Goal: Task Accomplishment & Management: Use online tool/utility

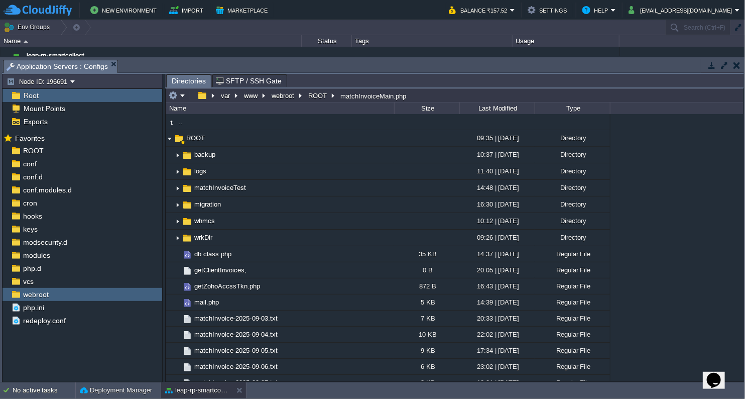
scroll to position [334, 0]
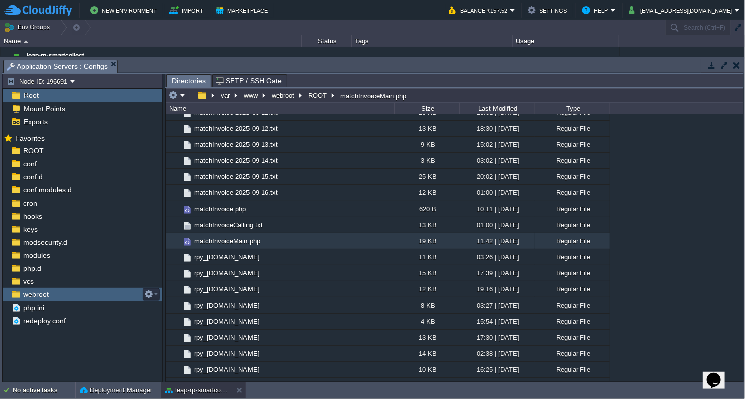
click at [43, 293] on span "webroot" at bounding box center [35, 294] width 29 height 9
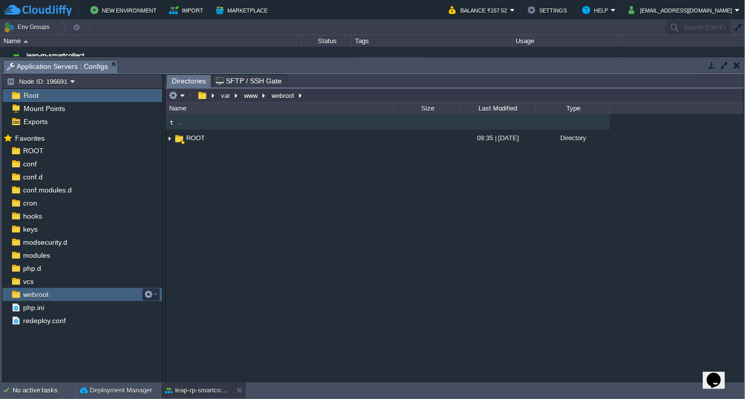
click at [43, 293] on span "webroot" at bounding box center [35, 294] width 29 height 9
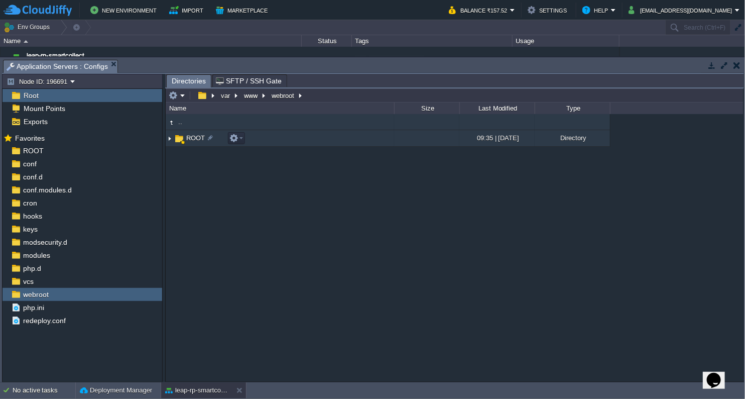
click at [197, 140] on span "ROOT" at bounding box center [196, 138] width 22 height 9
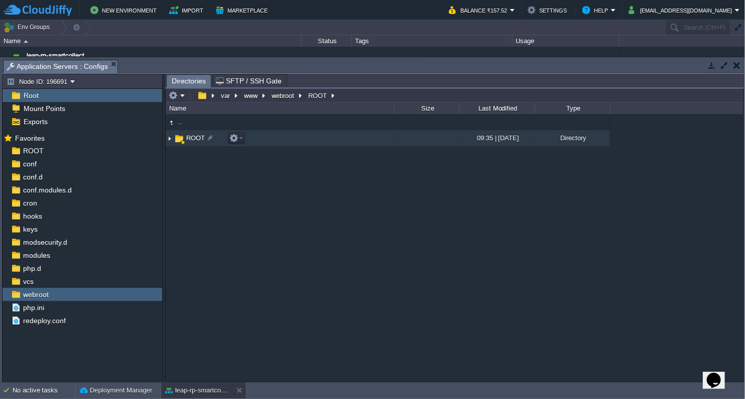
click at [169, 140] on img at bounding box center [170, 139] width 8 height 16
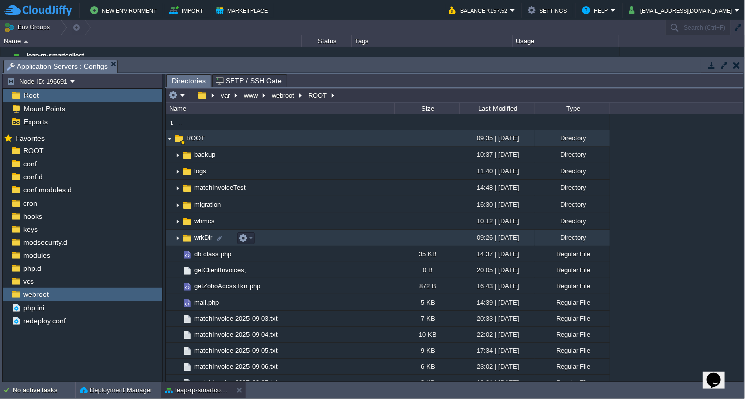
click at [177, 241] on img at bounding box center [178, 238] width 8 height 16
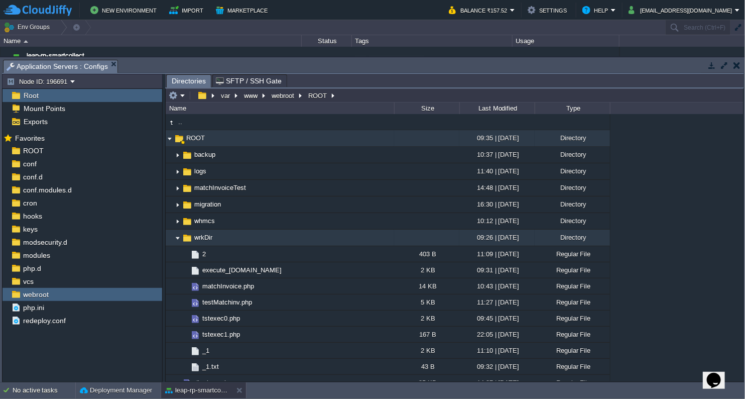
click at [177, 241] on img at bounding box center [178, 238] width 8 height 16
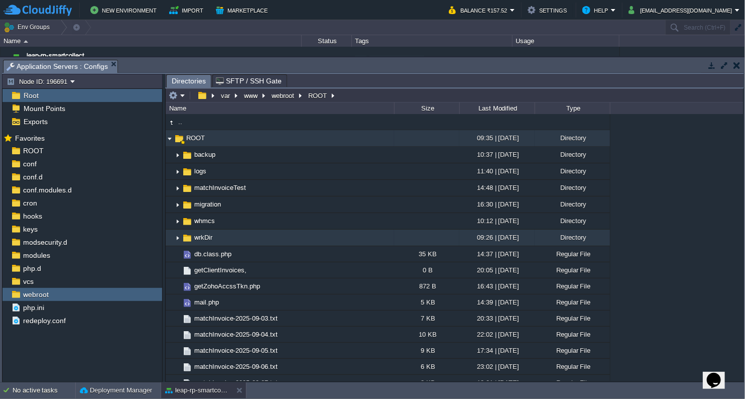
click at [177, 241] on img at bounding box center [178, 238] width 8 height 16
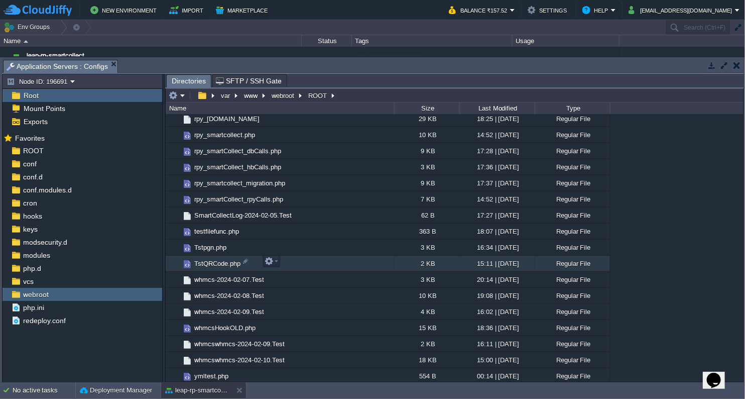
scroll to position [811, 0]
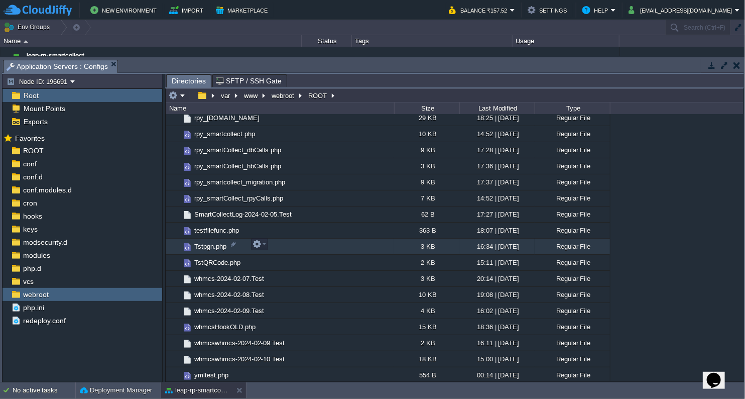
click at [204, 247] on span "Tstpgn.php" at bounding box center [210, 246] width 35 height 9
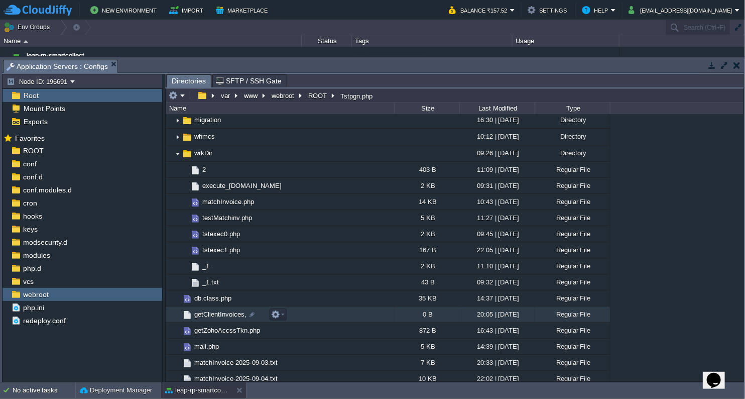
scroll to position [85, 0]
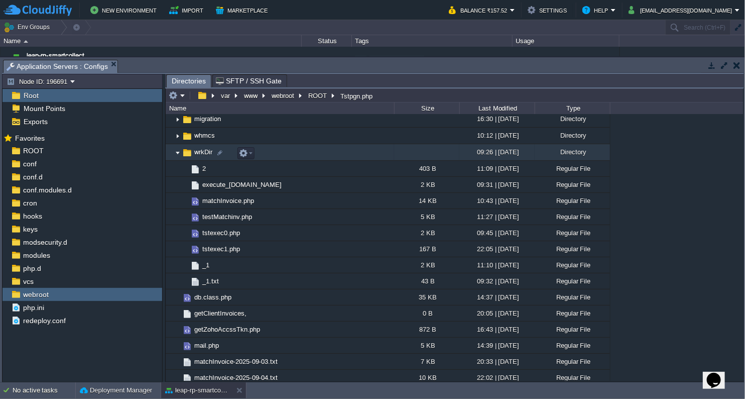
click at [176, 155] on img at bounding box center [178, 153] width 8 height 16
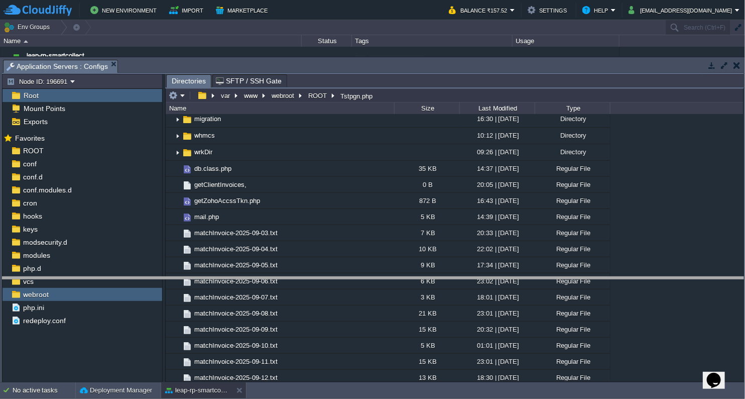
drag, startPoint x: 257, startPoint y: 64, endPoint x: 254, endPoint y: 283, distance: 219.5
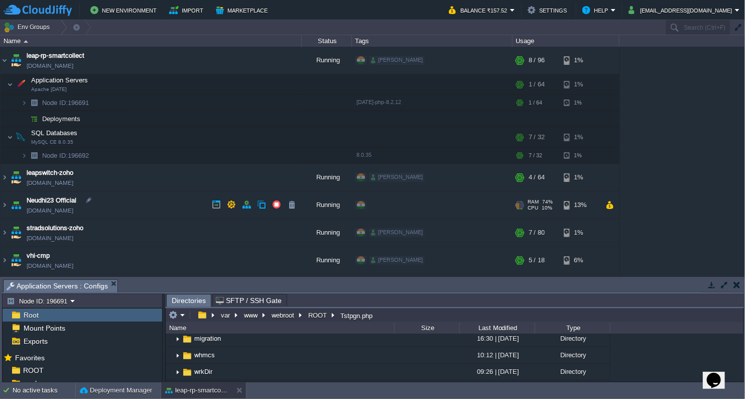
scroll to position [0, 0]
click at [4, 62] on img at bounding box center [5, 60] width 8 height 27
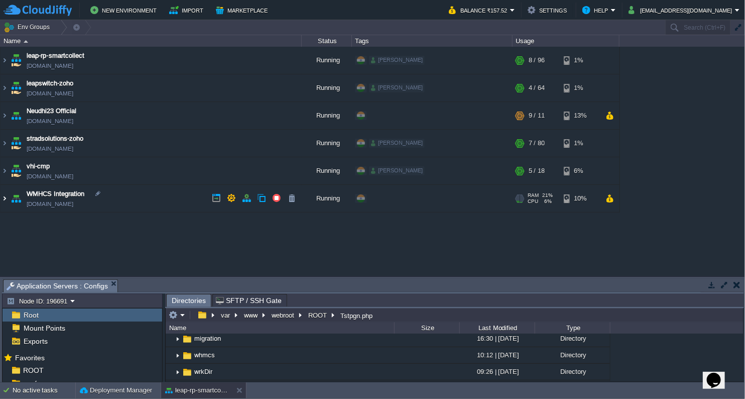
click at [7, 197] on img at bounding box center [5, 198] width 8 height 27
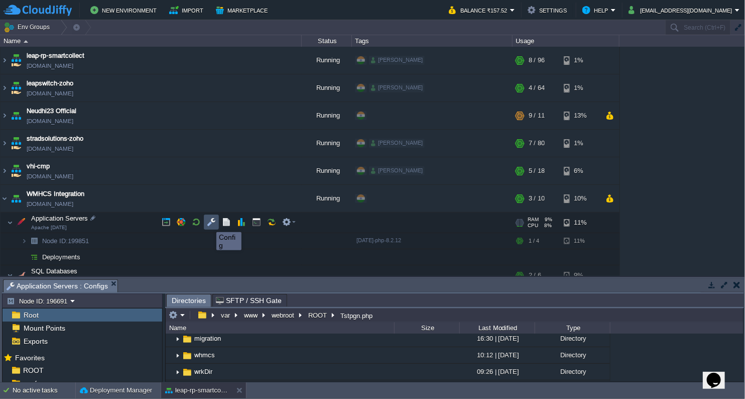
click at [209, 223] on button "button" at bounding box center [211, 221] width 9 height 9
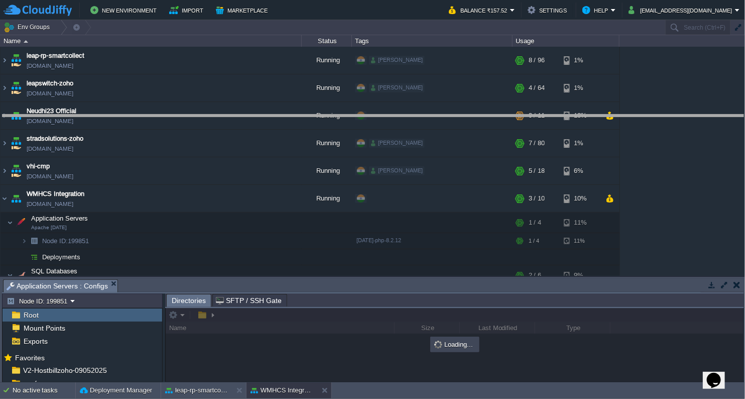
drag, startPoint x: 342, startPoint y: 281, endPoint x: 365, endPoint y: 72, distance: 210.2
click at [365, 72] on body "New Environment Import Marketplace Bonus ₹334.50 Upgrade Account Balance ₹157.5…" at bounding box center [372, 199] width 745 height 399
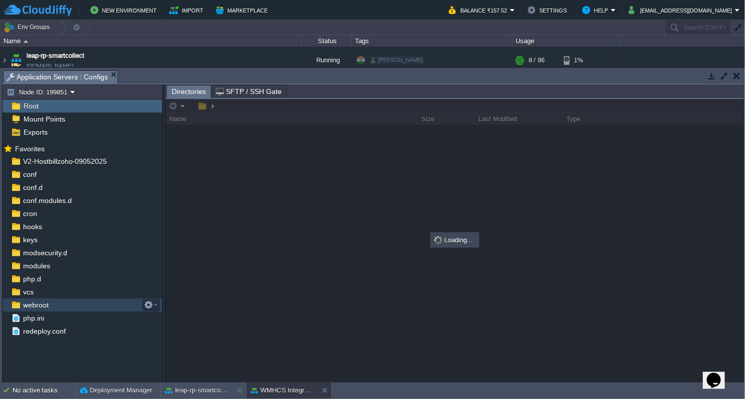
click at [39, 305] on span "webroot" at bounding box center [35, 304] width 29 height 9
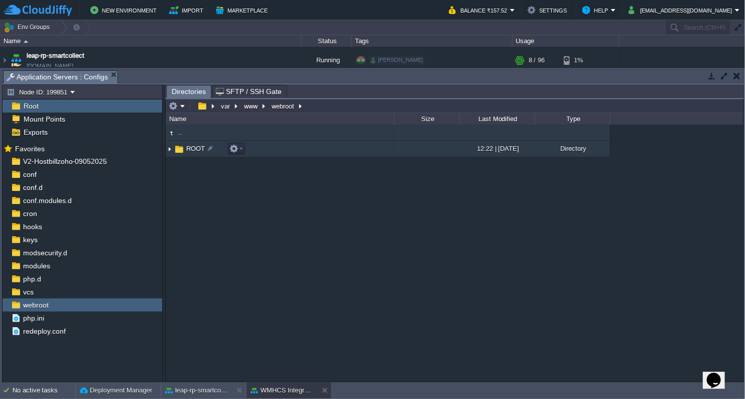
click at [170, 149] on img at bounding box center [170, 149] width 8 height 16
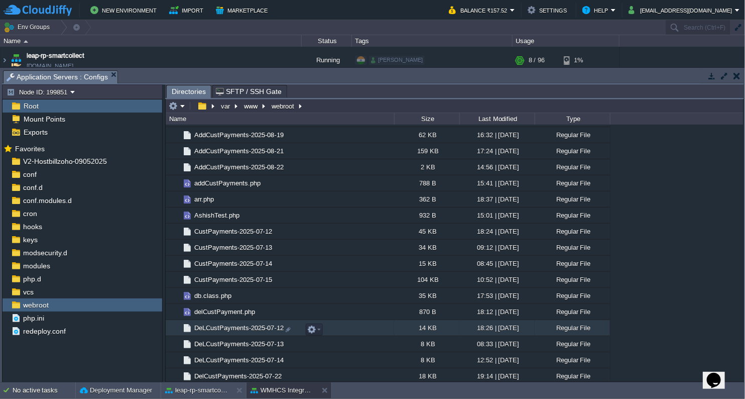
scroll to position [669, 0]
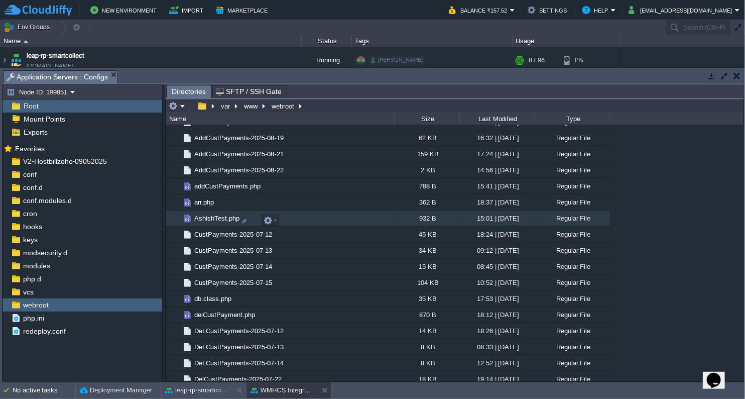
click at [218, 220] on span "AshishTest.php" at bounding box center [217, 218] width 48 height 9
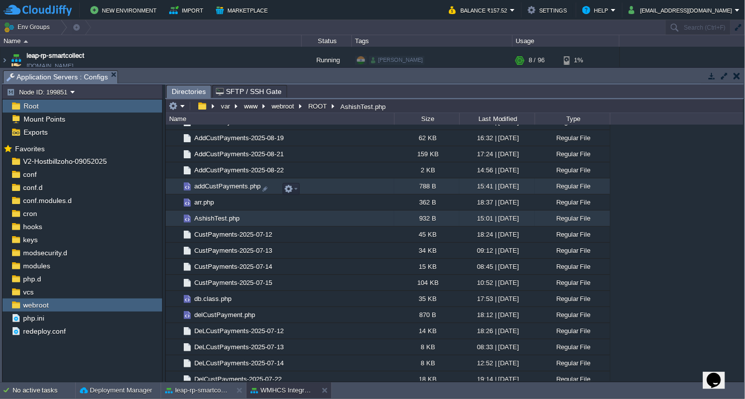
click at [229, 187] on span "addCustPayments.php" at bounding box center [227, 186] width 69 height 9
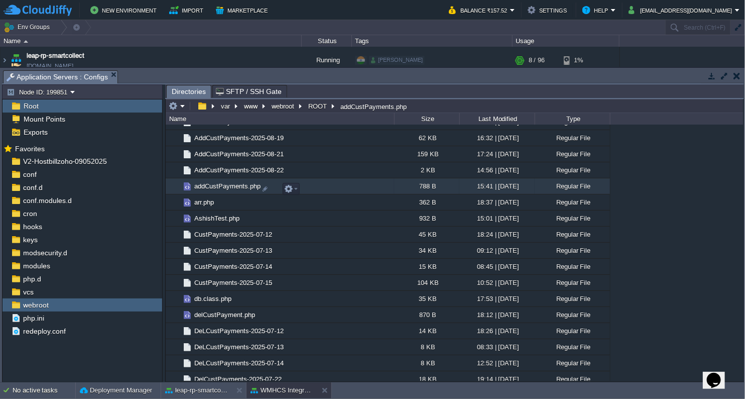
click at [229, 187] on span "addCustPayments.php" at bounding box center [227, 186] width 69 height 9
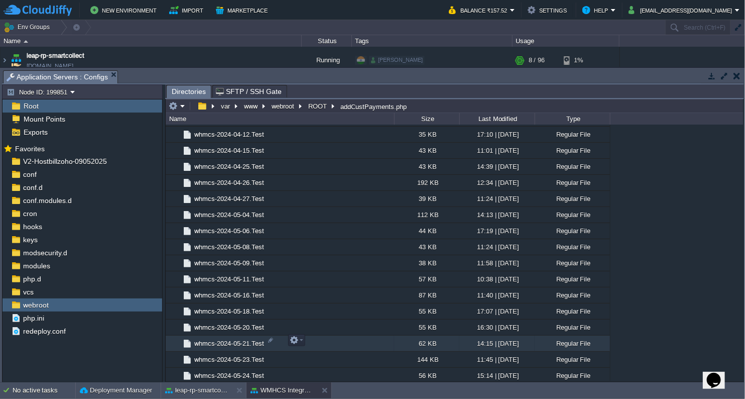
scroll to position [2599, 0]
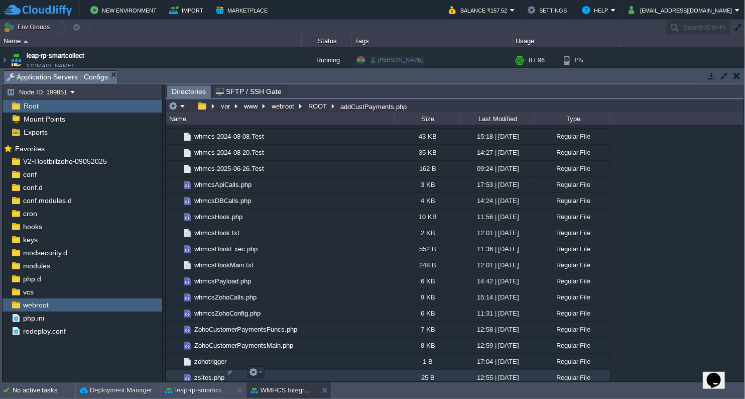
click at [213, 373] on span "zsites.php" at bounding box center [209, 377] width 33 height 9
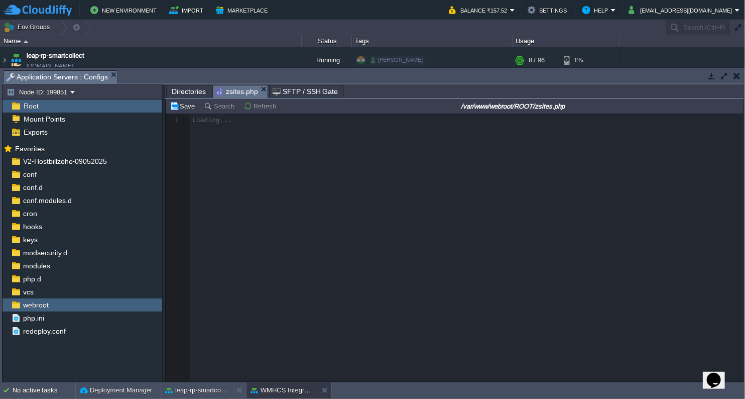
scroll to position [3, 0]
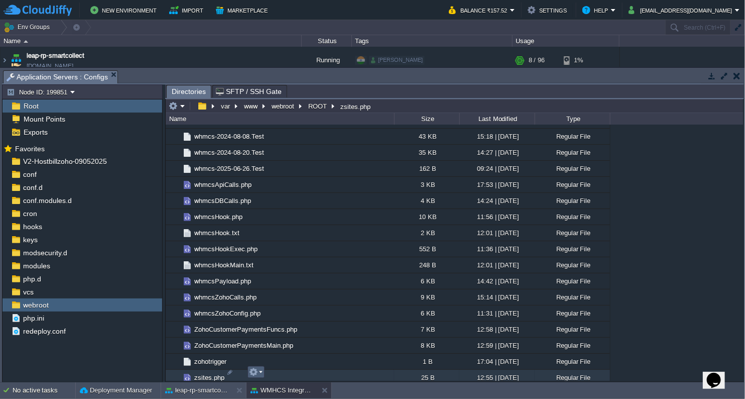
click at [259, 371] on em at bounding box center [256, 372] width 14 height 9
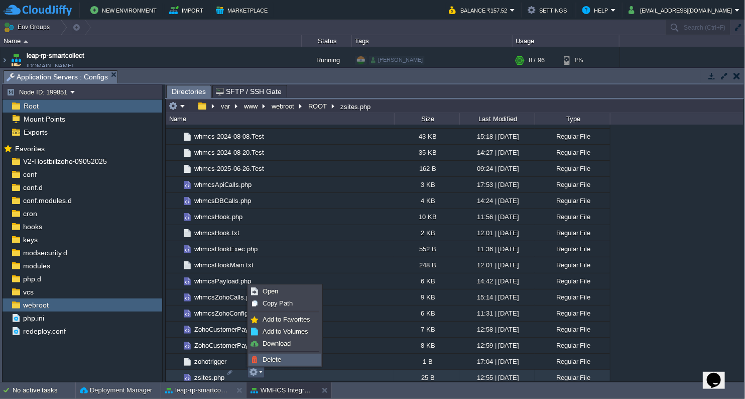
click at [274, 357] on span "Delete" at bounding box center [272, 360] width 19 height 8
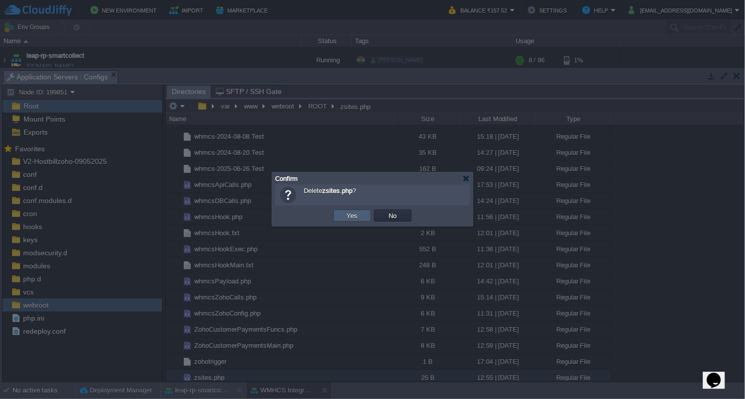
click at [355, 218] on button "Yes" at bounding box center [352, 215] width 17 height 9
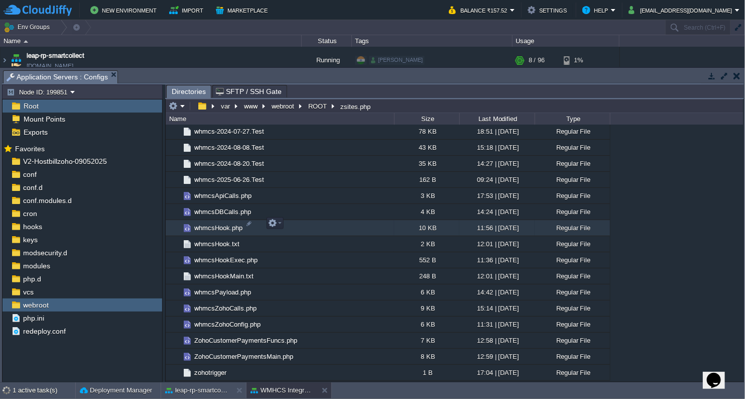
scroll to position [2583, 0]
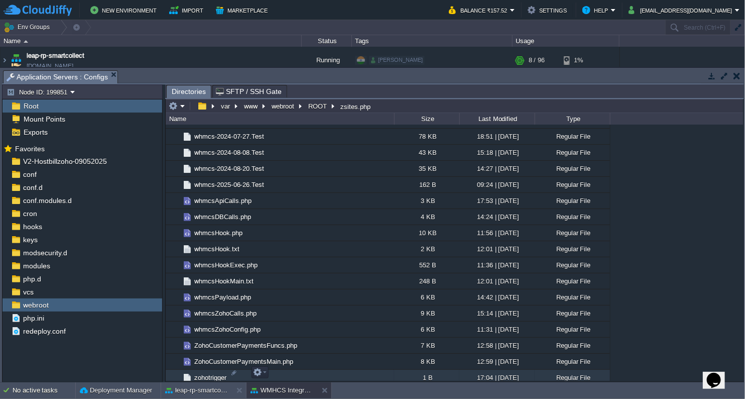
click at [219, 374] on span "zohotrigger" at bounding box center [210, 377] width 35 height 9
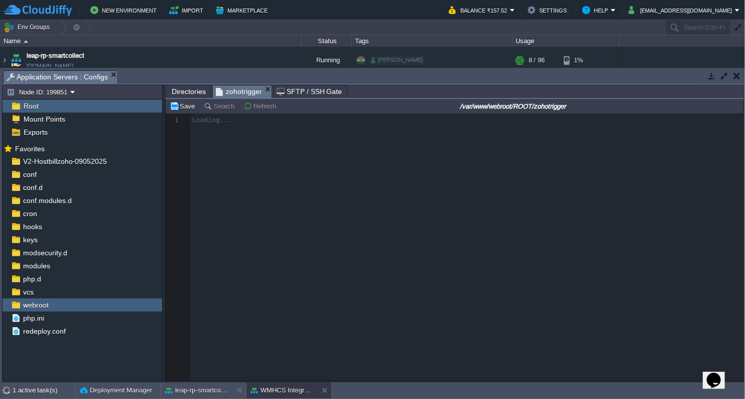
scroll to position [3, 0]
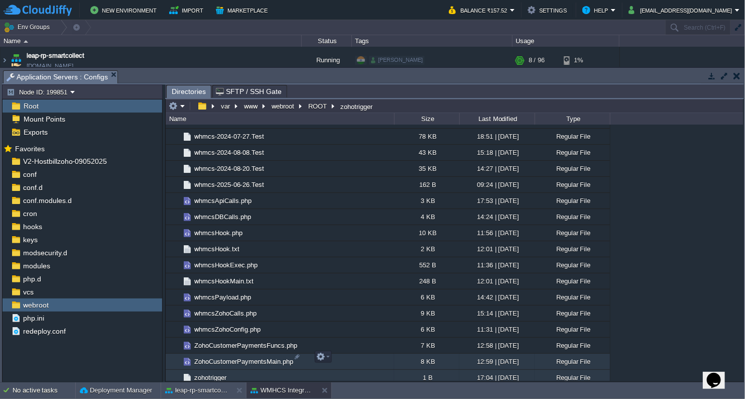
click at [222, 361] on span "ZohoCustomerPaymentsMain.php" at bounding box center [244, 361] width 102 height 9
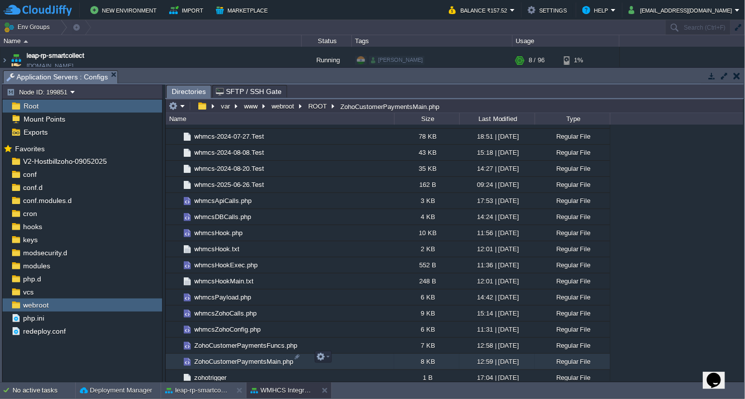
click at [222, 361] on span "ZohoCustomerPaymentsMain.php" at bounding box center [244, 361] width 102 height 9
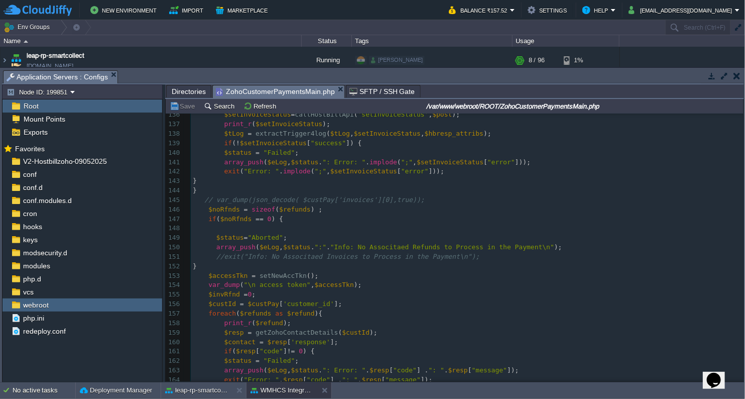
scroll to position [1312, 0]
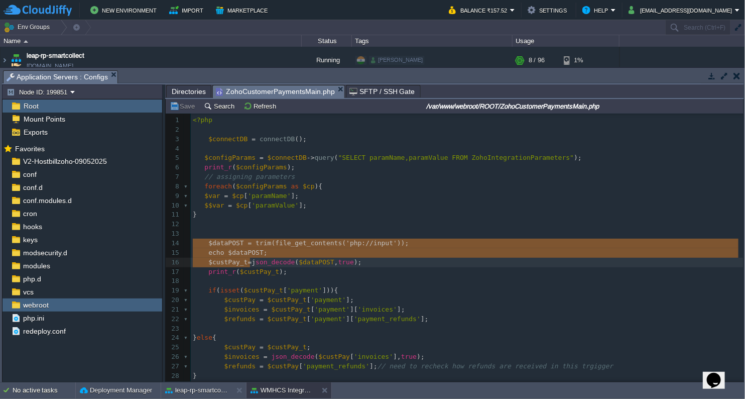
type textarea "$dataPOST = trim(file_get_contents('php://input')); echo $dataPOST; $custPay_t=…"
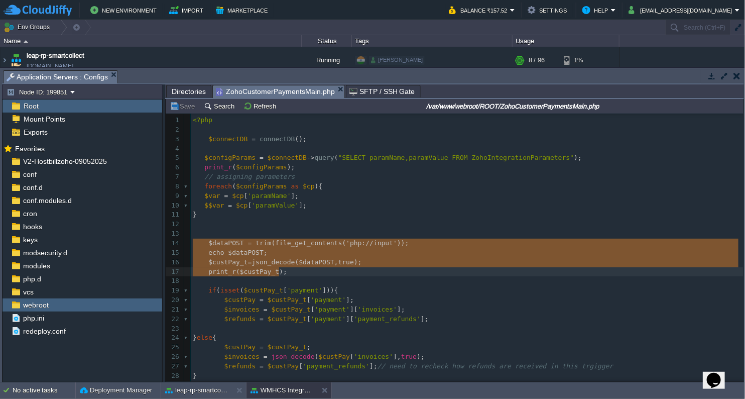
drag, startPoint x: 193, startPoint y: 244, endPoint x: 324, endPoint y: 268, distance: 133.3
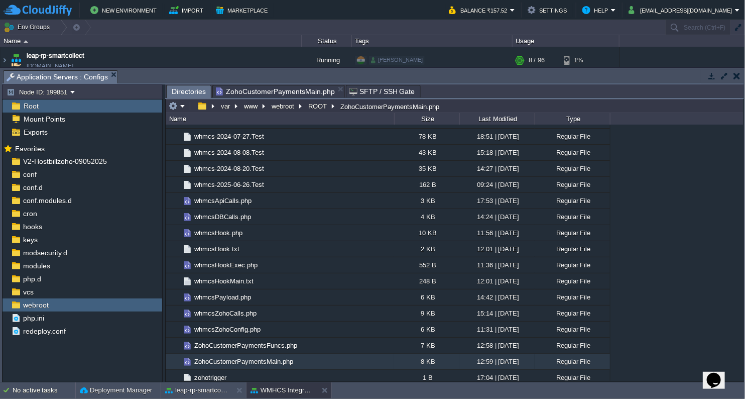
click at [197, 94] on span "Directories" at bounding box center [189, 91] width 34 height 13
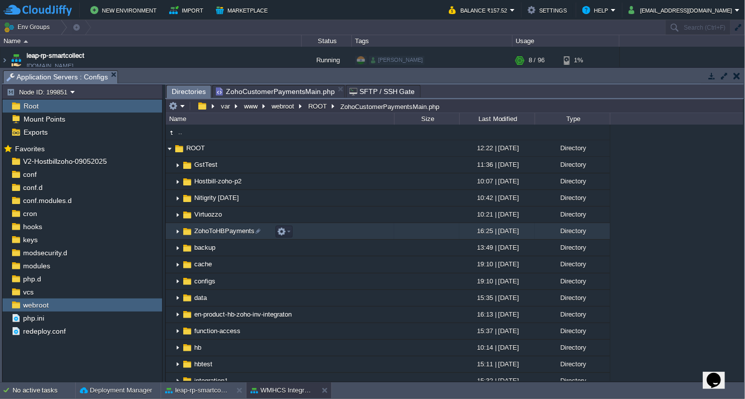
scroll to position [0, 0]
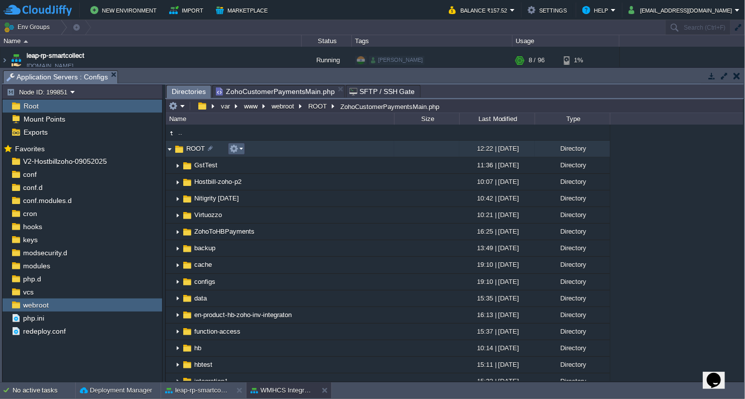
click at [241, 153] on em at bounding box center [237, 148] width 14 height 9
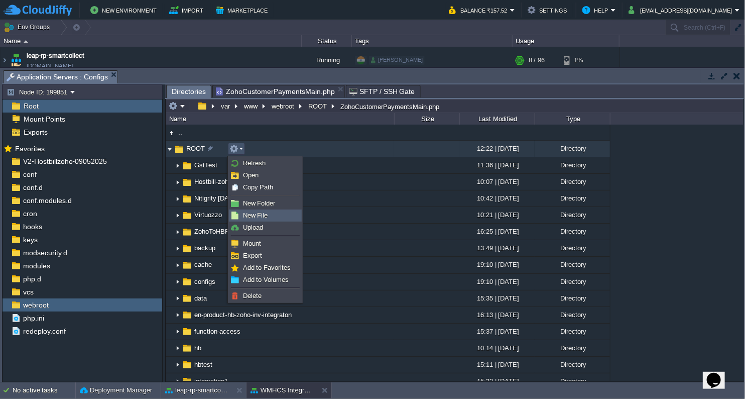
click at [251, 218] on span "New File" at bounding box center [255, 215] width 25 height 8
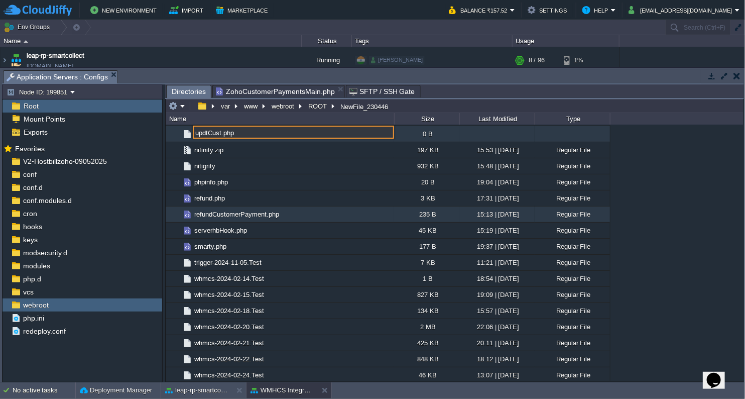
type input "updtCust.php"
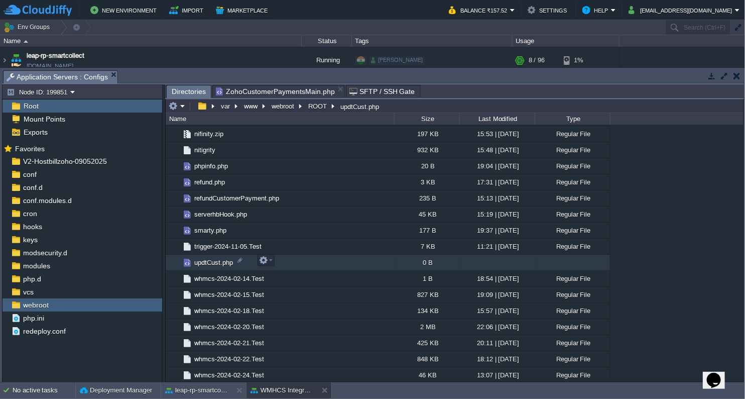
click at [215, 267] on td "updtCust.php" at bounding box center [280, 263] width 229 height 16
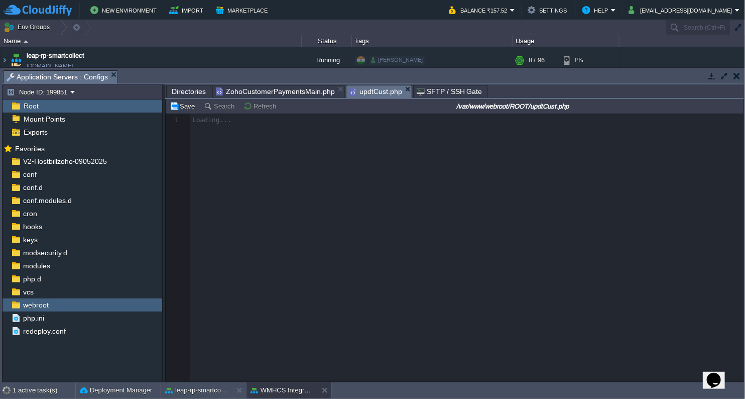
scroll to position [3, 0]
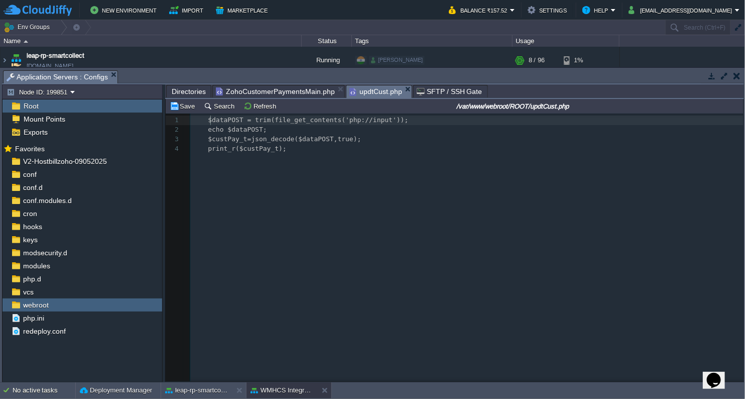
click at [209, 122] on span "$dataPOST = trim(file_get_contents('php://input'));" at bounding box center [300, 120] width 216 height 8
click at [203, 118] on span at bounding box center [200, 121] width 16 height 10
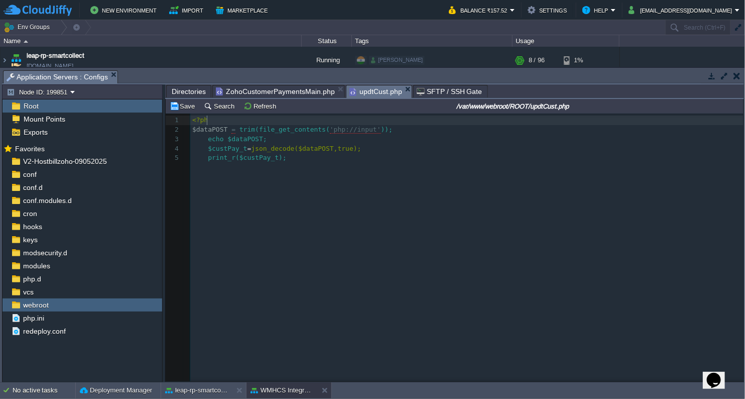
type textarea "<?php"
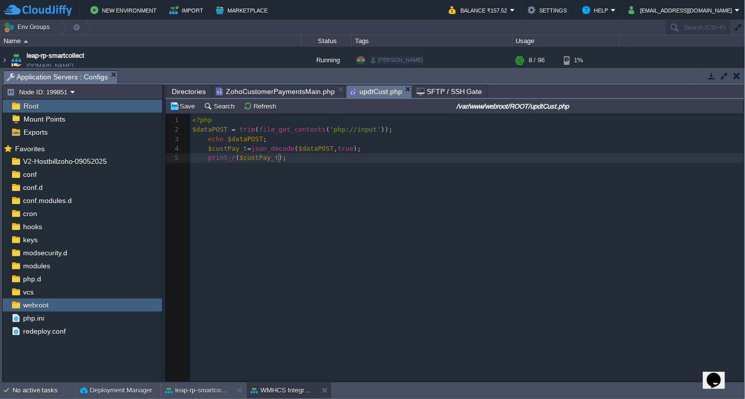
click at [309, 163] on div "xxxxxxxxxx 1 <?php 2 $dataPOST = trim ( file_get_contents ( 'php://input' )); 3…" at bounding box center [468, 138] width 556 height 51
type textarea "?>"
click at [397, 221] on div "xxxxxxxxxx 1 <?php 2 $dataPOST = trim ( file_get_contents ( 'php://input' )); 3…" at bounding box center [462, 254] width 593 height 283
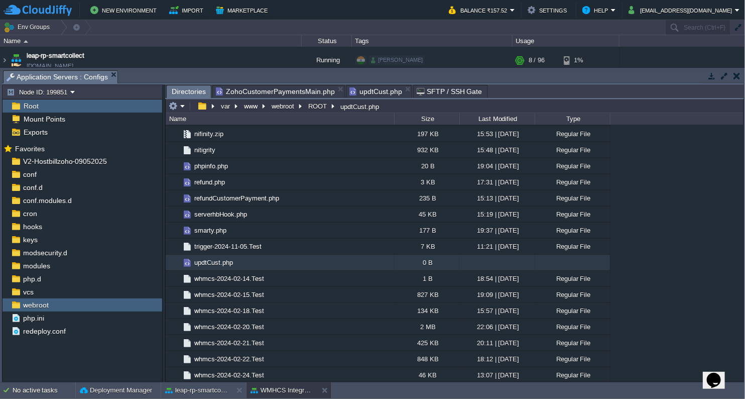
click at [190, 92] on span "Directories" at bounding box center [189, 91] width 34 height 13
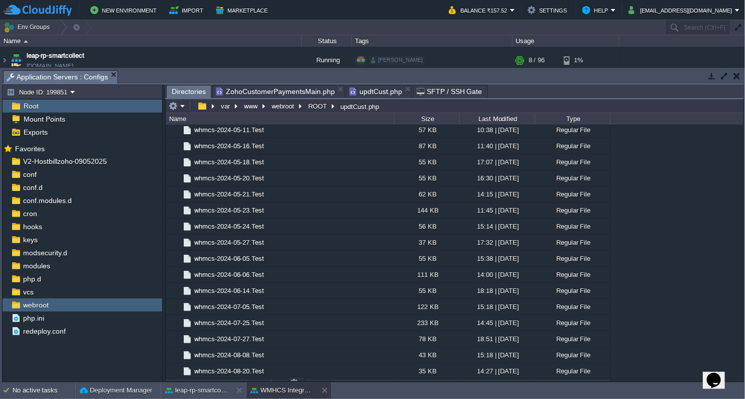
scroll to position [2599, 0]
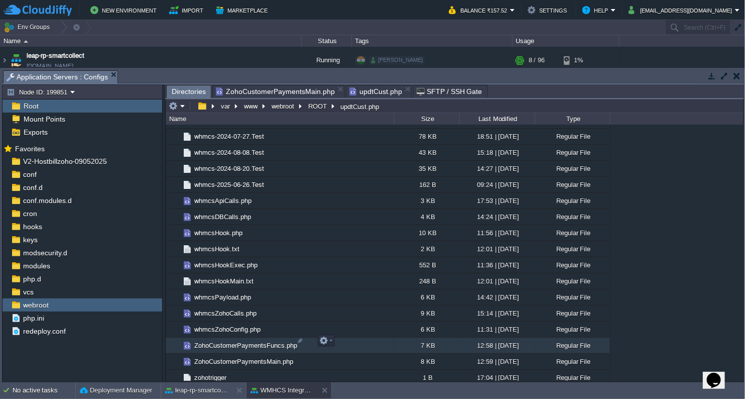
click at [243, 341] on span "ZohoCustomerPaymentsFuncs.php" at bounding box center [246, 345] width 106 height 9
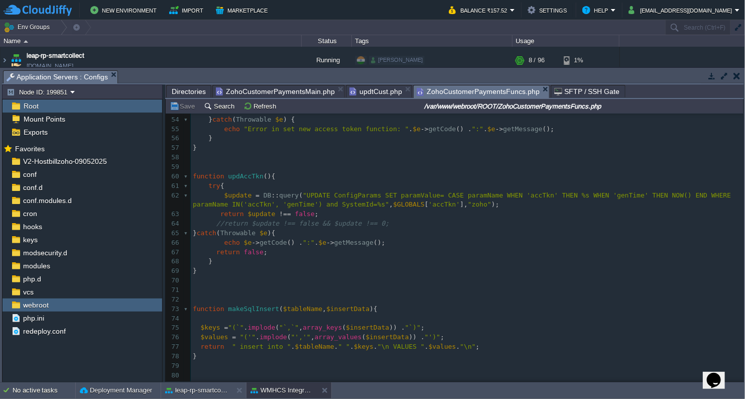
scroll to position [557, 0]
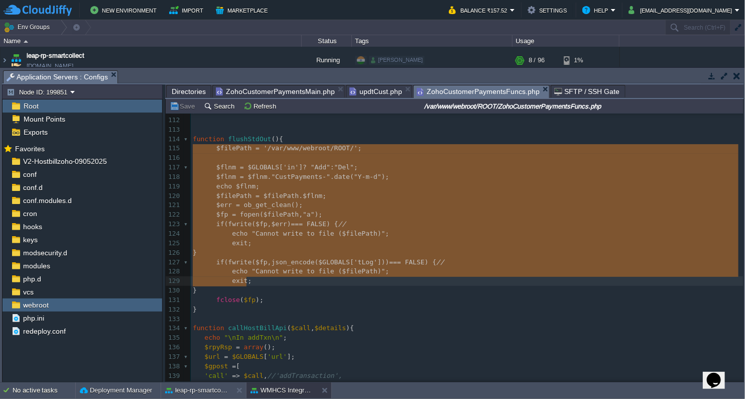
type textarea "$filePath = '/var/www/webroot/ROOT/'; $flnm = $GLOBALS['in'] ? "Add" : "Del"; $…"
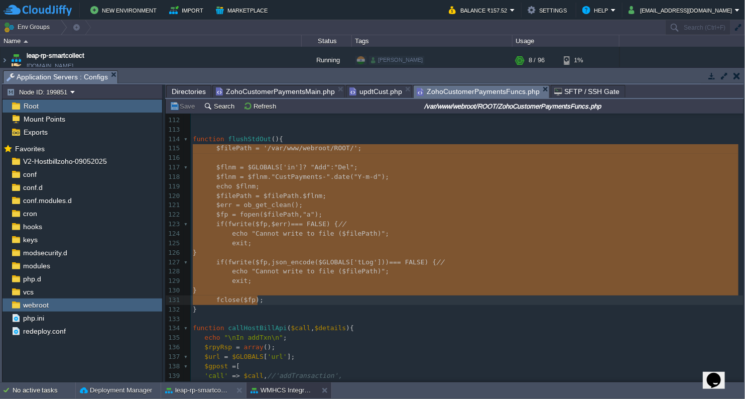
drag, startPoint x: 193, startPoint y: 149, endPoint x: 269, endPoint y: 303, distance: 171.6
click at [381, 93] on span "updtCust.php" at bounding box center [376, 91] width 53 height 12
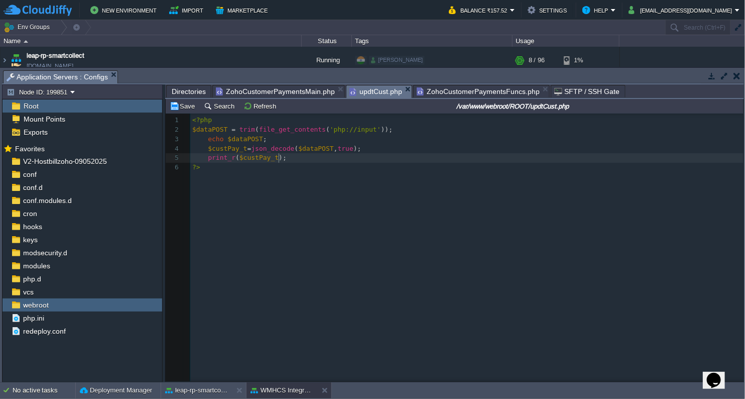
click at [293, 161] on pre "print_r ( $custPay_t );" at bounding box center [468, 158] width 556 height 10
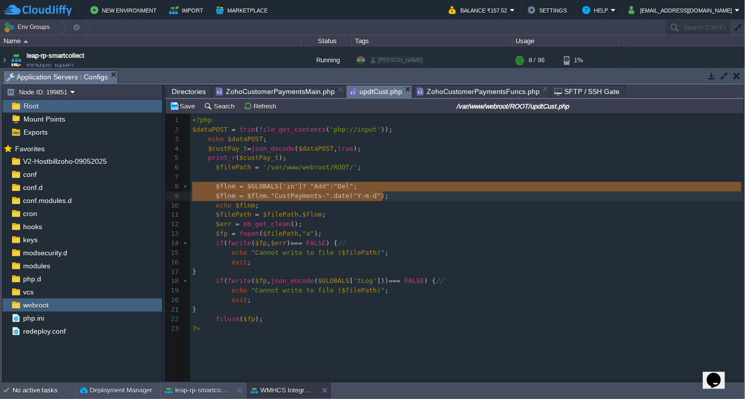
type textarea "$flnm = $GLOBALS['in'] ? "Add" : "Del"; $flnm = $flnm . "CustPayments-" .date("…"
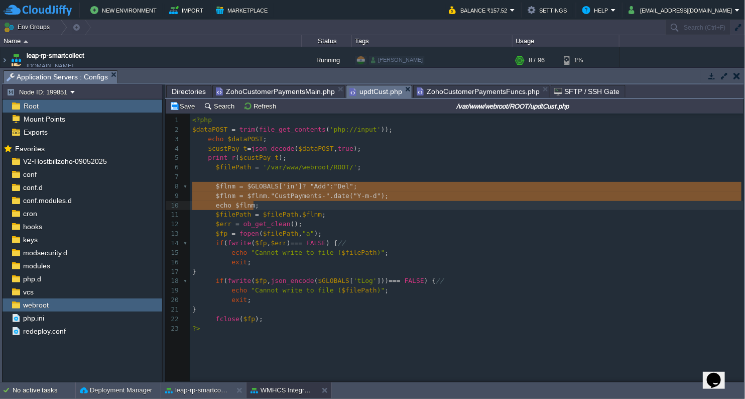
drag, startPoint x: 191, startPoint y: 187, endPoint x: 395, endPoint y: 204, distance: 204.1
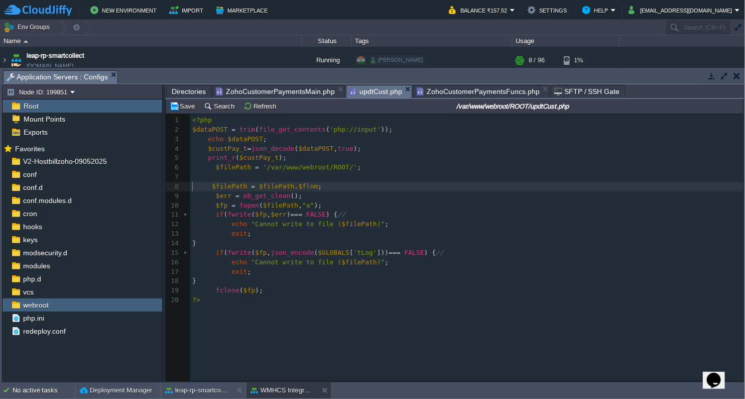
click at [303, 185] on div "x 1 <?php 2 $dataPOST = trim ( file_get_contents ( 'php://input' )); 3 echo $da…" at bounding box center [468, 210] width 556 height 189
type textarea "'updtaC"
type textarea "tCust.txt'"
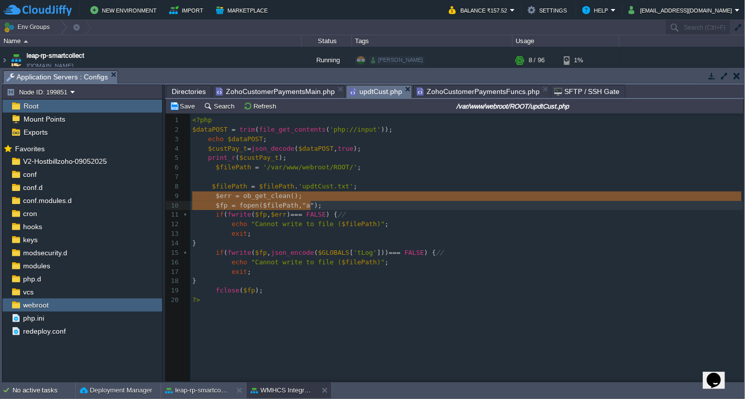
type textarea "$err = ob_get_clean();"
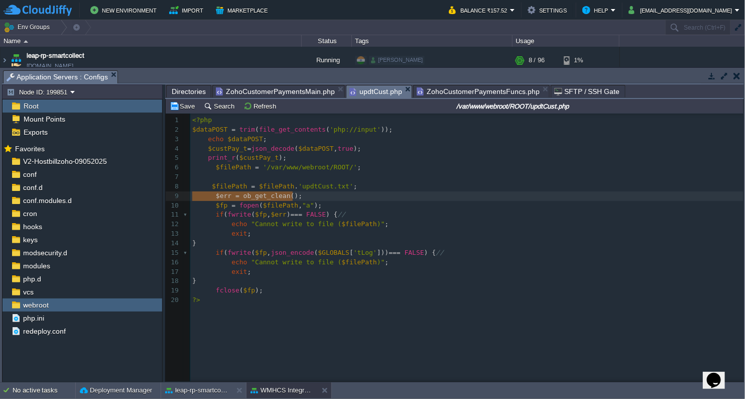
drag, startPoint x: 190, startPoint y: 196, endPoint x: 338, endPoint y: 197, distance: 147.7
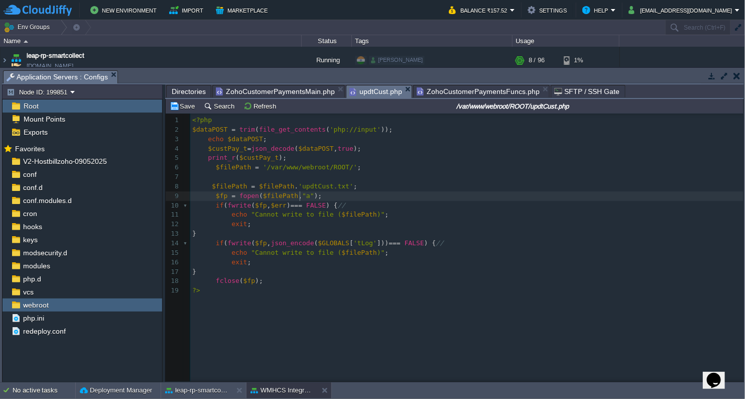
click at [301, 198] on div "x 1 <?php 2 $dataPOST = trim ( file_get_contents ( 'php://input' )); 3 echo $da…" at bounding box center [468, 206] width 556 height 180
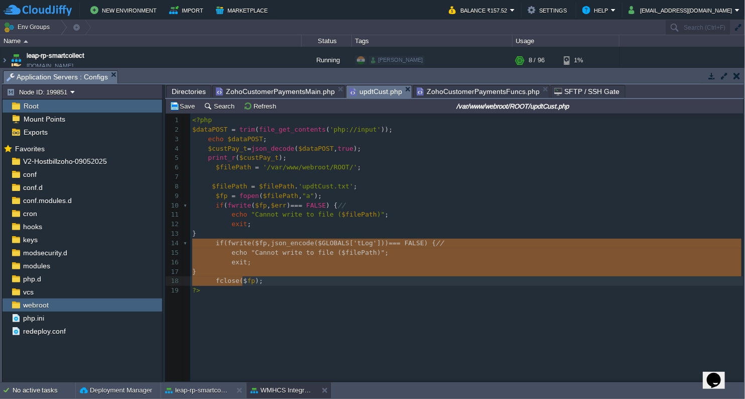
type textarea "if (fwrite($fp, json_encode($GLOBALS['tLog'])) === FALSE) { // echo "Cannot wri…"
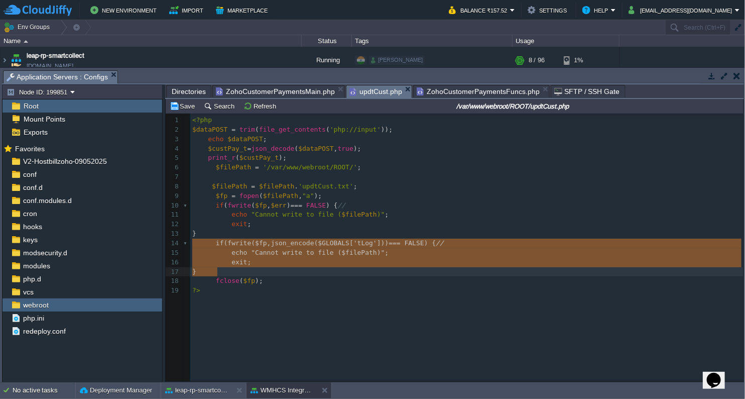
drag, startPoint x: 193, startPoint y: 240, endPoint x: 246, endPoint y: 282, distance: 67.5
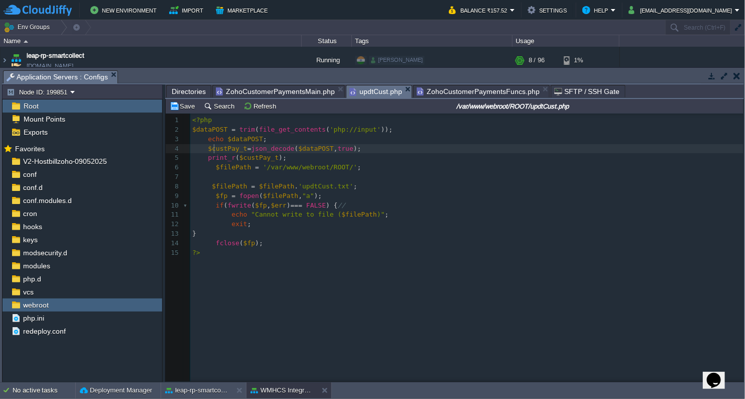
click at [214, 148] on div "x 1 <?php 2 $dataPOST = trim ( file_get_contents ( 'php://input' )); 3 echo $da…" at bounding box center [468, 187] width 556 height 142
type textarea "$custPay_t"
click at [278, 204] on div "x 1 <?php 2 $dataPOST = trim ( file_get_contents ( 'php://input' )); 3 echo $da…" at bounding box center [468, 187] width 556 height 142
type textarea "$err"
paste textarea
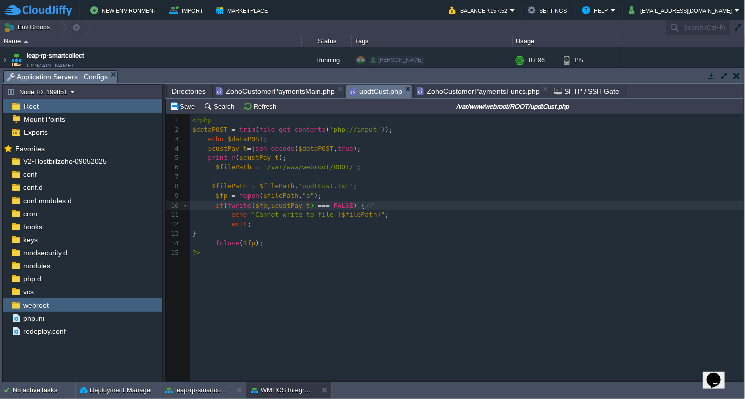
click at [354, 276] on div "x 1 <?php 2 $dataPOST = trim ( file_get_contents ( 'php://input' )); 3 echo $da…" at bounding box center [462, 254] width 593 height 283
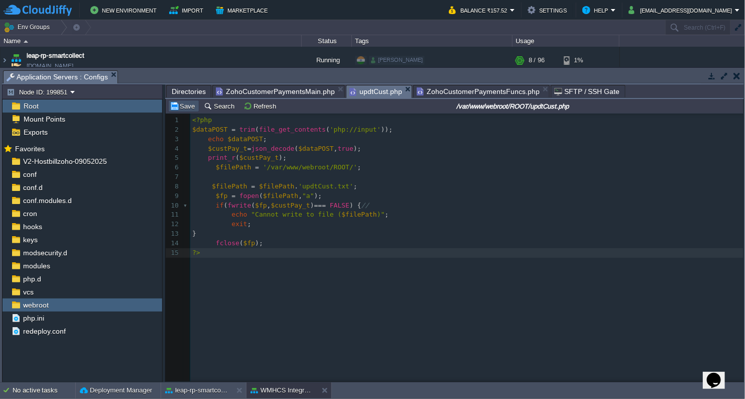
click at [179, 105] on button "Save" at bounding box center [184, 105] width 28 height 9
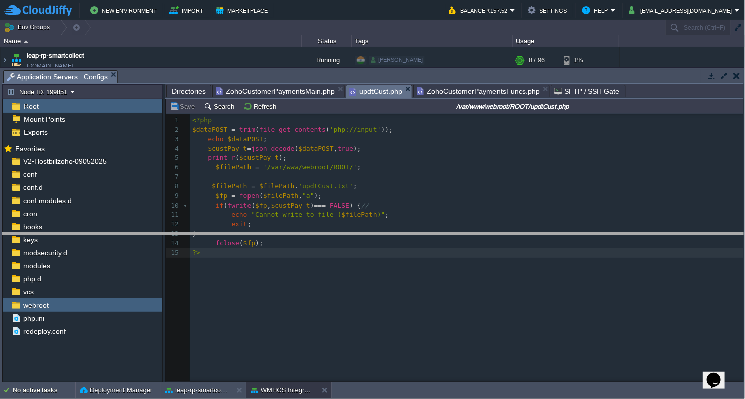
drag, startPoint x: 227, startPoint y: 77, endPoint x: 232, endPoint y: 240, distance: 162.8
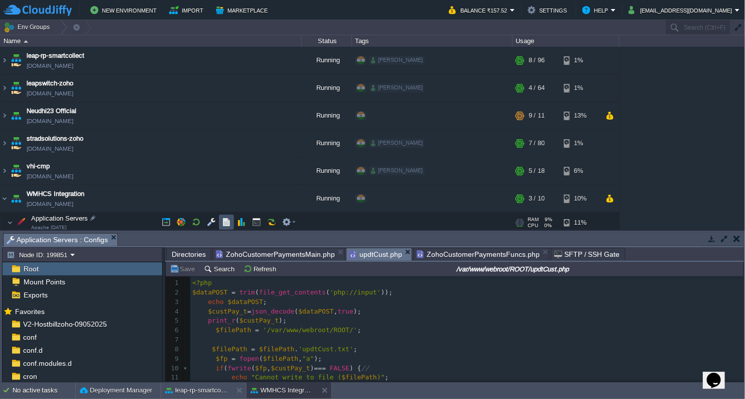
click at [226, 221] on button "button" at bounding box center [226, 221] width 9 height 9
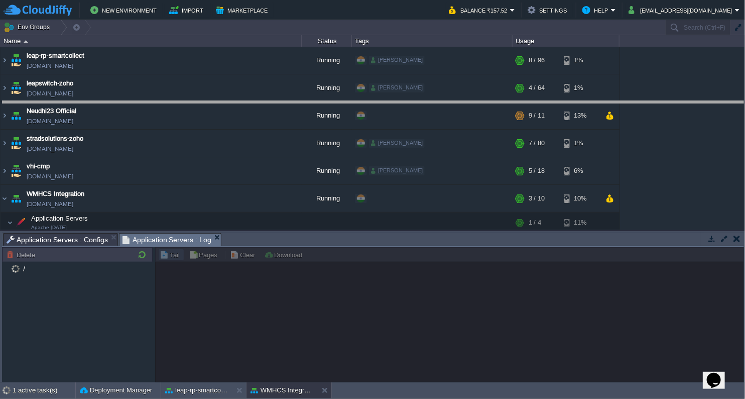
drag, startPoint x: 307, startPoint y: 245, endPoint x: 331, endPoint y: 94, distance: 152.7
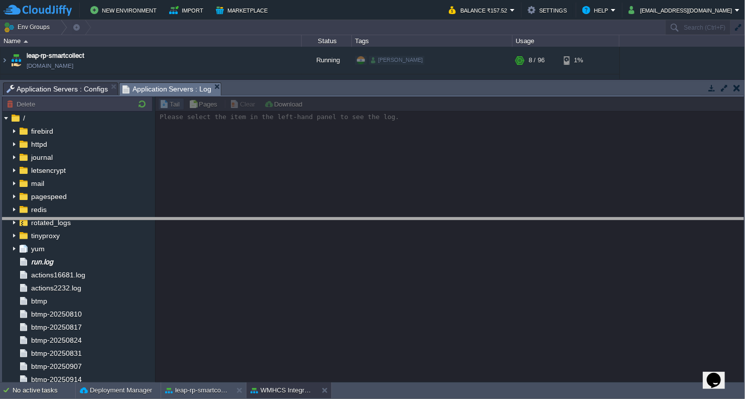
drag, startPoint x: 304, startPoint y: 91, endPoint x: 298, endPoint y: 226, distance: 135.8
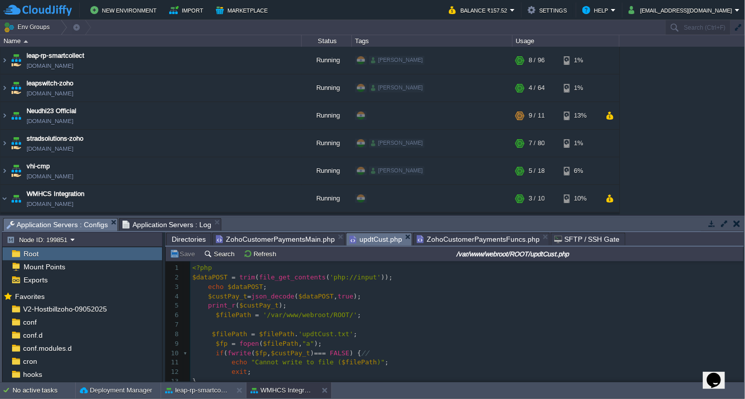
click at [64, 220] on span "Application Servers : Configs" at bounding box center [57, 224] width 101 height 13
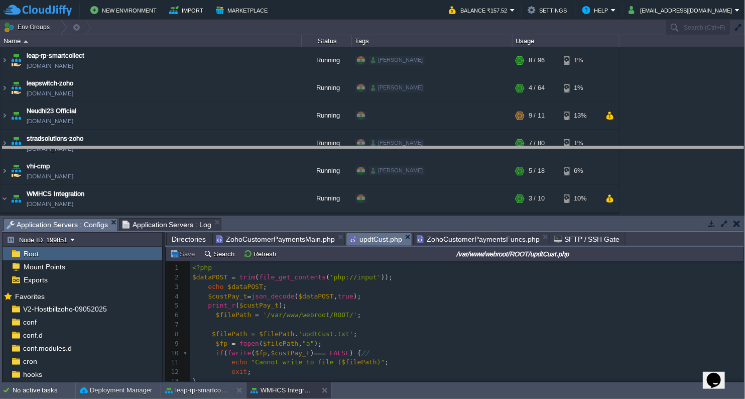
drag, startPoint x: 373, startPoint y: 221, endPoint x: 387, endPoint y: 140, distance: 82.6
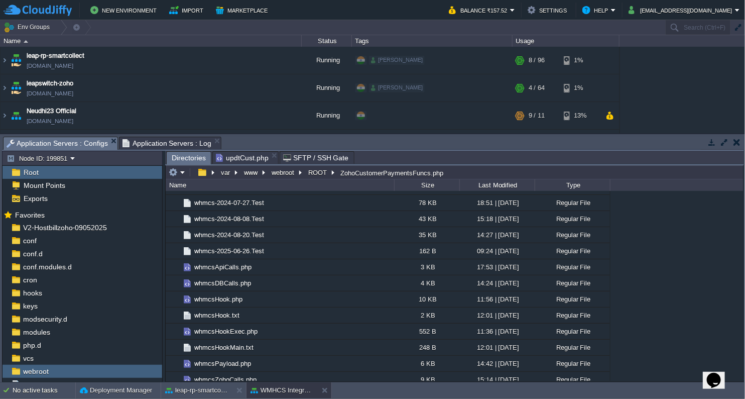
click at [189, 158] on span "Directories" at bounding box center [189, 158] width 34 height 13
click at [333, 171] on em "ROOT" at bounding box center [322, 172] width 30 height 9
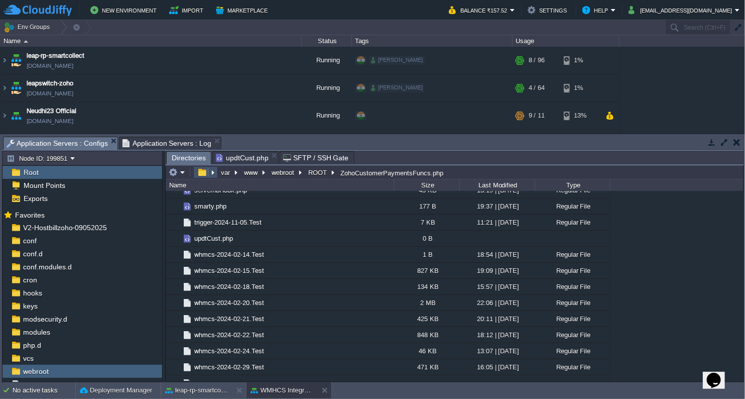
click at [202, 175] on button "button" at bounding box center [202, 172] width 15 height 9
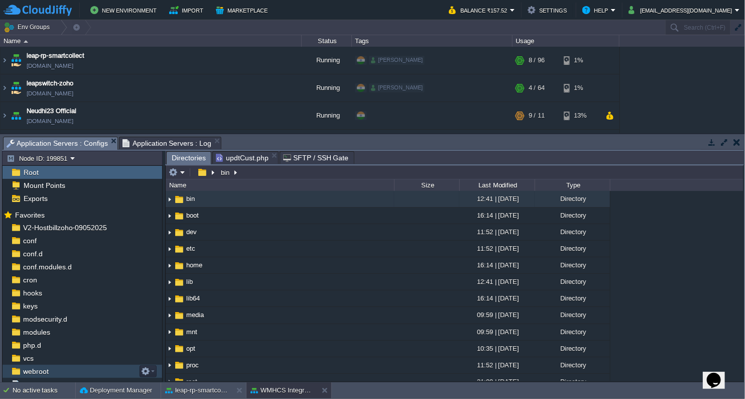
click at [40, 369] on span "webroot" at bounding box center [35, 371] width 29 height 9
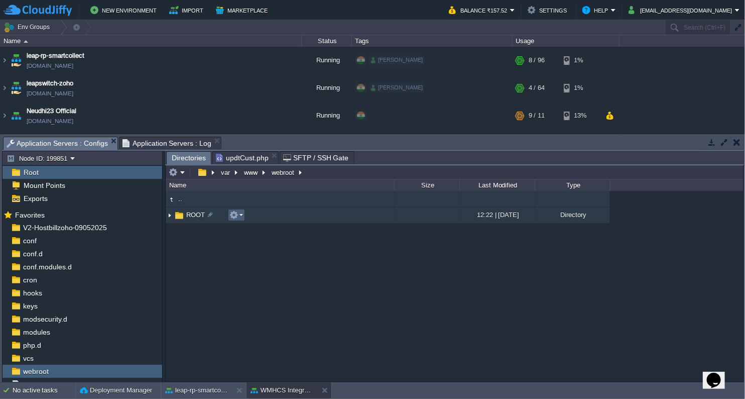
click at [241, 217] on em at bounding box center [237, 214] width 14 height 9
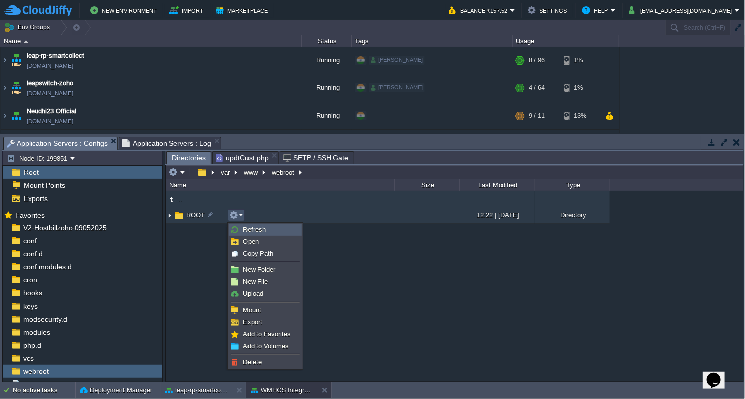
click at [252, 231] on span "Refresh" at bounding box center [254, 229] width 23 height 8
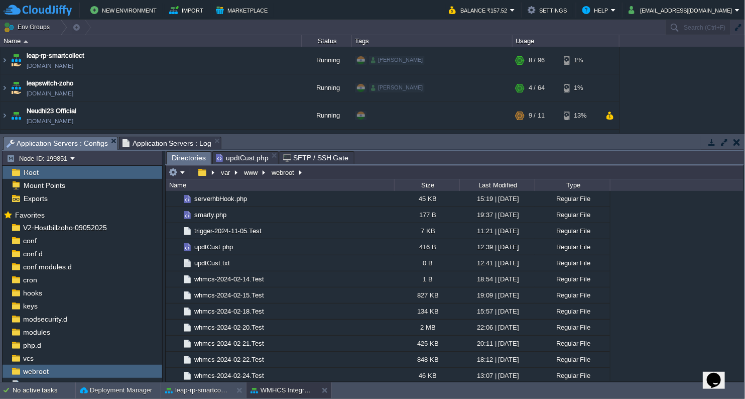
scroll to position [1953, 0]
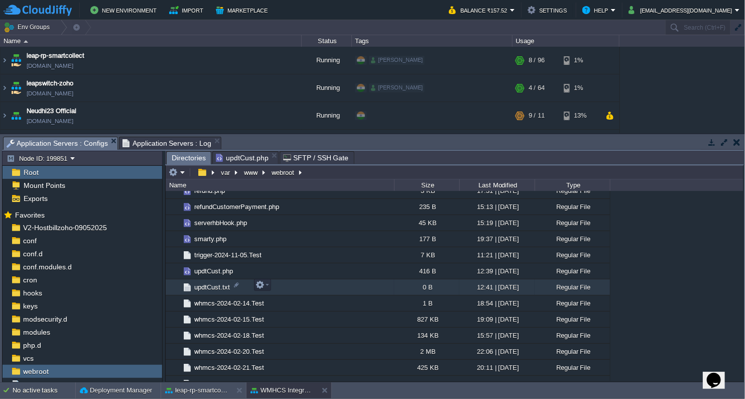
click at [217, 285] on span "updtCust.txt" at bounding box center [212, 287] width 39 height 9
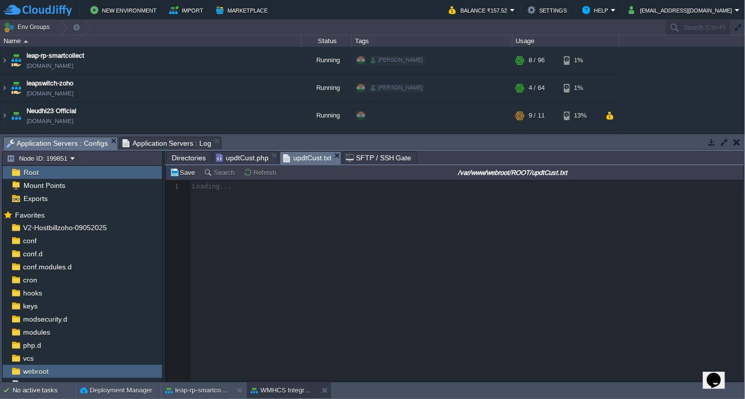
click at [173, 142] on span "Application Servers : Log" at bounding box center [167, 143] width 89 height 12
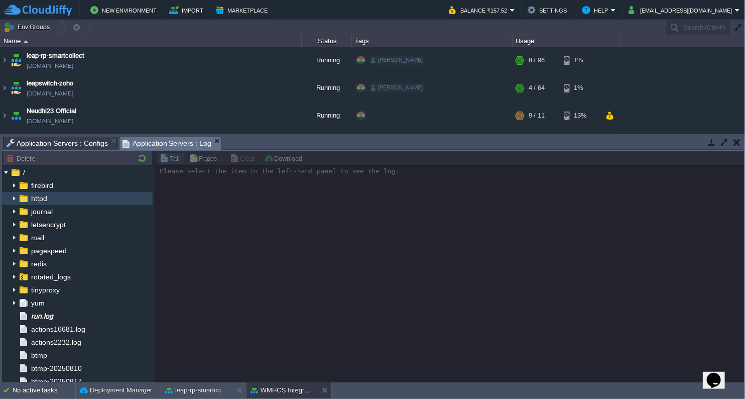
click at [38, 197] on span "httpd" at bounding box center [39, 198] width 20 height 9
click at [13, 199] on img at bounding box center [14, 198] width 8 height 13
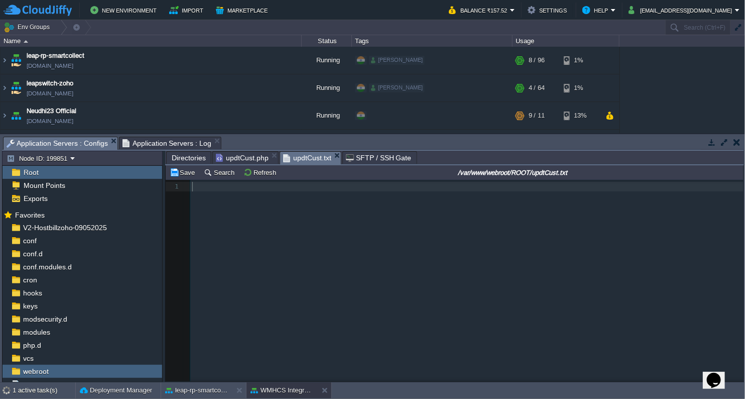
click at [78, 145] on span "Application Servers : Configs" at bounding box center [57, 143] width 101 height 13
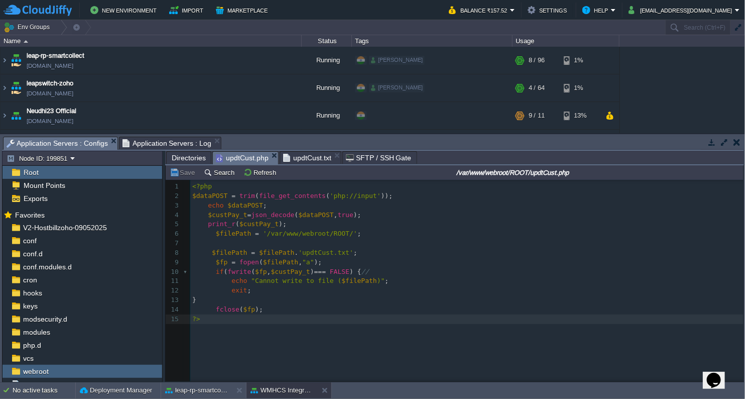
click at [251, 156] on span "updtCust.php" at bounding box center [242, 158] width 53 height 13
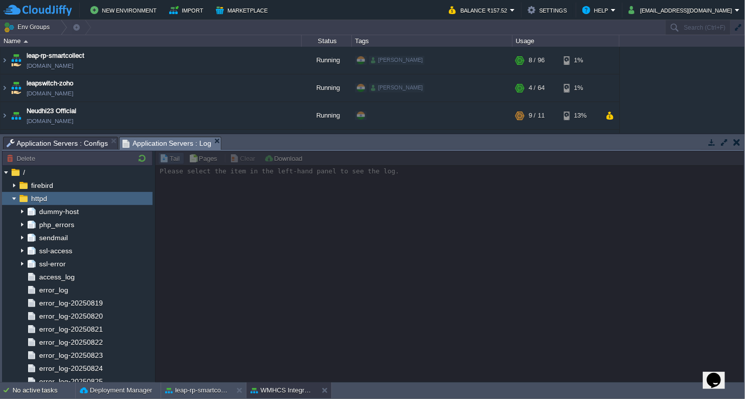
click at [170, 143] on span "Application Servers : Log" at bounding box center [167, 143] width 89 height 13
click at [56, 221] on span "php_errors" at bounding box center [56, 224] width 39 height 9
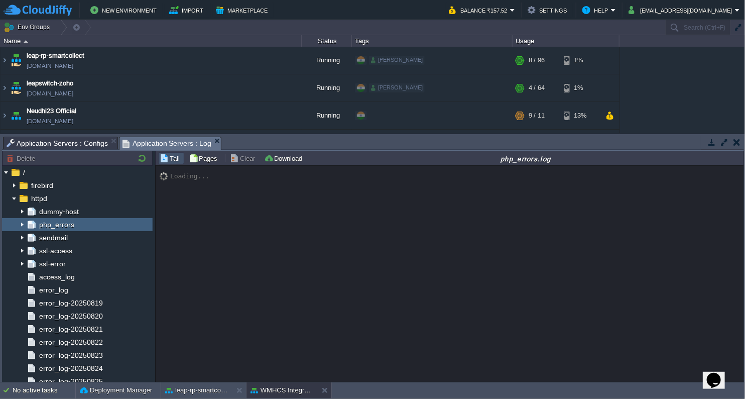
scroll to position [42, 0]
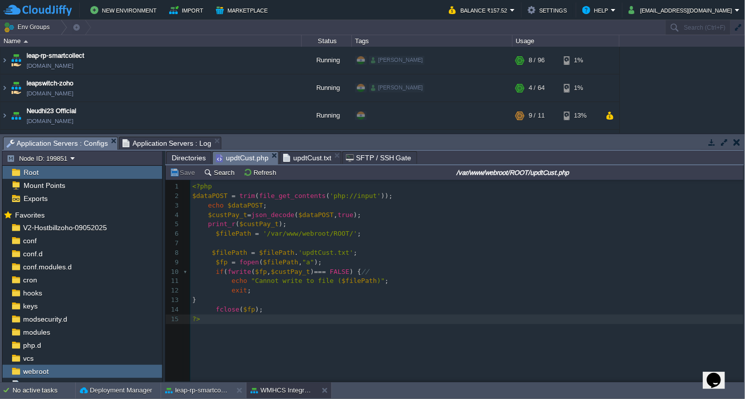
click at [87, 139] on span "Application Servers : Configs" at bounding box center [57, 143] width 101 height 13
click at [285, 271] on div "x 1 <?php 2 $dataPOST = trim ( file_get_contents ( 'php://input' )); 3 echo $da…" at bounding box center [468, 253] width 556 height 142
type textarea """"
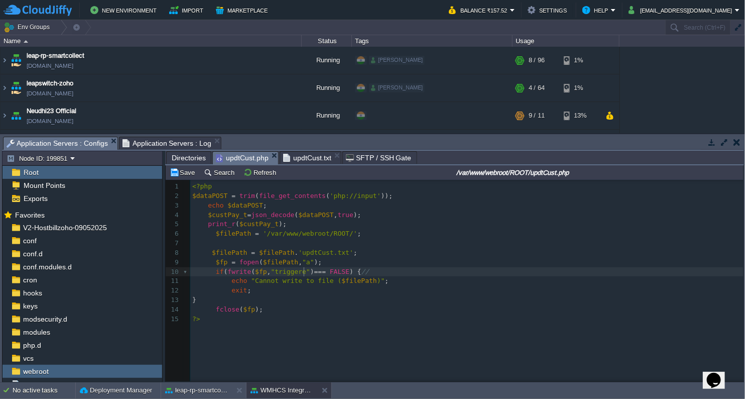
scroll to position [3, 32]
type textarea "triggered"
click at [175, 174] on button "Save" at bounding box center [184, 172] width 28 height 9
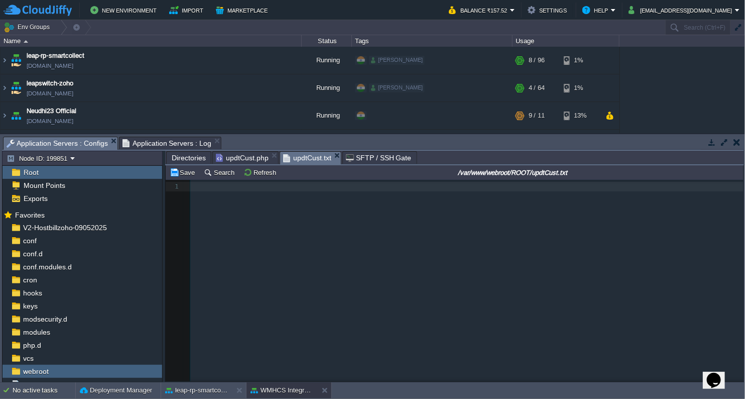
click at [306, 154] on span "updtCust.txt" at bounding box center [307, 158] width 48 height 13
click at [267, 174] on button "Refresh" at bounding box center [262, 172] width 36 height 9
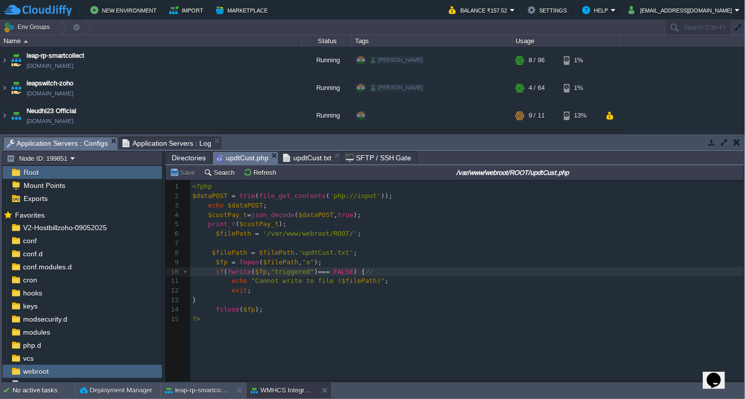
click at [234, 159] on span "updtCust.php" at bounding box center [242, 158] width 53 height 13
click at [242, 206] on div "x 1 <?php 2 $dataPOST = trim ( file_get_contents ( 'php://input' )); 3 echo $da…" at bounding box center [468, 253] width 556 height 142
type textarea "$dataPOST"
type textarea ""triggered""
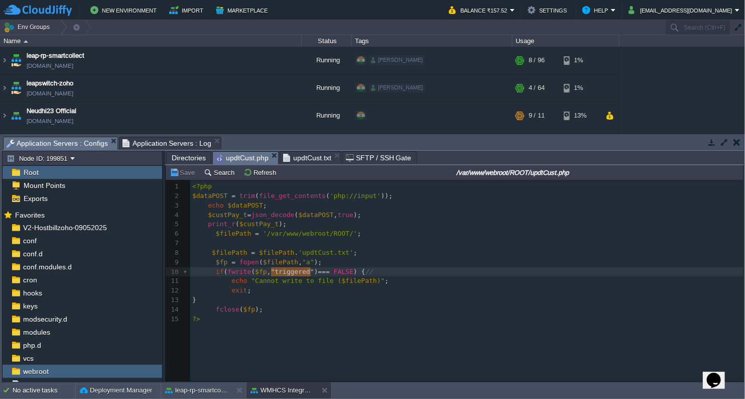
drag, startPoint x: 270, startPoint y: 271, endPoint x: 309, endPoint y: 273, distance: 39.2
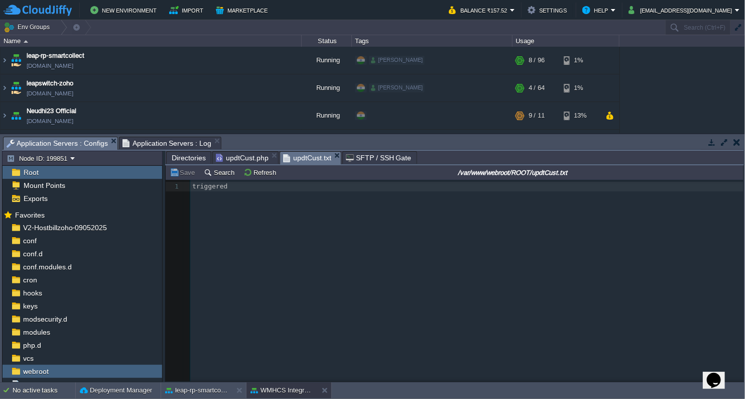
click at [303, 154] on span "updtCust.txt" at bounding box center [307, 158] width 48 height 13
click at [255, 171] on button "Refresh" at bounding box center [262, 172] width 36 height 9
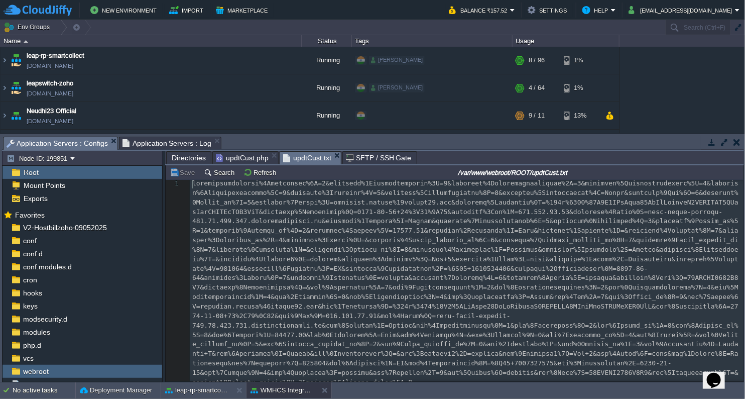
scroll to position [0, 0]
click at [241, 157] on span "updtCust.php" at bounding box center [242, 158] width 53 height 12
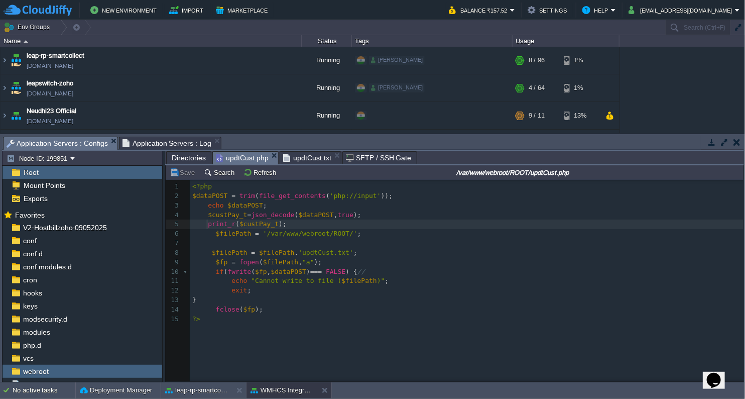
scroll to position [3, 0]
type textarea "print_r($custPay_t);"
drag, startPoint x: 207, startPoint y: 226, endPoint x: 284, endPoint y: 223, distance: 76.4
click at [280, 273] on div "x print_r ( $custPay_t ); 1 <?php 2 $dataPOST = trim ( file_get_contents ( 'php…" at bounding box center [468, 253] width 556 height 142
type textarea "$dataPOST"
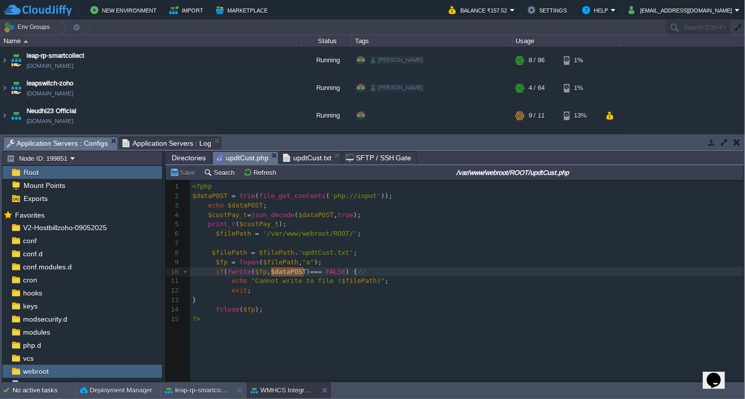
paste textarea
type textarea ",true)"
click at [359, 315] on pre "?>" at bounding box center [468, 319] width 556 height 10
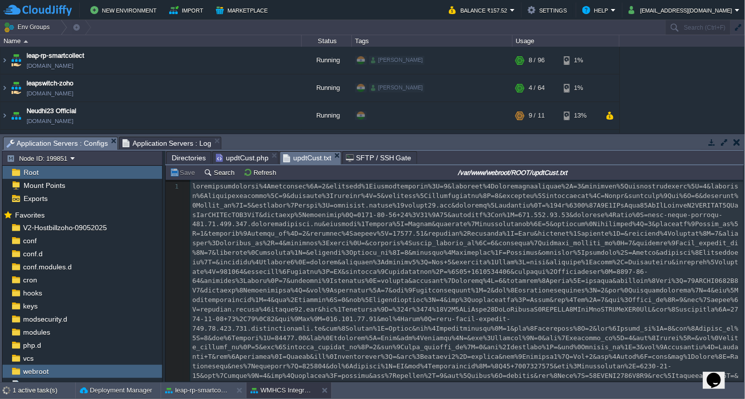
click at [307, 159] on span "updtCust.txt" at bounding box center [307, 158] width 48 height 13
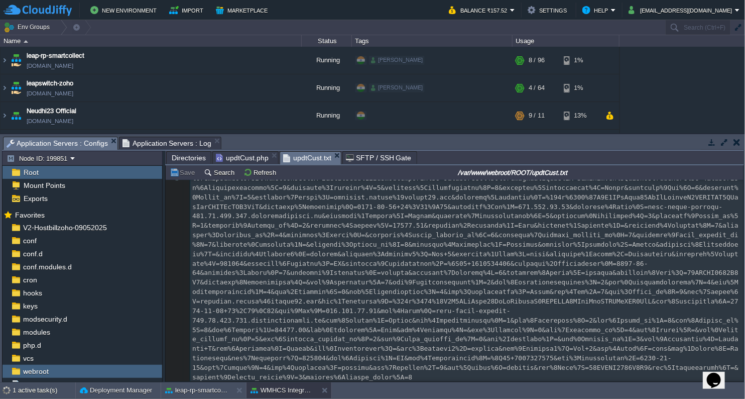
scroll to position [11, 0]
click at [314, 248] on div "1 1" at bounding box center [466, 278] width 553 height 208
click at [440, 276] on div "1 1" at bounding box center [466, 278] width 553 height 208
type textarea "-"
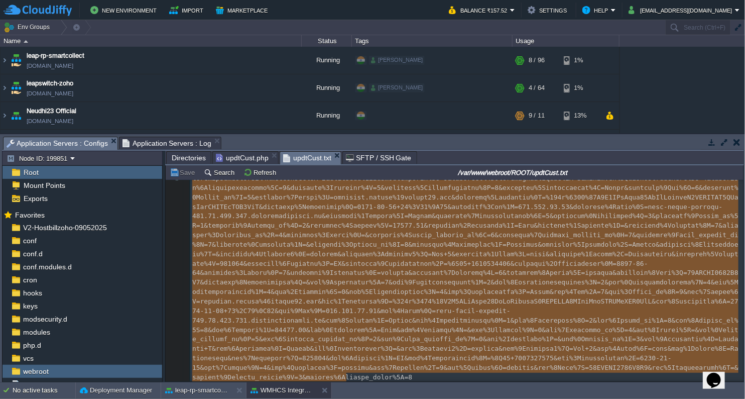
scroll to position [0, 0]
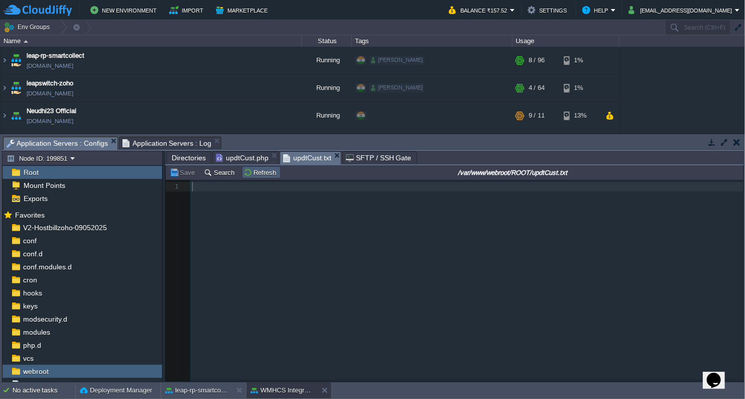
click at [251, 171] on button "Refresh" at bounding box center [262, 172] width 36 height 9
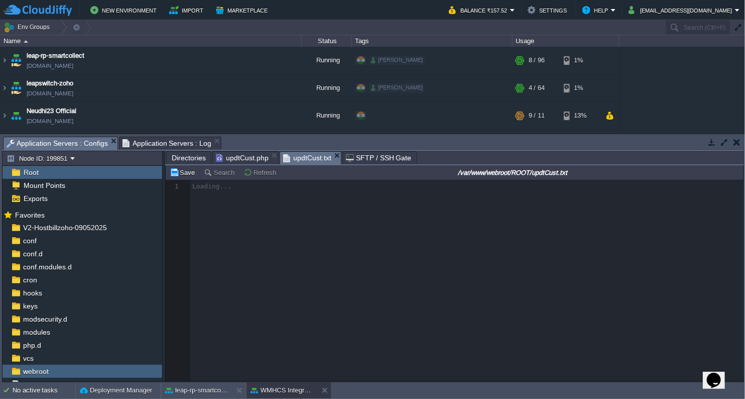
click at [76, 144] on span "Application Servers : Configs" at bounding box center [57, 143] width 101 height 13
click at [150, 139] on span "Application Servers : Log" at bounding box center [167, 143] width 89 height 12
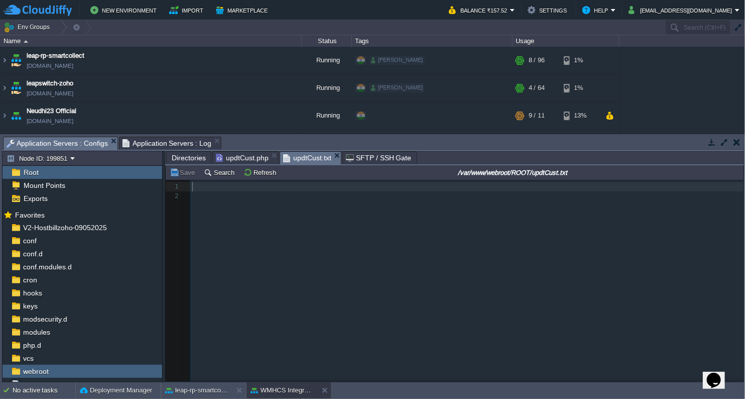
click at [76, 137] on div "Application Servers : Configs" at bounding box center [60, 143] width 115 height 13
click at [250, 172] on button "Refresh" at bounding box center [262, 172] width 36 height 9
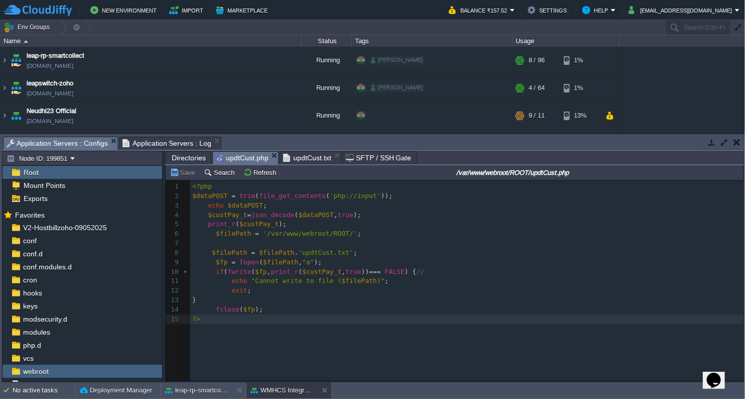
click at [249, 159] on span "updtCust.php" at bounding box center [242, 158] width 53 height 13
type textarea "$dataPOST"
click at [188, 176] on button "Save" at bounding box center [184, 172] width 28 height 9
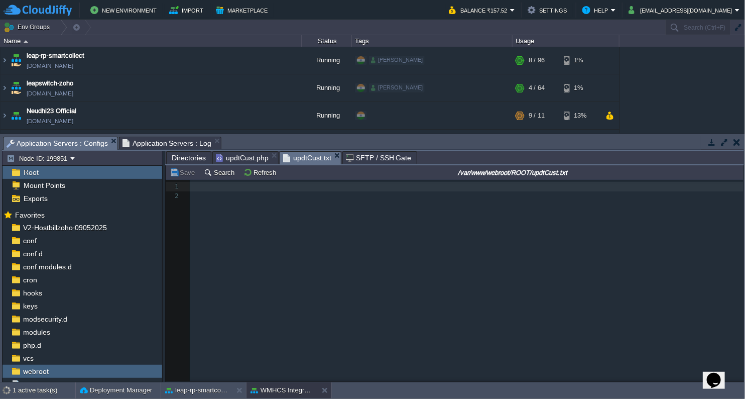
click at [299, 153] on span "updtCust.txt" at bounding box center [307, 158] width 48 height 13
click at [260, 176] on button "Refresh" at bounding box center [262, 172] width 36 height 9
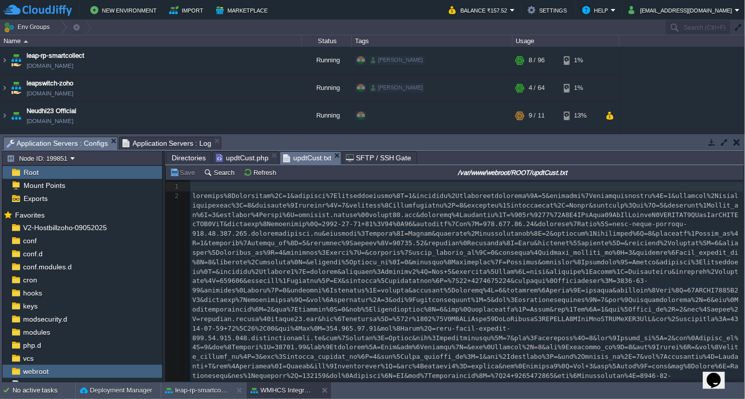
scroll to position [0, 0]
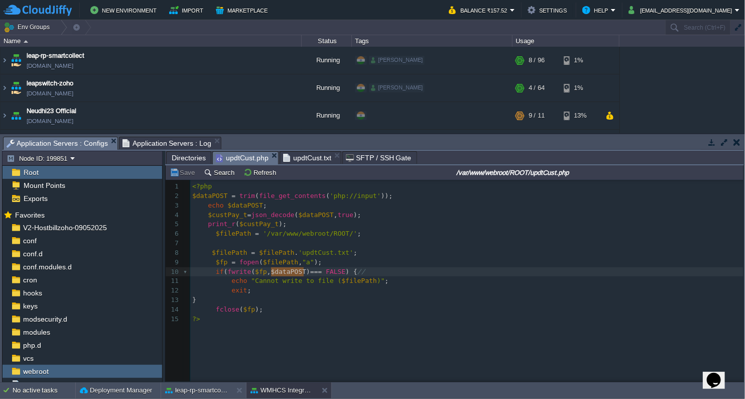
click at [231, 157] on span "updtCust.php" at bounding box center [242, 158] width 53 height 13
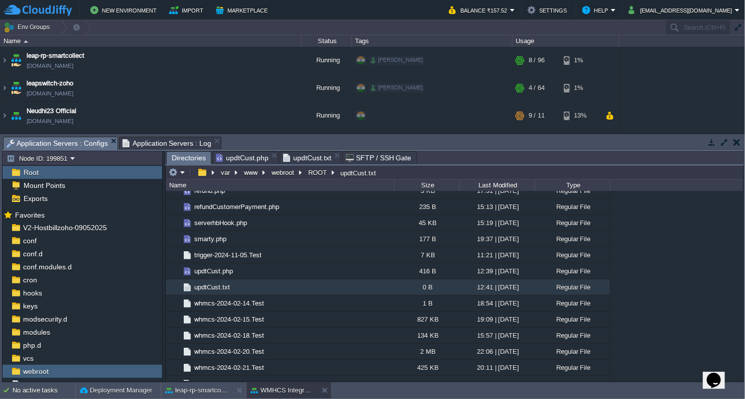
click at [193, 155] on span "Directories" at bounding box center [189, 158] width 34 height 13
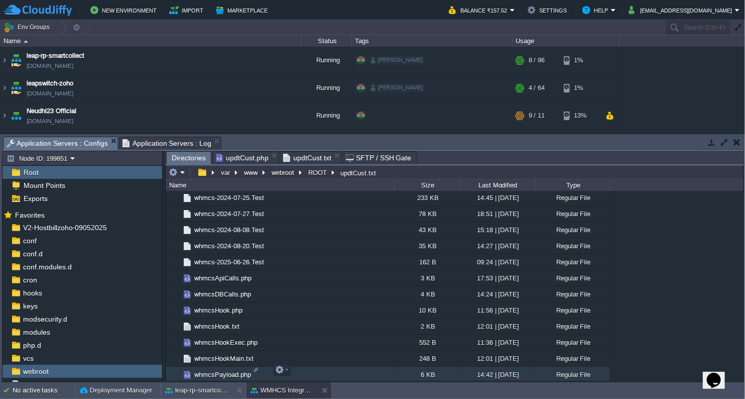
scroll to position [2682, 0]
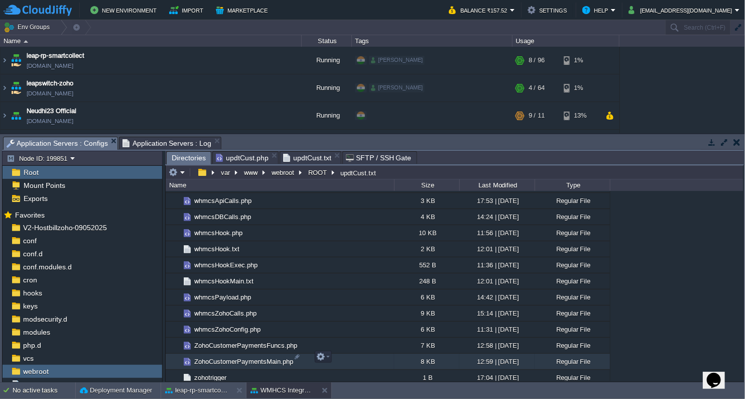
click at [244, 359] on span "ZohoCustomerPaymentsMain.php" at bounding box center [244, 361] width 102 height 9
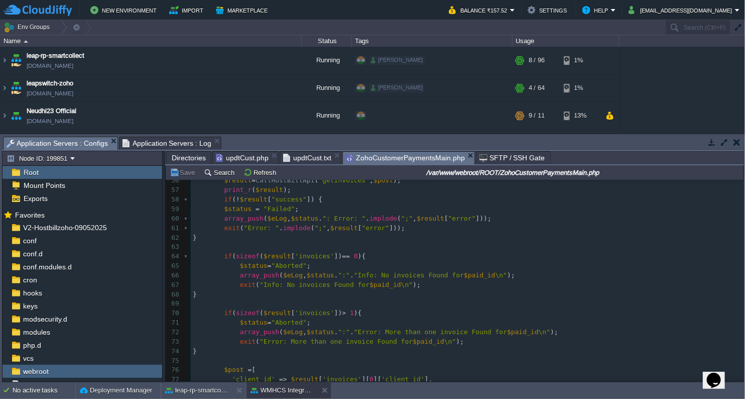
scroll to position [553, 0]
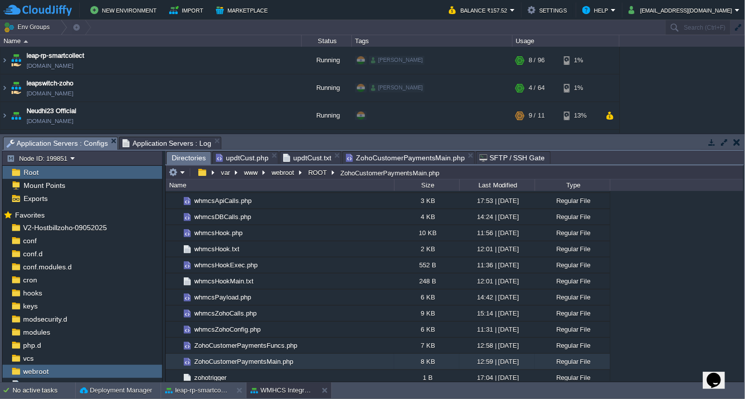
click at [184, 152] on span "Directories" at bounding box center [189, 158] width 34 height 13
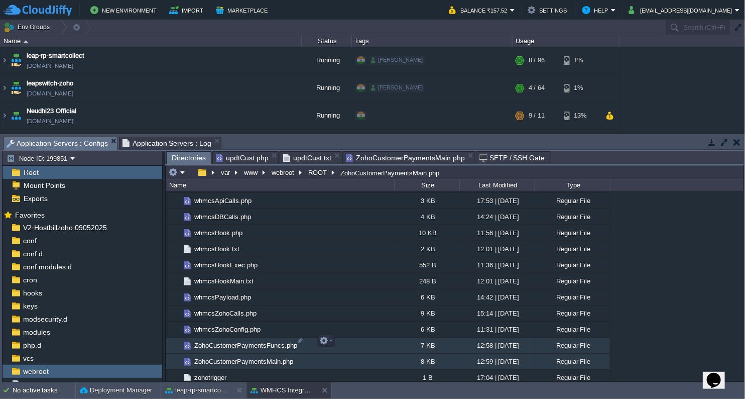
click at [248, 344] on span "ZohoCustomerPaymentsFuncs.php" at bounding box center [246, 345] width 106 height 9
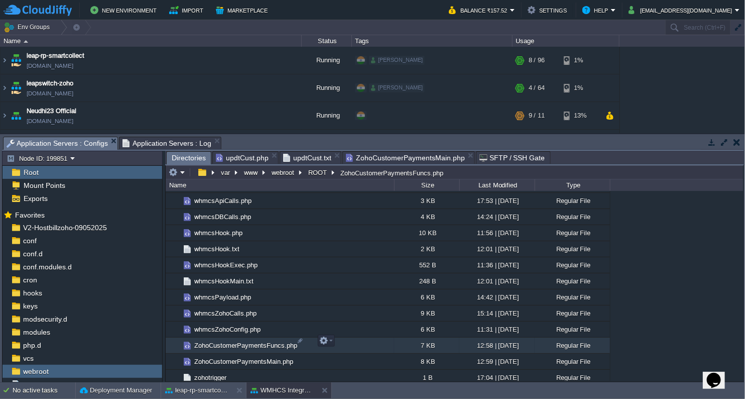
click at [248, 344] on span "ZohoCustomerPaymentsFuncs.php" at bounding box center [246, 345] width 106 height 9
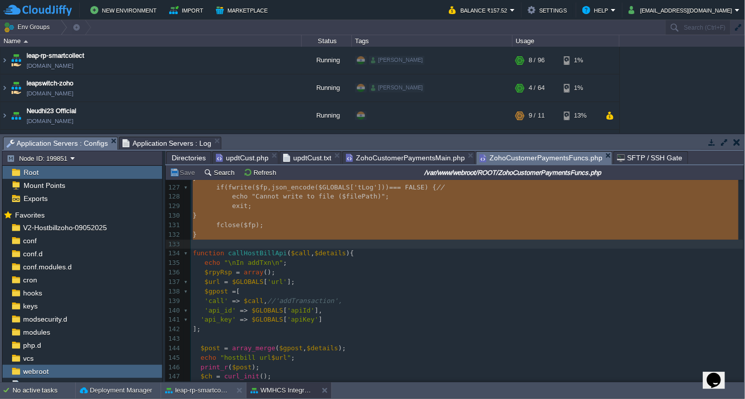
drag, startPoint x: 190, startPoint y: 229, endPoint x: 328, endPoint y: 259, distance: 140.8
type textarea "function shutdown(){ echo "\n"; $GLOBALS['tLog']['errors'] = json_encode($GLOBA…"
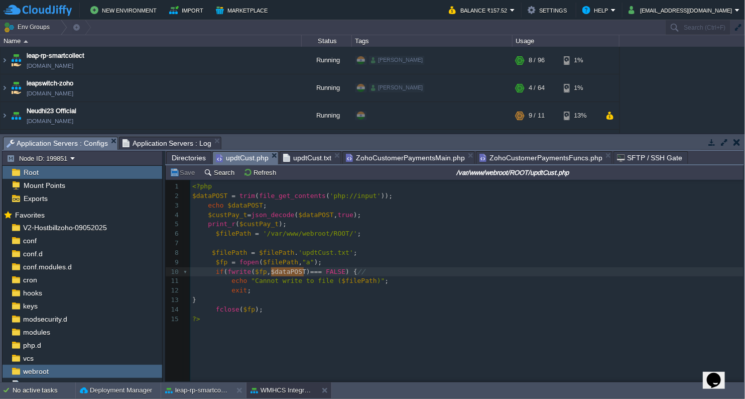
click at [237, 158] on span "updtCust.php" at bounding box center [242, 158] width 53 height 13
click at [226, 190] on pre "<?php" at bounding box center [468, 187] width 556 height 10
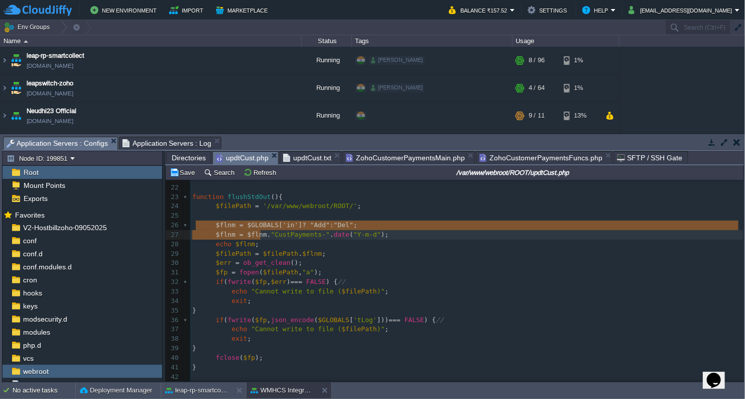
type textarea "$flnm = $GLOBALS['in'] ? "Add" : "Del"; $flnm = $flnm . "CustPayments-" .date("…"
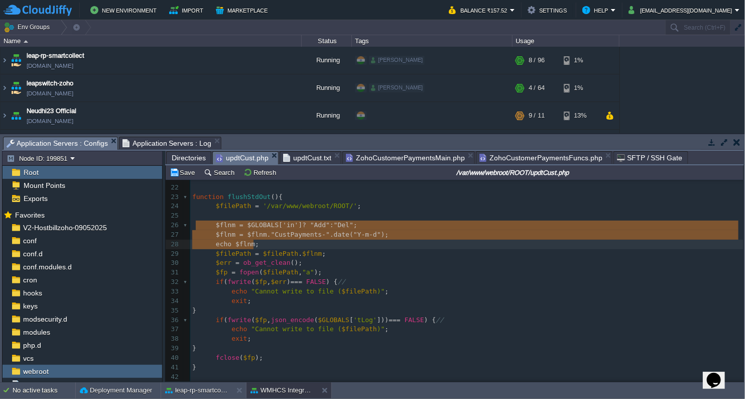
drag, startPoint x: 196, startPoint y: 229, endPoint x: 288, endPoint y: 246, distance: 93.1
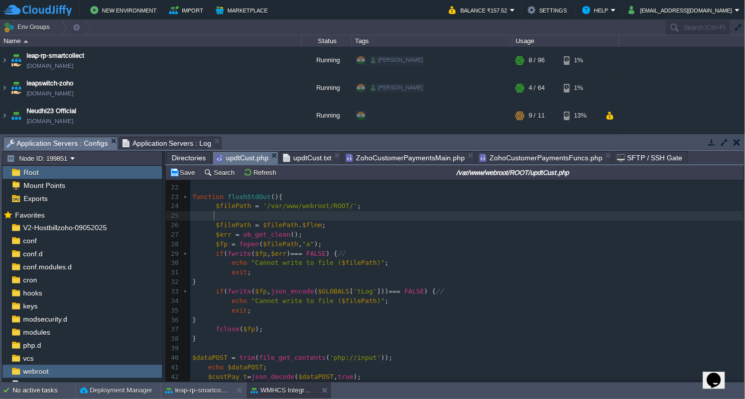
click at [303, 163] on span "updtCust.txt" at bounding box center [307, 158] width 48 height 12
click at [242, 159] on span "updtCust.php" at bounding box center [242, 158] width 53 height 13
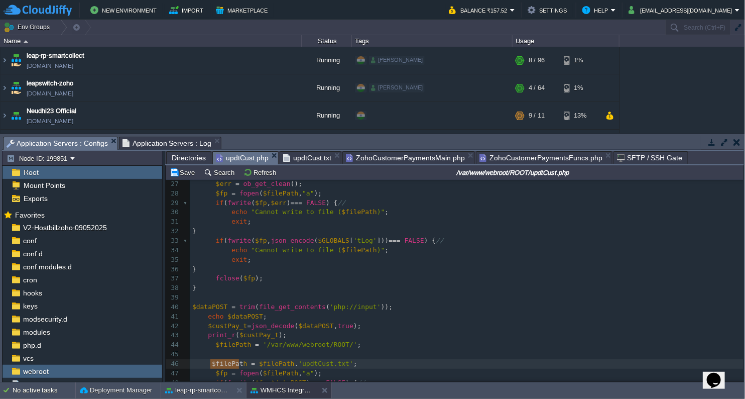
type textarea "$filePath = $"
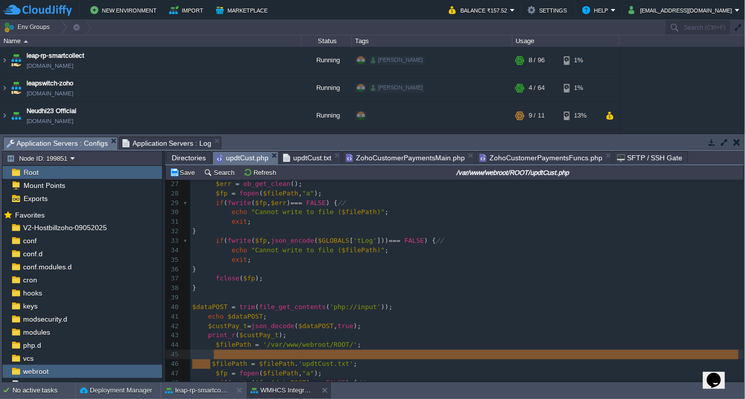
type textarea "$filePath = $filePath . 'updtCust.txt';"
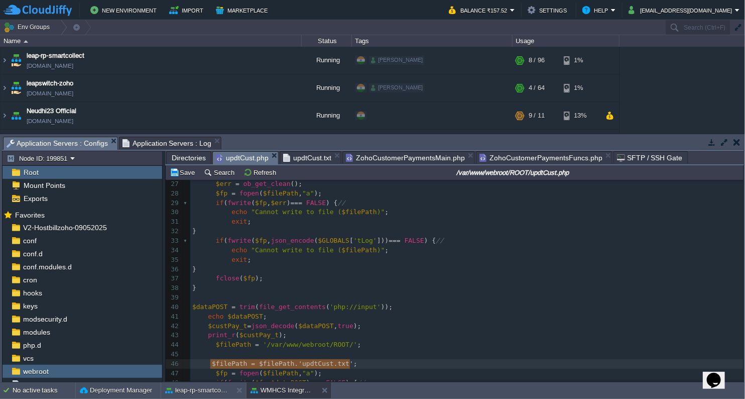
drag, startPoint x: 210, startPoint y: 364, endPoint x: 359, endPoint y: 366, distance: 148.7
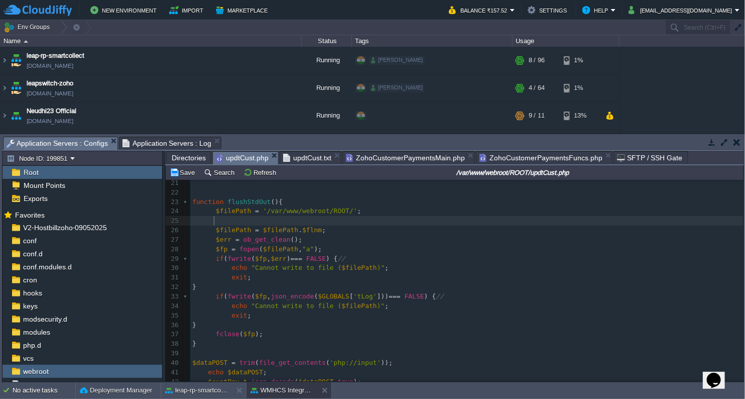
click at [286, 221] on pre at bounding box center [466, 221] width 553 height 10
type textarea "$filePath = $filePath . $flnm"
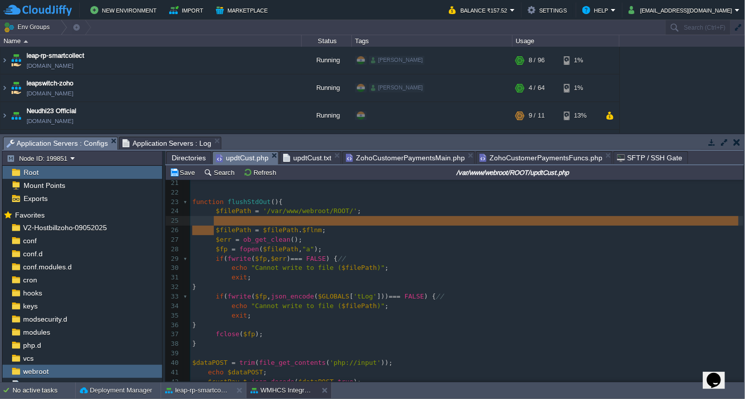
type textarea "$filePath = $filePath . $flnm;"
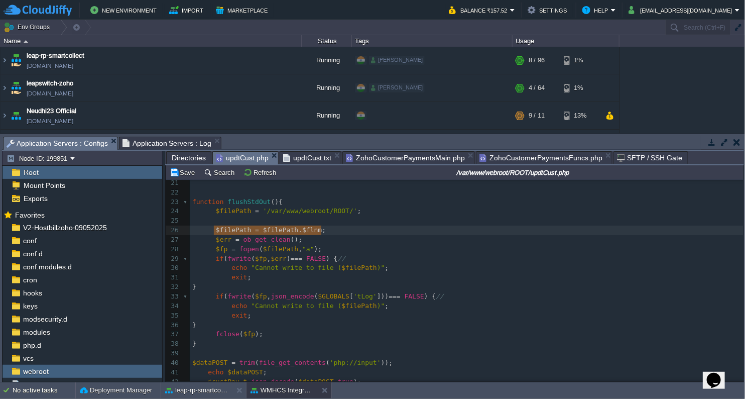
drag, startPoint x: 213, startPoint y: 231, endPoint x: 353, endPoint y: 231, distance: 139.6
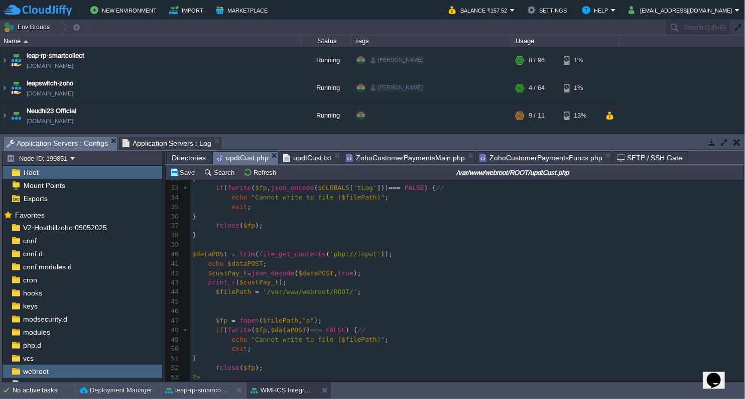
click at [189, 292] on div at bounding box center [178, 137] width 25 height 518
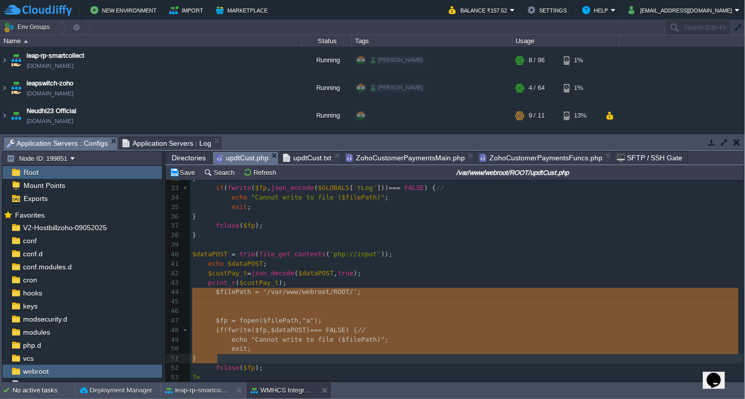
type textarea "$filePath = '/var/www/webroot/ROOT/'; $fp = fopen($filePath,"a"); if (fwrite($f…"
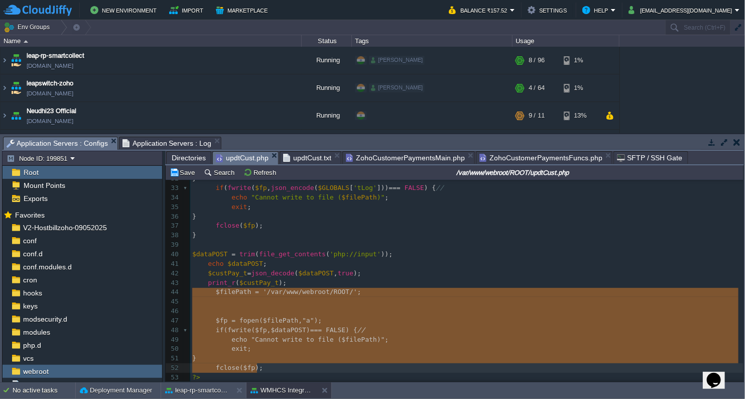
drag, startPoint x: 193, startPoint y: 291, endPoint x: 273, endPoint y: 361, distance: 105.7
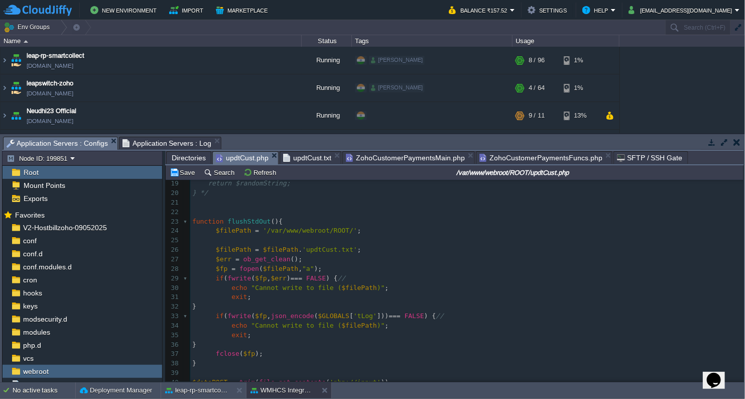
scroll to position [173, 0]
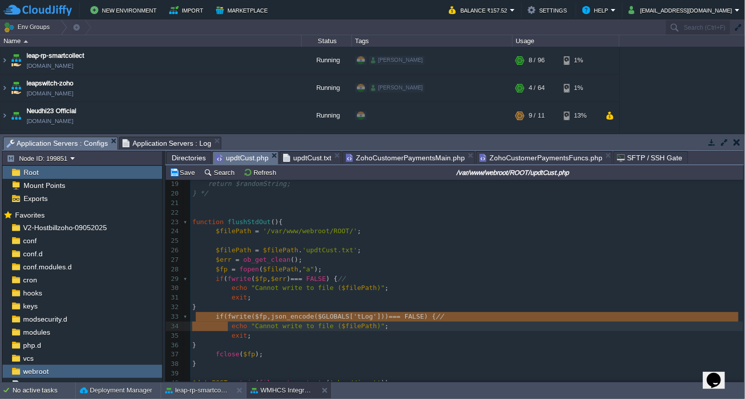
type textarea "if (fwrite($fp, json_encode($GLOBALS['tLog'])) === FALSE) { // echo "Cannot wri…"
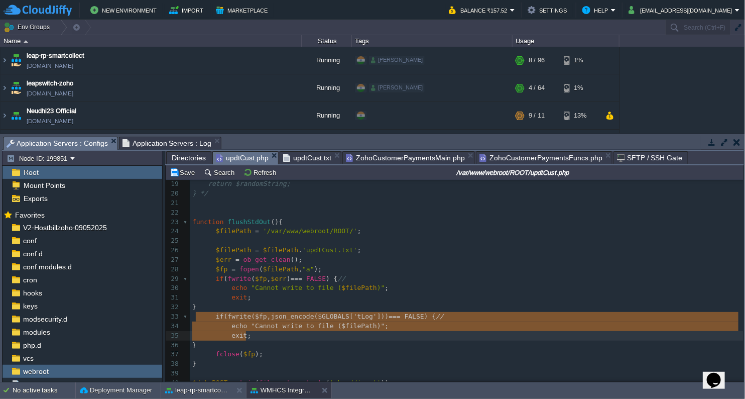
drag, startPoint x: 195, startPoint y: 315, endPoint x: 267, endPoint y: 340, distance: 75.9
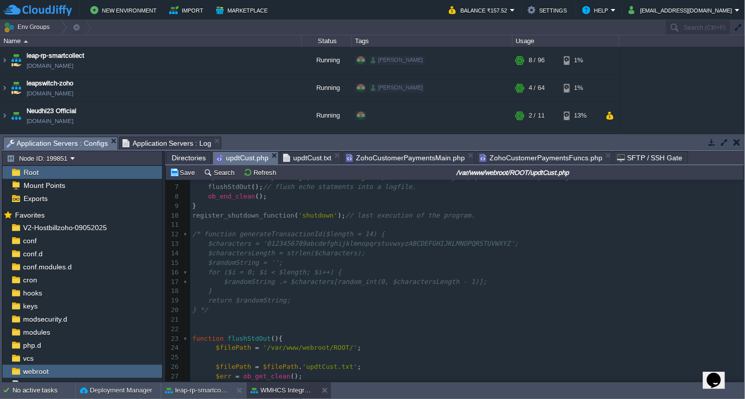
scroll to position [56, 0]
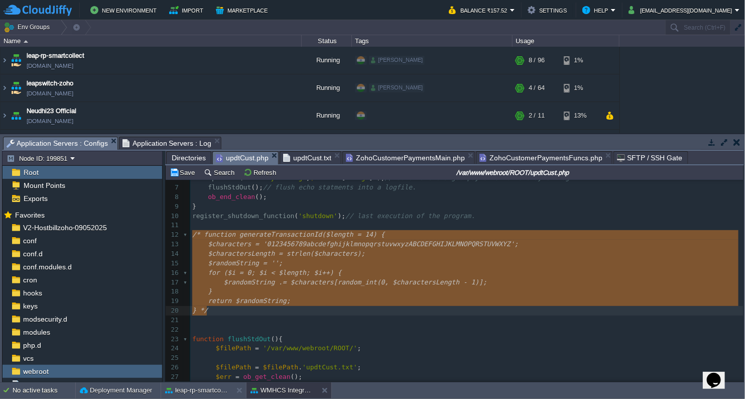
type textarea "/* function generateTransactionId($length = 14) { $characters = '0123456789abcd…"
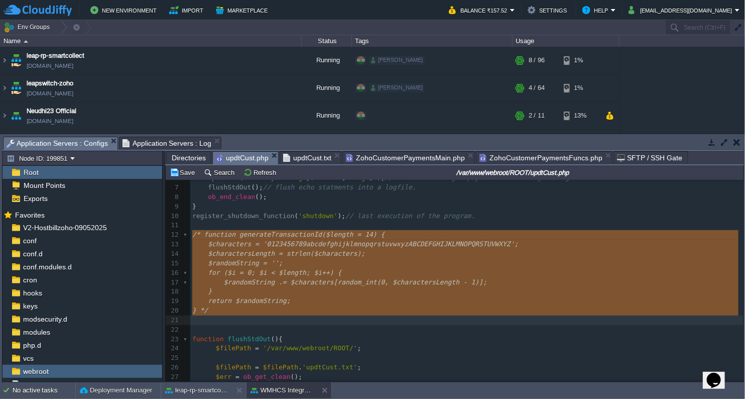
drag, startPoint x: 193, startPoint y: 234, endPoint x: 233, endPoint y: 316, distance: 91.0
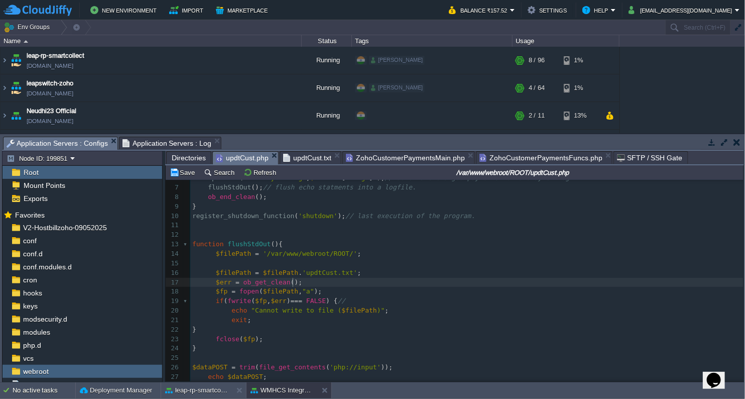
click at [446, 279] on pre "$err = ob_get_clean ();" at bounding box center [466, 283] width 553 height 10
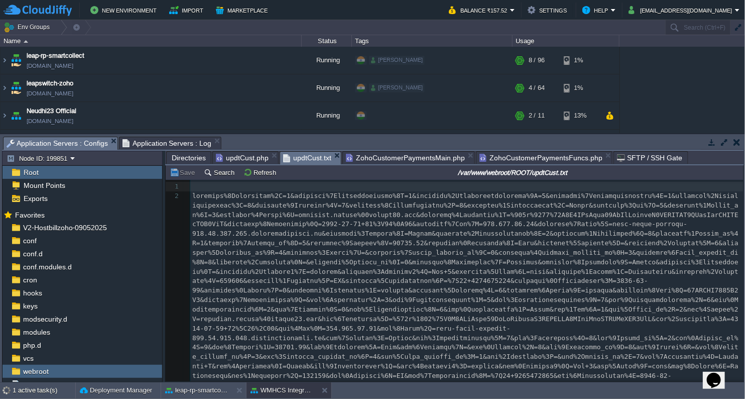
click at [305, 156] on span "updtCust.txt" at bounding box center [307, 158] width 48 height 13
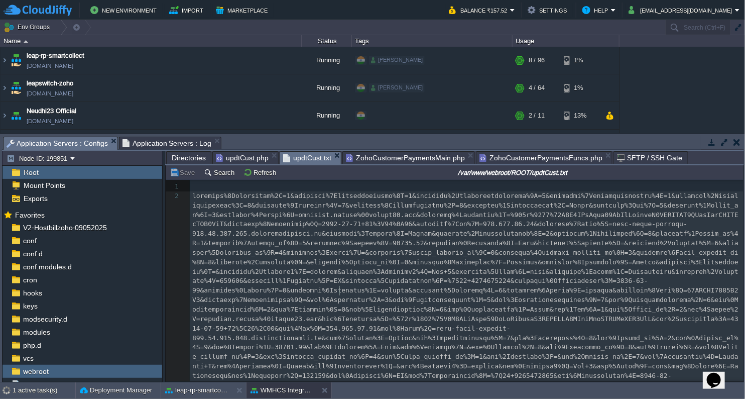
click at [340, 287] on div "2 1 ​ 2" at bounding box center [466, 290] width 553 height 217
type textarea "-"
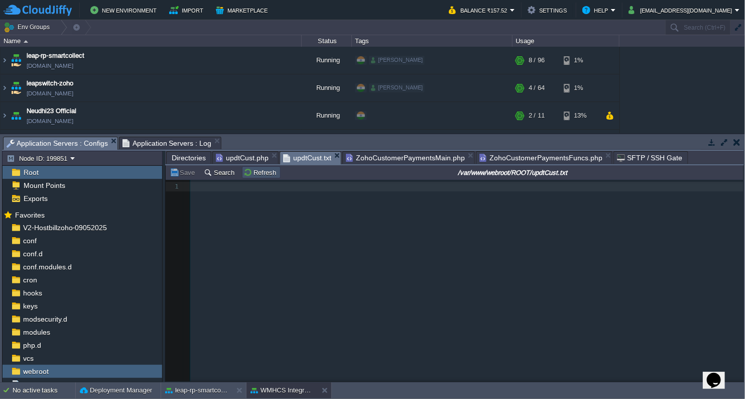
click at [258, 175] on button "Refresh" at bounding box center [262, 172] width 36 height 9
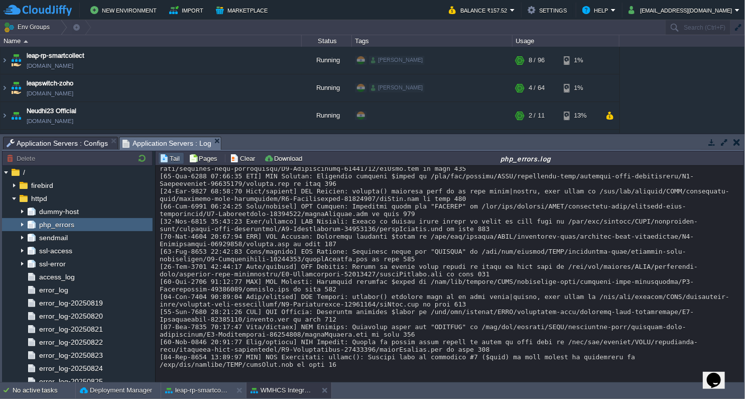
click at [169, 144] on span "Application Servers : Log" at bounding box center [167, 143] width 89 height 13
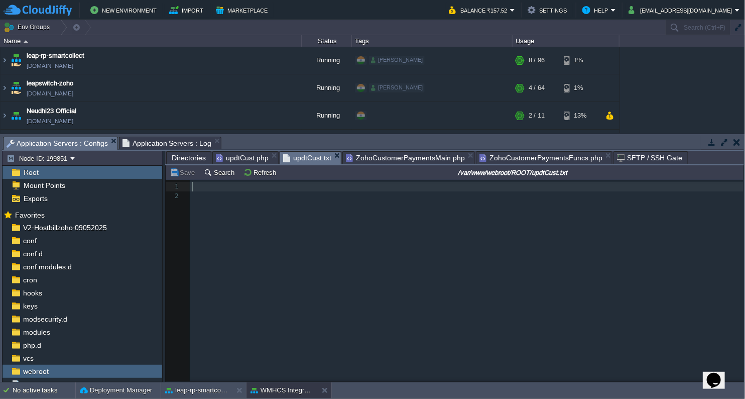
click at [83, 142] on span "Application Servers : Configs" at bounding box center [57, 143] width 101 height 13
click at [253, 175] on button "Refresh" at bounding box center [262, 172] width 36 height 9
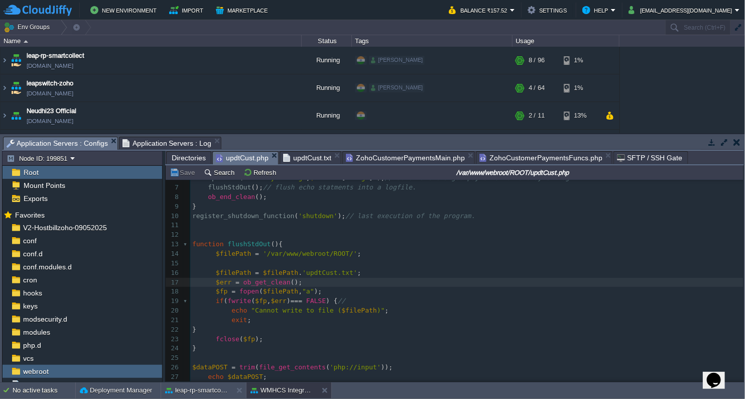
click at [246, 159] on span "updtCust.php" at bounding box center [242, 158] width 53 height 13
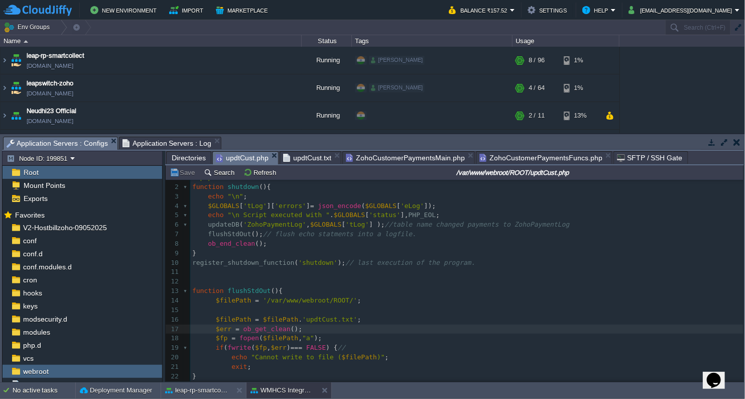
scroll to position [0, 0]
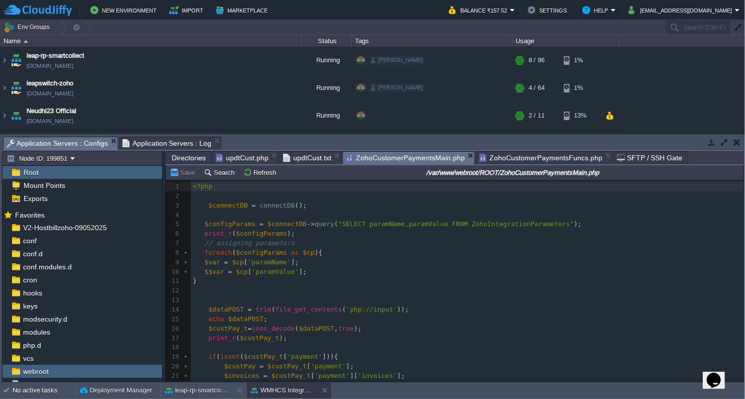
click at [425, 158] on span "ZohoCustomerPaymentsMain.php" at bounding box center [405, 158] width 119 height 13
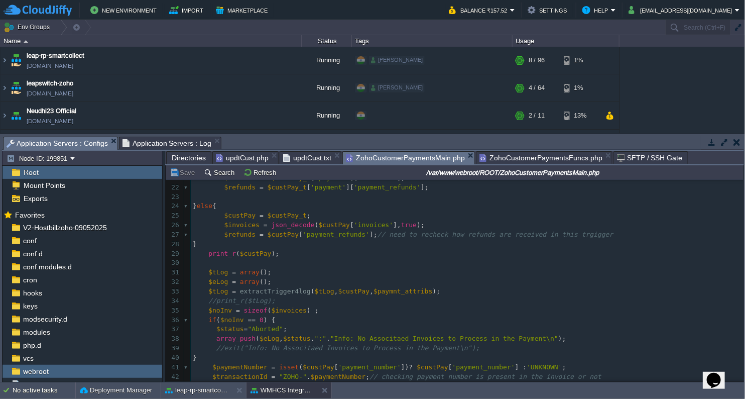
scroll to position [268, 0]
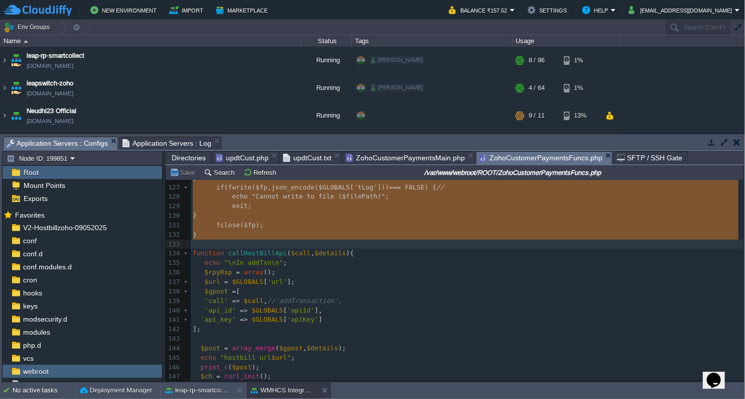
click at [514, 155] on span "ZohoCustomerPaymentsFuncs.php" at bounding box center [541, 158] width 123 height 13
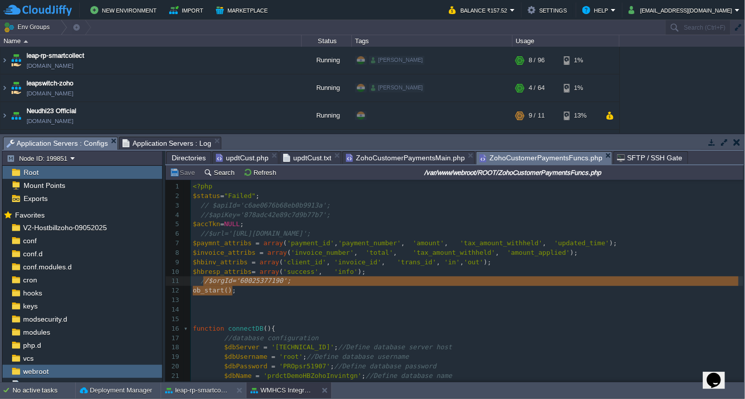
type textarea "ob_start();"
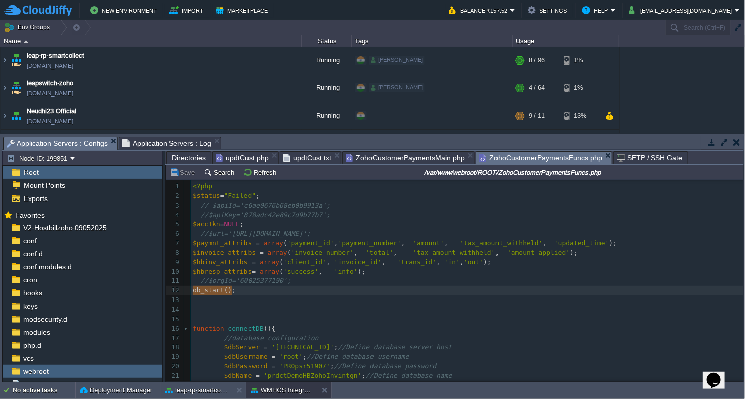
drag, startPoint x: 253, startPoint y: 289, endPoint x: 172, endPoint y: 295, distance: 81.0
click at [255, 158] on span "updtCust.php" at bounding box center [242, 158] width 53 height 12
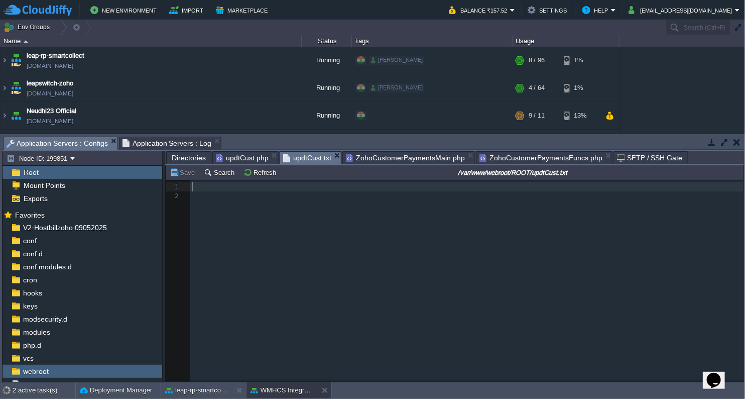
click at [304, 159] on span "updtCust.txt" at bounding box center [307, 158] width 48 height 13
click at [254, 171] on button "Refresh" at bounding box center [262, 172] width 36 height 9
click at [268, 178] on td "Refresh" at bounding box center [261, 172] width 39 height 12
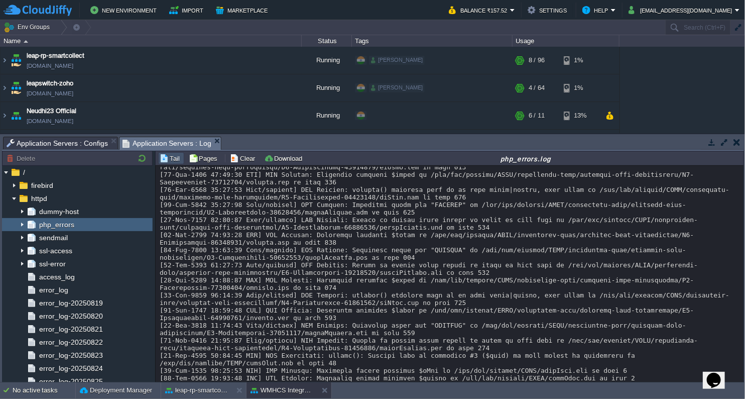
click at [177, 149] on span "Application Servers : Log" at bounding box center [167, 143] width 89 height 13
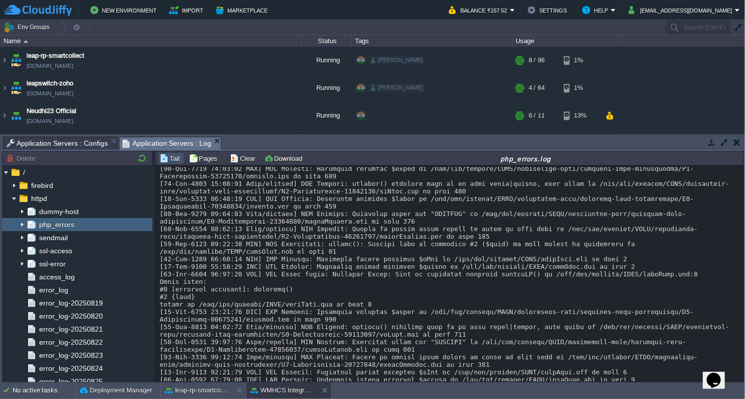
scroll to position [209, 0]
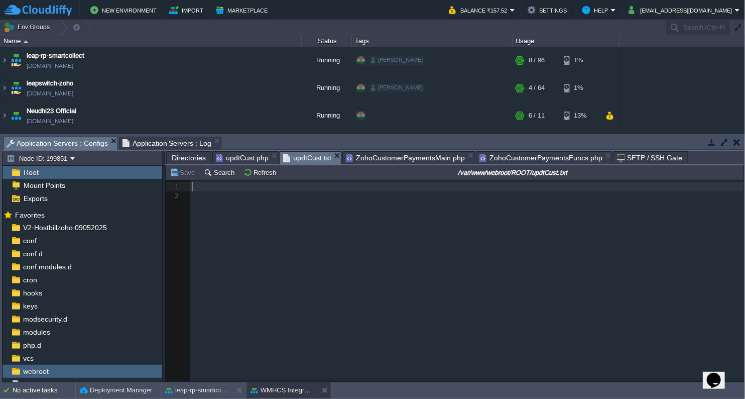
click at [78, 144] on span "Application Servers : Configs" at bounding box center [57, 143] width 101 height 13
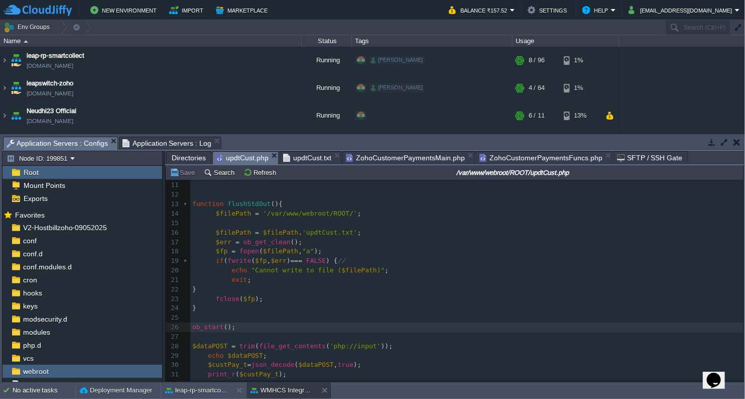
click at [245, 154] on span "updtCust.php" at bounding box center [242, 158] width 53 height 13
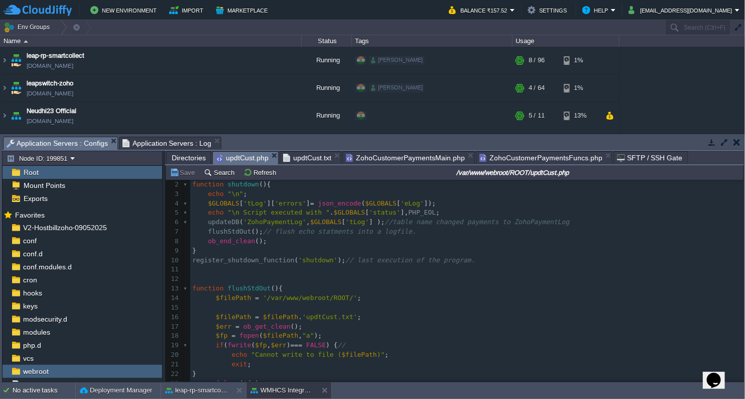
scroll to position [1, 0]
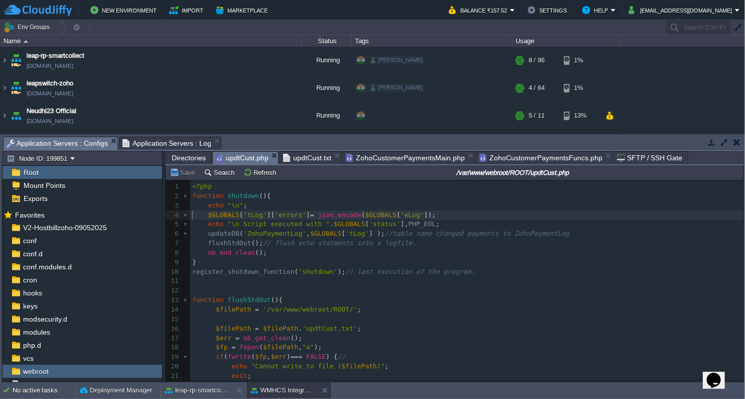
type textarea ";"
type textarea "$GLOBALS['tLog']['errors'] = json"
type textarea "echo "\n";"
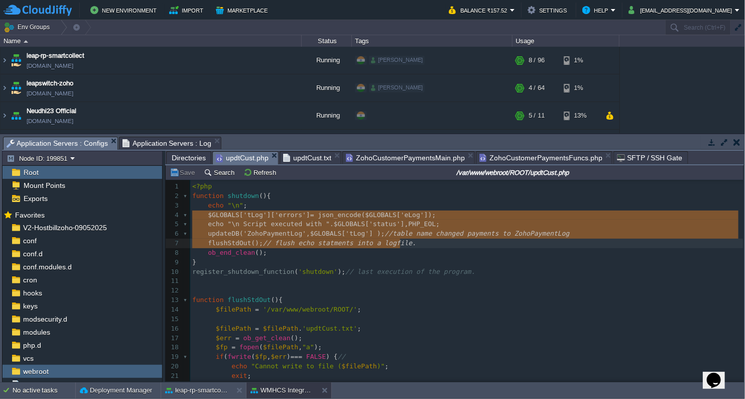
type textarea "$GLOBALS['tLog']['errors'] = json_encode($GLOBALS['eLog']); echo "\n Script exe…"
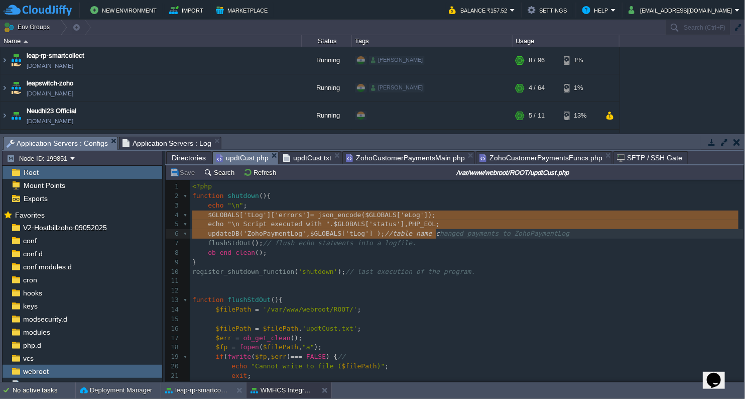
drag, startPoint x: 192, startPoint y: 215, endPoint x: 439, endPoint y: 237, distance: 248.0
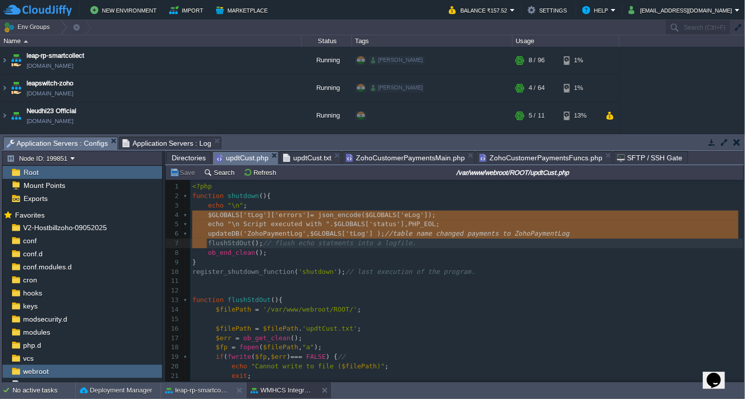
type textarea "$GLOBALS['tLog']['errors'] = json_encode($GLOBALS['eLog']); echo "\n Script exe…"
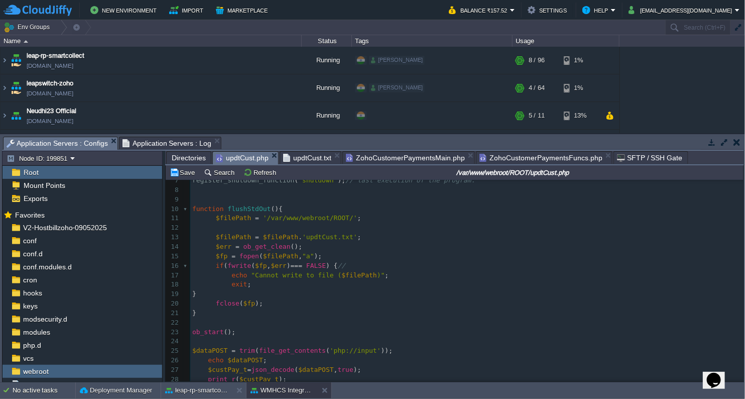
scroll to position [85, 0]
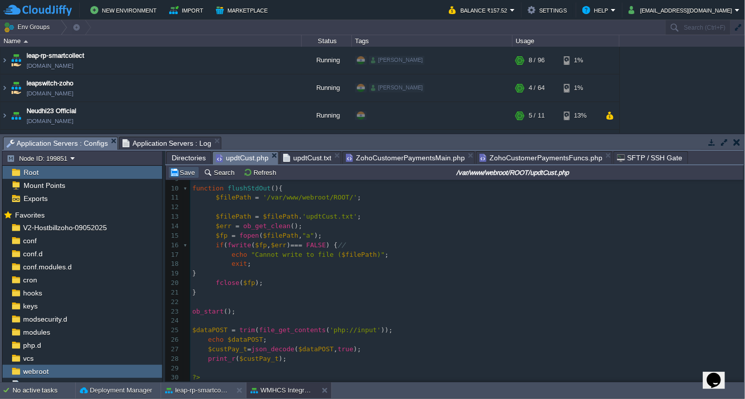
click at [185, 177] on button "Save" at bounding box center [184, 172] width 28 height 9
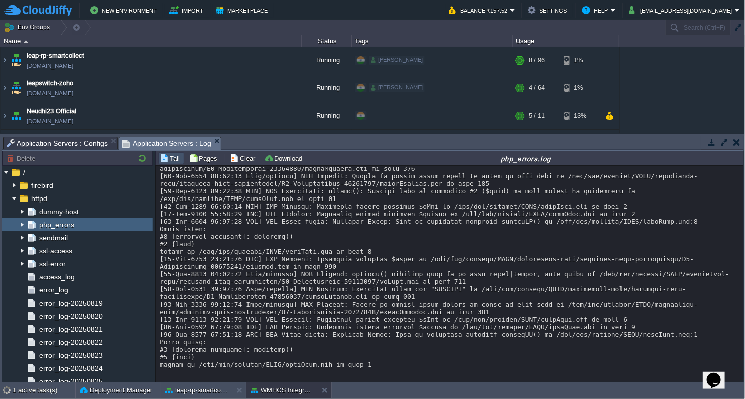
click at [186, 141] on span "Application Servers : Log" at bounding box center [167, 143] width 89 height 13
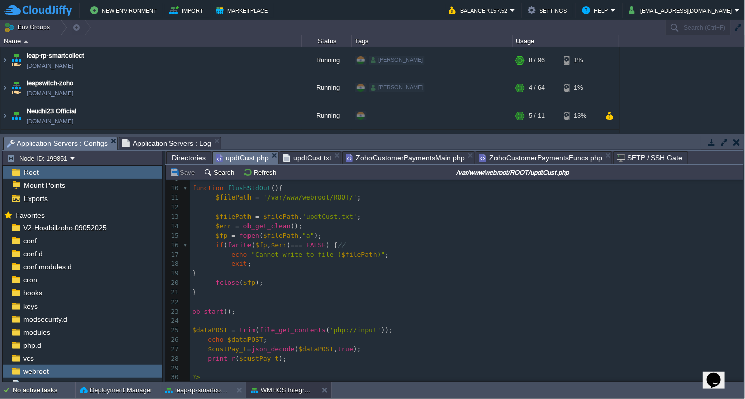
click at [98, 148] on span "Application Servers : Configs" at bounding box center [57, 143] width 101 height 13
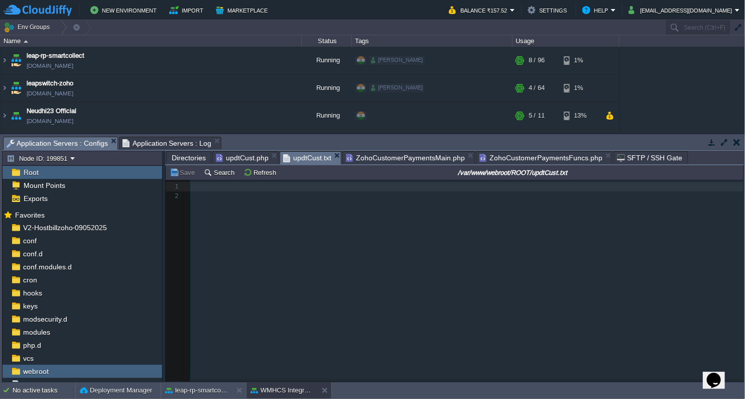
click at [291, 160] on span "updtCust.txt" at bounding box center [307, 158] width 48 height 13
click at [270, 169] on button "Refresh" at bounding box center [262, 172] width 36 height 9
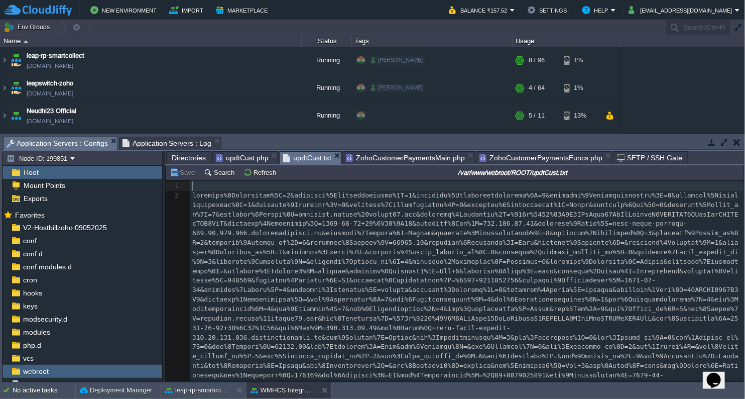
scroll to position [0, 0]
click at [235, 152] on span "updtCust.php" at bounding box center [242, 158] width 53 height 12
click at [292, 158] on span "updtCust.txt" at bounding box center [307, 158] width 48 height 13
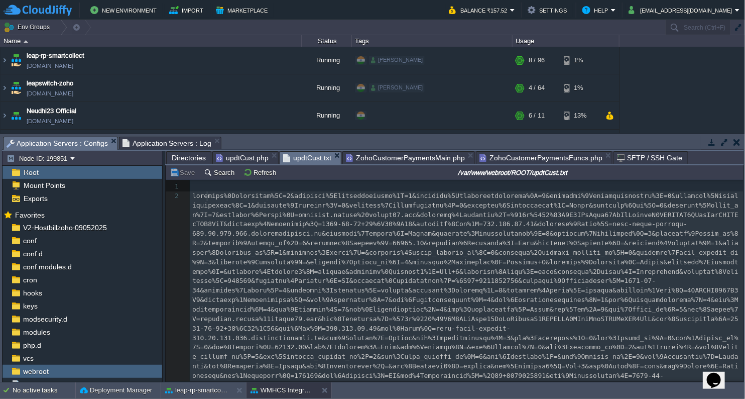
click at [207, 199] on div "3 1 ​ 2 3 ​" at bounding box center [466, 295] width 553 height 227
type textarea "previous"
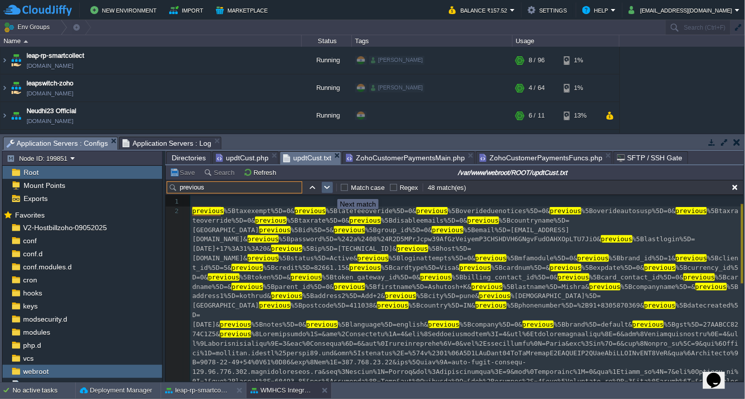
click at [330, 190] on button "button" at bounding box center [327, 187] width 9 height 9
type textarea "5Btaxexempt"
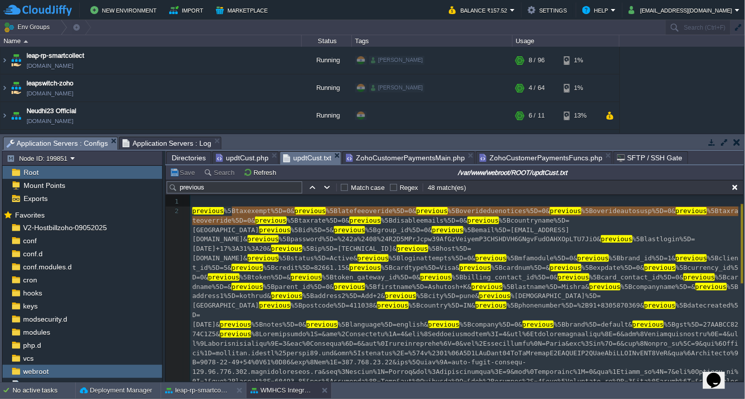
type textarea "taxexemp"
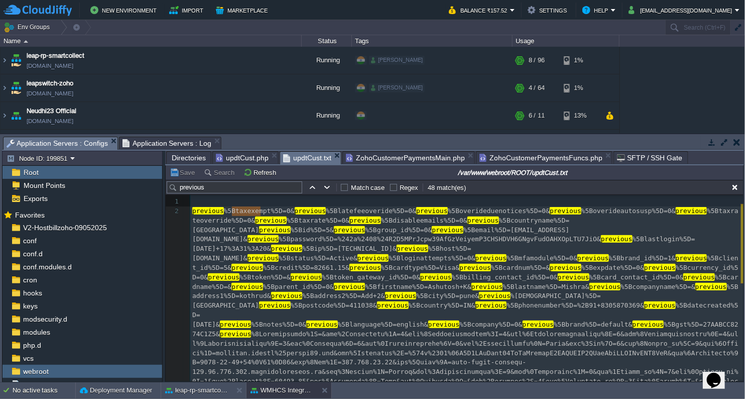
drag, startPoint x: 231, startPoint y: 215, endPoint x: 259, endPoint y: 217, distance: 28.2
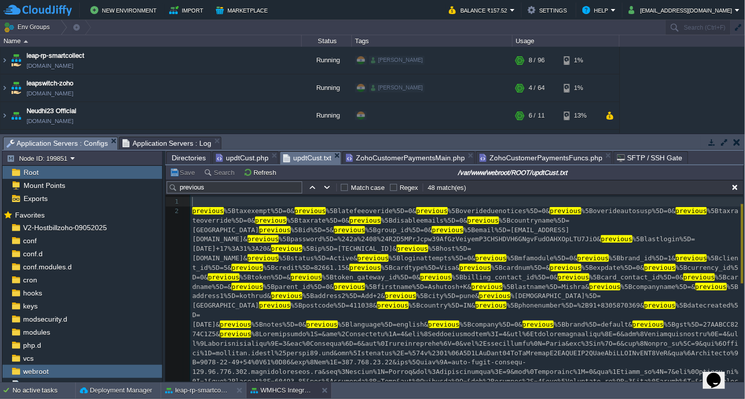
click at [240, 195] on div "x previous %5Btaxexempt%5D=0& previous %5Blatefeeoveride%5D=0& previous %5Bover…" at bounding box center [466, 320] width 553 height 250
drag, startPoint x: 241, startPoint y: 192, endPoint x: 161, endPoint y: 188, distance: 80.5
click at [161, 188] on div "Node ID: 199851 Root Mount Points Exports Mark the most frequently used files a…" at bounding box center [373, 267] width 742 height 232
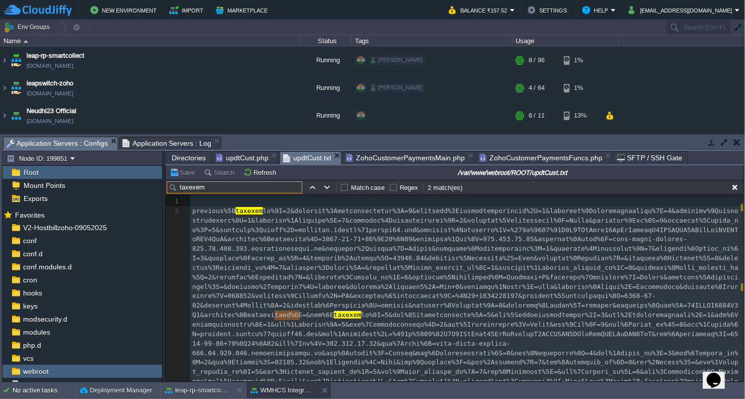
type input "taxexemp"
click at [240, 156] on span "updtCust.php" at bounding box center [242, 158] width 53 height 12
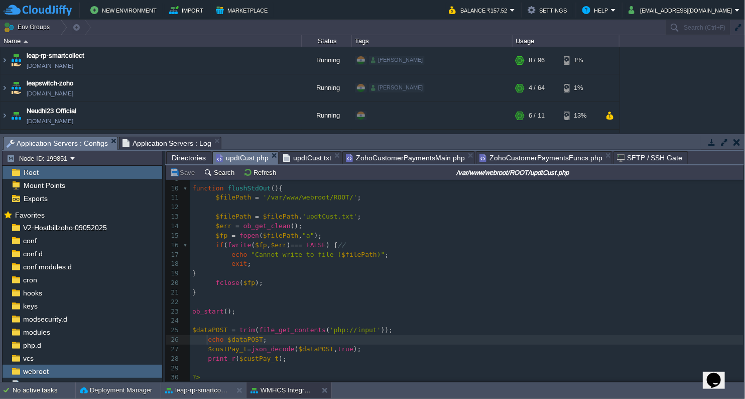
click at [207, 338] on div "x print_r ( $custPay_t ); 1 <?php 2 function shutdown (){ 3 echo "\n" ; 4 flush…" at bounding box center [466, 240] width 553 height 284
type textarea "//"
click at [423, 331] on pre "$dataPOST = trim ( file_get_contents ( 'php://input' ));" at bounding box center [466, 330] width 553 height 10
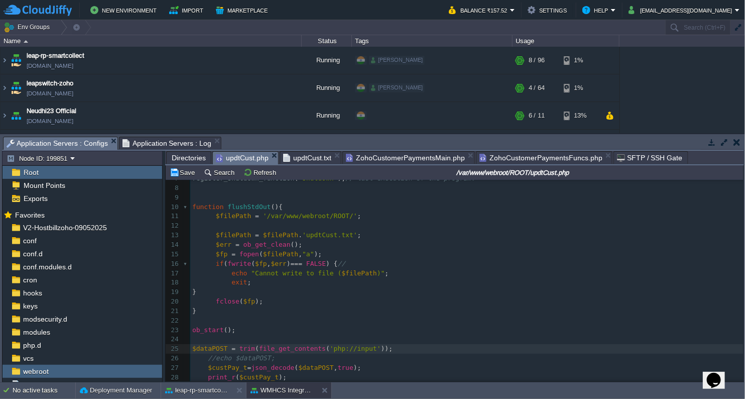
scroll to position [86, 0]
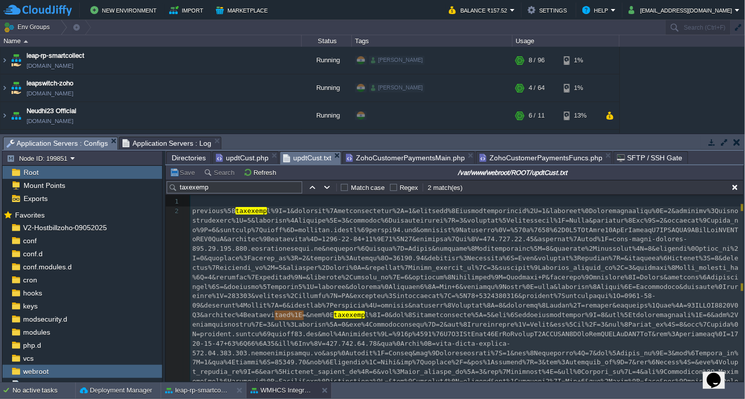
click at [317, 159] on span "updtCust.txt" at bounding box center [307, 158] width 48 height 13
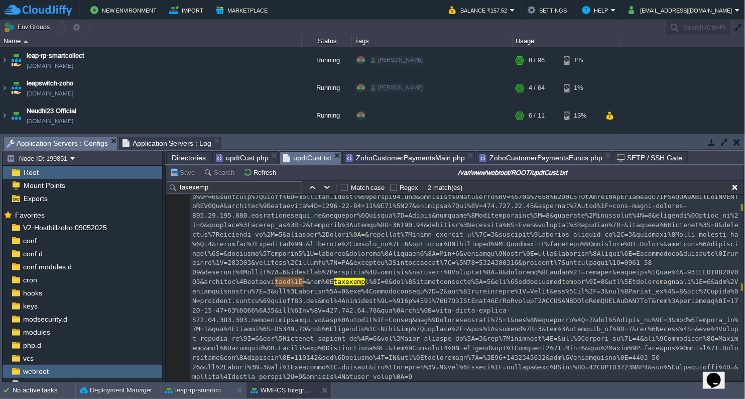
scroll to position [0, 0]
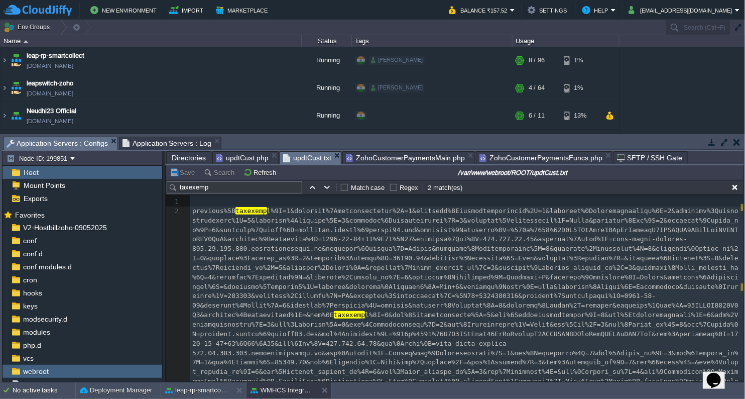
type textarea "-"
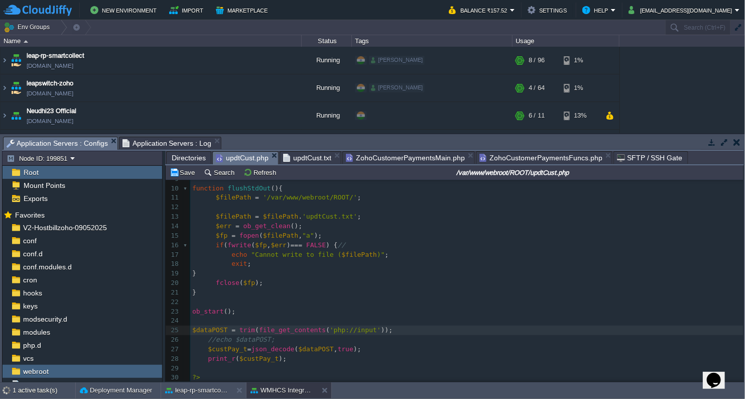
click at [247, 155] on span "updtCust.php" at bounding box center [242, 158] width 53 height 13
click at [234, 346] on span "$custPay_t" at bounding box center [227, 349] width 39 height 8
type textarea "$custPay_t"
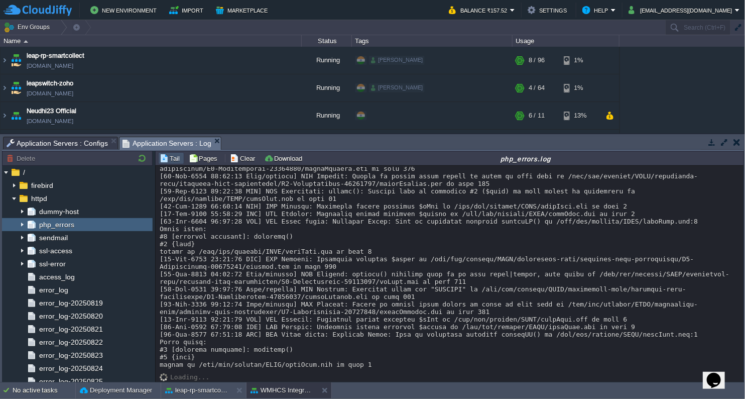
click at [163, 145] on span "Application Servers : Log" at bounding box center [167, 143] width 89 height 13
click at [66, 143] on span "Application Servers : Configs" at bounding box center [57, 143] width 101 height 12
click at [180, 141] on span "Application Servers : Log" at bounding box center [167, 143] width 89 height 13
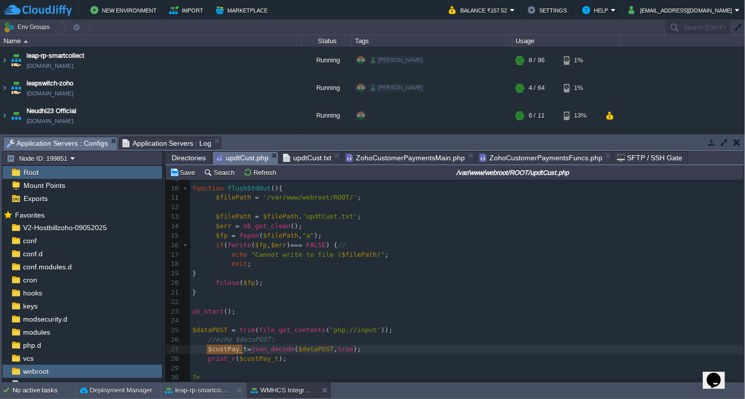
click at [73, 138] on span "Application Servers : Configs" at bounding box center [57, 143] width 101 height 13
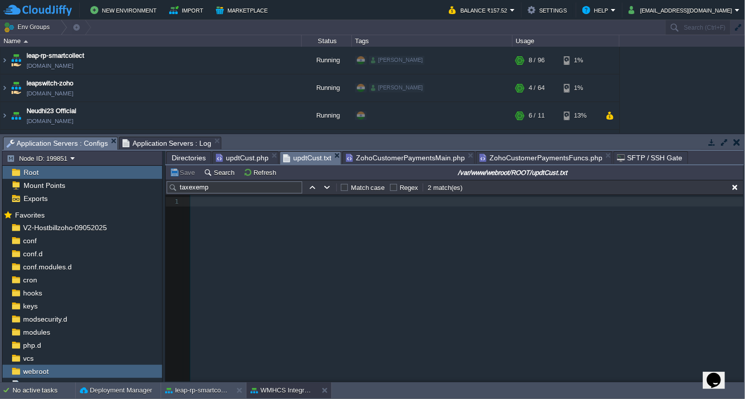
click at [312, 157] on span "updtCust.txt" at bounding box center [307, 158] width 48 height 13
click at [249, 171] on button "Refresh" at bounding box center [262, 172] width 36 height 9
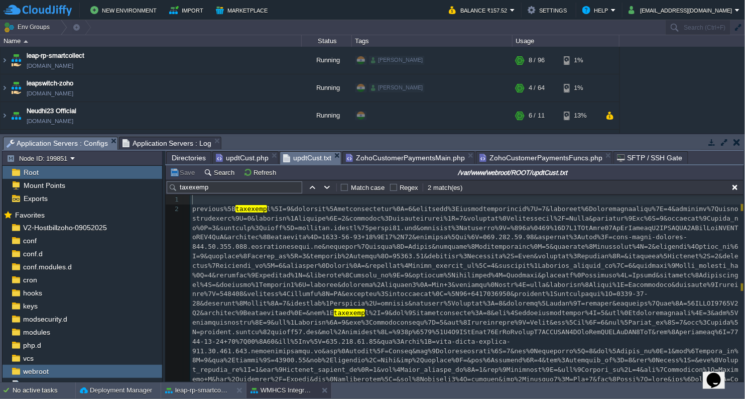
scroll to position [0, 0]
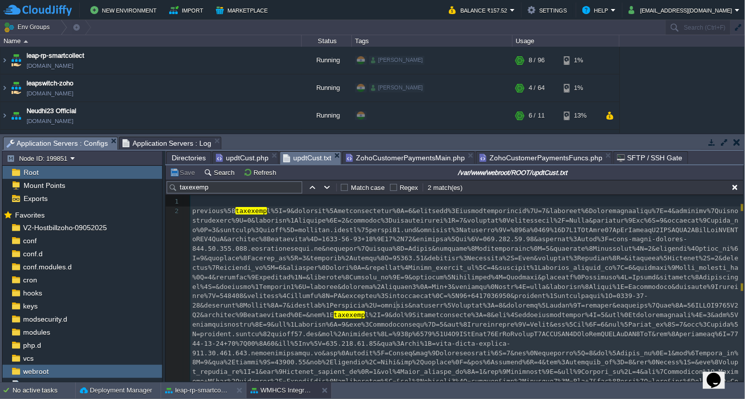
click at [398, 302] on div "3 1 ​ 2 previous%5B taxexemp taxexemp 3 ​" at bounding box center [466, 310] width 553 height 227
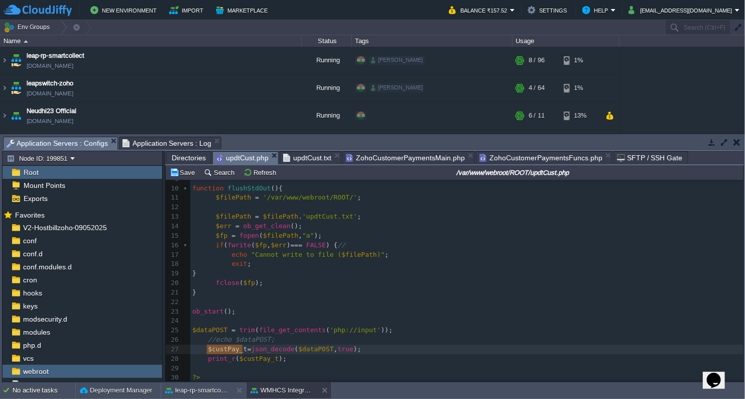
click at [248, 152] on span "updtCust.php" at bounding box center [242, 158] width 53 height 13
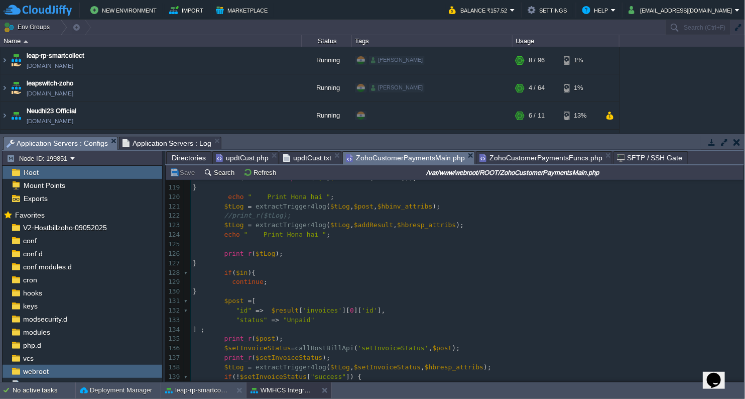
click at [424, 155] on span "ZohoCustomerPaymentsMain.php" at bounding box center [405, 158] width 119 height 13
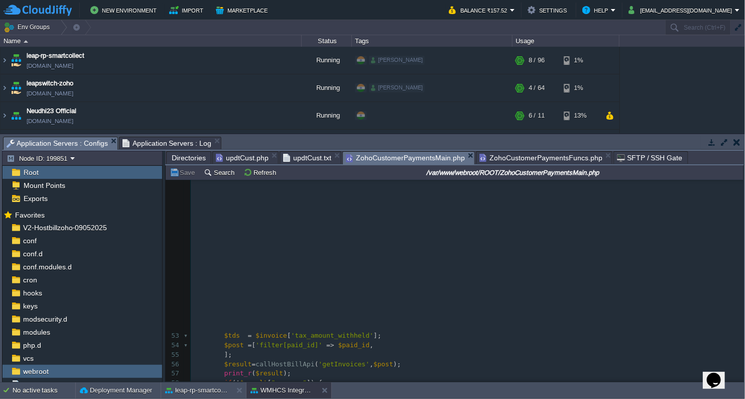
scroll to position [334, 0]
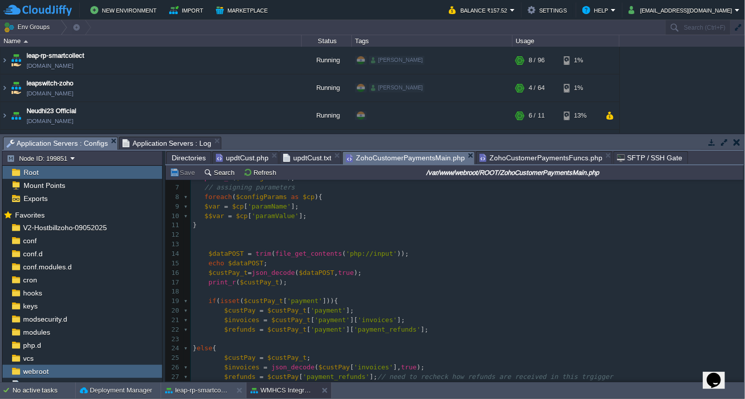
click at [243, 156] on span "updtCust.php" at bounding box center [242, 158] width 53 height 12
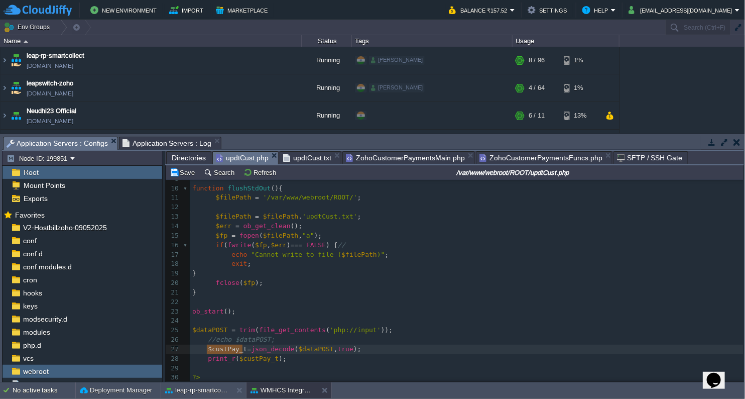
click at [370, 156] on span "ZohoCustomerPaymentsMain.php" at bounding box center [405, 158] width 119 height 12
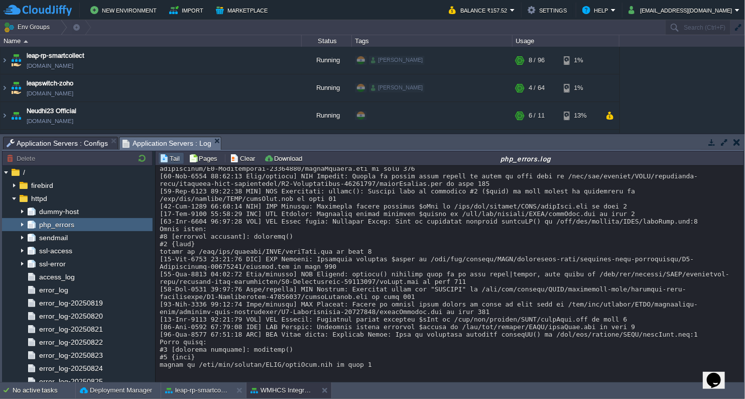
click at [166, 141] on span "Application Servers : Log" at bounding box center [167, 143] width 89 height 13
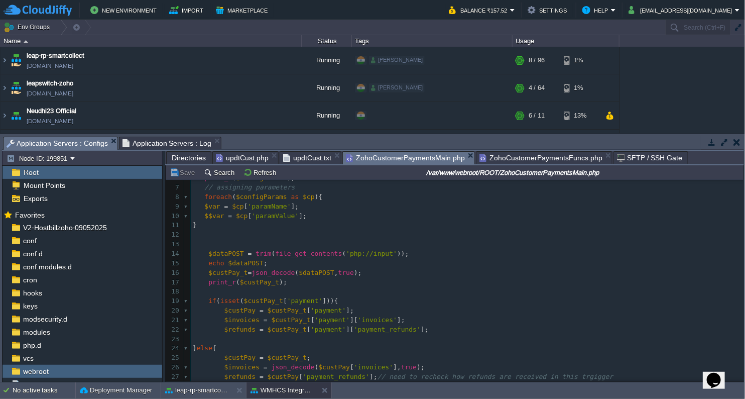
click at [74, 145] on span "Application Servers : Configs" at bounding box center [57, 143] width 101 height 13
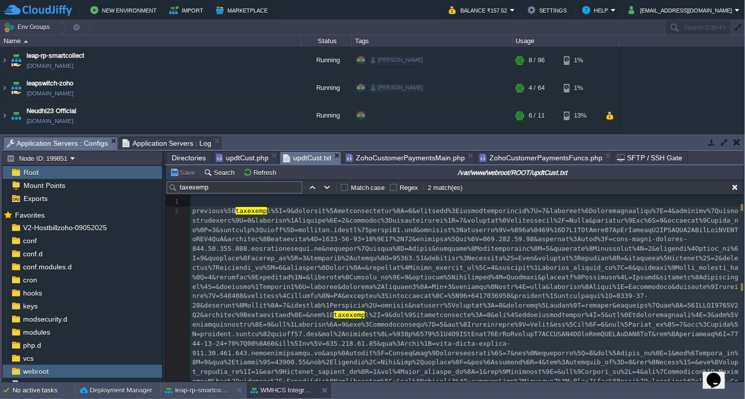
click at [310, 159] on span "updtCust.txt" at bounding box center [307, 158] width 48 height 13
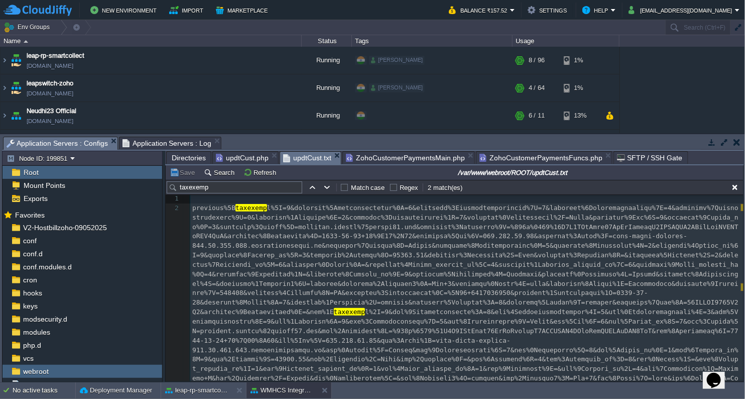
scroll to position [0, 0]
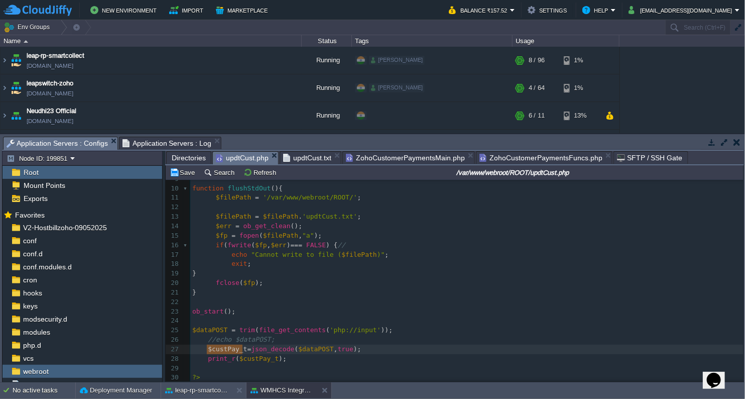
click at [238, 157] on span "updtCust.php" at bounding box center [242, 158] width 53 height 13
click at [269, 170] on button "Refresh" at bounding box center [262, 172] width 36 height 9
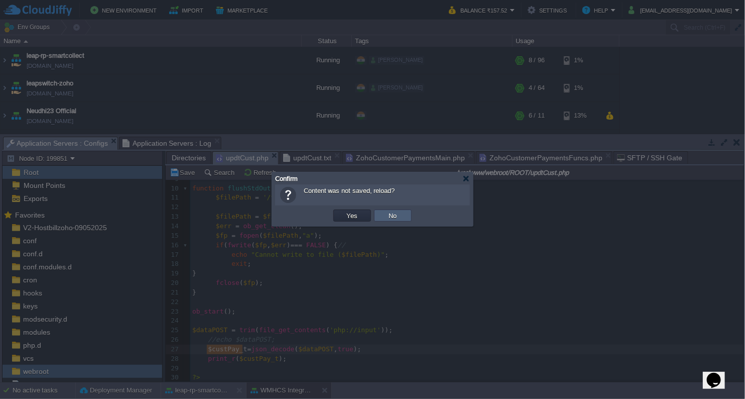
click at [382, 215] on td "No" at bounding box center [393, 215] width 38 height 12
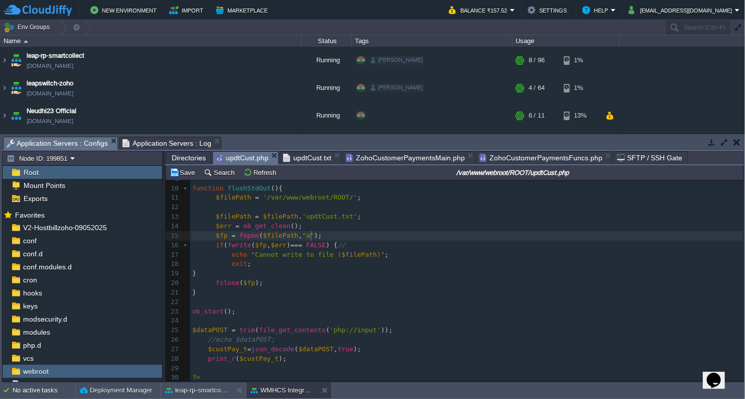
click at [329, 231] on pre "$fp = fopen ( $filePath , "a" );" at bounding box center [466, 236] width 553 height 10
click at [182, 171] on button "Save" at bounding box center [184, 172] width 28 height 9
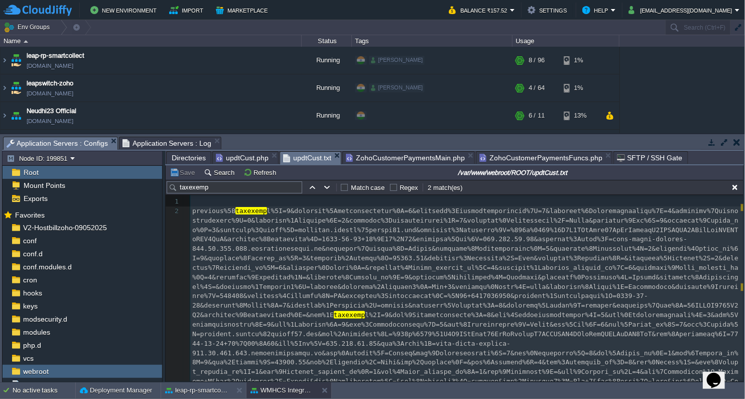
click at [305, 156] on span "updtCust.txt" at bounding box center [307, 158] width 48 height 13
click at [247, 175] on button "Refresh" at bounding box center [262, 172] width 36 height 9
click at [283, 259] on div "3 1 ​ 2 previous%5B taxexemp taxexemp 3 ​" at bounding box center [466, 310] width 553 height 227
click at [336, 244] on pre "previous%5B taxexemp taxexemp" at bounding box center [466, 310] width 553 height 208
type textarea "-"
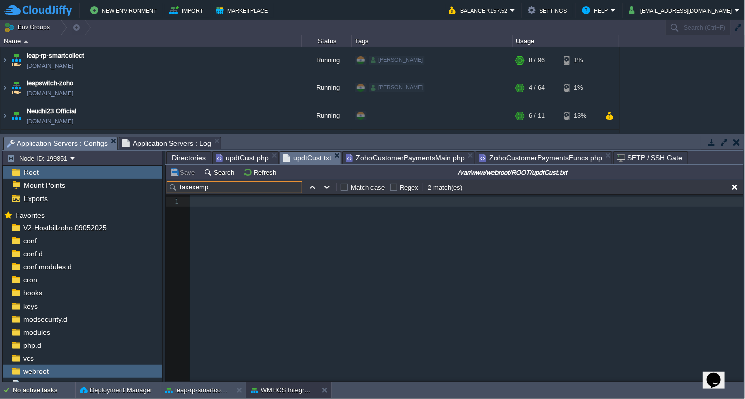
click at [249, 190] on input "taxexemp" at bounding box center [235, 187] width 136 height 12
type input "t"
click at [223, 270] on div "xxxxxxxxxx 1 ​" at bounding box center [462, 295] width 593 height 201
click at [736, 187] on button "button" at bounding box center [735, 187] width 9 height 9
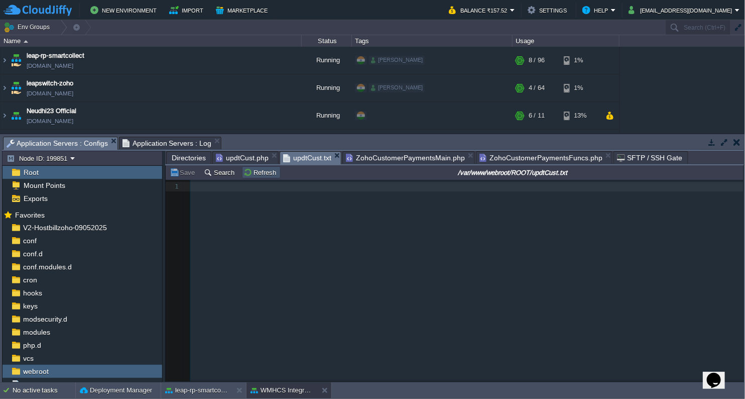
click at [260, 173] on button "Refresh" at bounding box center [262, 172] width 36 height 9
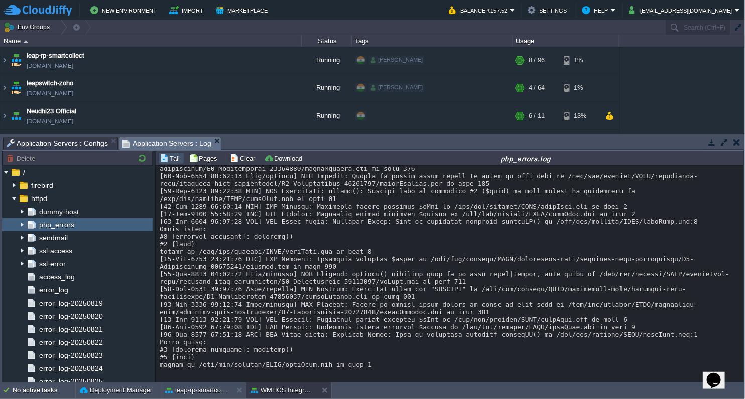
click at [169, 144] on span "Application Servers : Log" at bounding box center [167, 143] width 89 height 13
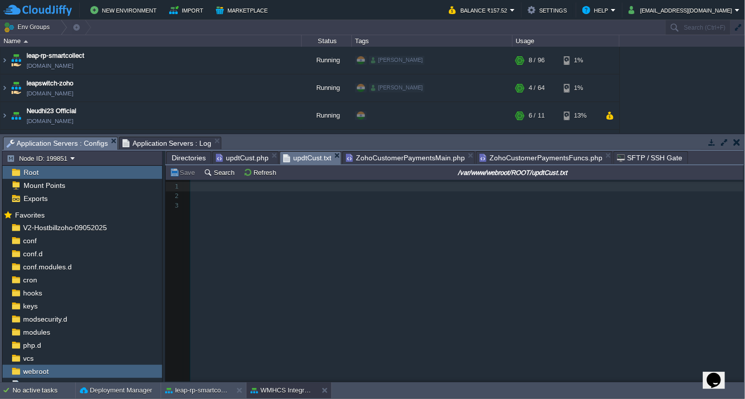
click at [87, 142] on span "Application Servers : Configs" at bounding box center [57, 143] width 101 height 13
click at [258, 171] on button "Refresh" at bounding box center [262, 172] width 36 height 9
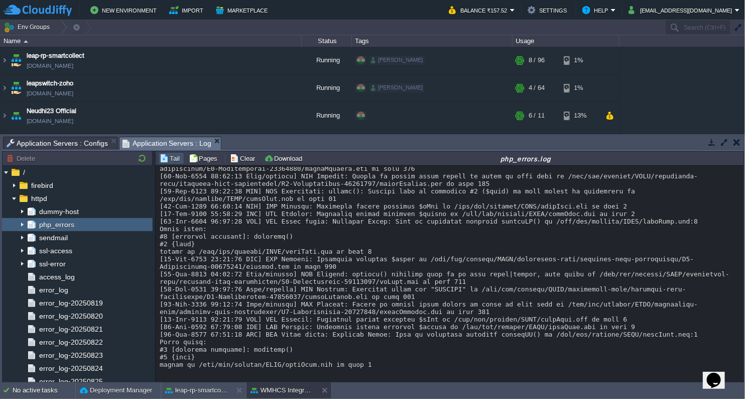
click at [153, 140] on span "Application Servers : Log" at bounding box center [167, 143] width 89 height 13
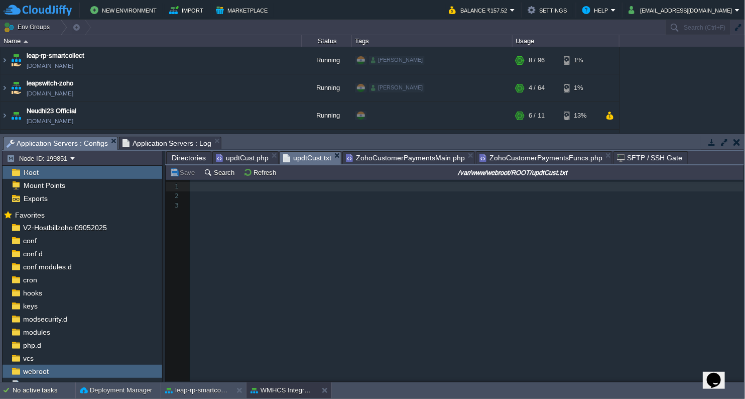
click at [73, 143] on span "Application Servers : Configs" at bounding box center [57, 143] width 101 height 13
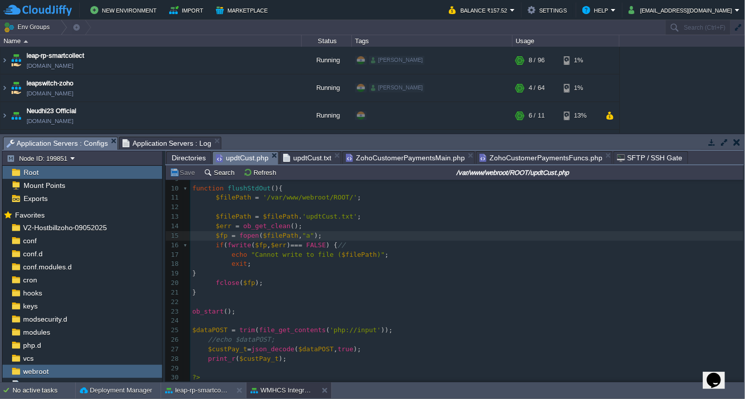
click at [254, 155] on span "updtCust.php" at bounding box center [242, 158] width 53 height 13
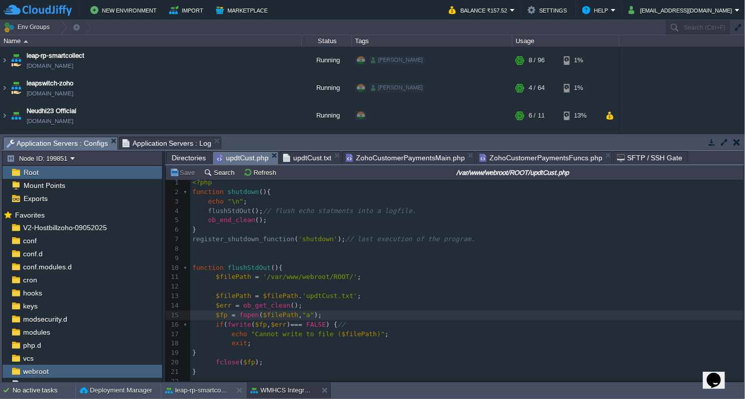
scroll to position [1, 0]
click at [160, 146] on span "Application Servers : Log" at bounding box center [167, 143] width 89 height 12
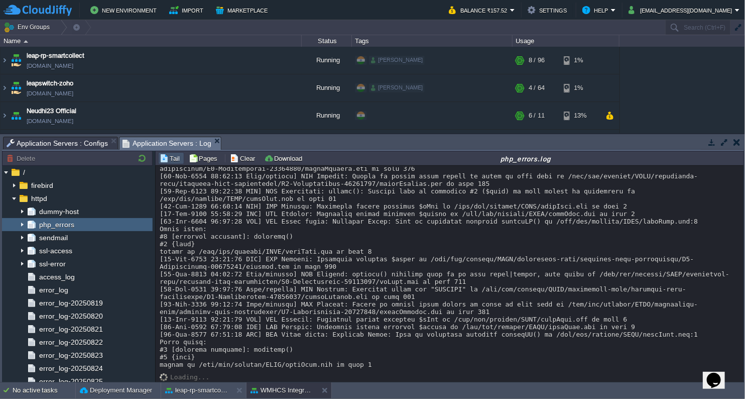
click at [79, 140] on span "Application Servers : Configs" at bounding box center [57, 143] width 101 height 12
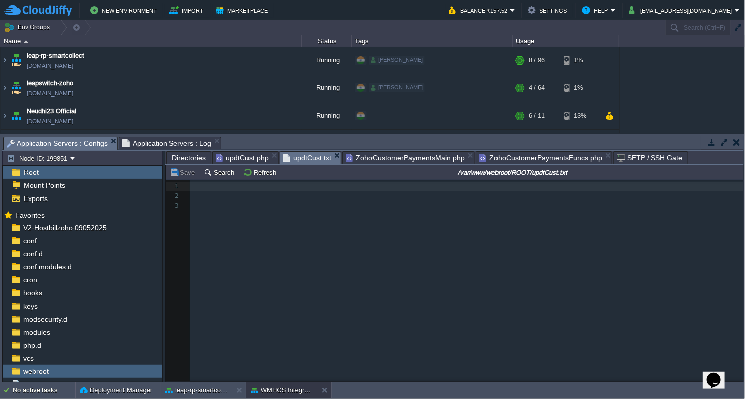
click at [302, 161] on span "updtCust.txt" at bounding box center [307, 158] width 48 height 13
drag, startPoint x: 253, startPoint y: 174, endPoint x: 260, endPoint y: 177, distance: 7.9
click at [260, 177] on td "Refresh" at bounding box center [261, 172] width 39 height 12
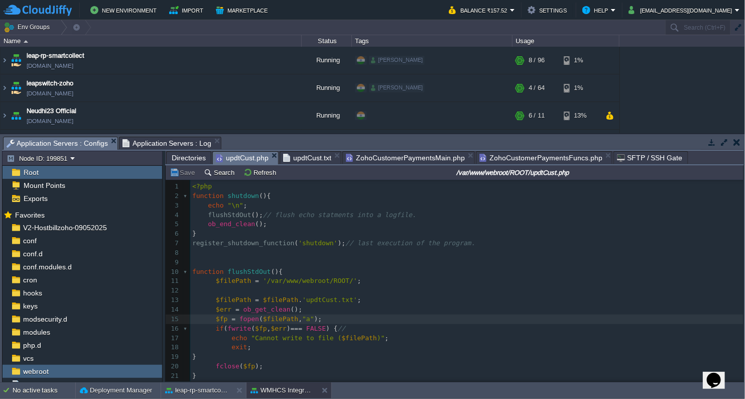
click at [251, 160] on span "updtCust.php" at bounding box center [242, 158] width 53 height 13
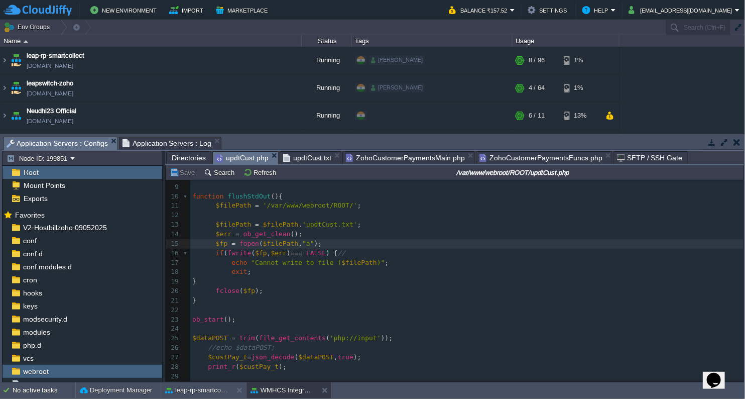
scroll to position [86, 0]
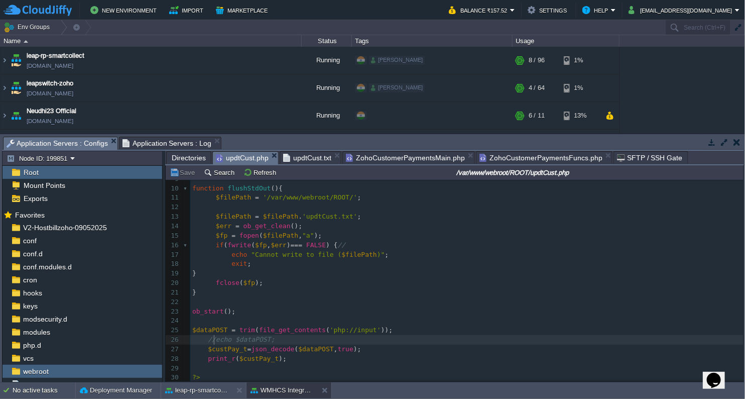
click at [215, 337] on div "x print_r ( $custPay_t ); 1 <?php 2 function shutdown (){ 3 echo "\n" ; 4 flush…" at bounding box center [466, 240] width 553 height 284
click at [182, 175] on button "Save" at bounding box center [184, 172] width 28 height 9
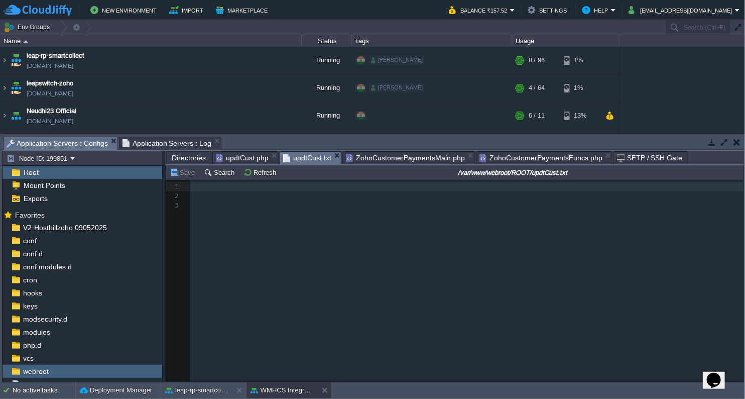
click at [316, 159] on span "updtCust.txt" at bounding box center [307, 158] width 48 height 13
click at [249, 172] on button "Refresh" at bounding box center [262, 172] width 36 height 9
click at [253, 175] on button "Refresh" at bounding box center [262, 172] width 36 height 9
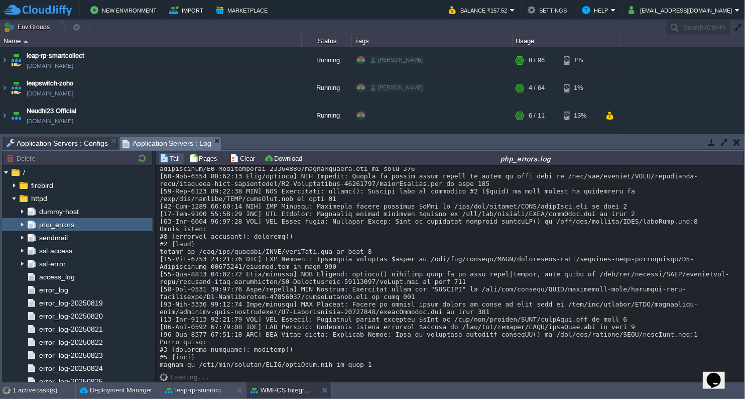
click at [167, 143] on span "Application Servers : Log" at bounding box center [167, 143] width 89 height 13
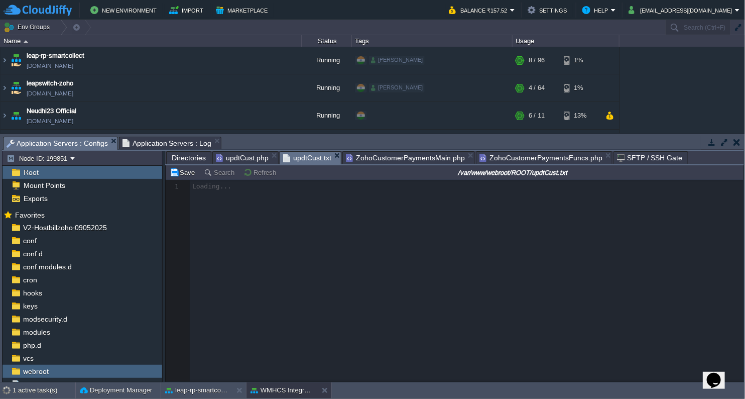
click at [94, 141] on span "Application Servers : Configs" at bounding box center [57, 143] width 101 height 13
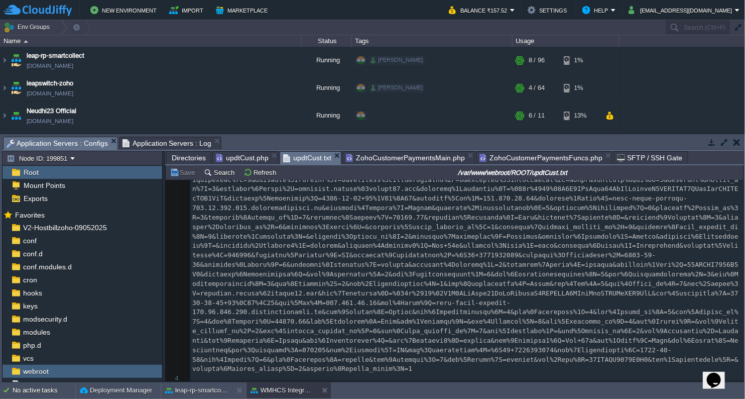
scroll to position [39, 0]
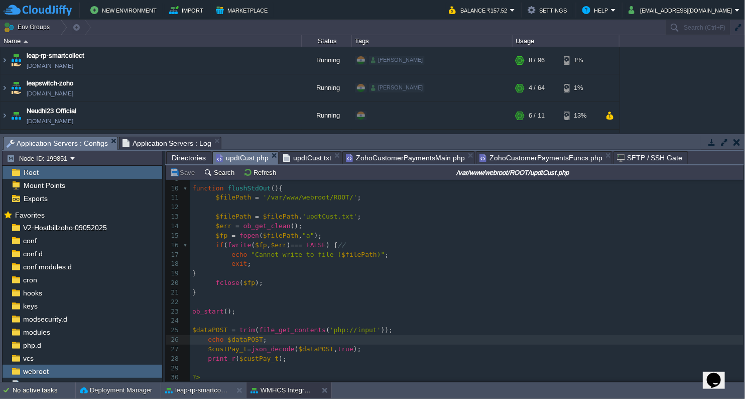
click at [240, 158] on span "updtCust.php" at bounding box center [242, 158] width 53 height 13
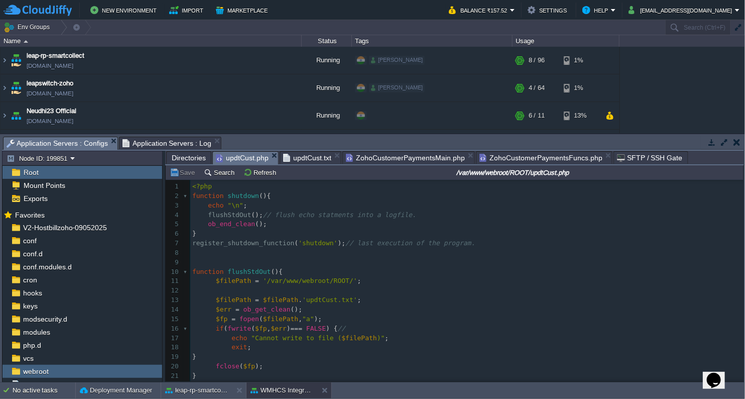
scroll to position [0, 0]
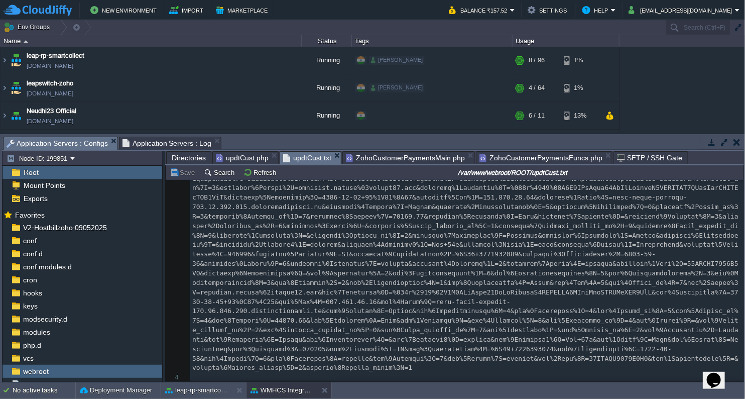
click at [305, 155] on span "updtCust.txt" at bounding box center [307, 158] width 48 height 13
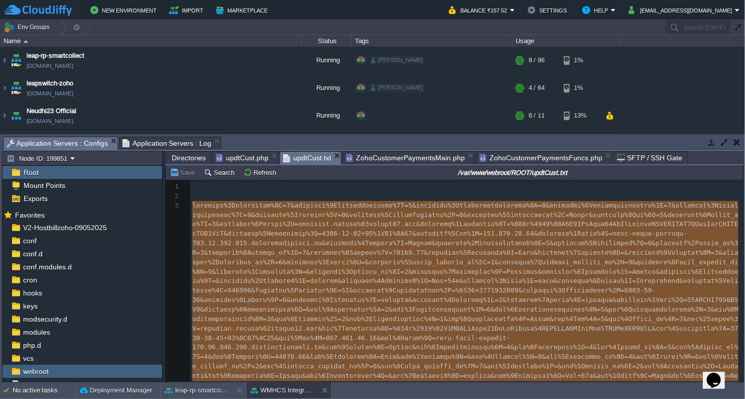
scroll to position [39, 0]
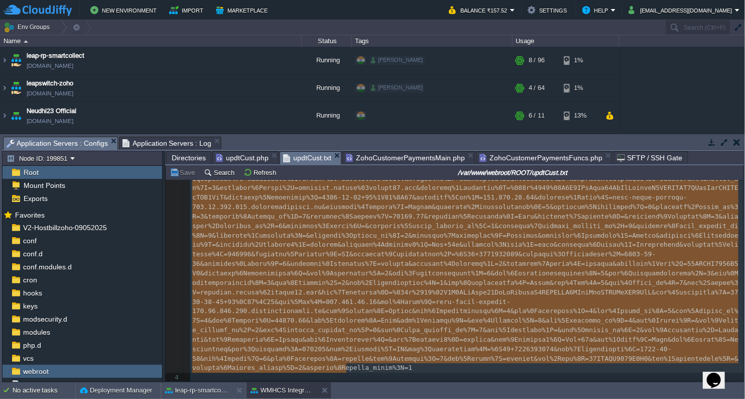
drag, startPoint x: 191, startPoint y: 206, endPoint x: 349, endPoint y: 357, distance: 217.7
type textarea "previous%5Btaxexempt%5D=0&previous%5Blatefeeoveride%5D=0&previous%5Boverideduen…"
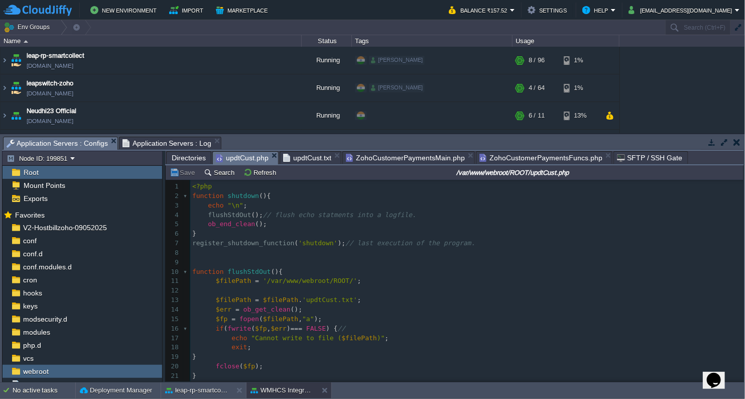
click at [246, 156] on span "updtCust.php" at bounding box center [242, 158] width 53 height 13
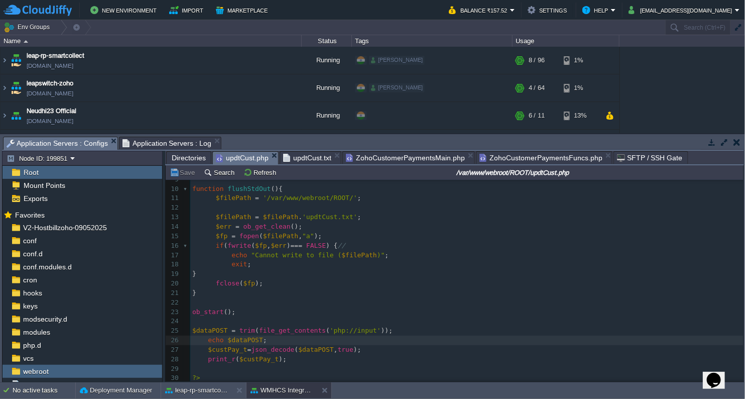
scroll to position [86, 0]
click at [280, 339] on pre "echo $dataPOST ;" at bounding box center [466, 340] width 553 height 10
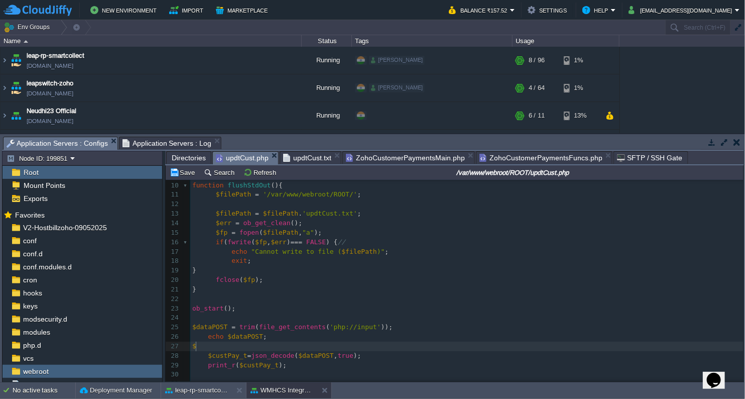
scroll to position [3, 3]
paste textarea """
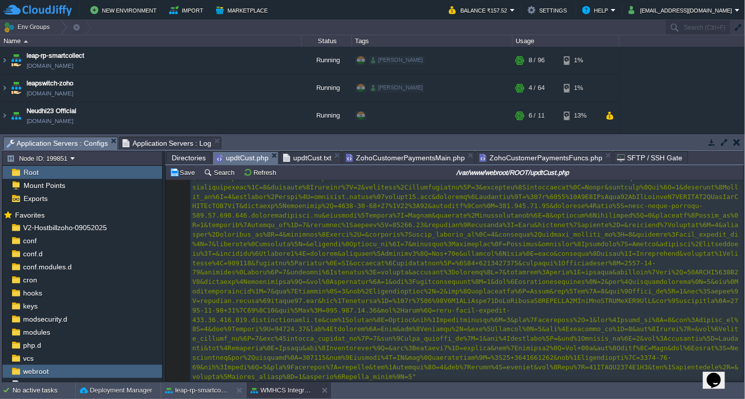
type textarea "$a="";"
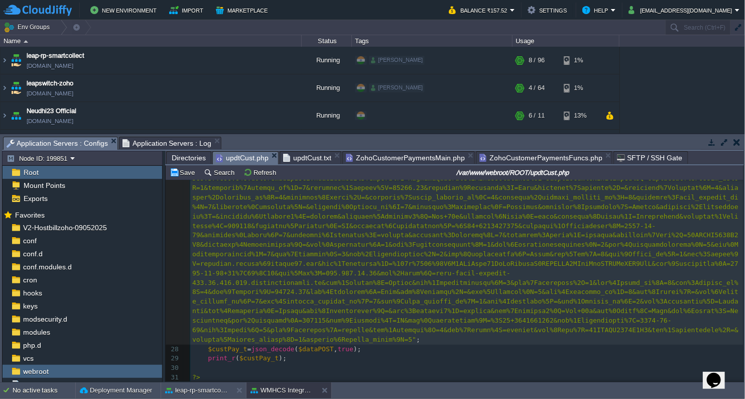
click at [304, 345] on div "x print_r ( $custPay_t ); 1 <?php 2 function shutdown (){ 3 echo "\n" ; 4 flush…" at bounding box center [466, 136] width 553 height 492
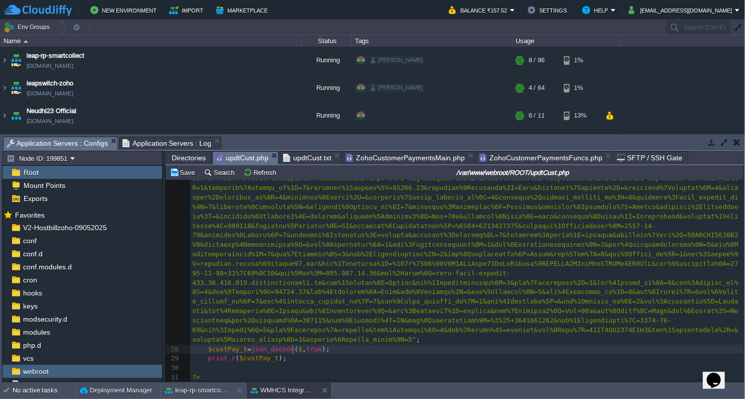
type textarea "$a"
click at [352, 363] on pre "​" at bounding box center [466, 368] width 553 height 10
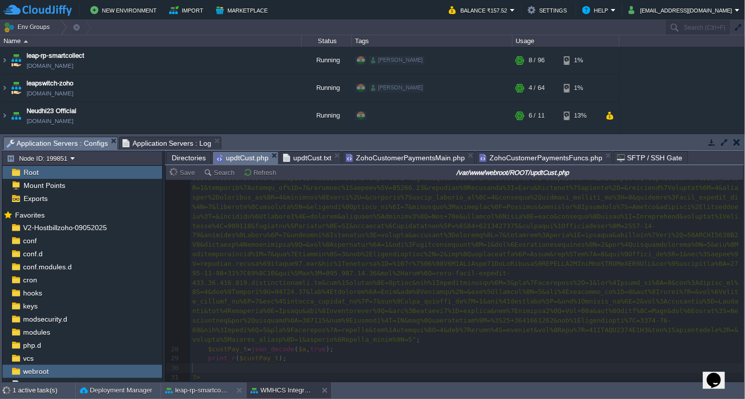
drag, startPoint x: 268, startPoint y: 135, endPoint x: 261, endPoint y: 200, distance: 65.1
click at [261, 200] on div "Tasks Activity Log Archive Git / SVN Application Servers : Configs Application …" at bounding box center [373, 258] width 746 height 248
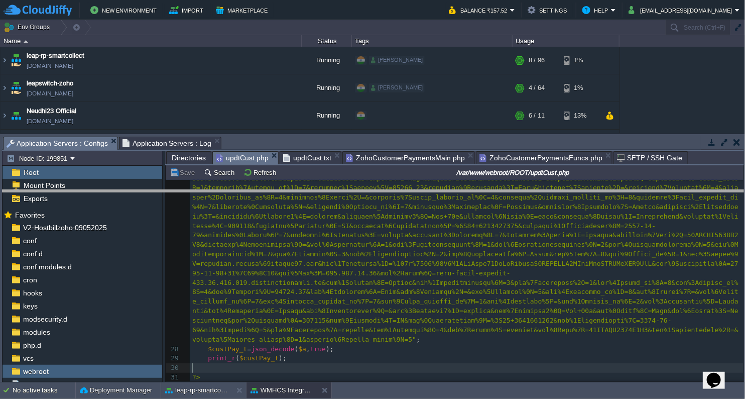
drag, startPoint x: 283, startPoint y: 139, endPoint x: 294, endPoint y: 216, distance: 78.1
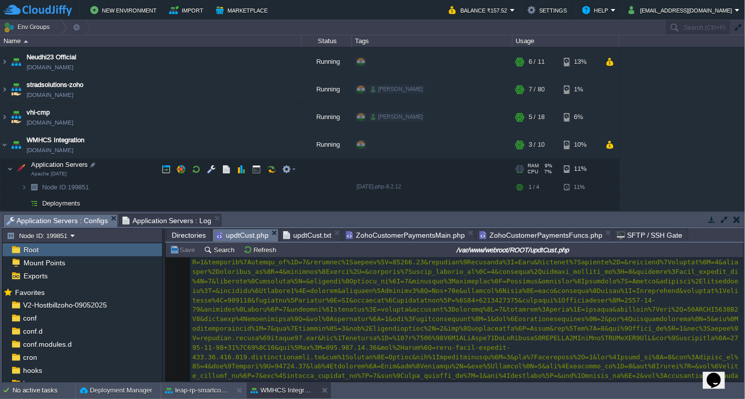
scroll to position [56, 0]
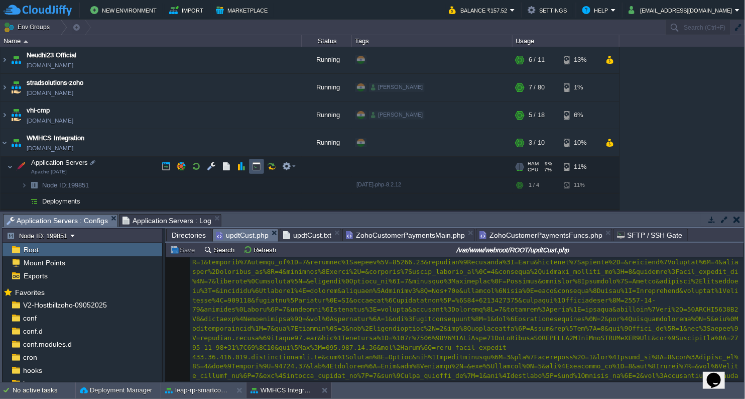
click at [257, 164] on button "button" at bounding box center [256, 166] width 9 height 9
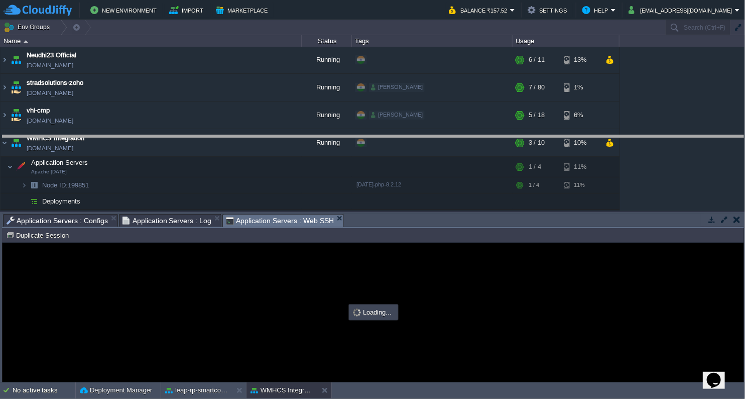
drag, startPoint x: 365, startPoint y: 220, endPoint x: 380, endPoint y: 122, distance: 99.7
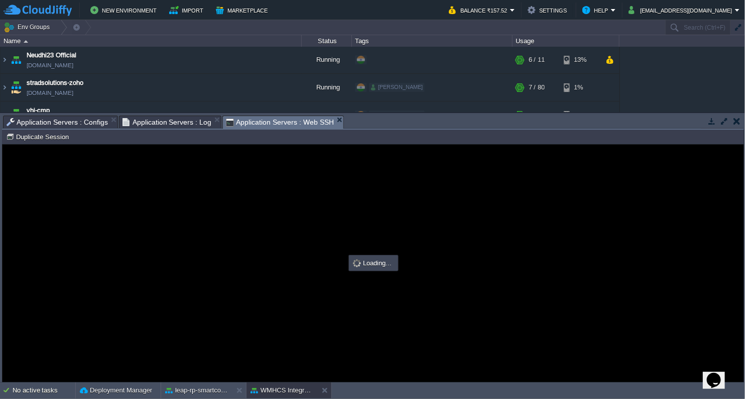
scroll to position [0, 0]
type input "#000000"
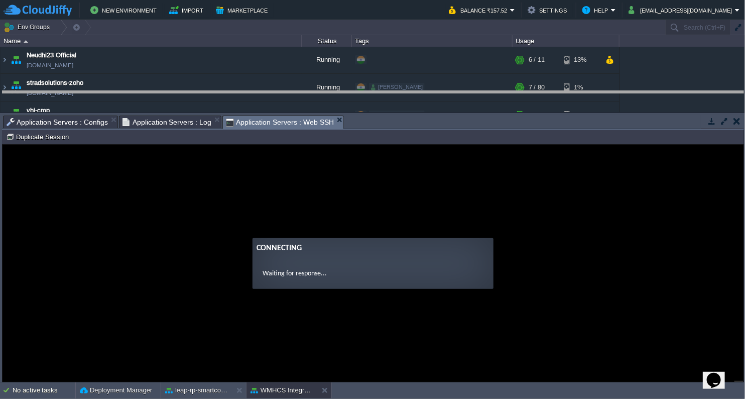
drag, startPoint x: 378, startPoint y: 123, endPoint x: 379, endPoint y: 94, distance: 28.7
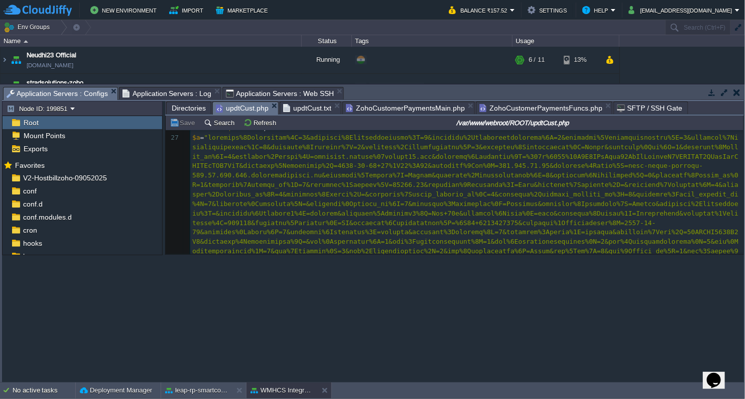
scroll to position [245, 0]
click at [70, 92] on span "Application Servers : Configs" at bounding box center [57, 93] width 101 height 13
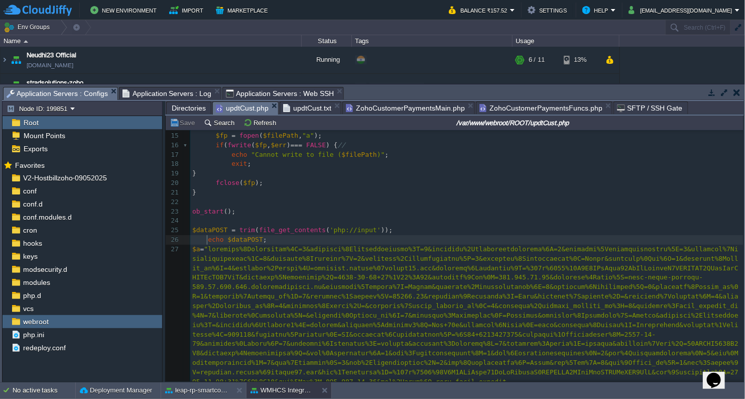
scroll to position [3, 0]
type textarea "echo $dataPOST;"
drag, startPoint x: 205, startPoint y: 240, endPoint x: 285, endPoint y: 243, distance: 80.4
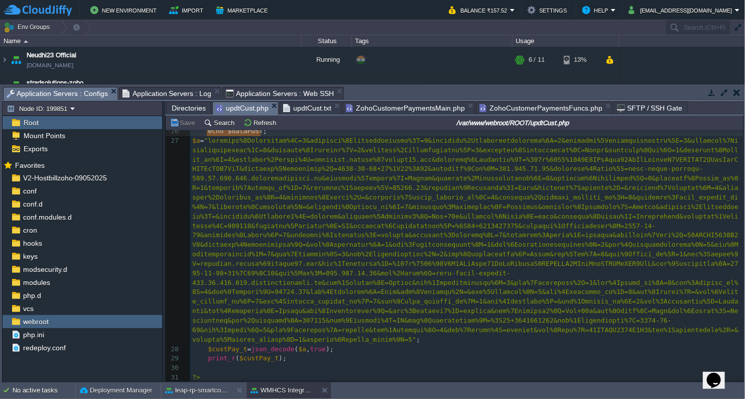
scroll to position [245, 0]
click at [364, 337] on pre "$a = ;" at bounding box center [466, 240] width 553 height 208
type textarea "echo $a;"
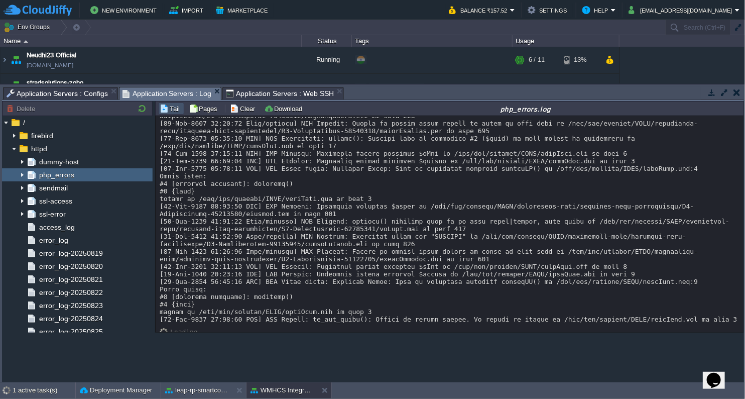
scroll to position [166, 0]
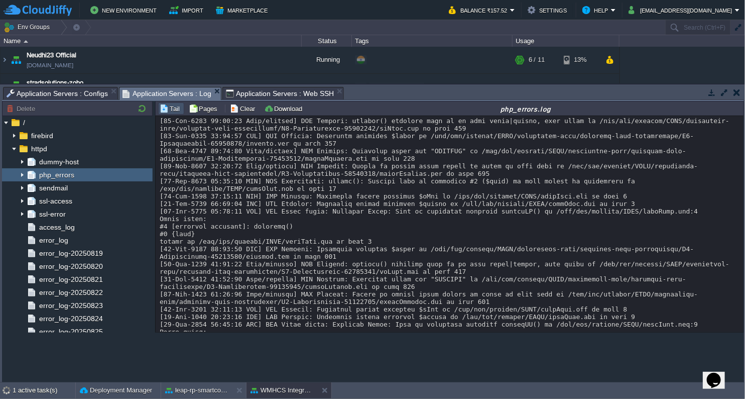
click at [159, 89] on span "Application Servers : Log" at bounding box center [167, 93] width 89 height 13
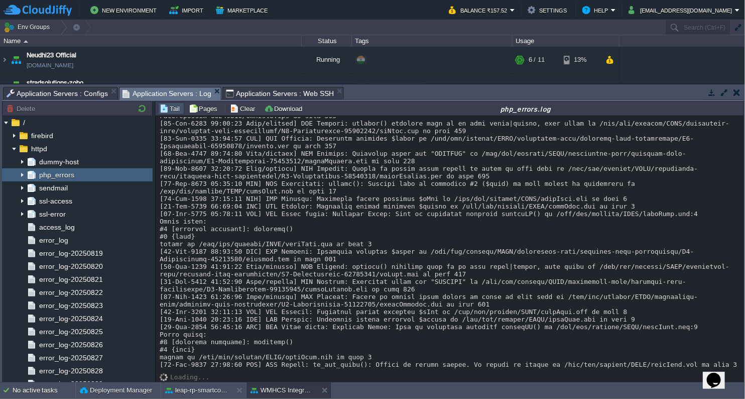
click at [265, 96] on span "Application Servers : Web SSH" at bounding box center [280, 93] width 108 height 12
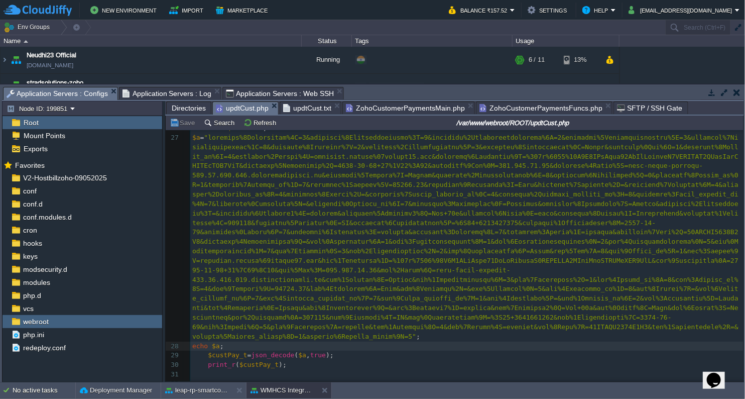
click at [92, 92] on span "Application Servers : Configs" at bounding box center [57, 93] width 101 height 13
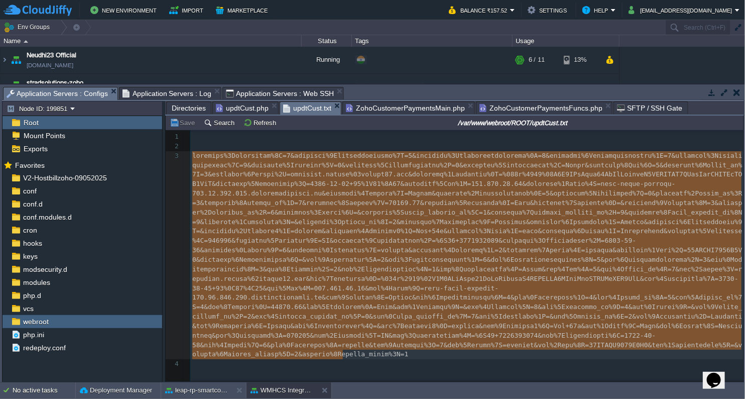
scroll to position [0, 0]
click at [295, 105] on span "updtCust.txt" at bounding box center [307, 108] width 48 height 13
click at [260, 126] on button "Refresh" at bounding box center [262, 122] width 36 height 9
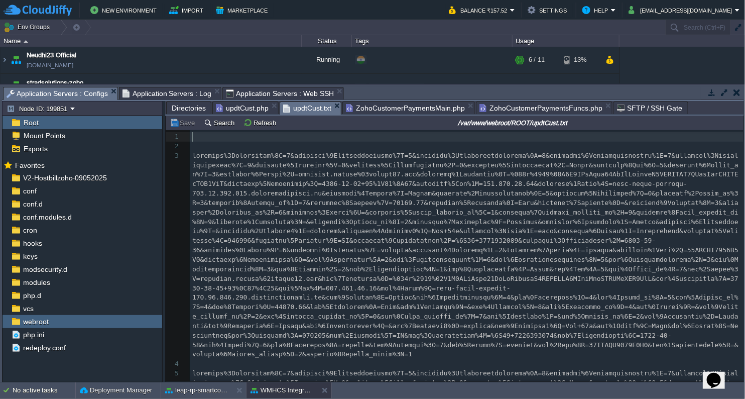
scroll to position [87, 0]
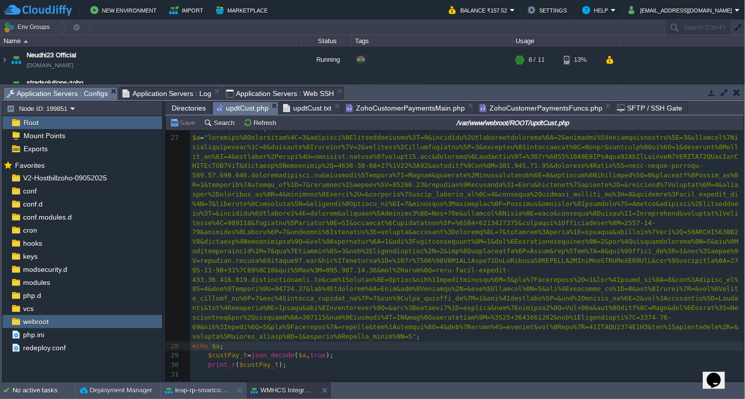
click at [250, 111] on span "updtCust.php" at bounding box center [242, 108] width 53 height 13
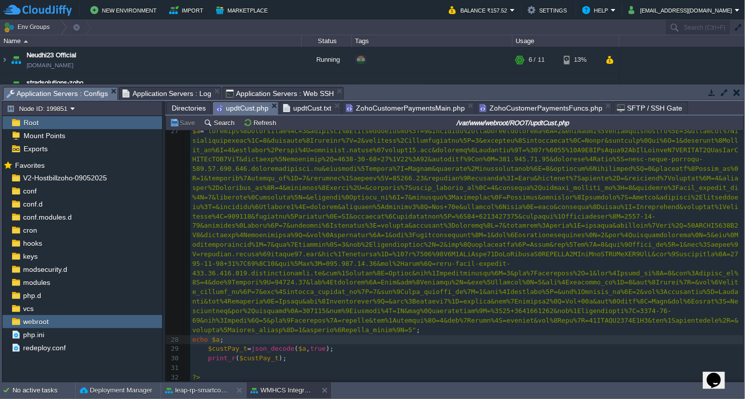
scroll to position [199, 0]
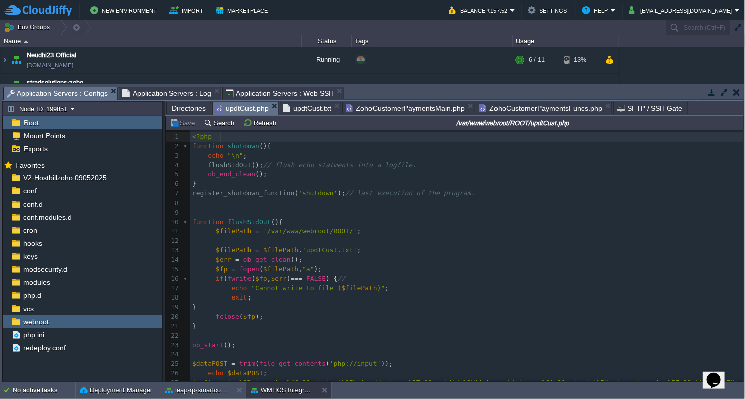
click at [226, 141] on pre "<?php" at bounding box center [466, 137] width 553 height 10
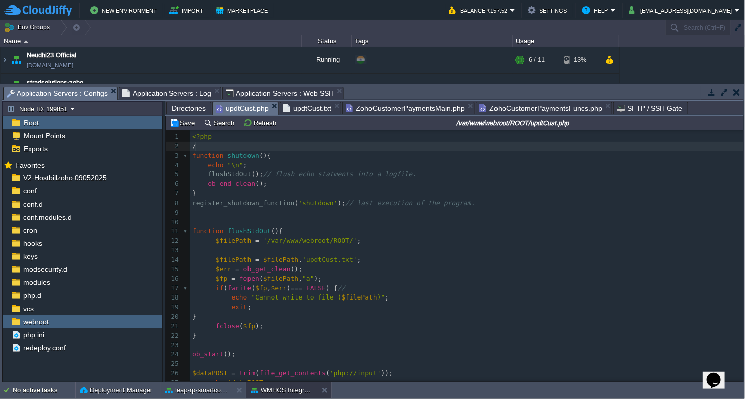
type textarea "/*"
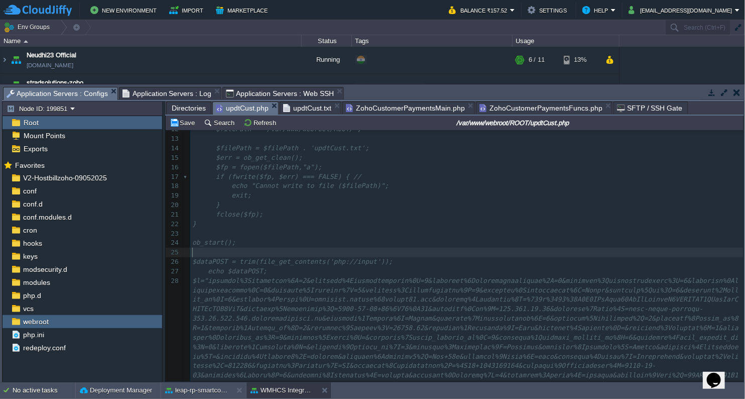
click at [239, 249] on pre "​" at bounding box center [466, 253] width 553 height 10
click at [241, 236] on pre "​" at bounding box center [466, 234] width 553 height 10
click at [234, 253] on pre "​" at bounding box center [466, 253] width 553 height 10
type textarea "*/"
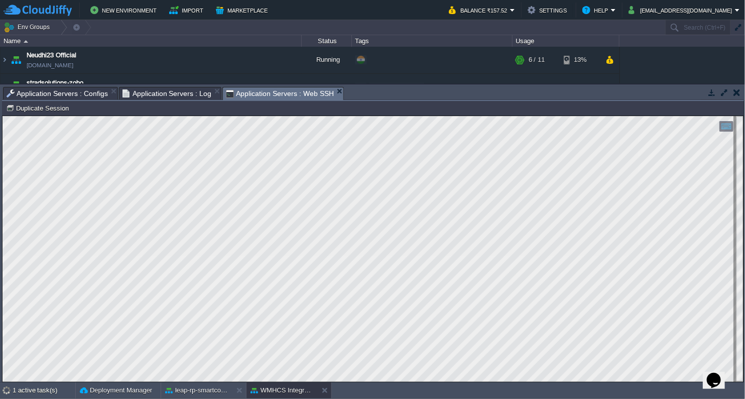
click at [291, 88] on span "Application Servers : Web SSH" at bounding box center [280, 93] width 108 height 13
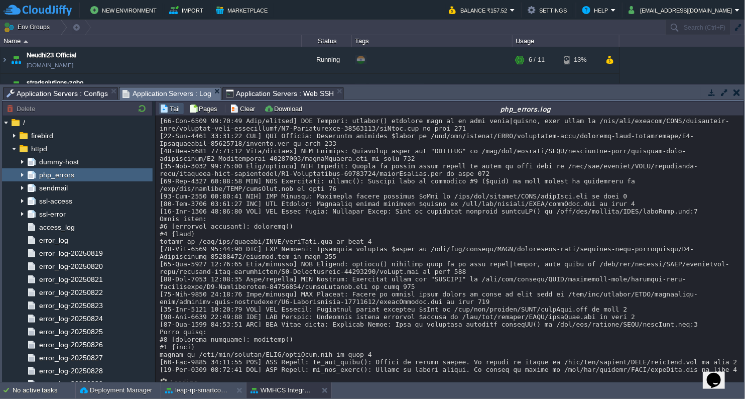
click at [142, 94] on span "Application Servers : Log" at bounding box center [167, 93] width 89 height 13
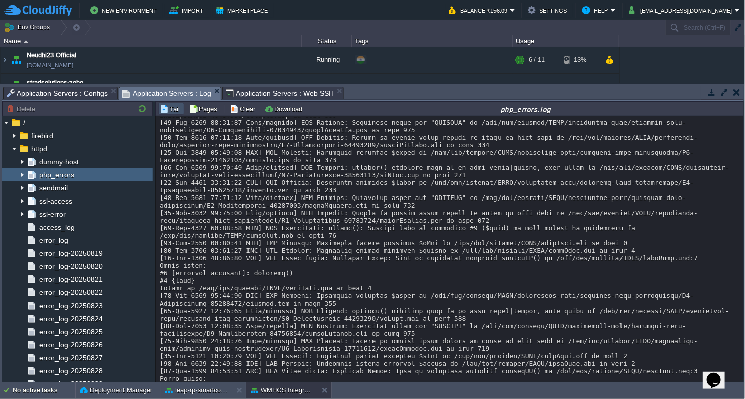
scroll to position [118, 0]
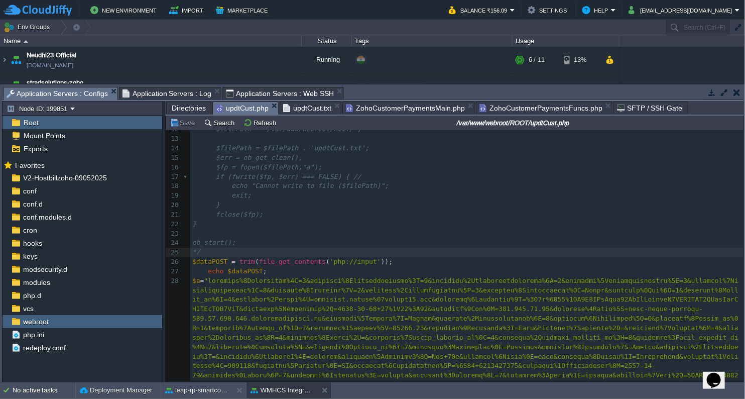
click at [69, 93] on span "Application Servers : Configs" at bounding box center [57, 93] width 101 height 13
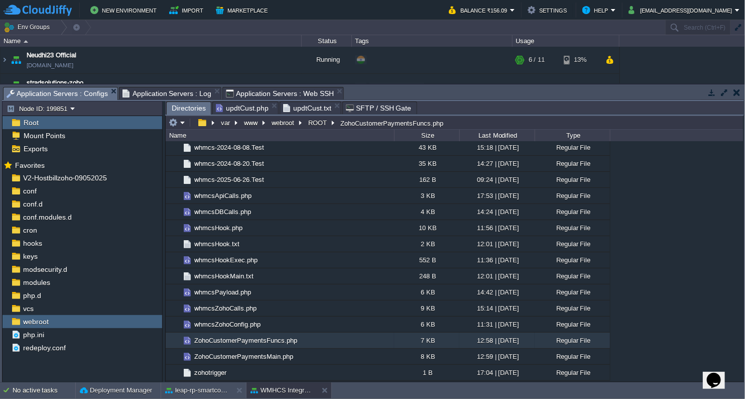
click at [189, 110] on span "Directories" at bounding box center [189, 108] width 34 height 13
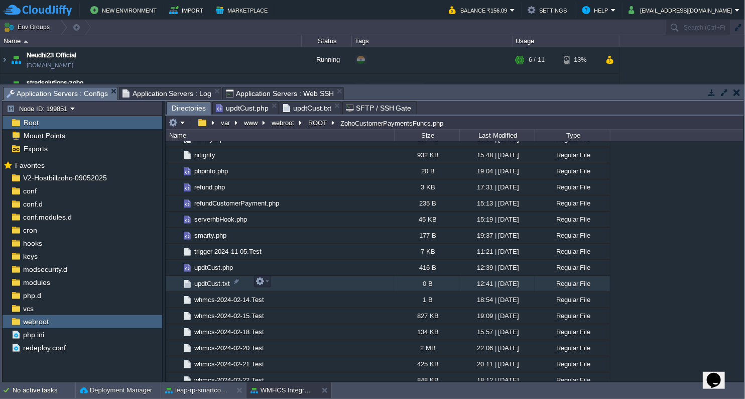
scroll to position [1851, 0]
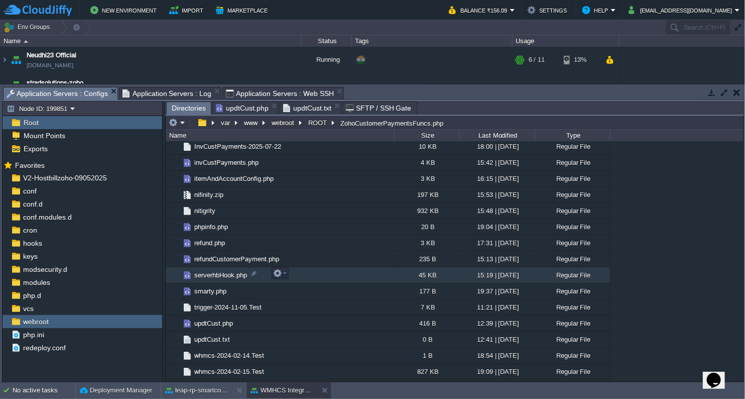
click at [227, 279] on td "serverhbHook.php" at bounding box center [280, 275] width 229 height 16
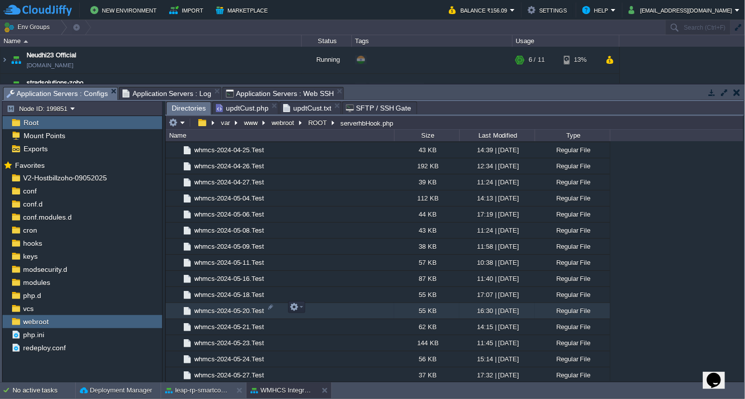
scroll to position [2520, 0]
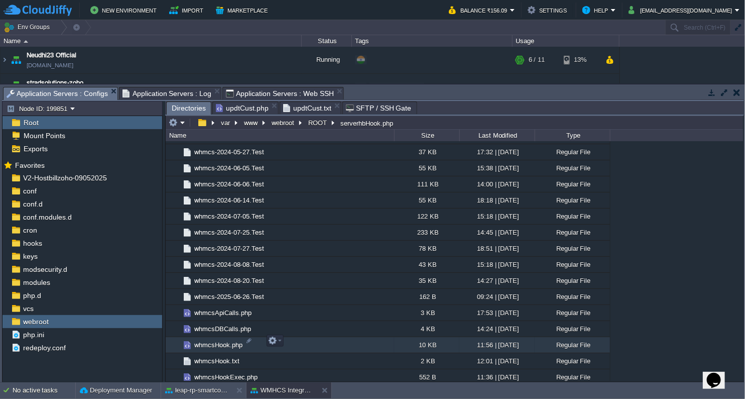
click at [207, 340] on span "whmcsHook.php" at bounding box center [218, 344] width 51 height 9
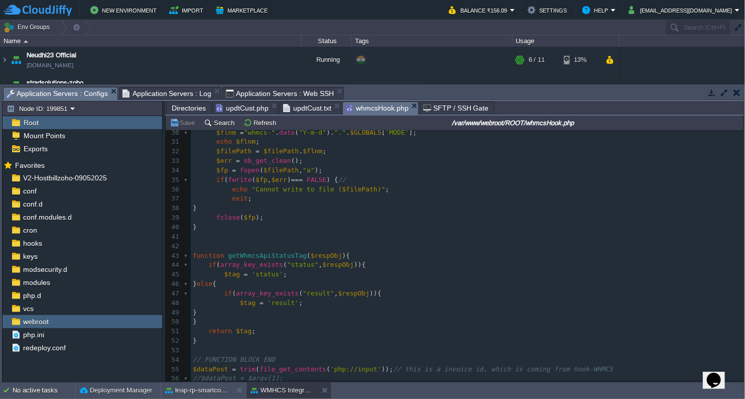
scroll to position [170, 0]
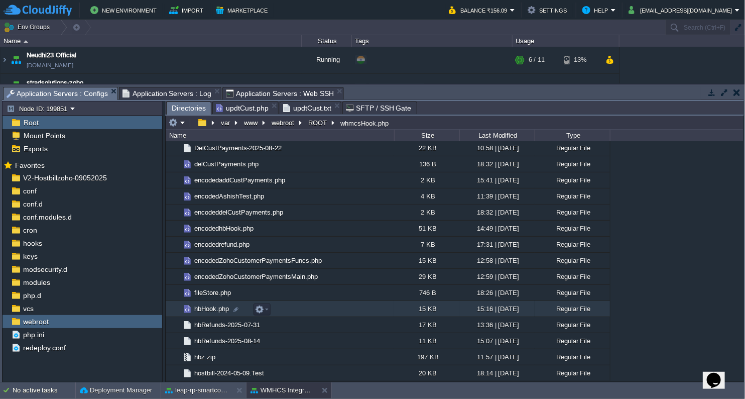
click at [203, 307] on span "hbHook.php" at bounding box center [212, 308] width 38 height 9
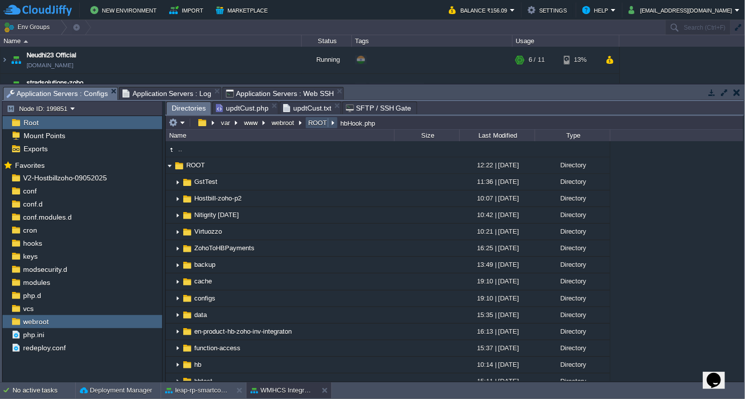
click at [317, 121] on button "ROOT" at bounding box center [318, 122] width 23 height 9
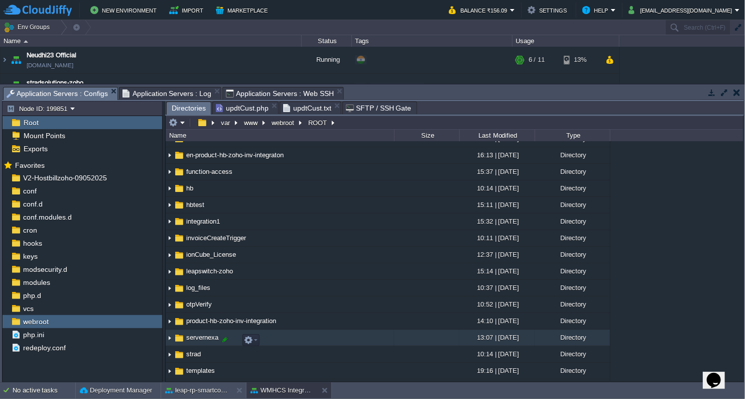
scroll to position [223, 0]
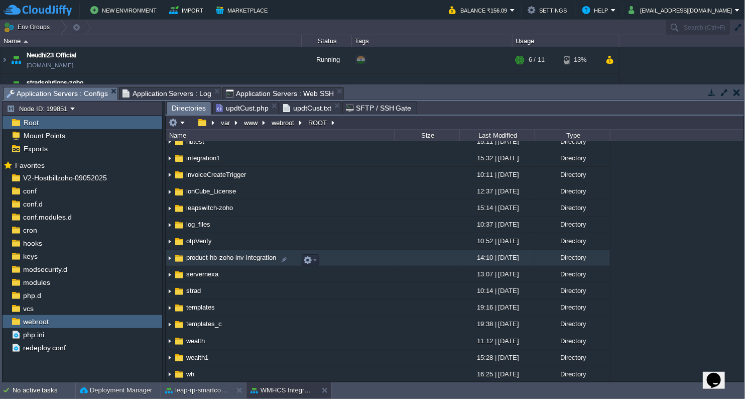
click at [225, 256] on span "product-hb-zoho-inv-integration" at bounding box center [231, 257] width 93 height 9
click at [169, 263] on img at bounding box center [170, 258] width 8 height 16
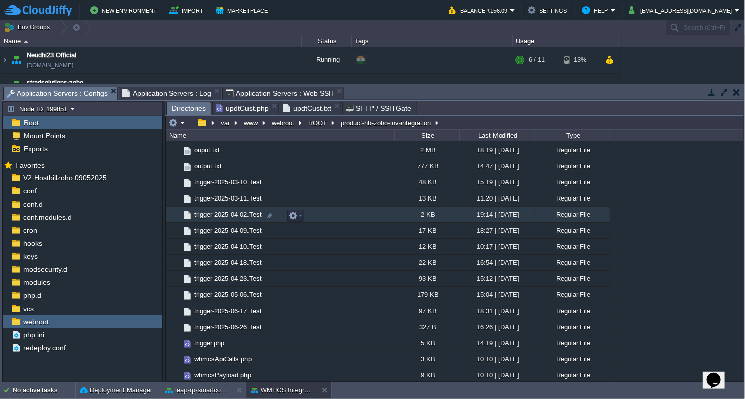
scroll to position [669, 0]
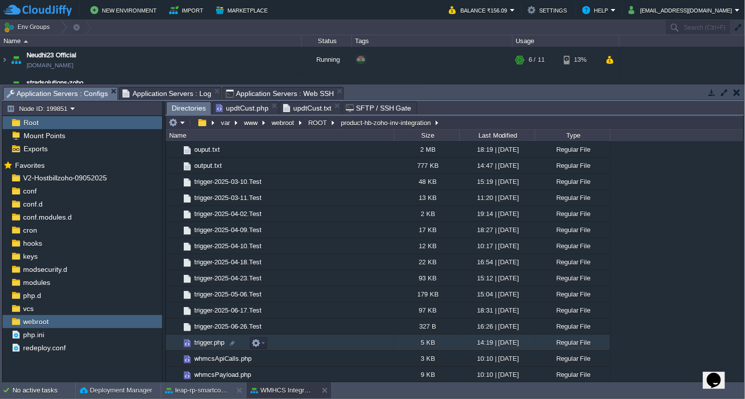
click at [213, 346] on span "trigger.php" at bounding box center [209, 342] width 33 height 9
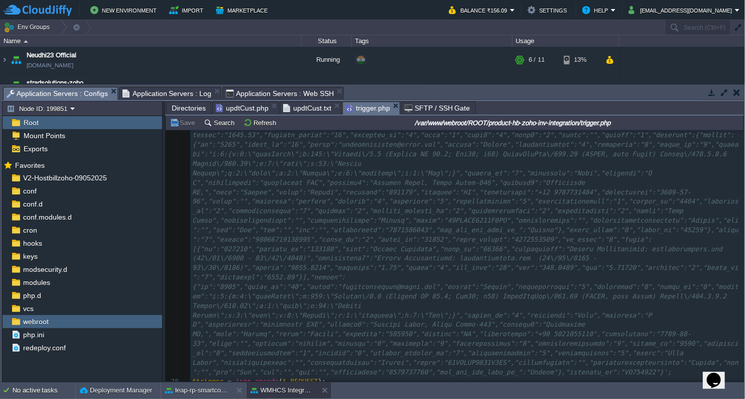
scroll to position [279, 0]
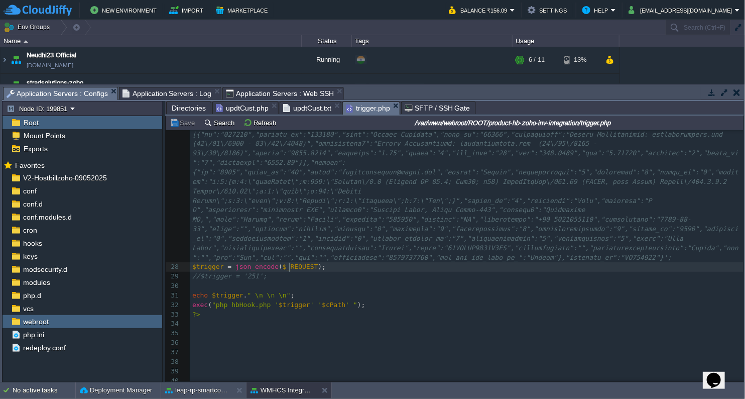
click at [289, 265] on div "40 1 <?php 2 ​ 3 ob_start (); // Buffering the output of 'echo' 4 function shut…" at bounding box center [466, 63] width 553 height 643
type textarea "$_REQUEST"
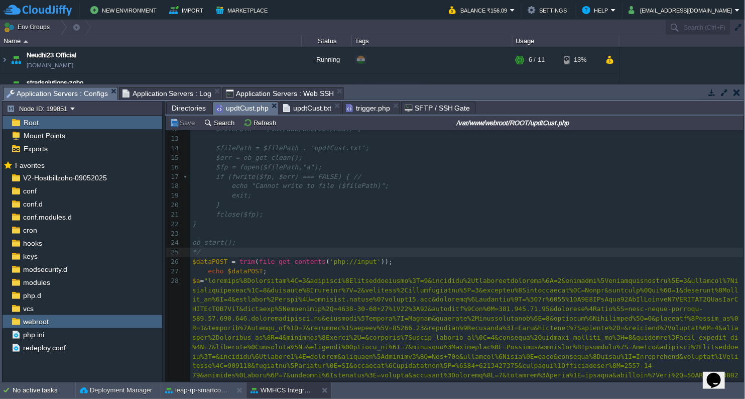
click at [233, 104] on span "updtCust.php" at bounding box center [242, 108] width 53 height 13
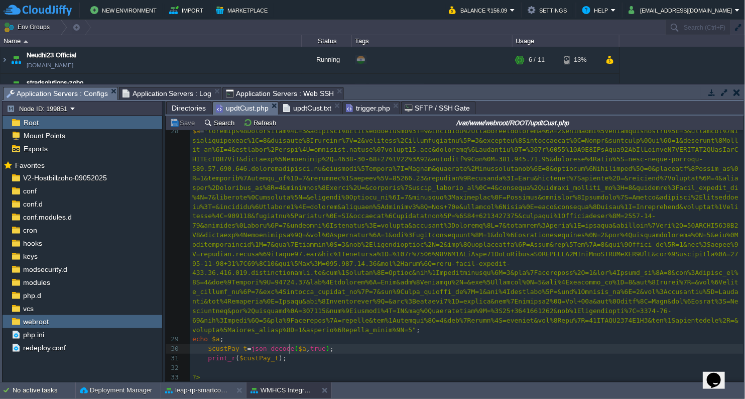
type textarea "$"
drag, startPoint x: 288, startPoint y: 345, endPoint x: 294, endPoint y: 347, distance: 5.9
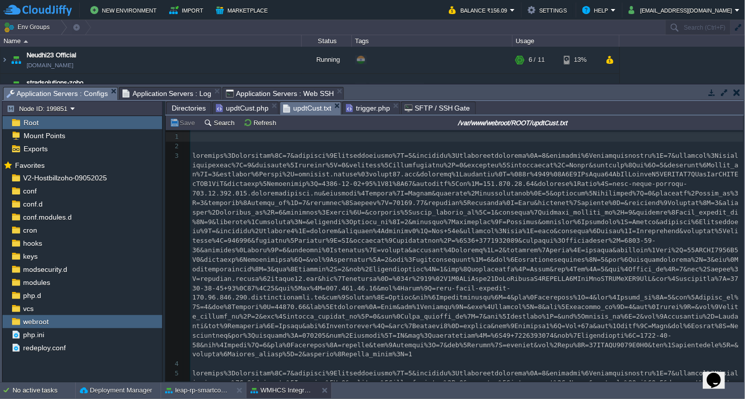
click at [316, 108] on span "updtCust.txt" at bounding box center [307, 108] width 48 height 13
click at [162, 96] on span "Application Servers : Log" at bounding box center [167, 93] width 89 height 12
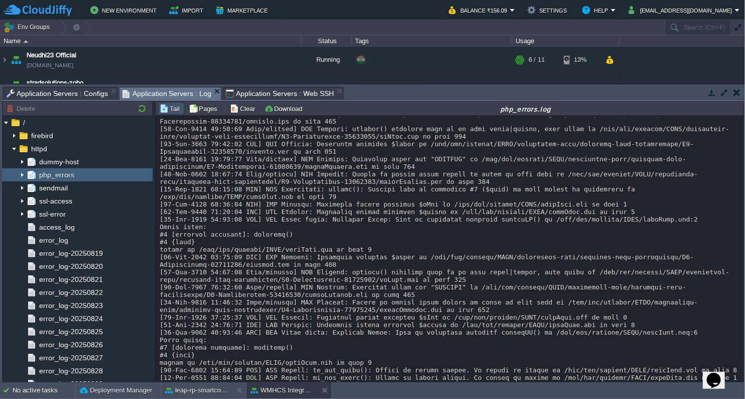
scroll to position [219, 0]
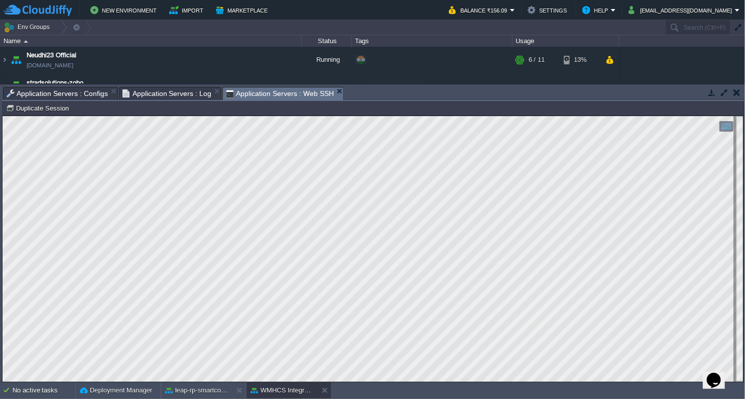
click at [289, 90] on span "Application Servers : Web SSH" at bounding box center [280, 93] width 108 height 13
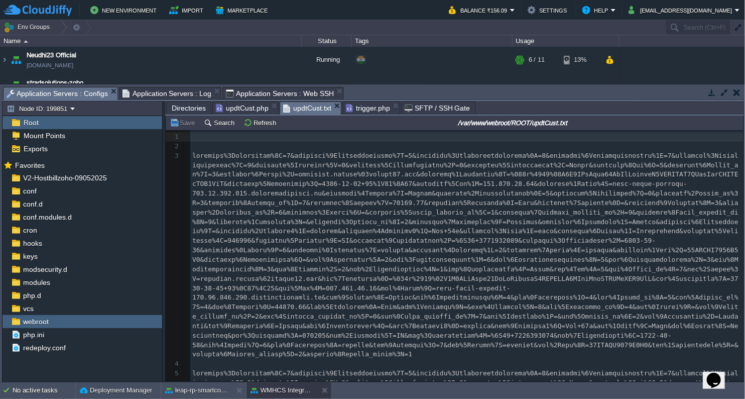
click at [82, 90] on span "Application Servers : Configs" at bounding box center [57, 93] width 101 height 13
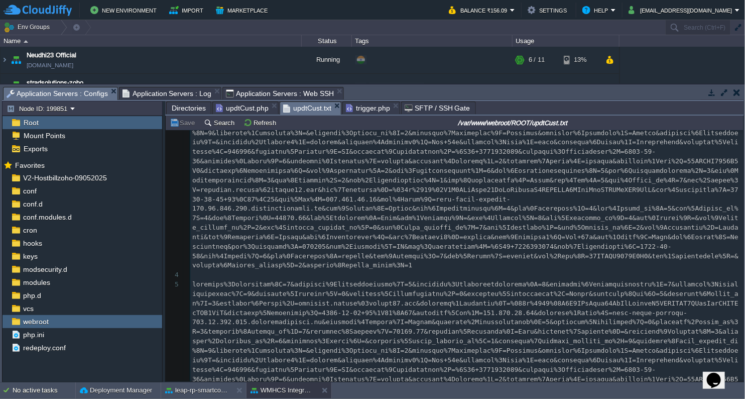
scroll to position [207, 0]
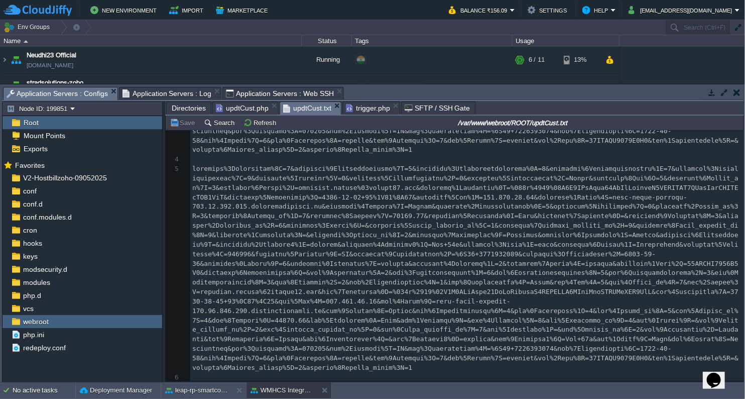
click at [340, 306] on div "6 1 ​ 2 ​ 3 4 ​ 5 6 ​" at bounding box center [466, 155] width 553 height 454
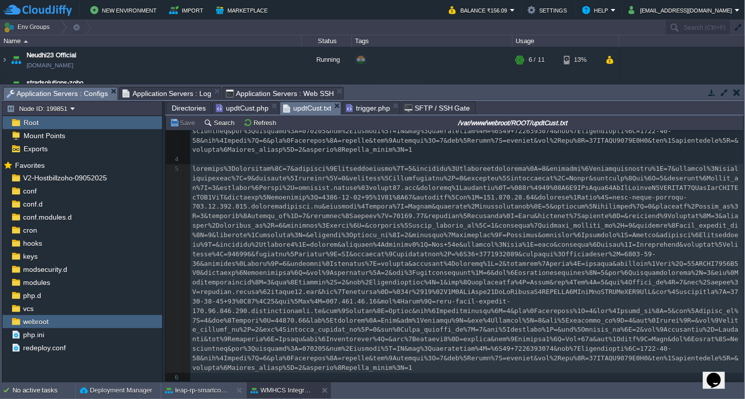
type textarea "-"
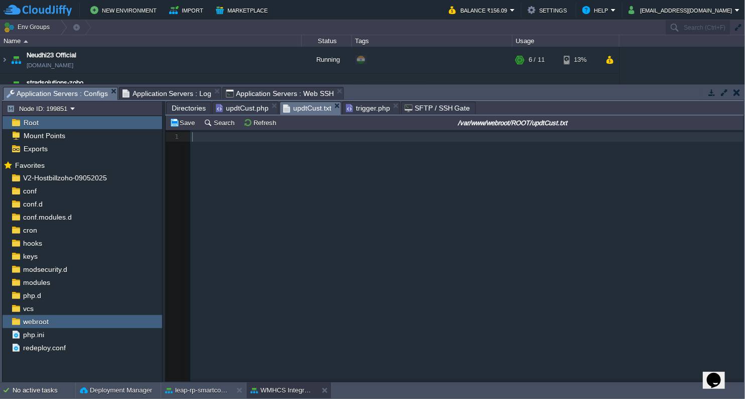
scroll to position [0, 0]
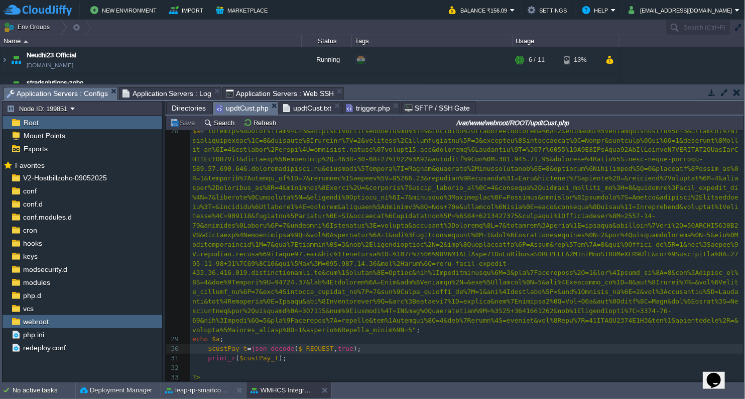
click at [242, 110] on span "updtCust.php" at bounding box center [242, 108] width 53 height 13
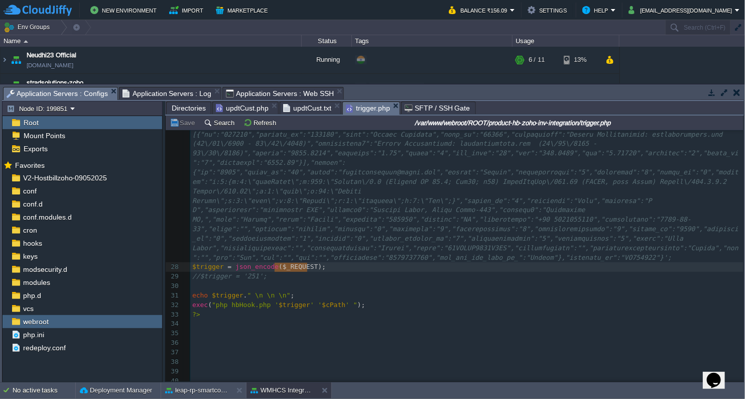
click at [371, 110] on span "trigger.php" at bounding box center [368, 108] width 44 height 13
click at [189, 267] on div at bounding box center [178, 267] width 25 height 10
drag, startPoint x: 189, startPoint y: 267, endPoint x: 291, endPoint y: 266, distance: 102.0
click at [288, 265] on div "28 $trigger = json_encode ( $_REQUEST );" at bounding box center [466, 267] width 553 height 10
click at [319, 275] on pre "//$trigger = '251';" at bounding box center [466, 277] width 553 height 10
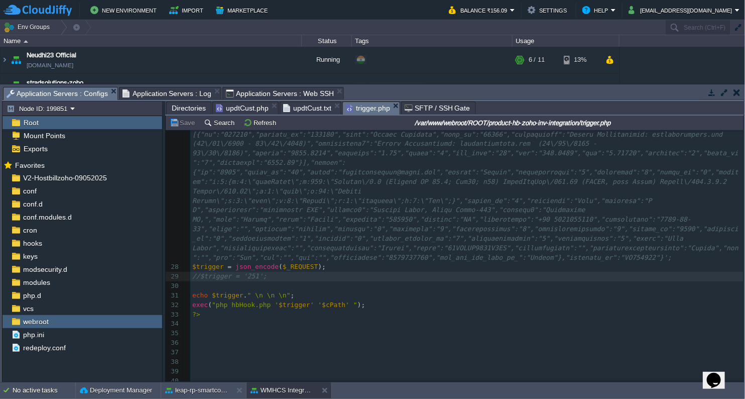
click at [251, 268] on div "x 1 <?php 2 ​ 3 ob_start (); // Buffering the output of 'echo' 4 function shutd…" at bounding box center [466, 63] width 553 height 643
type textarea "json_encode"
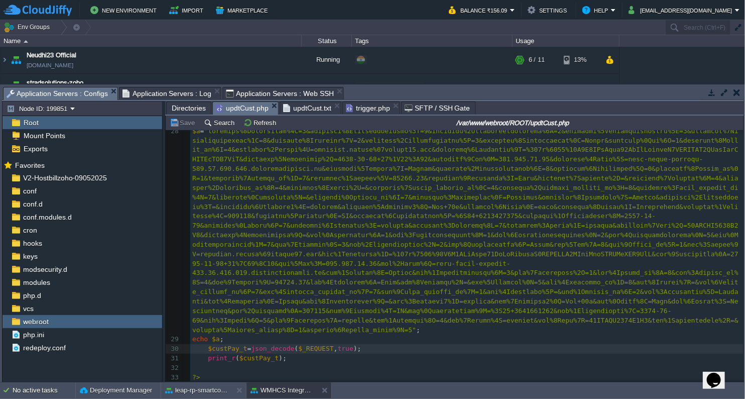
click at [234, 107] on span "updtCust.php" at bounding box center [242, 108] width 53 height 13
click at [387, 354] on pre "print_r ( $custPay_t );" at bounding box center [466, 359] width 553 height 10
click at [402, 337] on pre "echo $a ;" at bounding box center [466, 339] width 553 height 10
click at [402, 336] on pre "echo $a ;" at bounding box center [466, 339] width 553 height 10
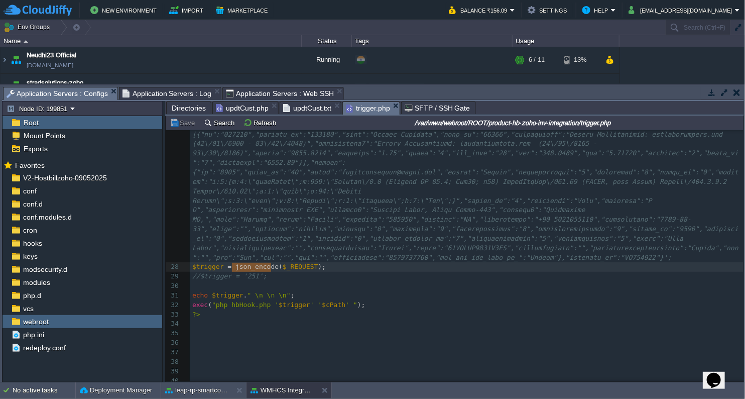
click at [371, 106] on span "trigger.php" at bounding box center [368, 108] width 44 height 13
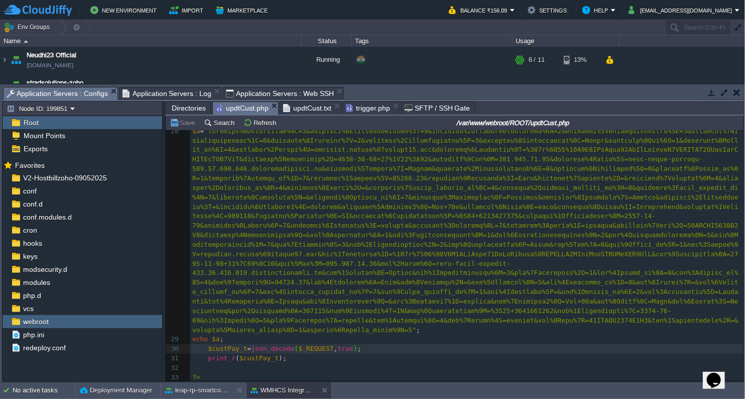
click at [254, 106] on span "updtCust.php" at bounding box center [242, 108] width 53 height 13
click at [295, 347] on span "(" at bounding box center [297, 349] width 4 height 8
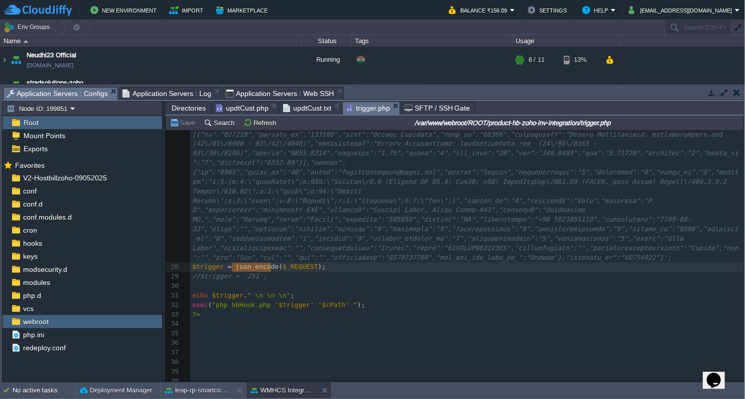
click at [367, 107] on span "trigger.php" at bounding box center [368, 108] width 44 height 13
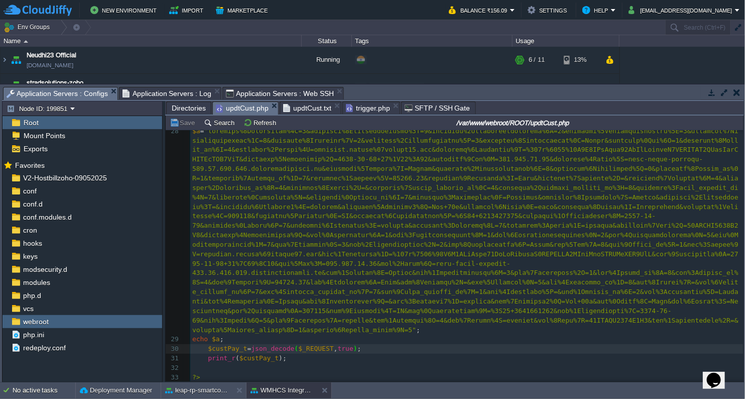
click at [249, 110] on span "updtCust.php" at bounding box center [242, 108] width 53 height 13
type textarea "E"
type textarea "en"
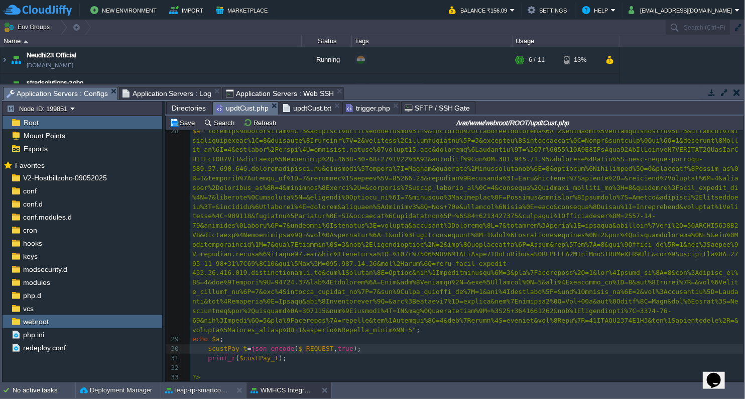
click at [332, 343] on div "x 1 <?php 2 /* 3 function shutdown(){ 4 echo "\n"; 5 flushStdOut(); // flush ec…" at bounding box center [466, 126] width 553 height 511
type textarea "true"
click at [394, 356] on pre "print_r ( $custPay_t );" at bounding box center [466, 359] width 553 height 10
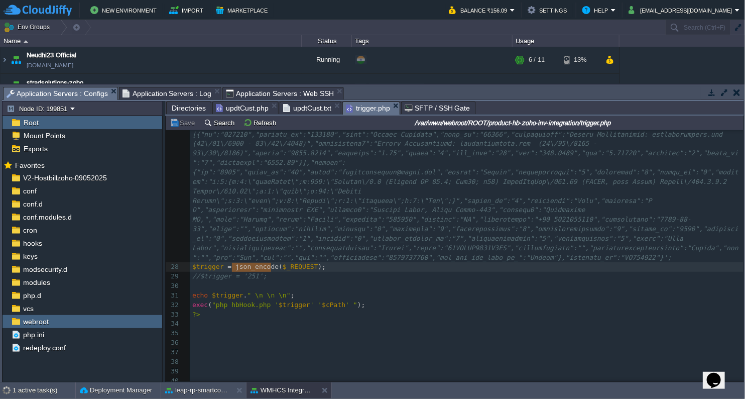
click at [377, 110] on span "trigger.php" at bounding box center [368, 108] width 44 height 13
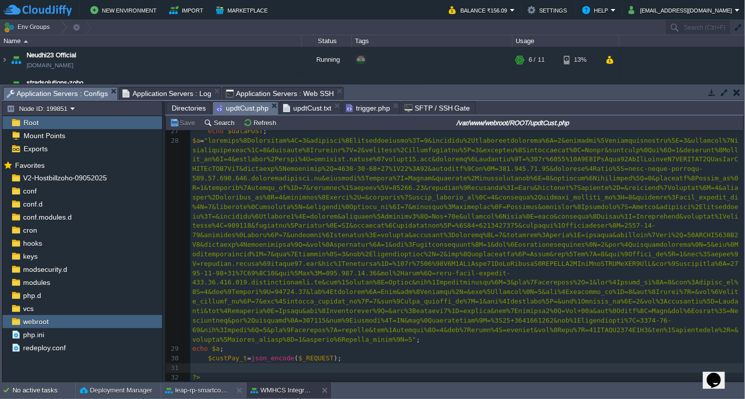
click at [248, 106] on span "updtCust.php" at bounding box center [242, 108] width 53 height 13
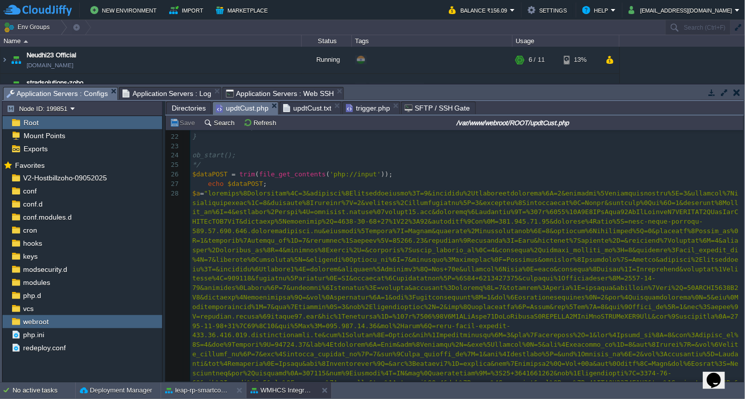
scroll to position [3, 0]
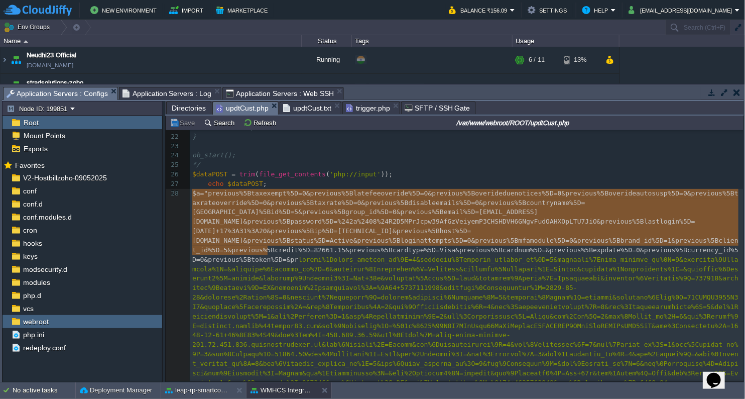
type textarea "-"
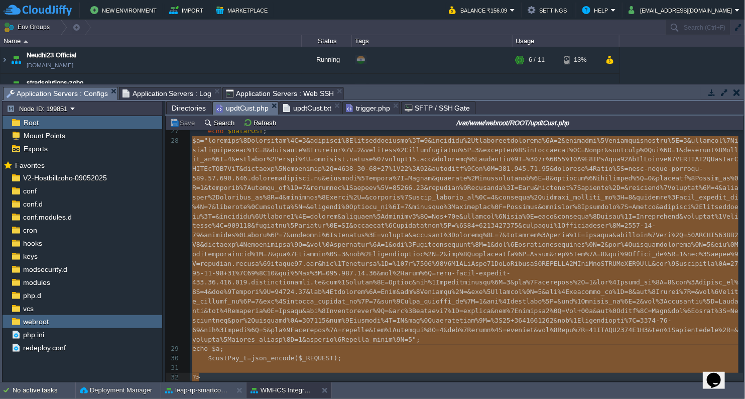
scroll to position [255, 0]
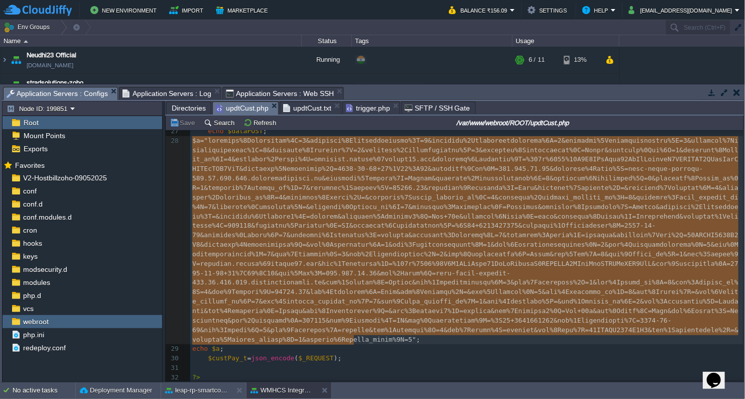
drag, startPoint x: 193, startPoint y: 196, endPoint x: 476, endPoint y: 338, distance: 316.9
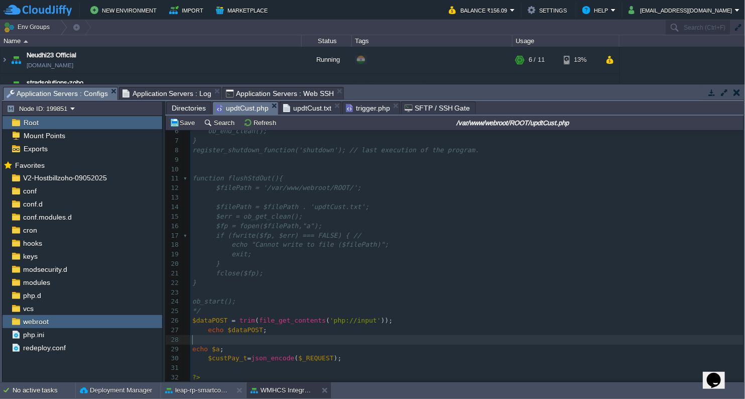
scroll to position [55, 0]
drag, startPoint x: 189, startPoint y: 345, endPoint x: 238, endPoint y: 343, distance: 48.8
click at [238, 343] on div "x 1 <?php 2 /* 3 function shutdown(){ 4 echo "\n"; 5 flushStdOut(); // flush ec…" at bounding box center [462, 263] width 593 height 266
type textarea "echo $a;"
drag, startPoint x: 239, startPoint y: 344, endPoint x: 165, endPoint y: 347, distance: 73.9
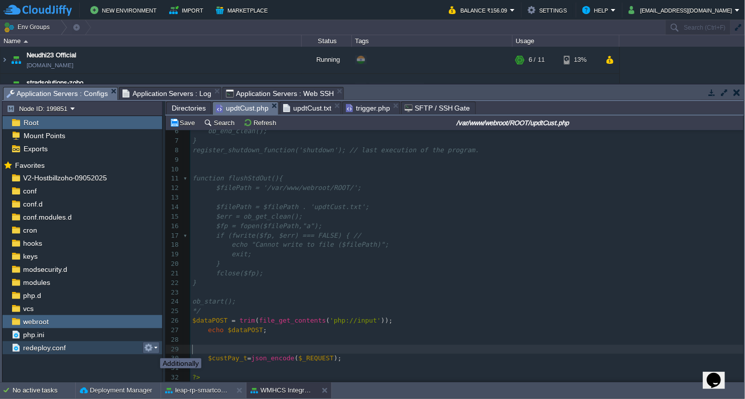
scroll to position [46, 0]
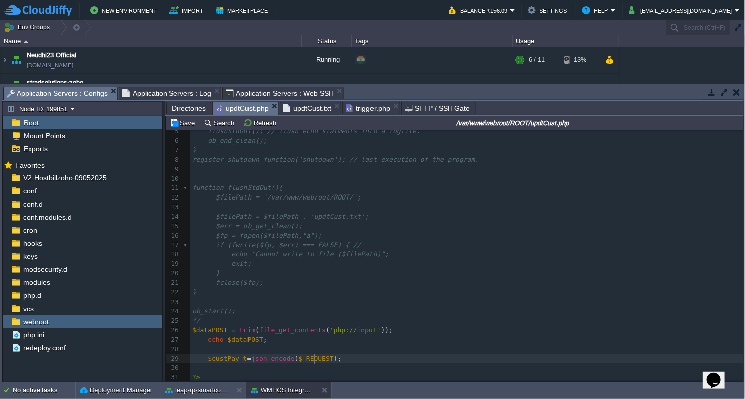
click at [313, 355] on div "x 1 <?php 2 /* 3 function shutdown(){ 4 echo "\n"; 5 flushStdOut(); // flush ec…" at bounding box center [466, 235] width 553 height 293
type textarea "$_REQUEST"
type textarea "$dataPOST ="
click at [235, 326] on div "x 1 <?php 2 /* 3 function shutdown(){ 4 echo "\n"; 5 flushStdOut(); // flush ec…" at bounding box center [466, 235] width 553 height 293
paste textarea
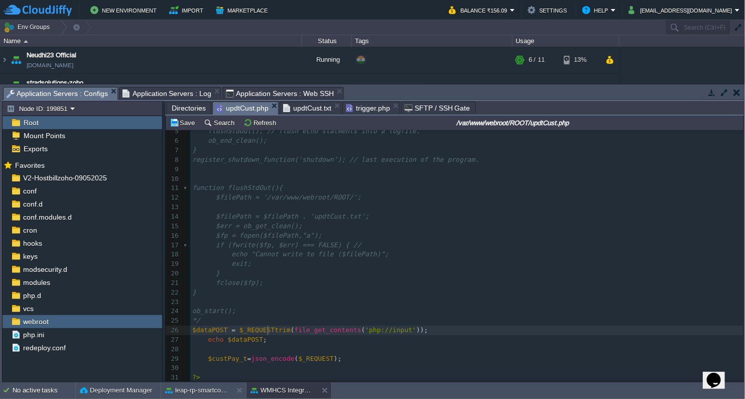
scroll to position [3, 4]
type textarea "; //"
click at [243, 334] on div "x 1 <?php 2 /* 3 function shutdown(){ 4 echo "\n"; 5 flushStdOut(); // flush ec…" at bounding box center [466, 235] width 553 height 293
type textarea "$dataPOST"
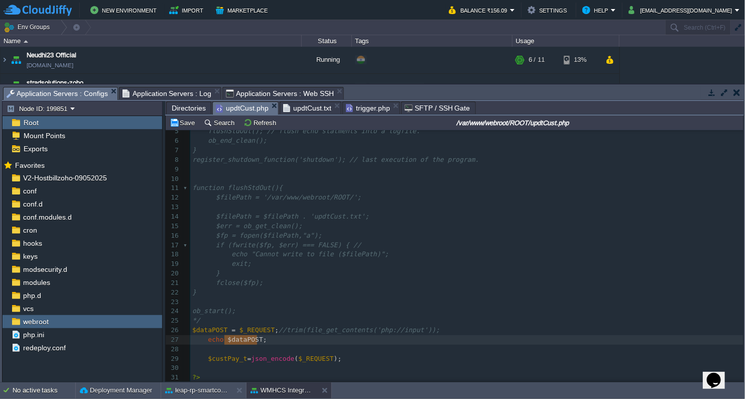
click at [301, 355] on div "x 1 <?php 2 /* 3 function shutdown(){ 4 echo "\n"; 5 flushStdOut(); // flush ec…" at bounding box center [466, 235] width 553 height 293
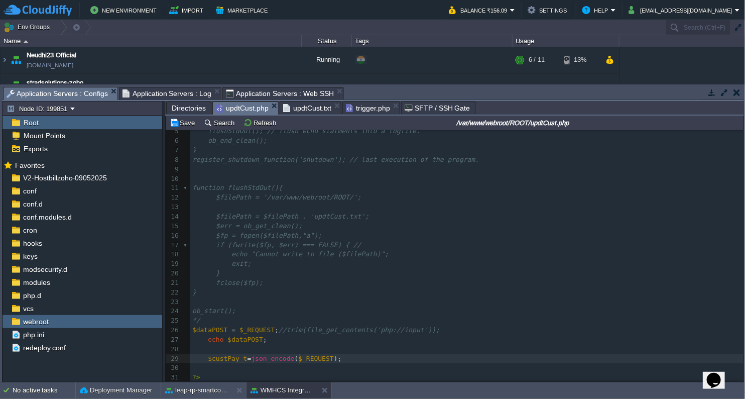
type textarea "$_REQUEST"
paste textarea
type textarea "print_r("
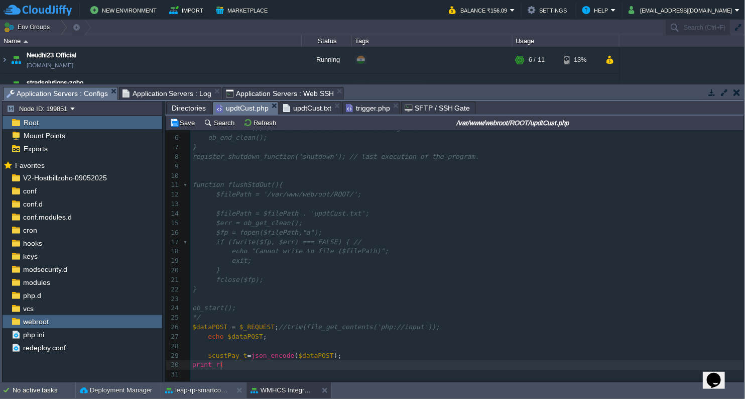
click at [224, 352] on div "x 1 <?php 2 /* 3 function shutdown(){ 4 echo "\n"; 5 flushStdOut(); // flush ec…" at bounding box center [466, 237] width 553 height 303
type textarea "$custPay_t"
paste textarea ")"
type textarea ");"
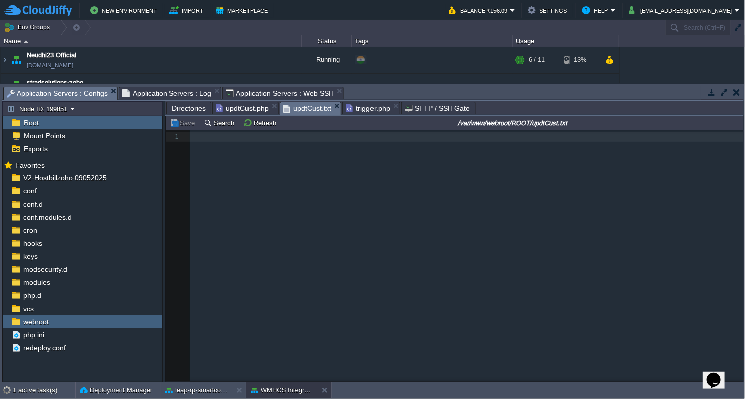
click at [310, 106] on span "updtCust.txt" at bounding box center [307, 108] width 48 height 13
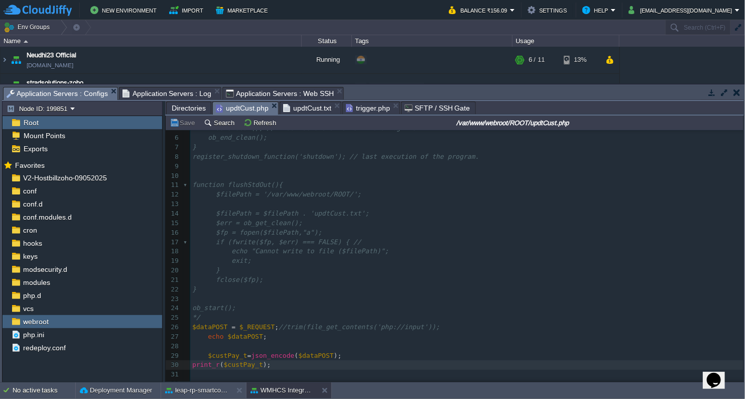
click at [240, 104] on span "updtCust.php" at bounding box center [242, 108] width 53 height 13
click at [309, 108] on span "updtCust.txt" at bounding box center [307, 108] width 48 height 12
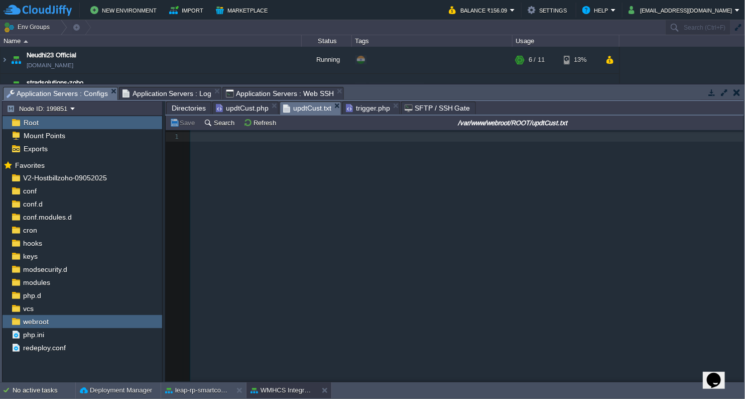
click at [159, 91] on span "Application Servers : Log" at bounding box center [167, 93] width 89 height 12
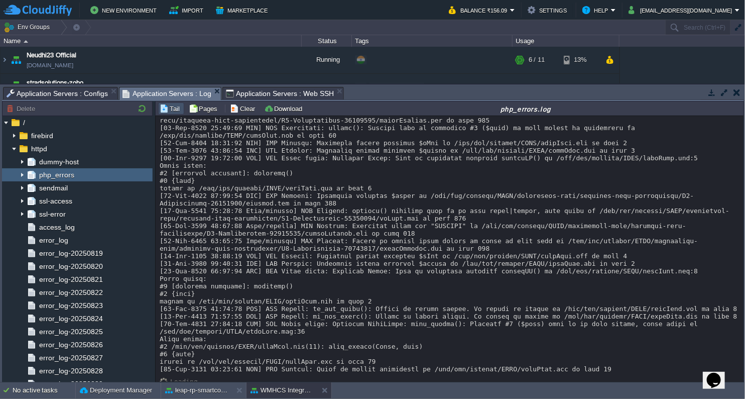
scroll to position [227, 0]
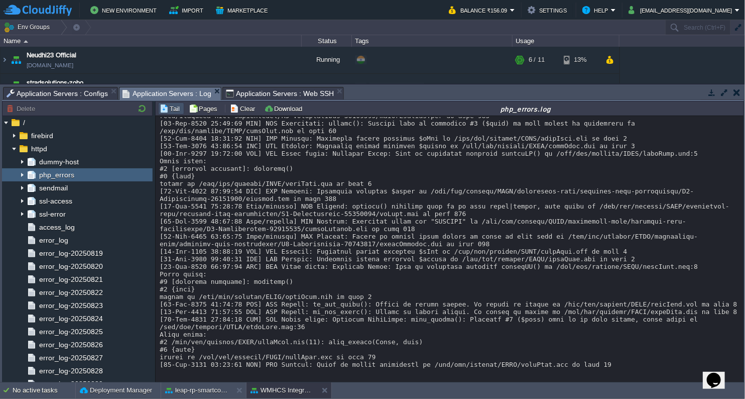
click at [90, 90] on span "Application Servers : Configs" at bounding box center [57, 93] width 101 height 12
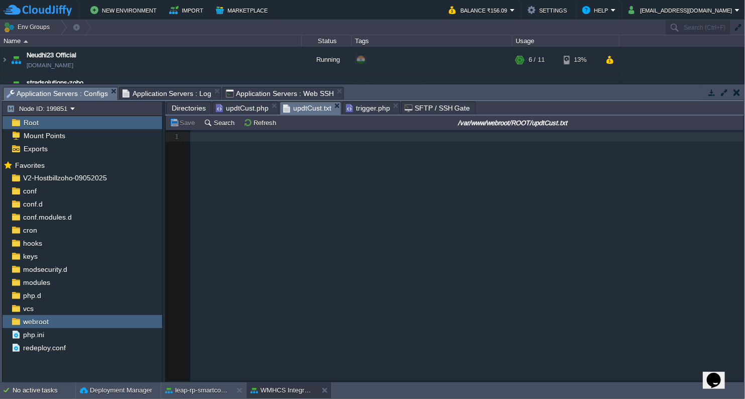
click at [232, 109] on span "updtCust.php" at bounding box center [242, 108] width 53 height 12
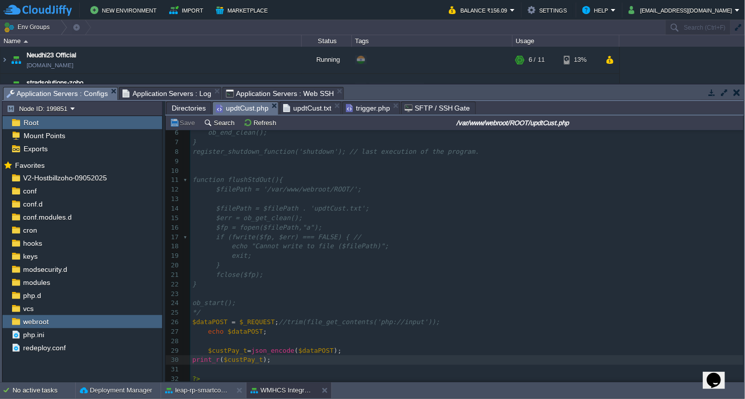
scroll to position [56, 0]
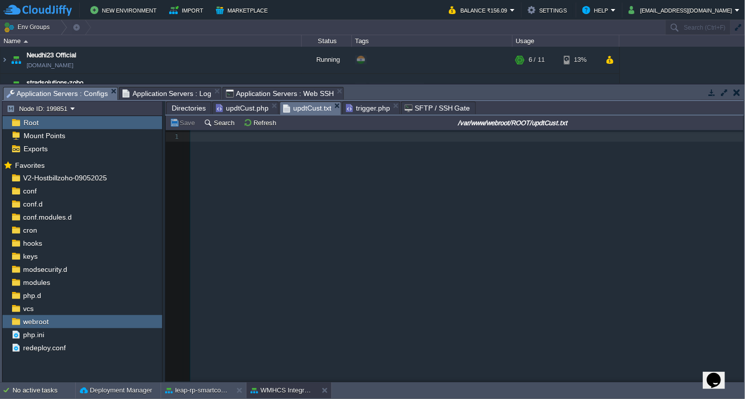
click at [307, 108] on span "updtCust.txt" at bounding box center [307, 108] width 48 height 13
click at [267, 127] on button "Refresh" at bounding box center [262, 122] width 36 height 9
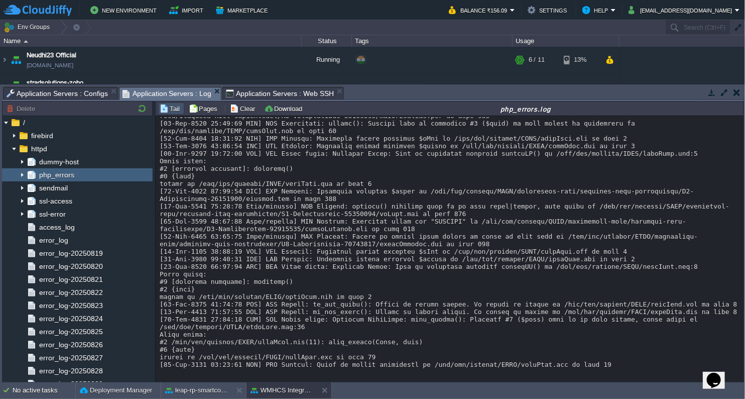
click at [173, 87] on span "Application Servers : Log" at bounding box center [167, 93] width 89 height 13
click at [165, 90] on span "Application Servers : Log" at bounding box center [167, 93] width 89 height 13
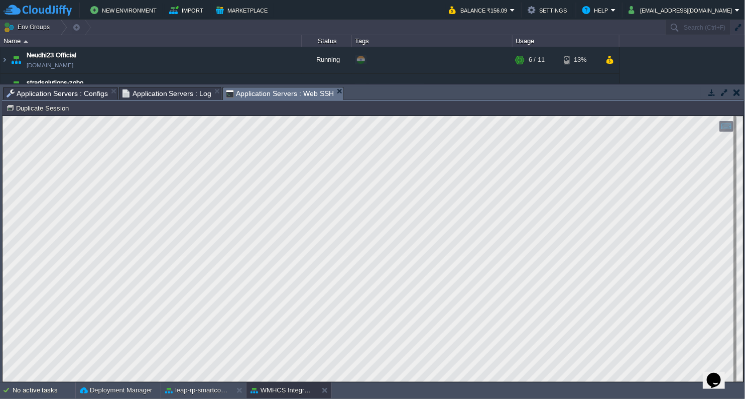
click at [280, 92] on span "Application Servers : Web SSH" at bounding box center [280, 93] width 108 height 13
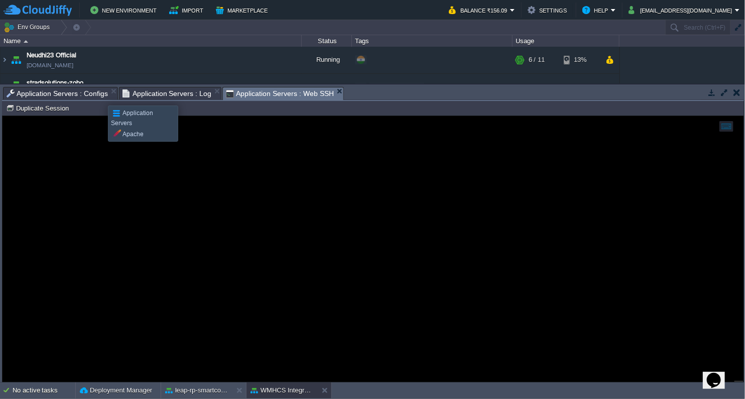
click at [100, 96] on span "Application Servers : Configs" at bounding box center [57, 93] width 101 height 12
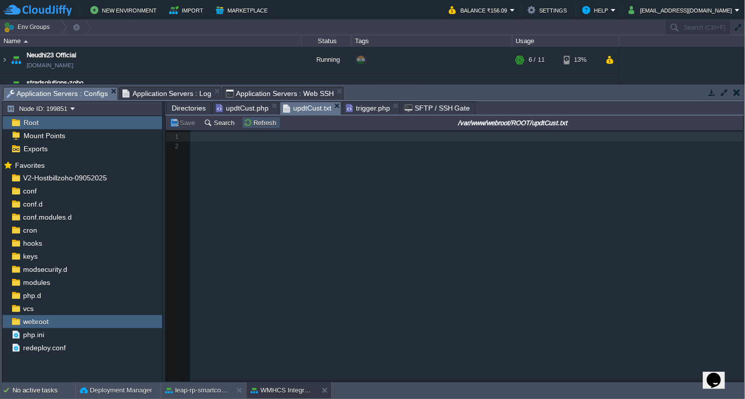
click at [249, 122] on button "Refresh" at bounding box center [262, 122] width 36 height 9
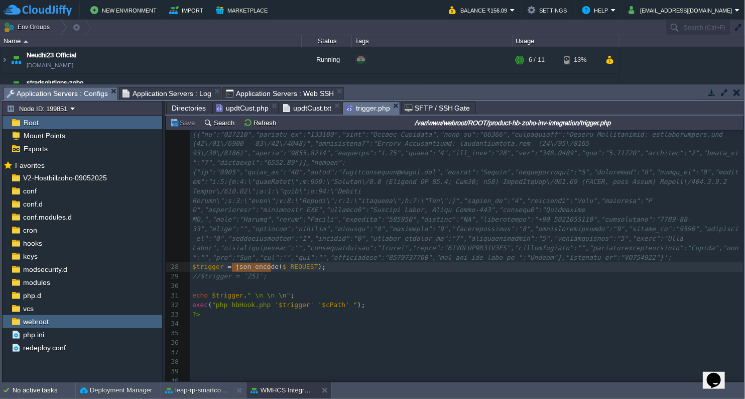
click at [365, 106] on span "trigger.php" at bounding box center [368, 108] width 44 height 13
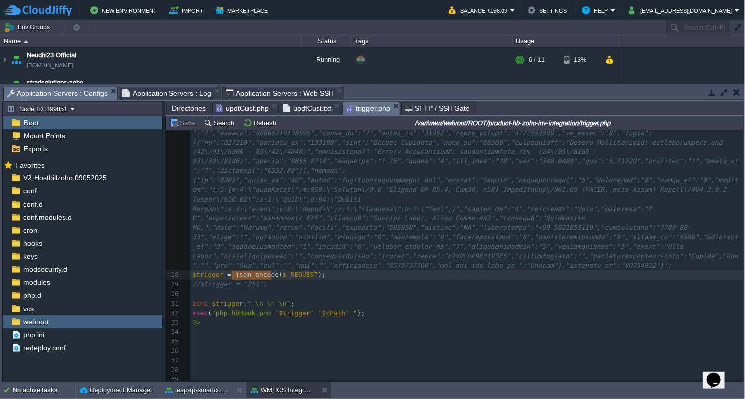
scroll to position [396, 0]
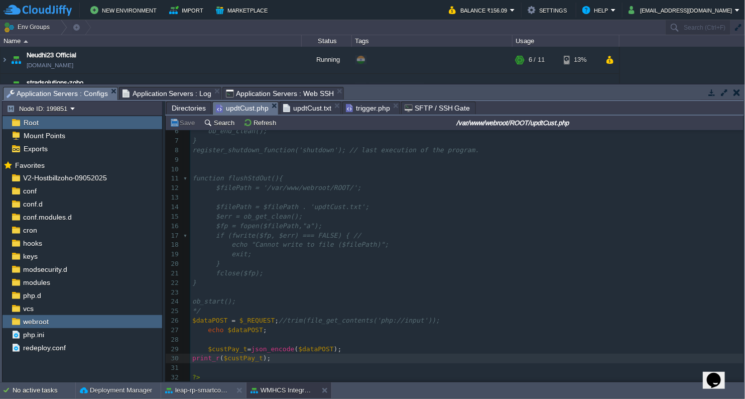
click at [243, 111] on span "updtCust.php" at bounding box center [242, 108] width 53 height 13
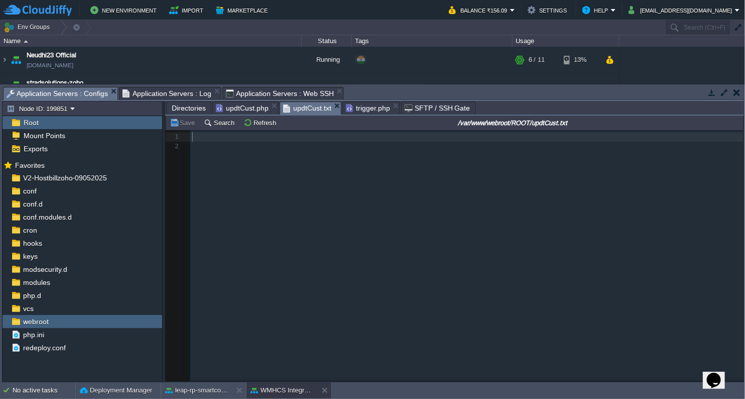
click at [296, 109] on span "updtCust.txt" at bounding box center [307, 108] width 48 height 13
click at [254, 125] on button "Refresh" at bounding box center [262, 122] width 36 height 9
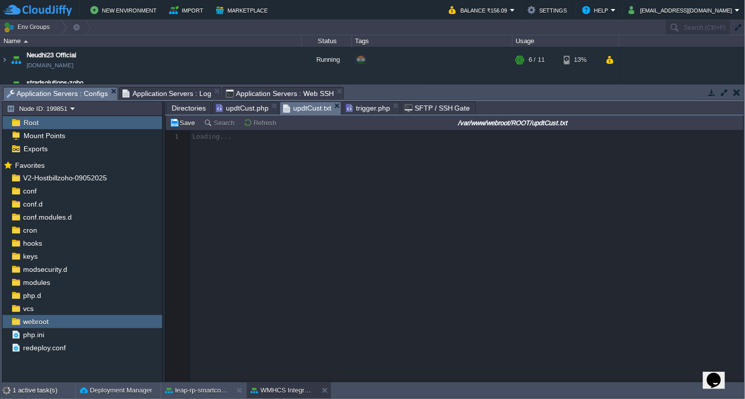
click at [173, 96] on span "Application Servers : Log" at bounding box center [167, 93] width 89 height 12
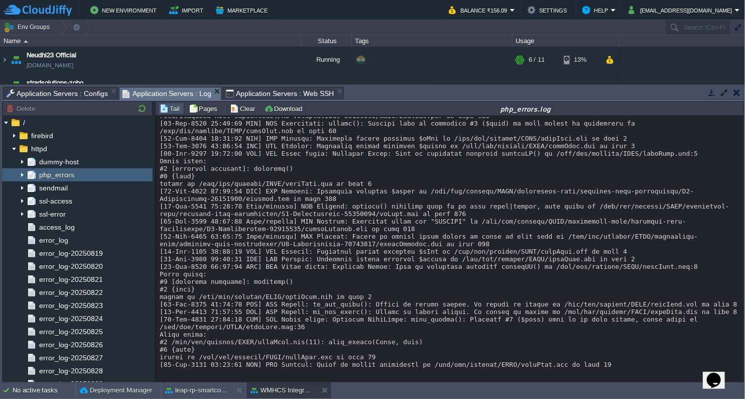
click at [58, 94] on span "Application Servers : Configs" at bounding box center [57, 93] width 101 height 12
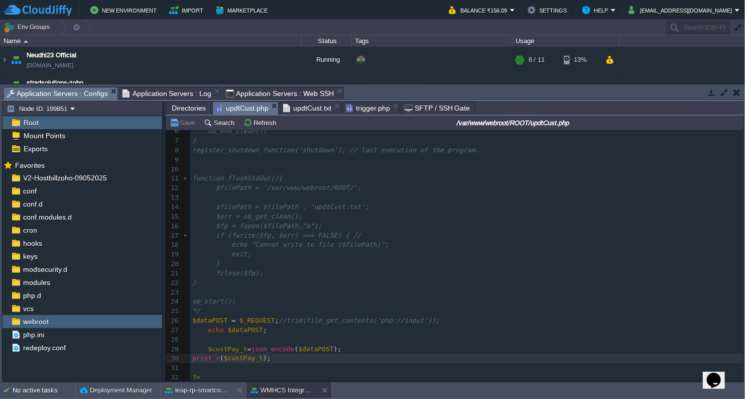
click at [241, 109] on span "updtCust.php" at bounding box center [242, 108] width 53 height 13
click at [304, 104] on span "updtCust.txt" at bounding box center [307, 108] width 48 height 12
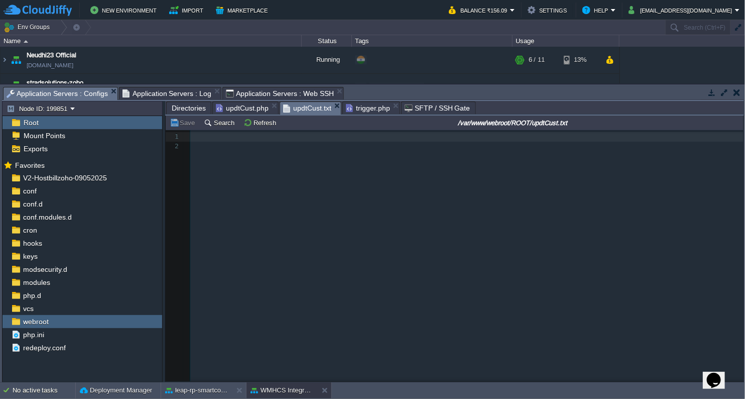
click at [360, 110] on span "trigger.php" at bounding box center [368, 108] width 44 height 12
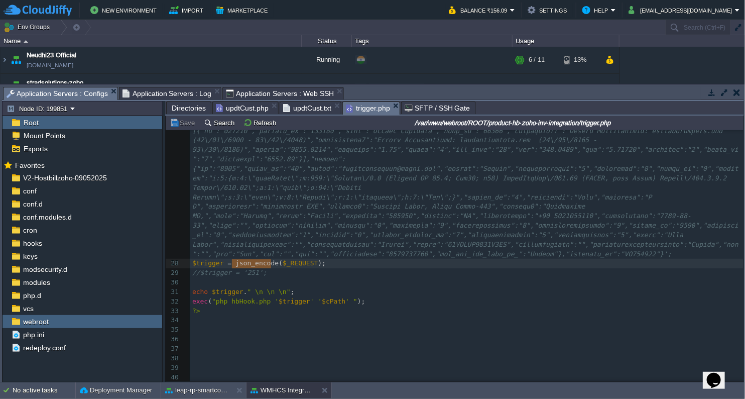
drag, startPoint x: 191, startPoint y: 259, endPoint x: 271, endPoint y: 278, distance: 81.5
click at [271, 278] on div "1 <?php 2 ​ 3 ob_start (); // Buffering the output of 'echo' 4 function shutdow…" at bounding box center [466, 59] width 553 height 643
click at [337, 282] on pre "​" at bounding box center [466, 283] width 553 height 10
type textarea "$trigger = json_encode($_REQUEST);"
drag, startPoint x: 192, startPoint y: 259, endPoint x: 309, endPoint y: 264, distance: 117.1
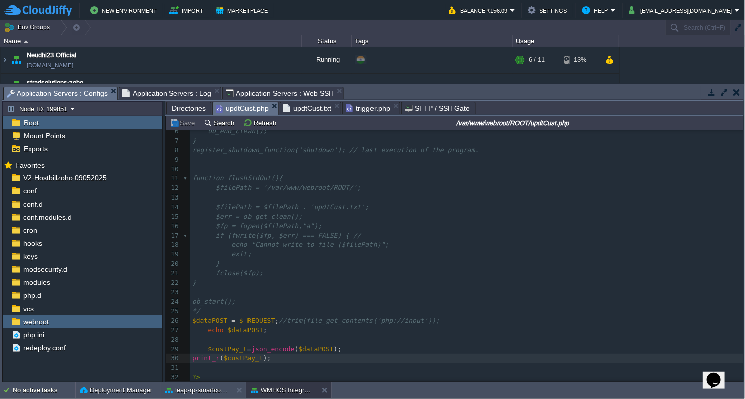
click at [236, 103] on span "updtCust.php" at bounding box center [242, 108] width 53 height 13
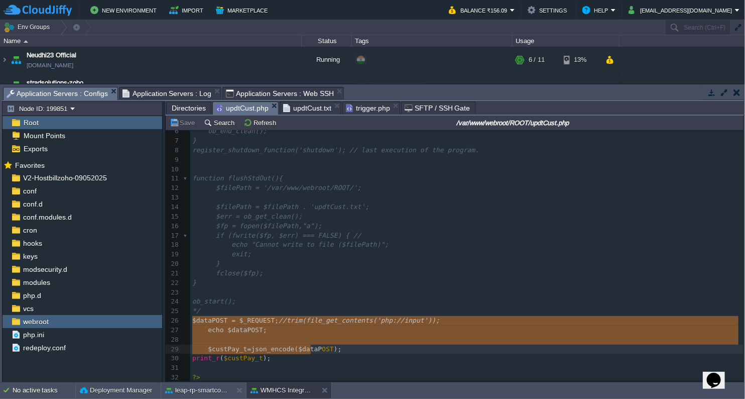
type textarea "$dataPOST = $_REQUEST ; //trim(file_get_contents('php://input')); echo $dataPOS…"
drag, startPoint x: 192, startPoint y: 317, endPoint x: 343, endPoint y: 344, distance: 153.4
paste textarea
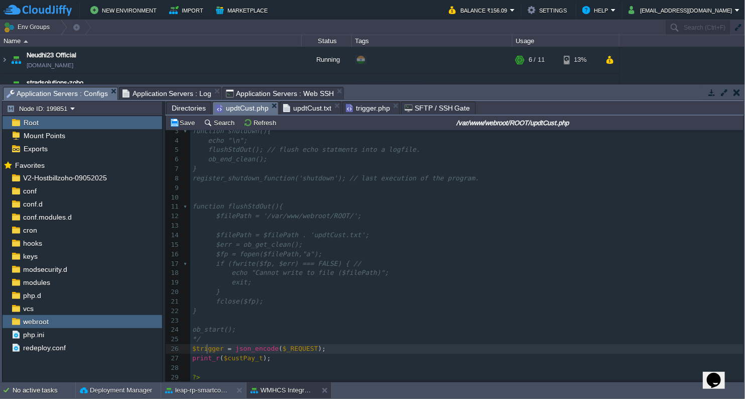
click at [205, 345] on span "$trigger" at bounding box center [208, 349] width 32 height 8
type textarea "$trigger"
click at [238, 356] on div "x 1 <?php 2 /* 3 function shutdown(){ 4 echo "\n"; 5 flushStdOut(); // flush ec…" at bounding box center [466, 244] width 553 height 274
type textarea "$custPay_t"
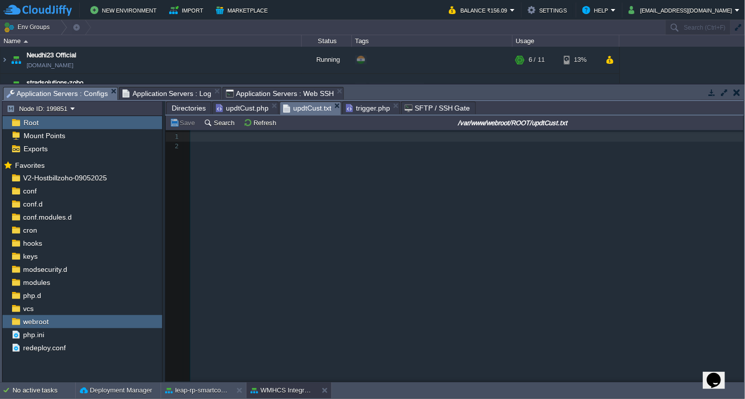
click at [312, 110] on span "updtCust.txt" at bounding box center [307, 108] width 48 height 13
click at [252, 126] on button "Refresh" at bounding box center [262, 122] width 36 height 9
click at [265, 123] on button "Refresh" at bounding box center [262, 122] width 36 height 9
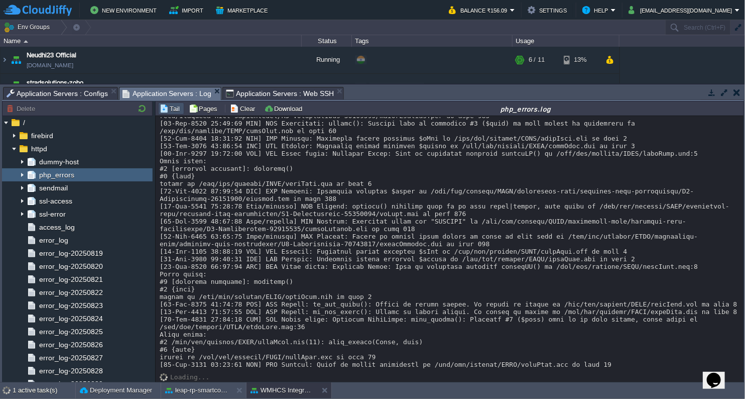
click at [172, 92] on span "Application Servers : Log" at bounding box center [167, 93] width 89 height 13
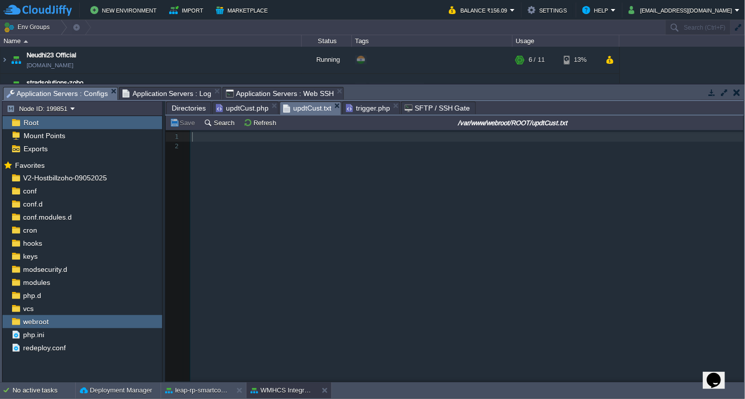
click at [62, 92] on span "Application Servers : Configs" at bounding box center [57, 93] width 101 height 13
click at [257, 124] on button "Refresh" at bounding box center [262, 122] width 36 height 9
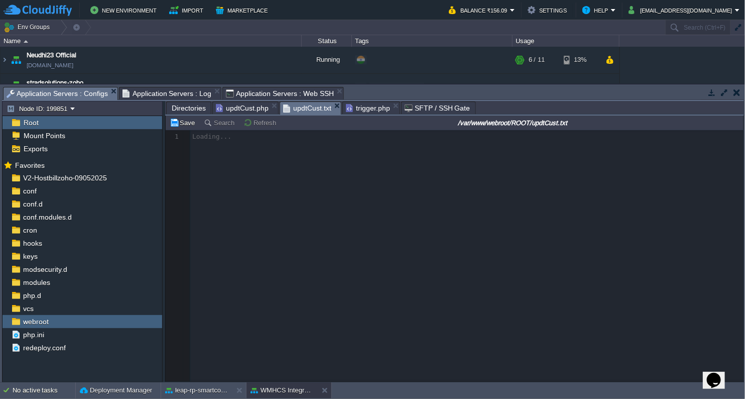
click at [248, 108] on span "updtCust.php" at bounding box center [242, 108] width 53 height 12
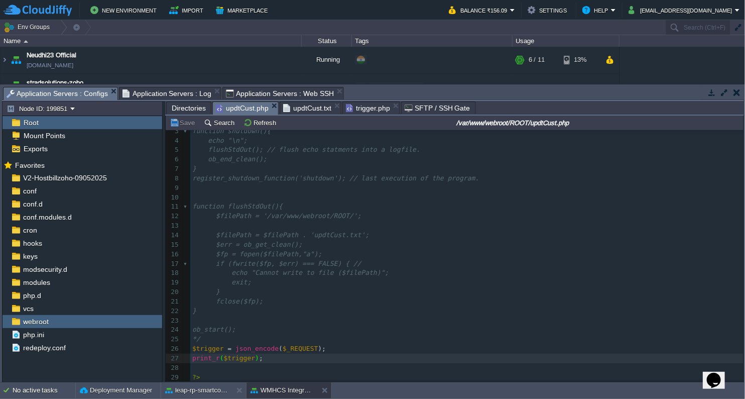
click at [312, 108] on span "updtCust.txt" at bounding box center [307, 108] width 48 height 12
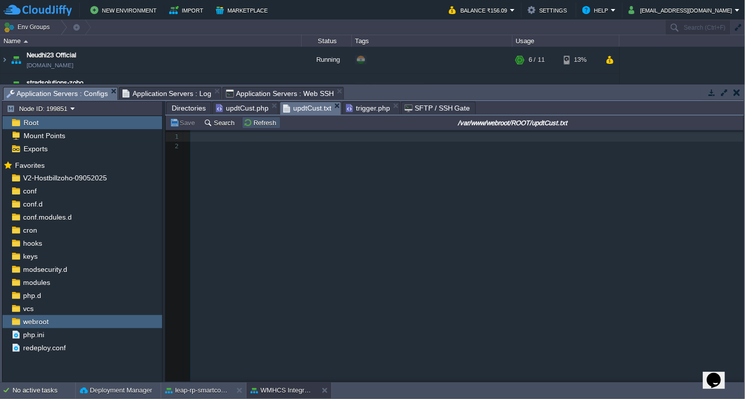
click at [257, 123] on button "Refresh" at bounding box center [262, 122] width 36 height 9
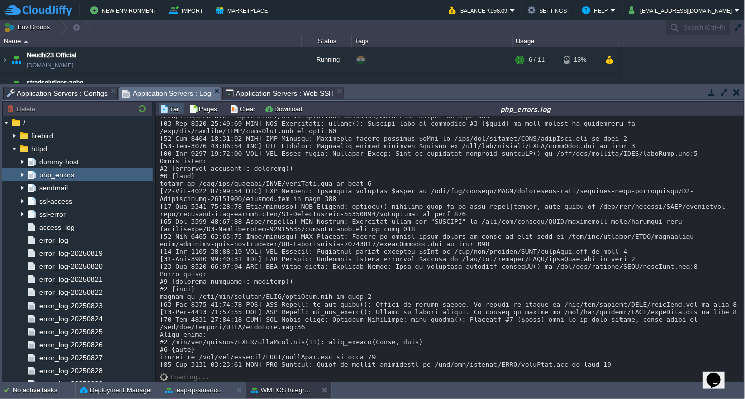
click at [181, 93] on span "Application Servers : Log" at bounding box center [167, 93] width 89 height 13
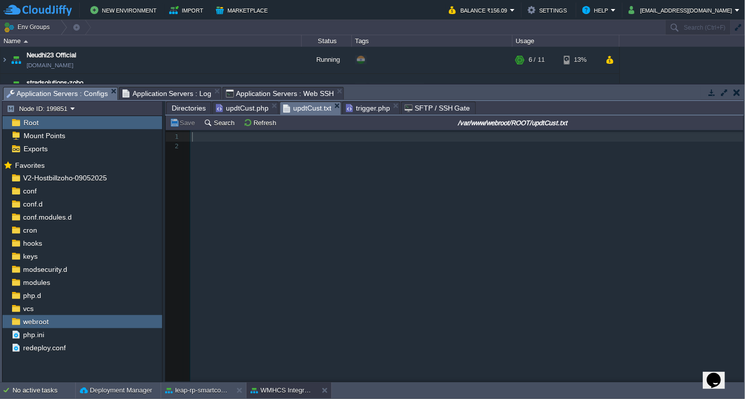
click at [77, 93] on span "Application Servers : Configs" at bounding box center [57, 93] width 101 height 13
click at [247, 126] on button "Refresh" at bounding box center [262, 122] width 36 height 9
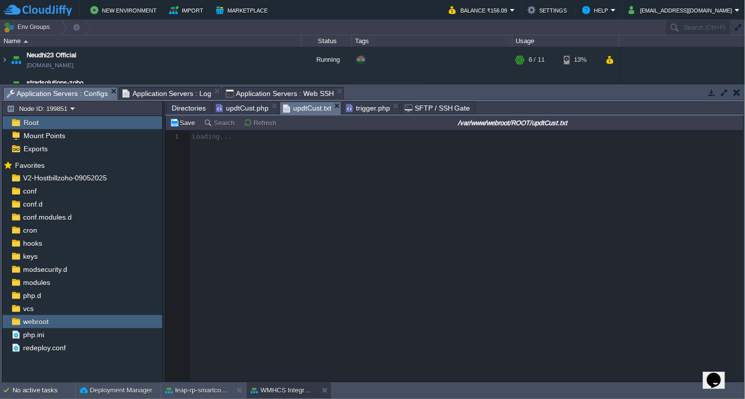
click at [245, 109] on span "updtCust.php" at bounding box center [242, 108] width 53 height 12
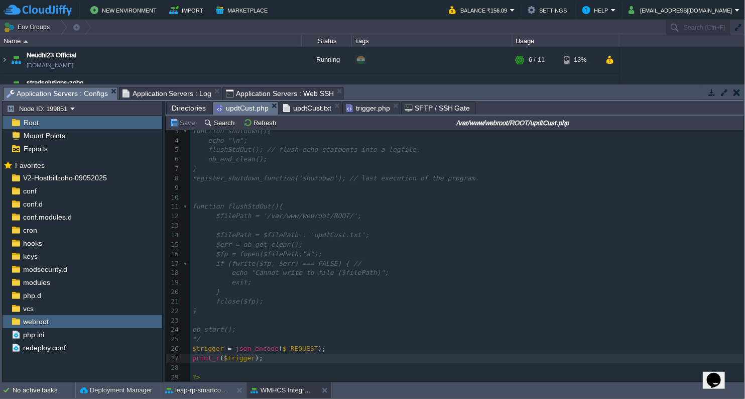
click at [366, 109] on span "trigger.php" at bounding box center [368, 108] width 44 height 12
click at [236, 102] on span "updtCust.php" at bounding box center [242, 108] width 53 height 13
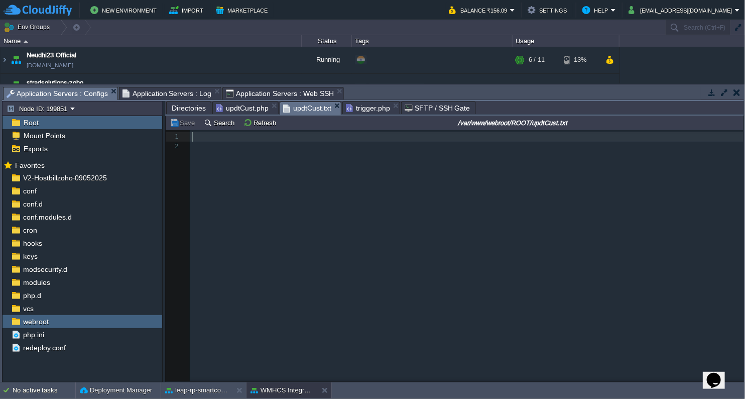
click at [316, 110] on span "updtCust.txt" at bounding box center [307, 108] width 48 height 13
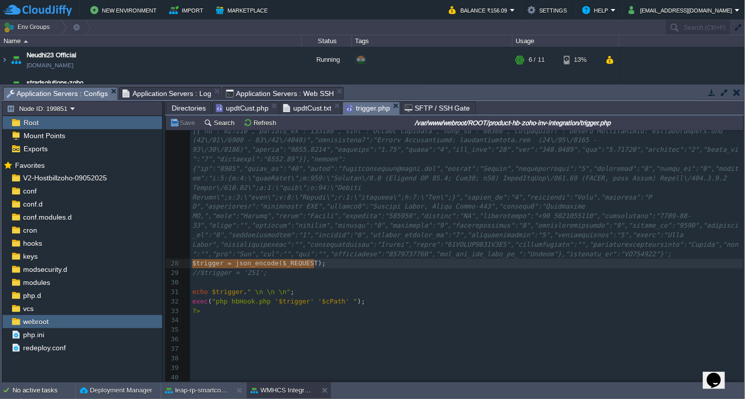
click at [362, 112] on span "trigger.php" at bounding box center [368, 108] width 44 height 13
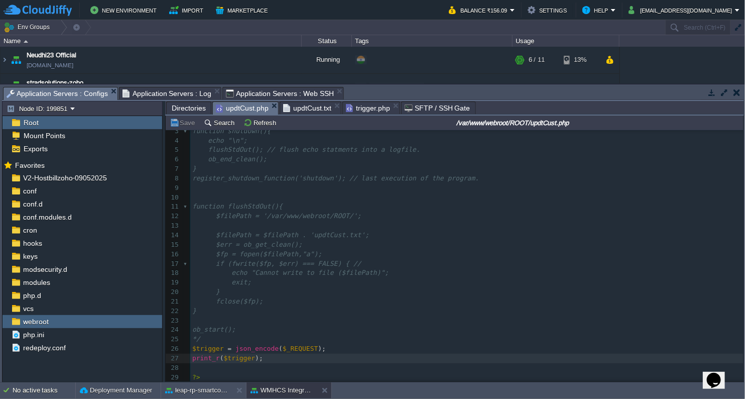
click at [257, 105] on span "updtCust.php" at bounding box center [242, 108] width 53 height 13
click at [370, 347] on pre "$trigger = json_encode ( $_REQUEST );" at bounding box center [466, 349] width 553 height 10
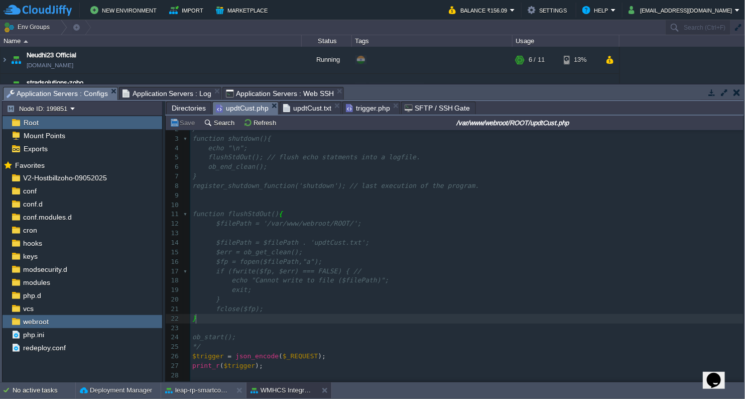
scroll to position [27, 0]
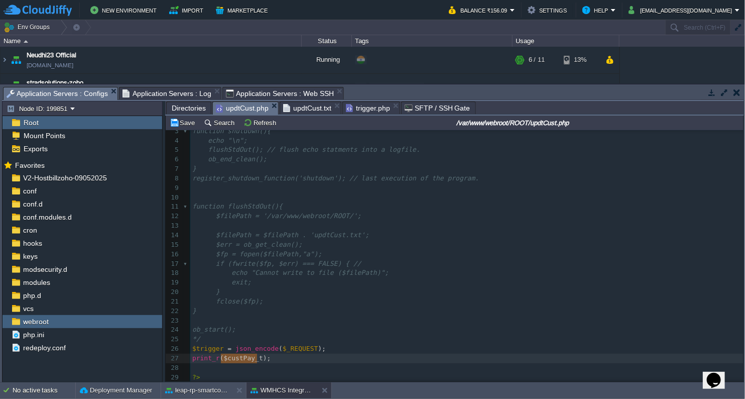
type textarea "$dataPOST = $_REQUEST ; //trim(file_get_contents('php://input')); echo $dataPOS…"
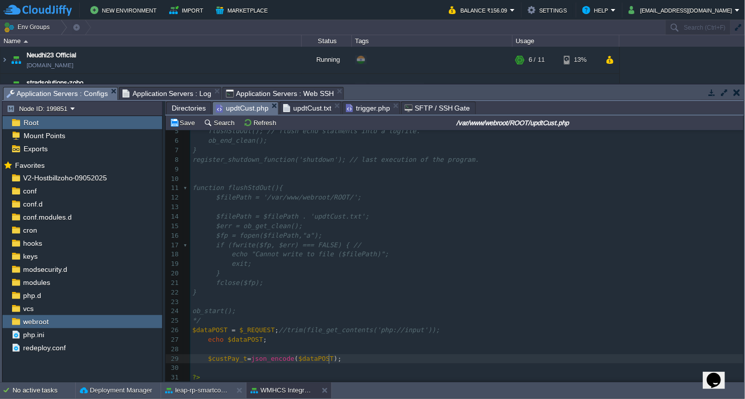
scroll to position [46, 0]
type textarea "$_REQUEST"
type textarea "-"
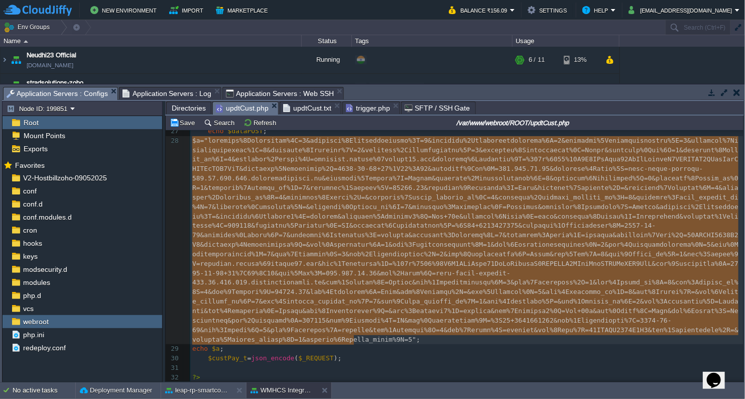
scroll to position [255, 0]
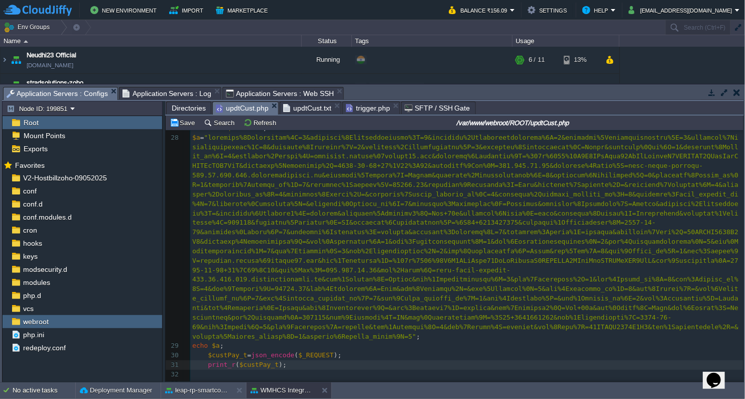
type textarea "true"
type textarea "$"
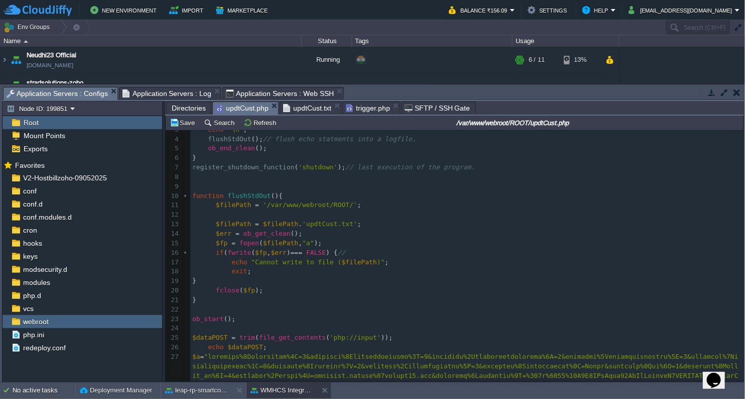
scroll to position [89, 0]
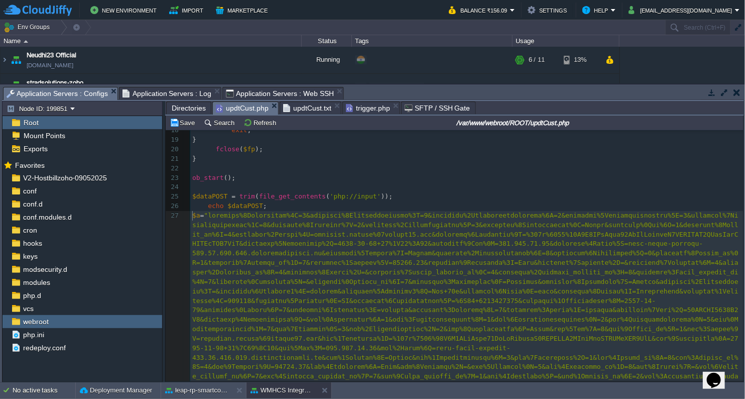
type textarea "-"
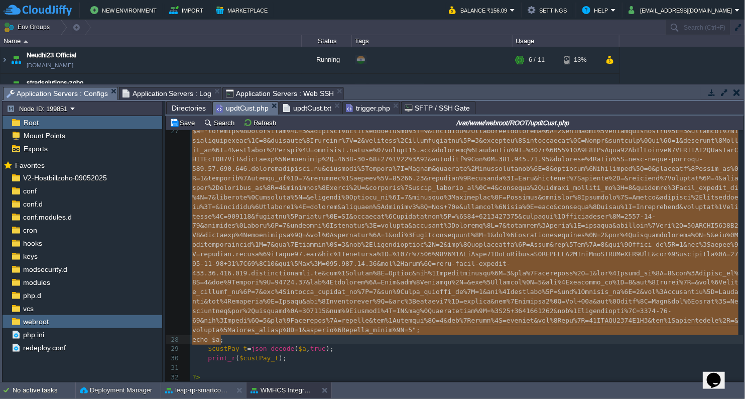
drag, startPoint x: 193, startPoint y: 216, endPoint x: 404, endPoint y: 340, distance: 244.4
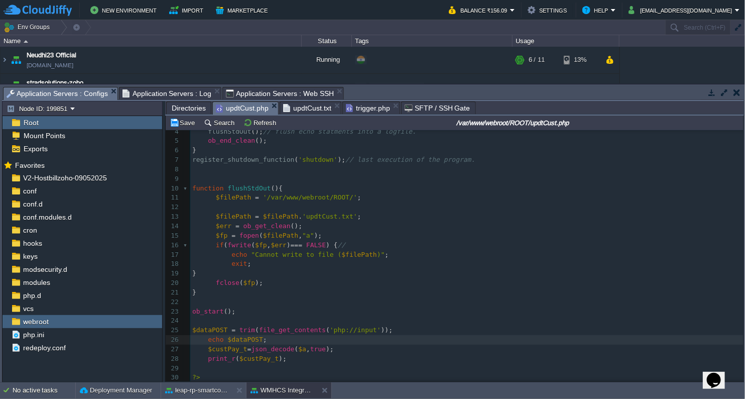
click at [246, 334] on div "x 1 <?php 2 function shutdown (){ 3 echo "\n" ; 4 flushStdOut (); // flush echo…" at bounding box center [466, 240] width 553 height 284
type textarea "$dataPOST"
type textarea "$a"
drag, startPoint x: 296, startPoint y: 348, endPoint x: 287, endPoint y: 348, distance: 8.5
paste textarea
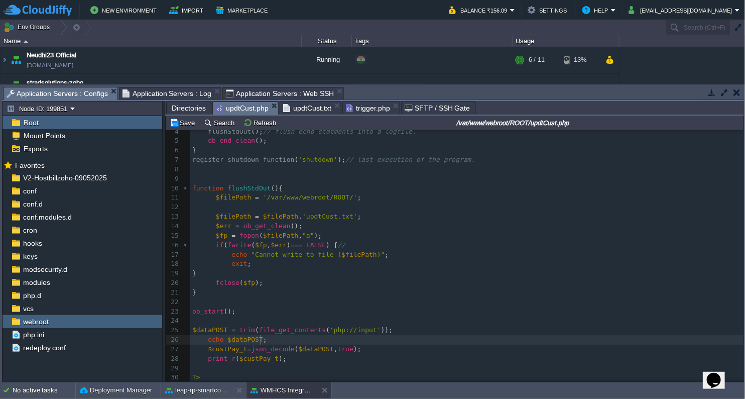
click at [459, 336] on pre "echo $dataPOST ;" at bounding box center [466, 340] width 553 height 10
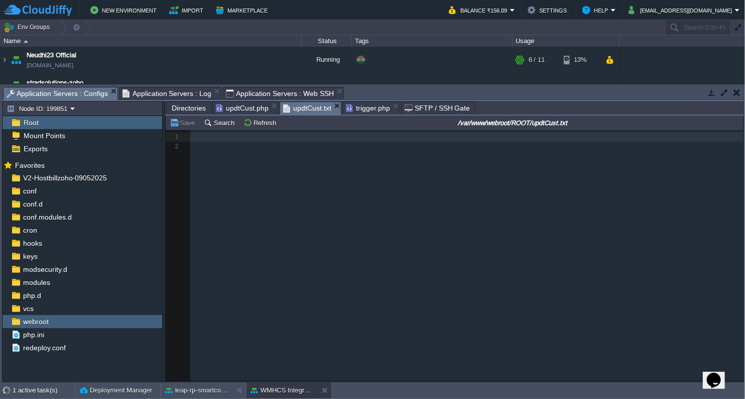
click at [301, 106] on span "updtCust.txt" at bounding box center [307, 108] width 48 height 13
click at [252, 123] on button "Refresh" at bounding box center [262, 122] width 36 height 9
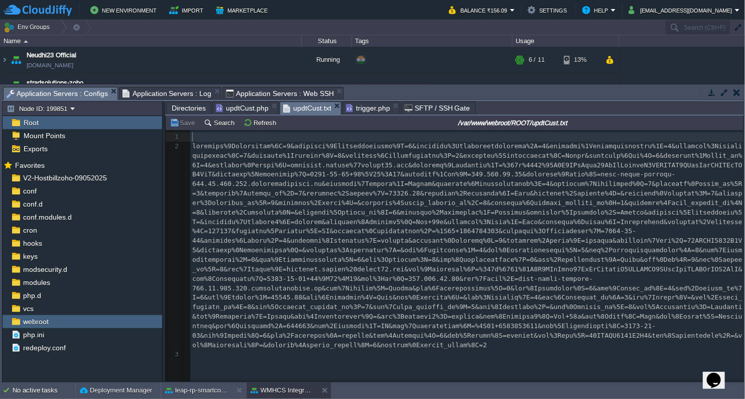
scroll to position [0, 0]
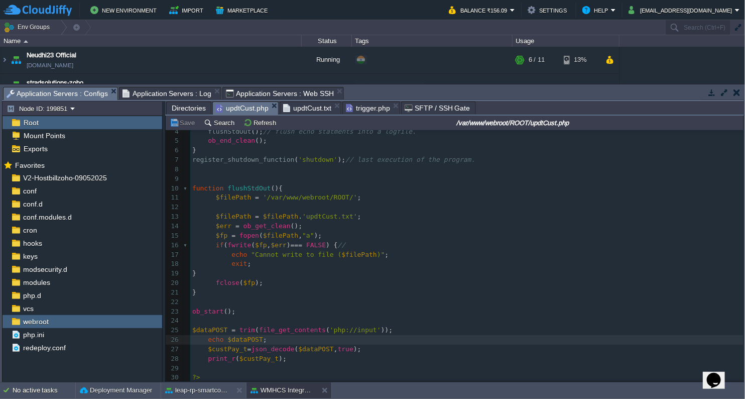
click at [241, 108] on span "updtCust.php" at bounding box center [242, 108] width 53 height 13
click at [360, 109] on span "trigger.php" at bounding box center [368, 108] width 44 height 12
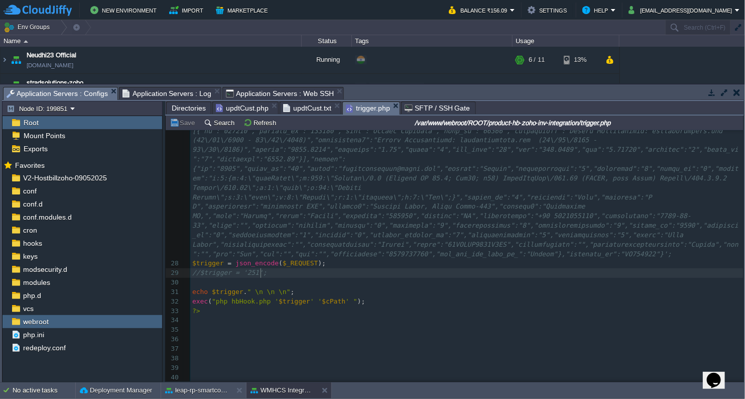
click at [346, 272] on pre "//$trigger = '251';" at bounding box center [466, 273] width 553 height 10
type textarea "$_REQUEST"
drag, startPoint x: 274, startPoint y: 261, endPoint x: 306, endPoint y: 259, distance: 32.2
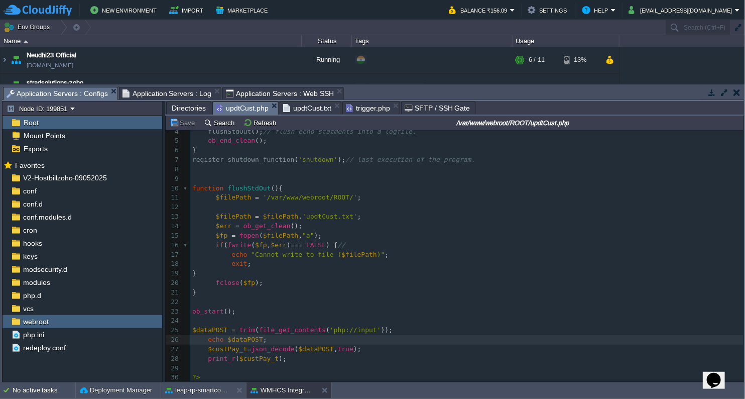
click at [249, 110] on span "updtCust.php" at bounding box center [242, 108] width 53 height 13
click at [241, 337] on span "$dataPOST" at bounding box center [244, 339] width 35 height 8
type textarea "$dataPOST"
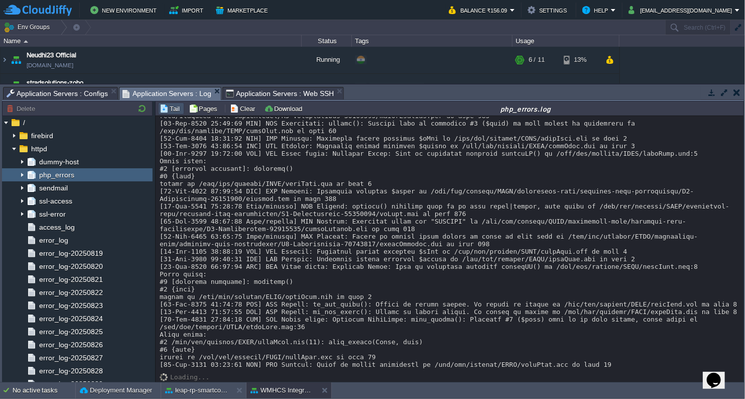
click at [148, 89] on span "Application Servers : Log" at bounding box center [167, 93] width 89 height 13
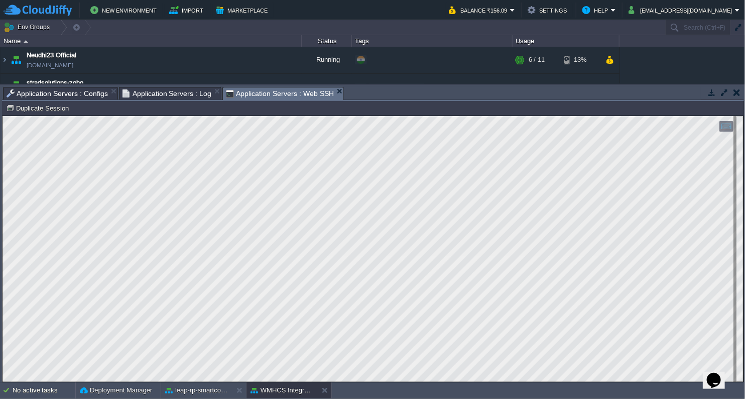
click at [231, 90] on span "Application Servers : Web SSH" at bounding box center [280, 93] width 108 height 13
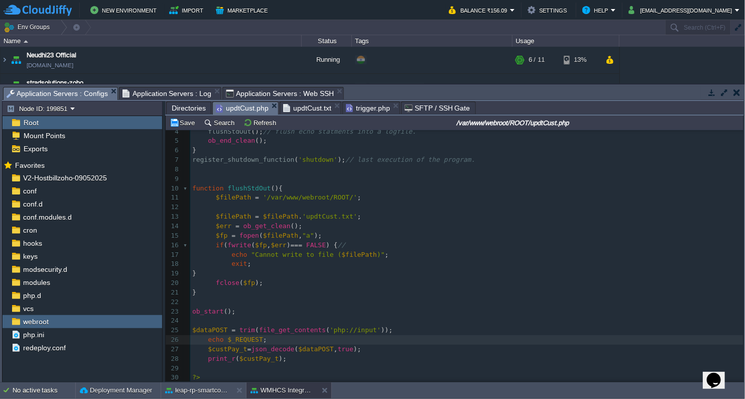
click at [84, 95] on span "Application Servers : Configs" at bounding box center [57, 93] width 101 height 13
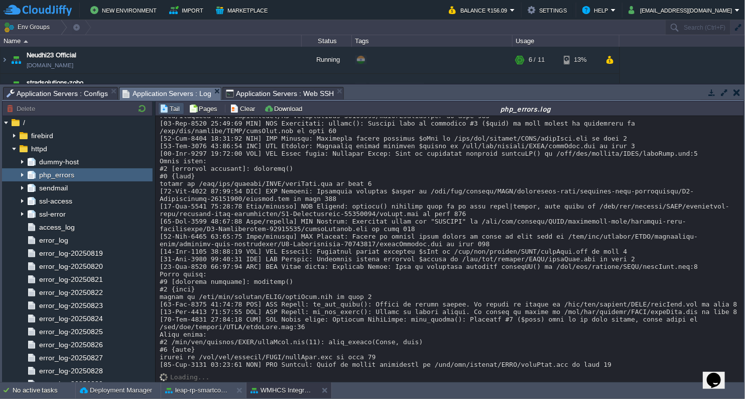
click at [173, 94] on span "Application Servers : Log" at bounding box center [167, 93] width 89 height 13
click at [63, 92] on span "Application Servers : Configs" at bounding box center [57, 93] width 101 height 12
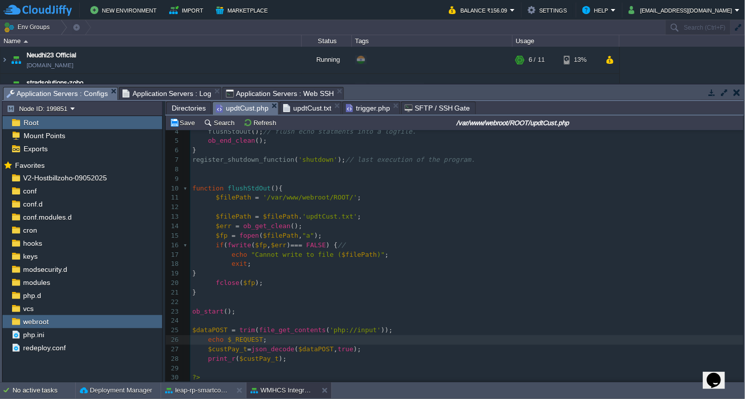
click at [207, 327] on div "x 1 <?php 2 function shutdown (){ 3 echo "\n" ; 4 flushStdOut (); // flush echo…" at bounding box center [466, 240] width 553 height 284
type textarea "$dataPOST"
click at [240, 333] on div "x 1 <?php 2 function shutdown (){ 3 echo "\n" ; 4 flushStdOut (); // flush echo…" at bounding box center [466, 240] width 553 height 284
type textarea "$_REQUEST"
paste textarea
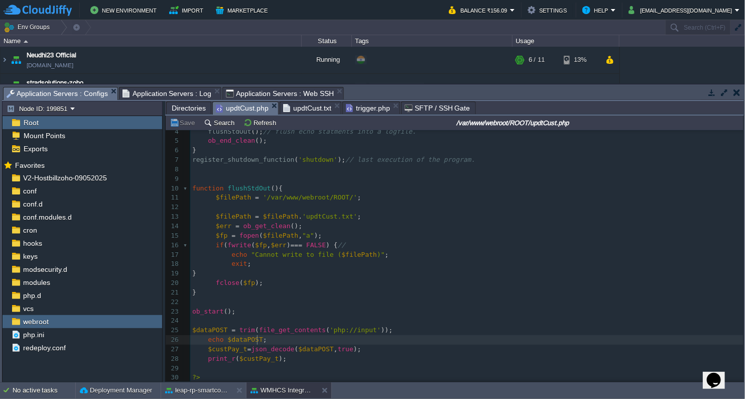
click at [236, 327] on div "x 1 <?php 2 function shutdown (){ 3 echo "\n" ; 4 flushStdOut (); // flush echo…" at bounding box center [466, 240] width 553 height 284
type textarea "json_encode("
drag, startPoint x: 414, startPoint y: 328, endPoint x: 406, endPoint y: 332, distance: 9.2
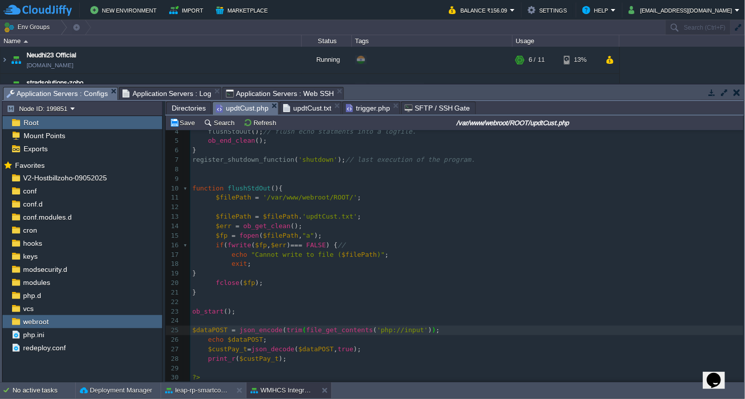
scroll to position [3, 4]
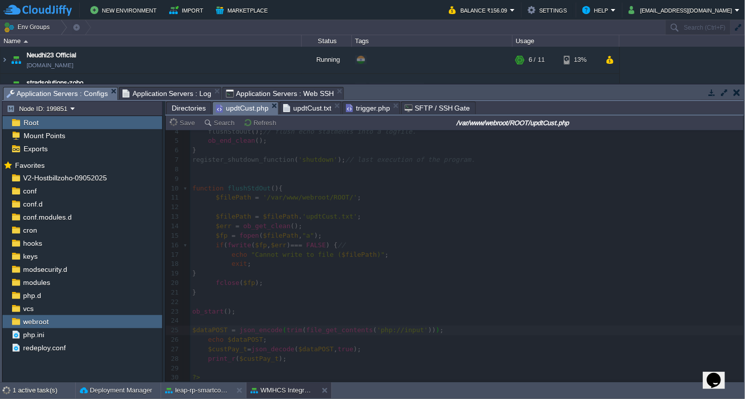
type textarea ")"
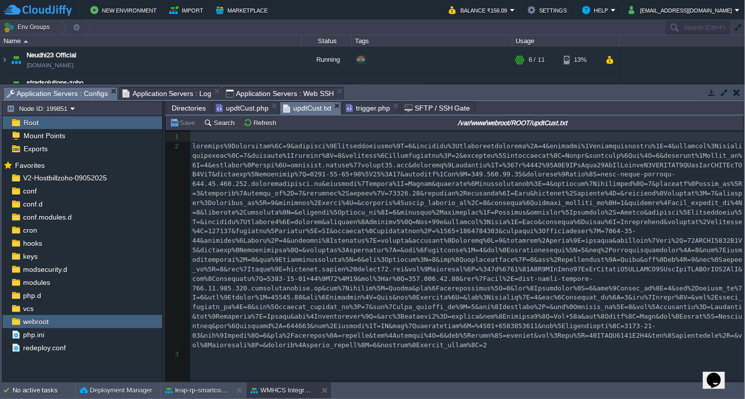
click at [311, 105] on span "updtCust.txt" at bounding box center [307, 108] width 48 height 13
click at [246, 118] on button "Refresh" at bounding box center [262, 122] width 36 height 9
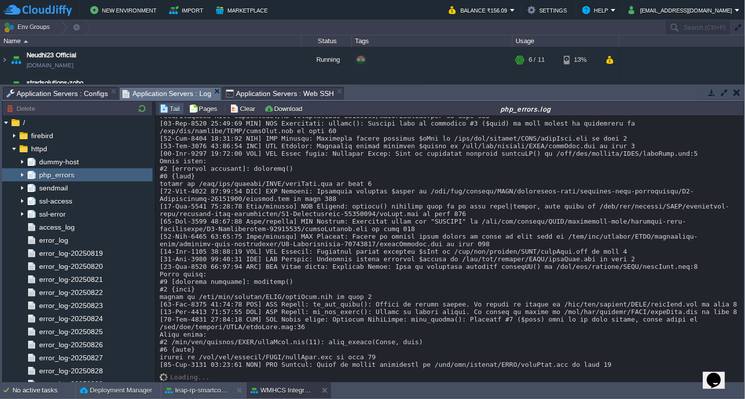
click at [171, 92] on span "Application Servers : Log" at bounding box center [167, 93] width 89 height 13
click at [256, 94] on span "Application Servers : Web SSH" at bounding box center [280, 93] width 108 height 12
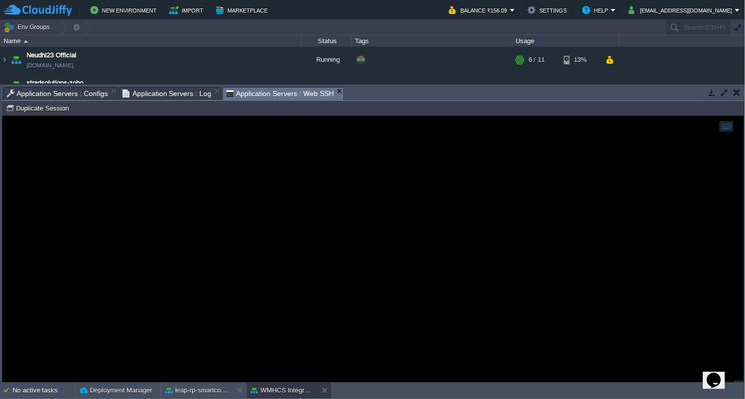
click at [70, 94] on span "Application Servers : Configs" at bounding box center [57, 93] width 101 height 12
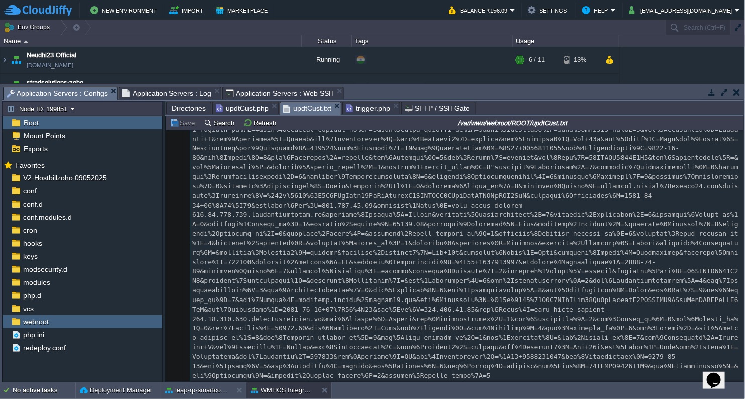
scroll to position [387, 0]
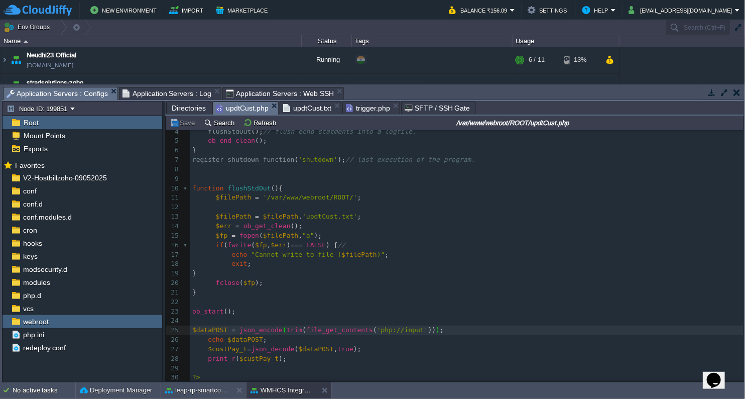
click at [238, 110] on span "updtCust.php" at bounding box center [242, 108] width 53 height 13
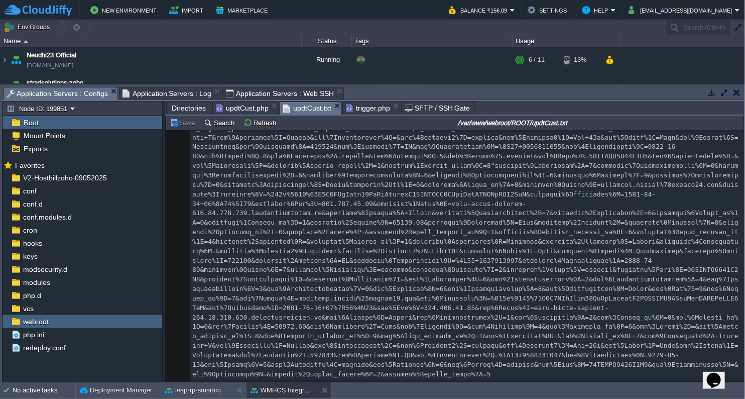
click at [320, 102] on span "updtCust.txt" at bounding box center [307, 108] width 48 height 13
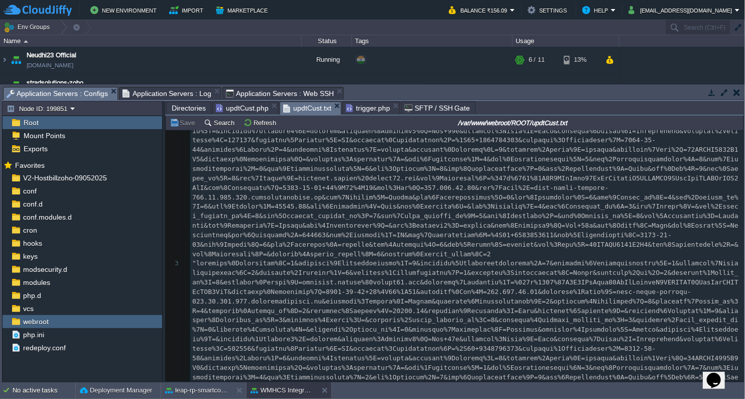
scroll to position [52, 0]
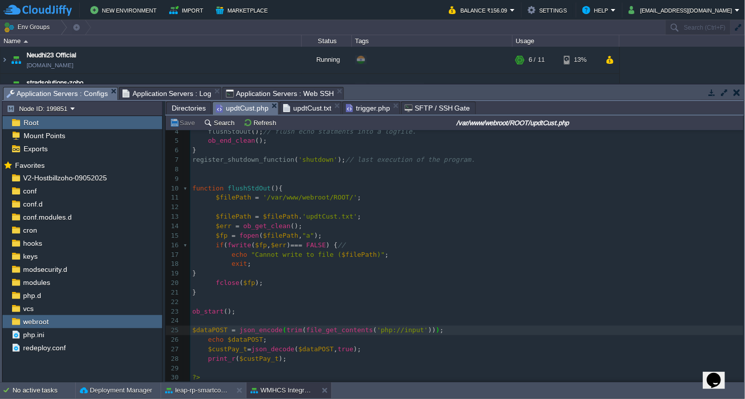
click at [245, 109] on span "updtCust.php" at bounding box center [242, 108] width 53 height 13
click at [173, 92] on span "Application Servers : Log" at bounding box center [167, 93] width 89 height 12
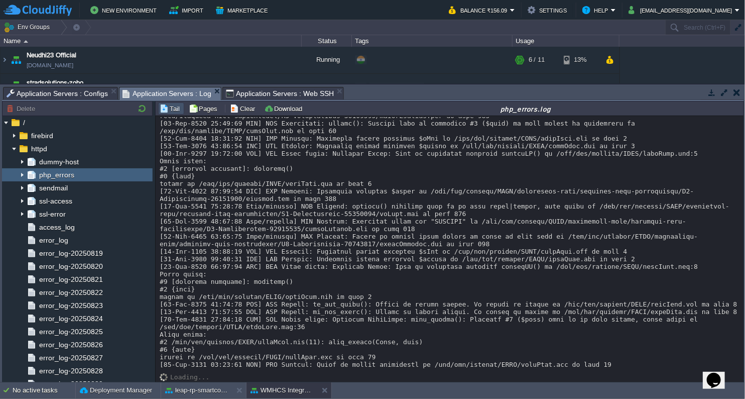
click at [84, 96] on span "Application Servers : Configs" at bounding box center [57, 93] width 101 height 12
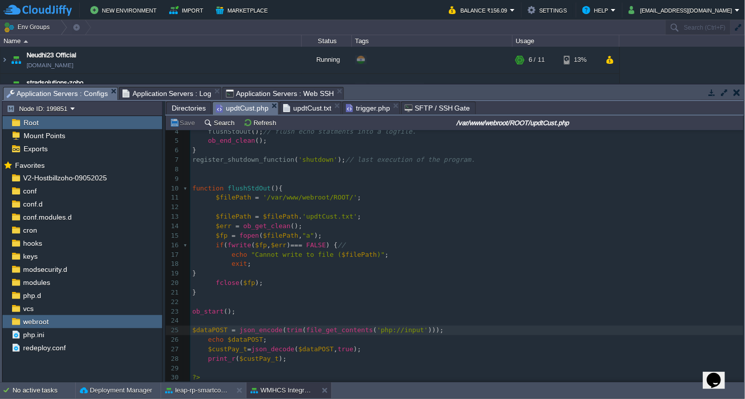
scroll to position [3, 0]
type textarea "trim(file_get_conten"
drag, startPoint x: 279, startPoint y: 328, endPoint x: 315, endPoint y: 326, distance: 36.7
click at [287, 326] on span "trim" at bounding box center [295, 330] width 16 height 8
click at [316, 340] on pre "echo $dataPOST ;" at bounding box center [466, 340] width 553 height 10
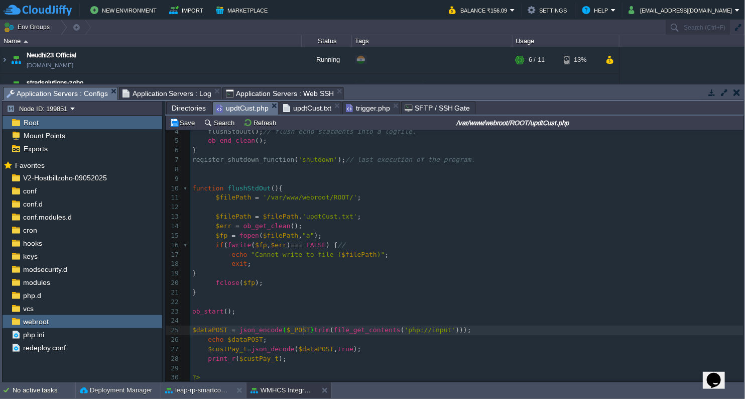
scroll to position [3, 28]
type textarea "$_POST) ; //"
click at [371, 107] on span "trigger.php" at bounding box center [368, 108] width 44 height 12
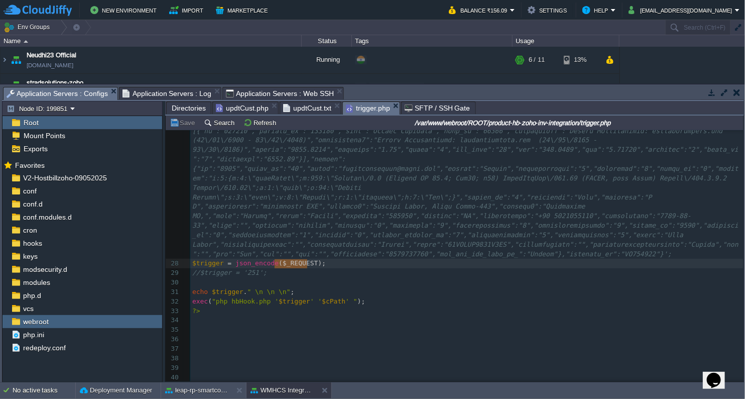
type textarea "$_REQUEST"
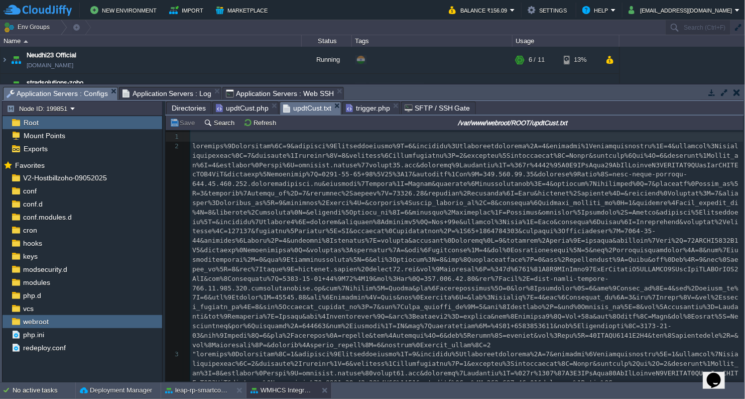
click at [308, 109] on span "updtCust.txt" at bounding box center [307, 108] width 48 height 13
click at [253, 103] on span "updtCust.php" at bounding box center [242, 108] width 53 height 12
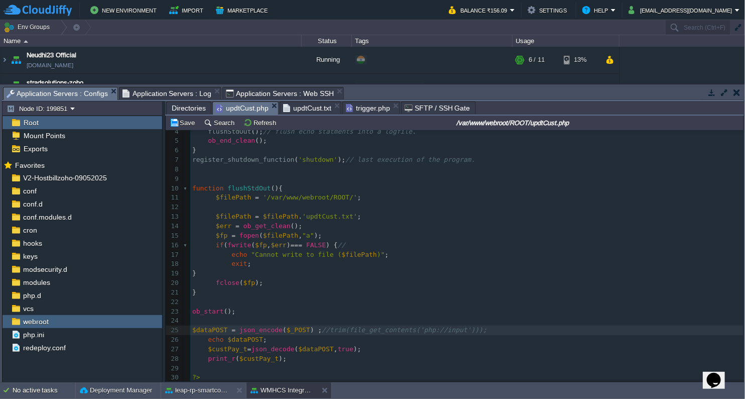
click at [291, 327] on span "$_POST" at bounding box center [299, 330] width 24 height 8
type textarea "$_POST"
click at [183, 122] on button "Save" at bounding box center [184, 122] width 28 height 9
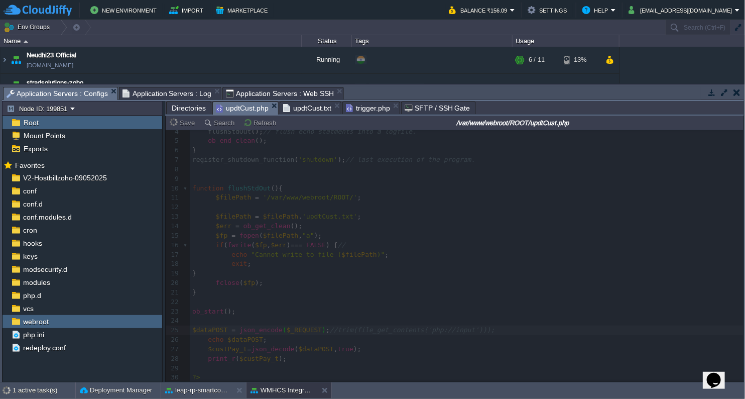
click at [297, 105] on span "updtCust.txt" at bounding box center [307, 108] width 48 height 12
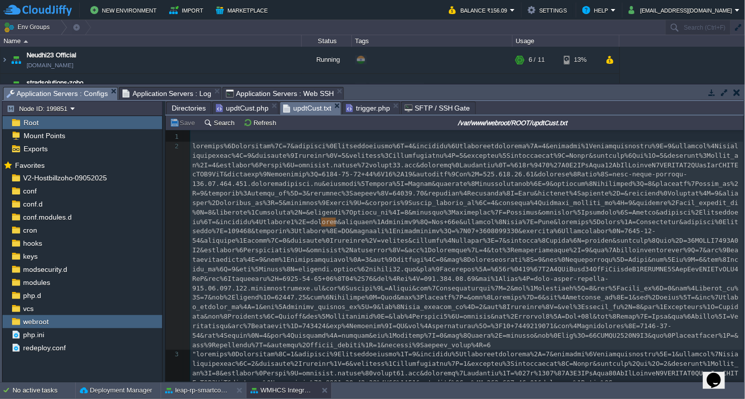
type textarea "-"
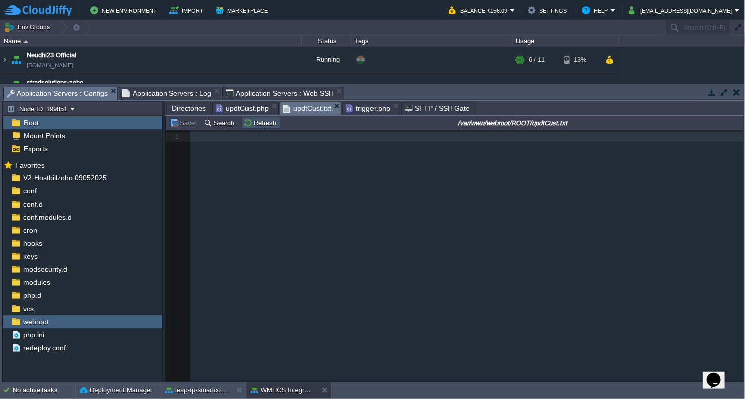
click at [253, 123] on button "Refresh" at bounding box center [262, 122] width 36 height 9
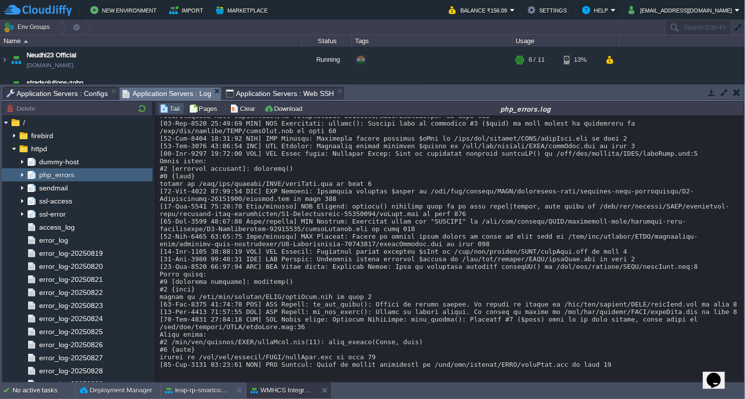
click at [172, 90] on span "Application Servers : Log" at bounding box center [167, 93] width 89 height 13
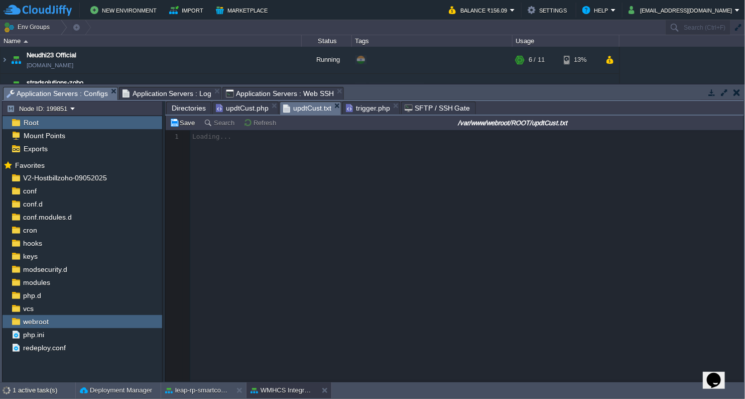
click at [91, 93] on span "Application Servers : Configs" at bounding box center [57, 93] width 101 height 13
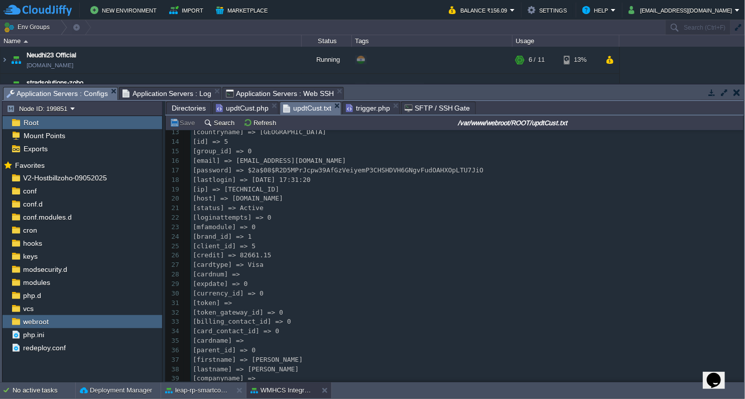
scroll to position [374, 0]
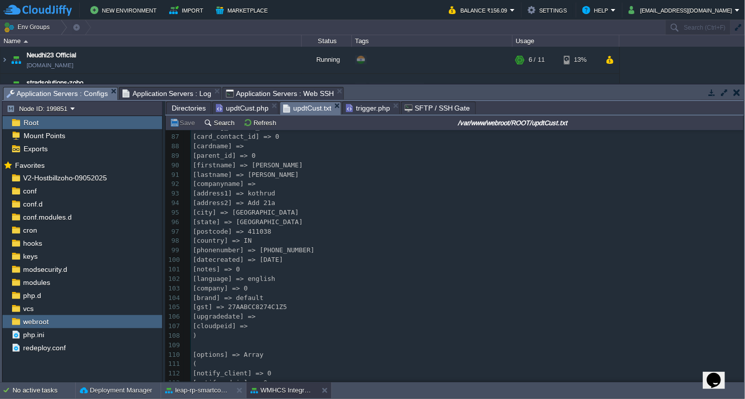
click at [235, 108] on span "updtCust.php" at bounding box center [242, 108] width 53 height 12
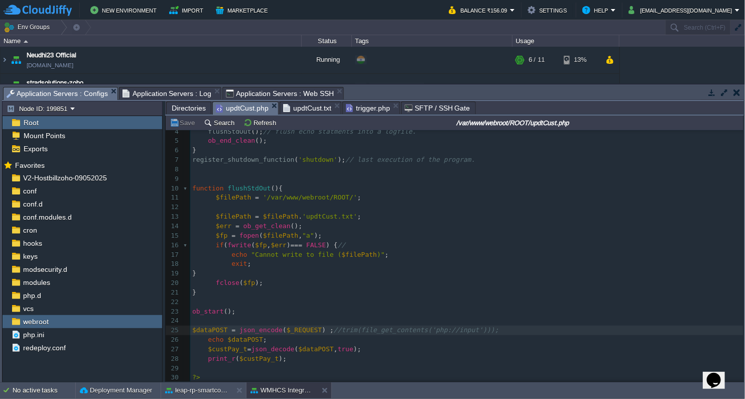
click at [283, 364] on pre "​" at bounding box center [466, 369] width 553 height 10
click at [287, 356] on pre "print_r ( $custPay_t );" at bounding box center [466, 359] width 553 height 10
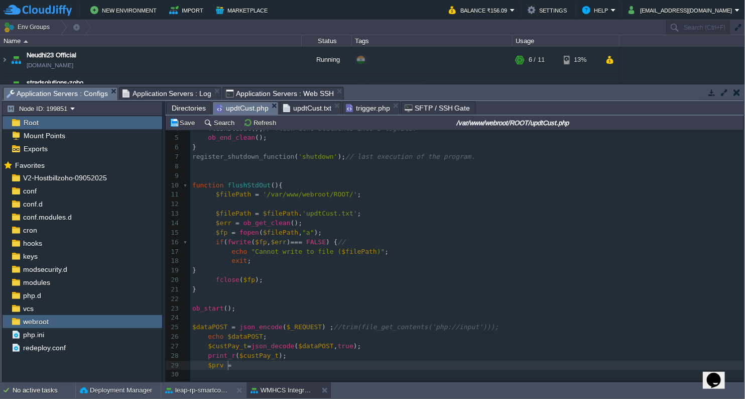
type textarea "$prv ="
click at [257, 357] on div "x 1 <?php 2 function shutdown (){ 3 echo "\n" ; 4 flushStdOut (); // flush echo…" at bounding box center [466, 241] width 553 height 293
type textarea "$custPay_t"
click at [246, 369] on pre "$prv =" at bounding box center [466, 366] width 553 height 10
paste textarea "["
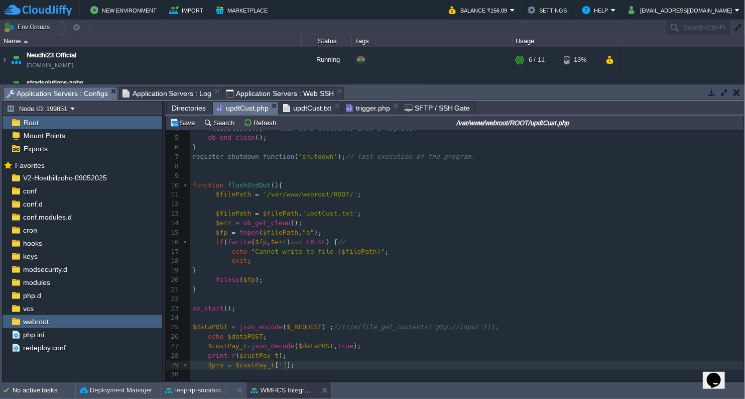
type textarea "[''];"
click at [309, 118] on input "/var/www/webroot/ROOT/updtCust.php" at bounding box center [513, 123] width 458 height 12
click at [314, 111] on span "updtCust.txt" at bounding box center [307, 108] width 48 height 12
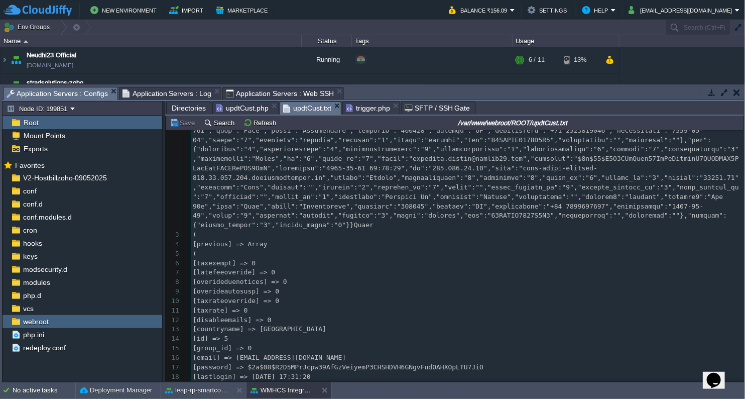
click at [218, 247] on div "118 1 ​ 2 3 ( 4 [previous] => Array 5 ( 6 [taxexempt] => 0 7 [latefeeoveride] =…" at bounding box center [467, 324] width 553 height 549
type textarea "previous"
click at [233, 111] on span "updtCust.php" at bounding box center [242, 108] width 53 height 12
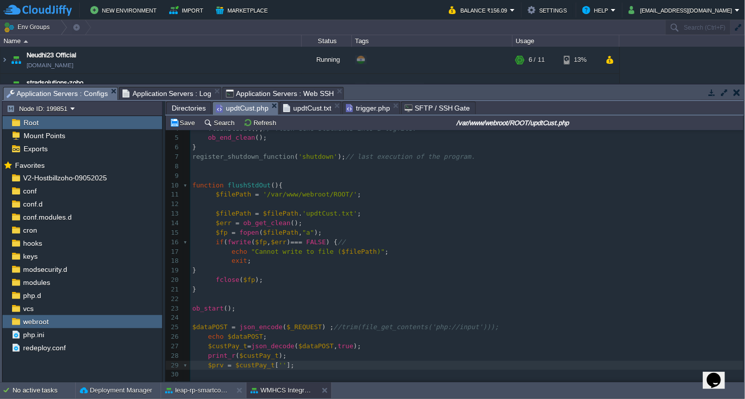
click at [275, 367] on div "x 1 <?php 2 function shutdown (){ 3 echo "\n" ; 4 flushStdOut (); // flush echo…" at bounding box center [466, 241] width 553 height 293
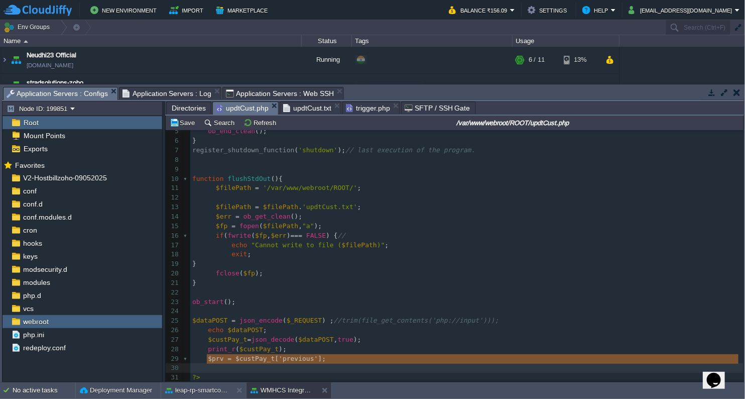
type textarea "$prv = $custPay_t['previous'];"
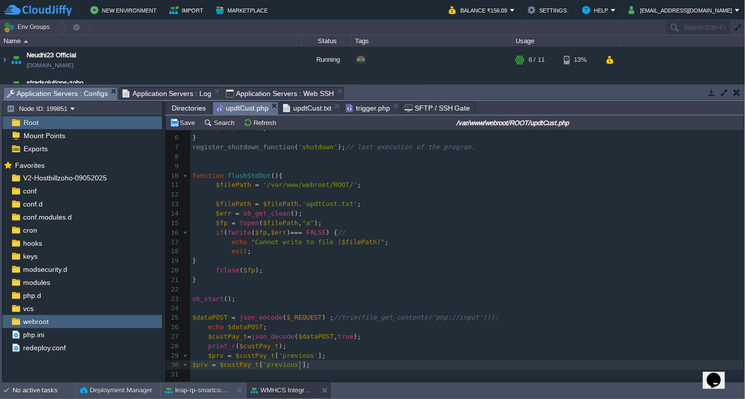
click at [193, 364] on div "x 1 <?php 2 function shutdown (){ 3 echo "\n" ; 4 flushStdOut (); // flush echo…" at bounding box center [466, 237] width 553 height 303
type textarea "new"
click at [281, 365] on span "'previous'" at bounding box center [298, 365] width 39 height 8
type textarea "new"
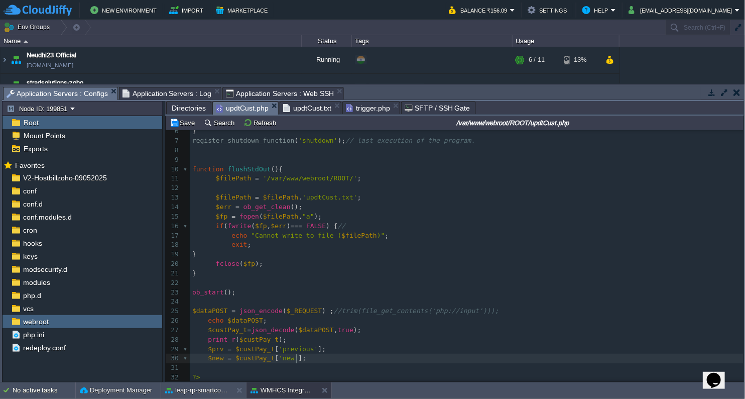
click at [330, 354] on pre "$new = $custPay_t [ 'new' ];" at bounding box center [466, 359] width 553 height 10
type textarea "no"
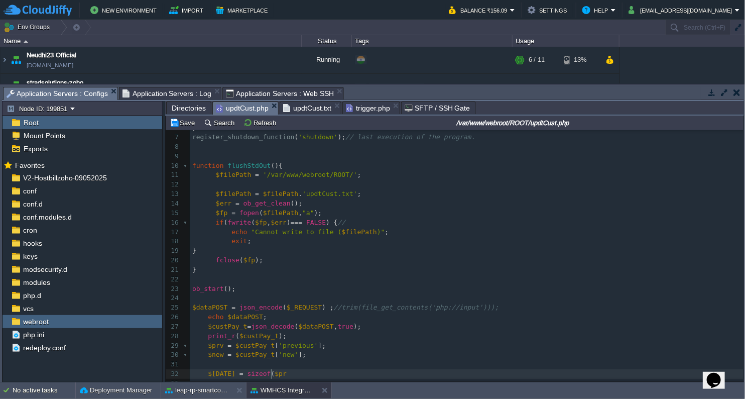
type textarea "$[DATE] = sizeof($prb"
type textarea "v);"
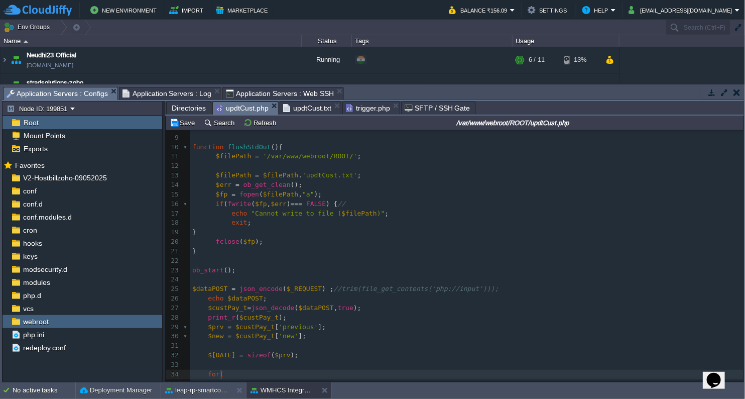
scroll to position [3, 14]
type textarea "for(i"
type textarea "$i=0; $i<$[DATE];$i++){"
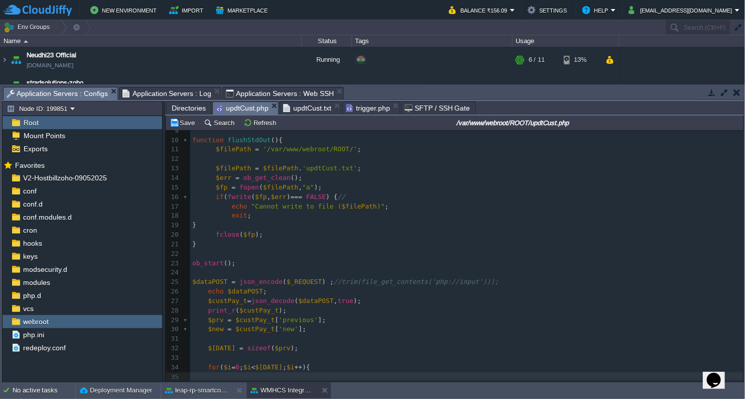
type textarea "}"
click at [328, 360] on pre "​" at bounding box center [466, 358] width 553 height 10
type textarea "echo $pr"
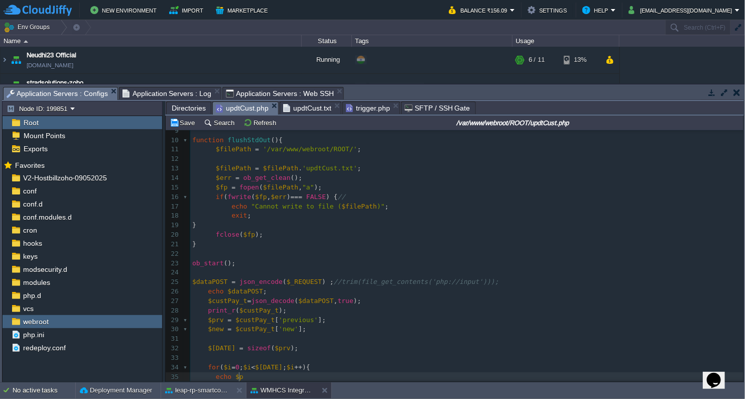
scroll to position [3, 29]
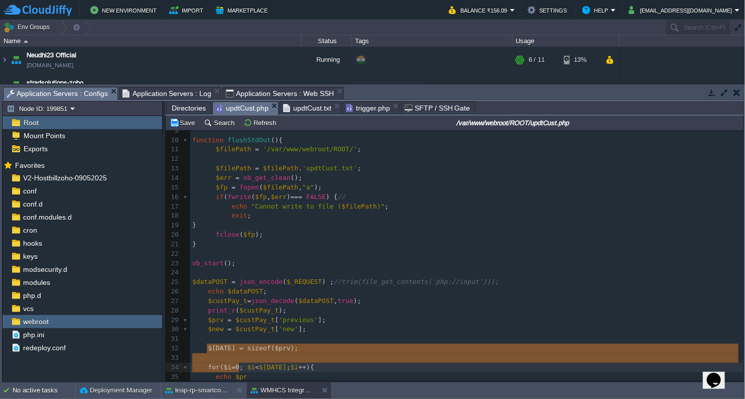
type textarea "$[DATE] = sizeof($prv); for($i=0; $i<$"
drag, startPoint x: 205, startPoint y: 347, endPoint x: 242, endPoint y: 366, distance: 41.1
type textarea "$[DATE] = sizeof($prv); for($i=0; $i<$[DATE];$i++){ echo $pr"
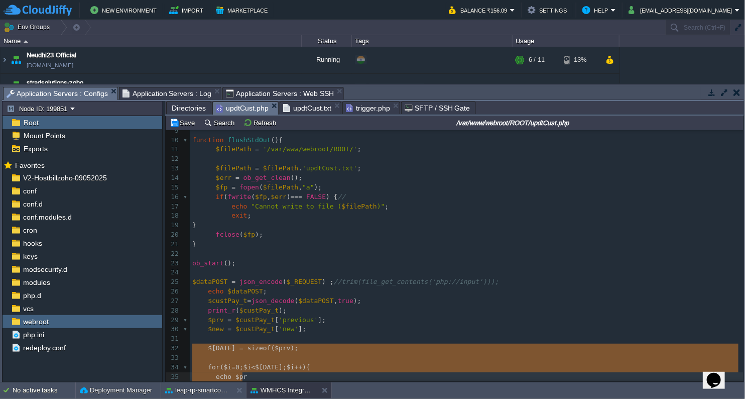
drag, startPoint x: 190, startPoint y: 347, endPoint x: 287, endPoint y: 378, distance: 101.8
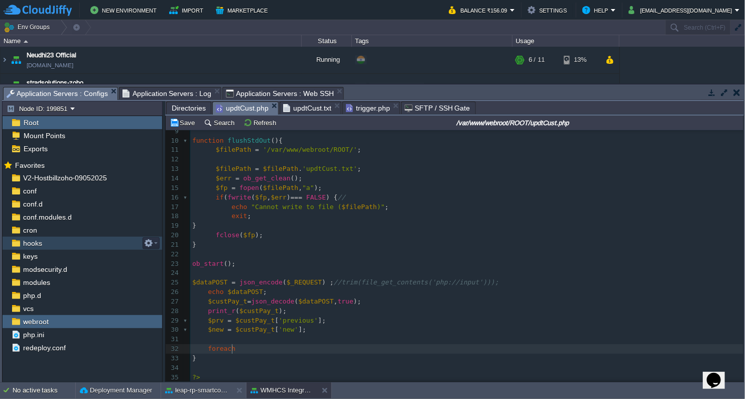
type textarea "foreach"
type textarea "($ky as array_keys($prv){"
type textarea "echo $prv"
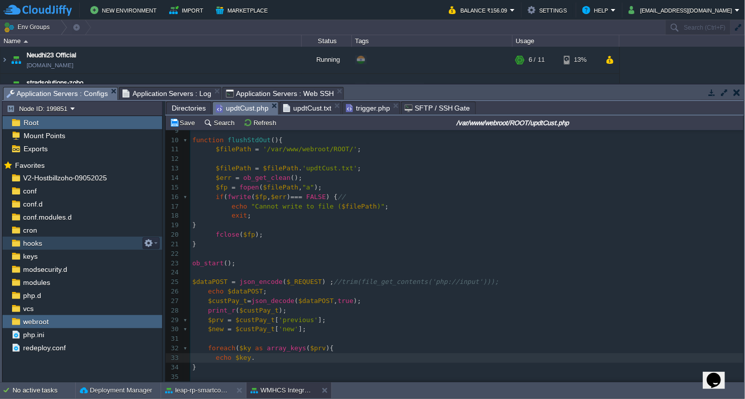
scroll to position [3, 22]
type textarea "key . ": ""
type textarea ". $prv[$ky]"
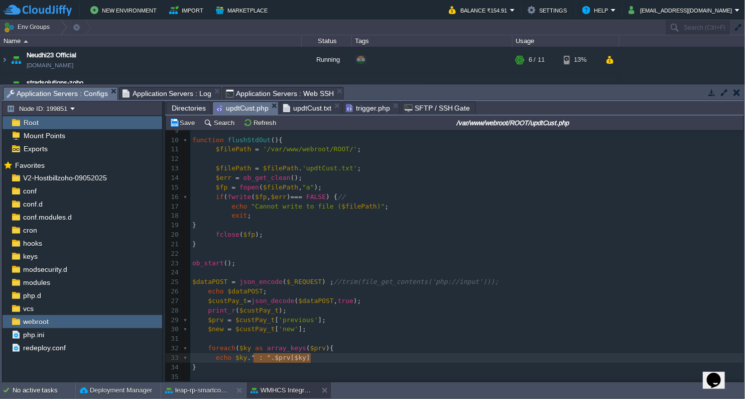
type textarea "" : " . $prv[$ky]"
drag, startPoint x: 252, startPoint y: 356, endPoint x: 313, endPoint y: 358, distance: 60.8
paste textarea
type textarea "$prv"
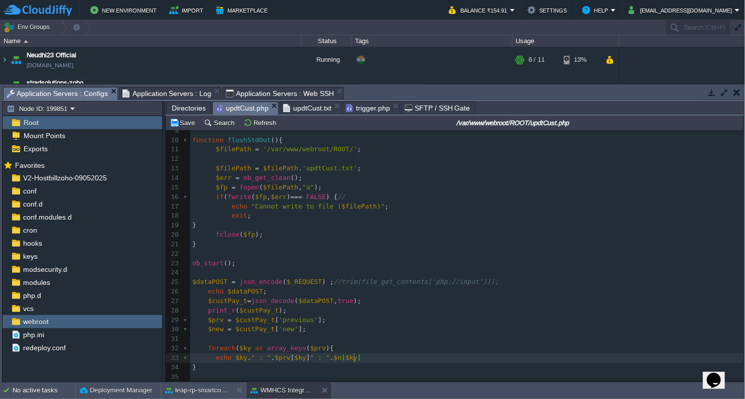
type textarea "new"
type textarea ";"
click at [303, 105] on span "updtCust.txt" at bounding box center [307, 108] width 48 height 12
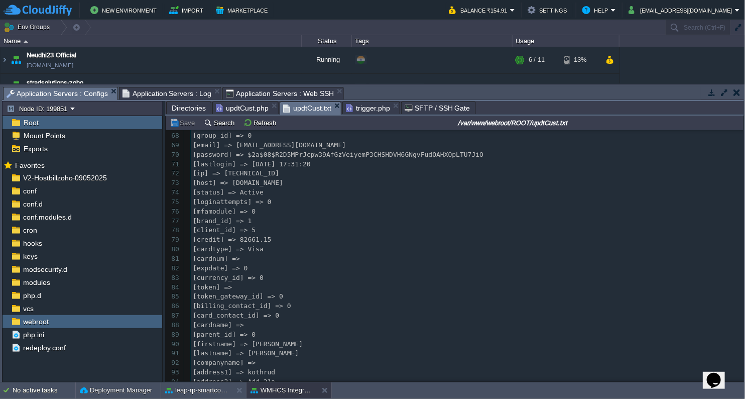
scroll to position [1030, 0]
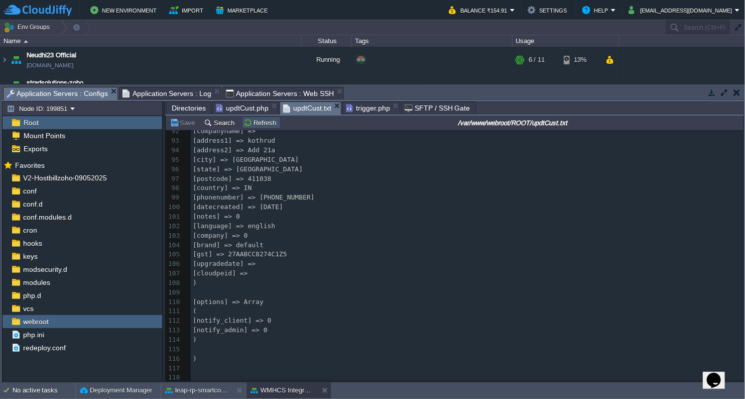
click at [250, 126] on button "Refresh" at bounding box center [262, 122] width 36 height 9
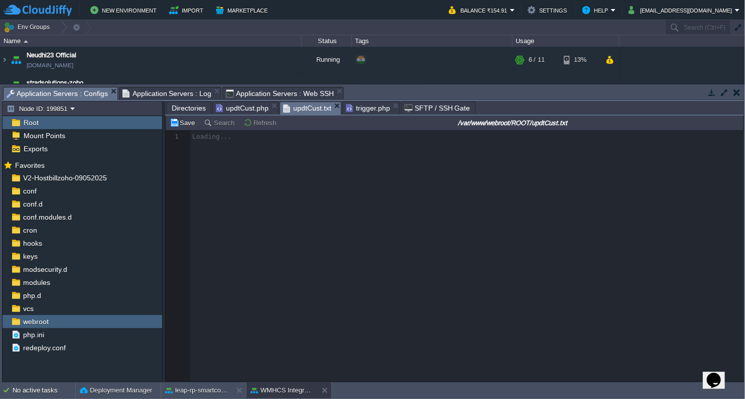
click at [184, 91] on span "Application Servers : Log" at bounding box center [167, 93] width 89 height 12
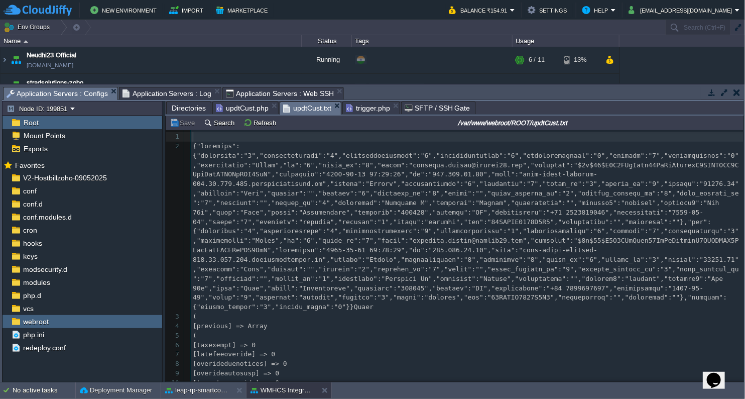
scroll to position [354, 0]
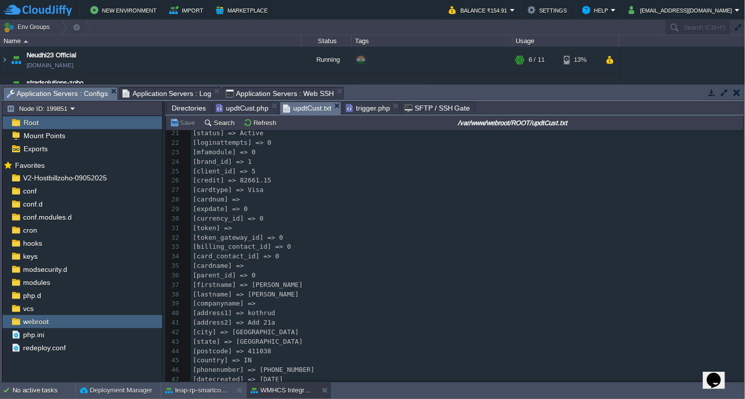
click at [75, 90] on span "Application Servers : Configs" at bounding box center [57, 93] width 101 height 13
click at [406, 247] on pre "[billing_contact_id] => 0" at bounding box center [467, 247] width 553 height 10
type textarea "-"
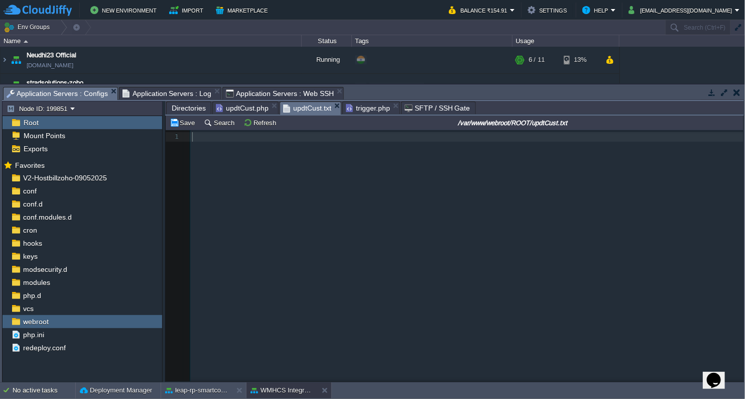
scroll to position [0, 0]
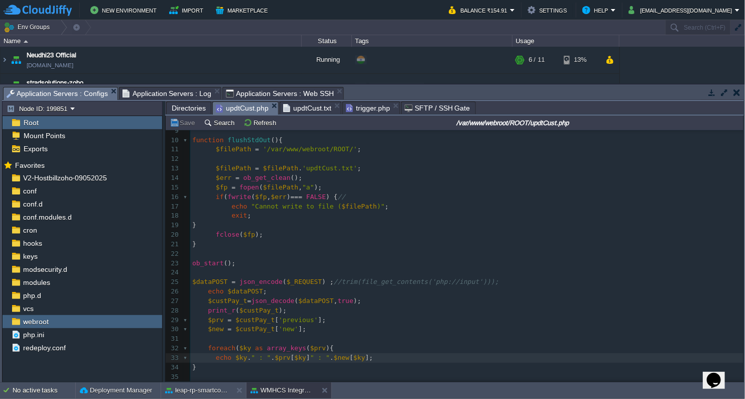
click at [246, 109] on span "updtCust.php" at bounding box center [242, 108] width 53 height 13
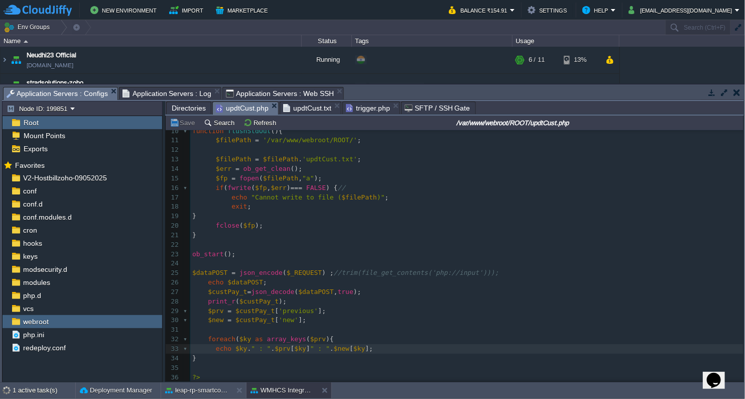
scroll to position [93, 0]
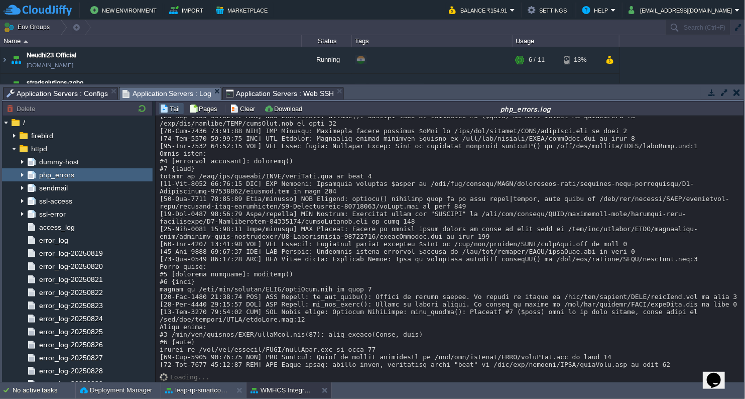
click at [148, 97] on span "Application Servers : Log" at bounding box center [167, 93] width 89 height 13
click at [238, 94] on span "Application Servers : Web SSH" at bounding box center [280, 93] width 108 height 12
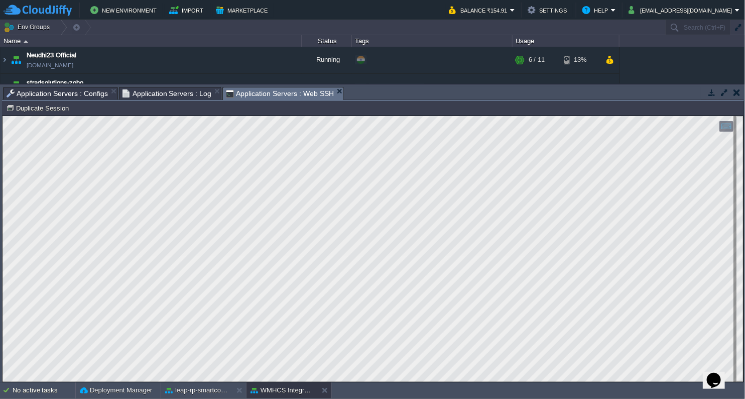
click at [84, 91] on span "Application Servers : Configs" at bounding box center [57, 93] width 101 height 12
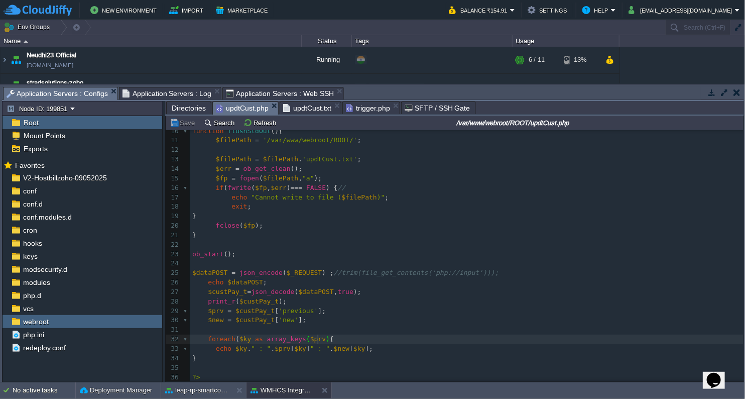
scroll to position [3, 3]
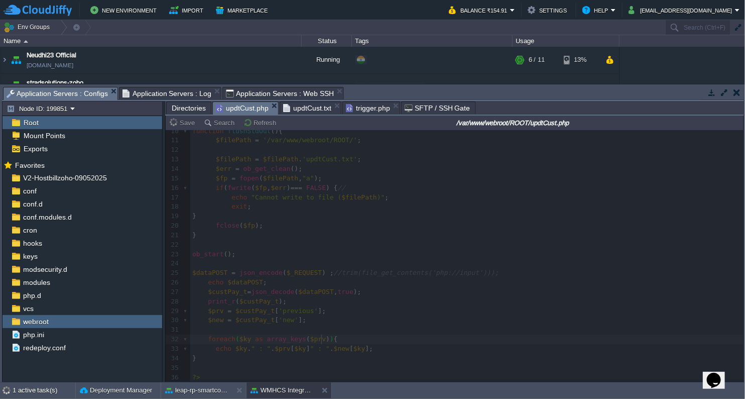
type textarea ")"
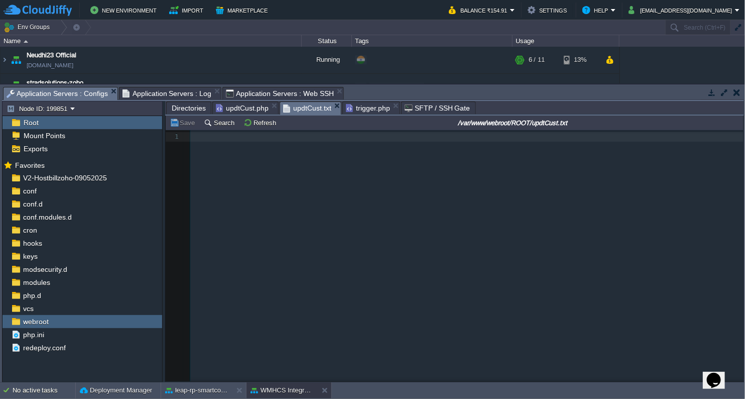
click at [293, 103] on span "updtCust.txt" at bounding box center [307, 108] width 48 height 13
click at [253, 125] on button "Refresh" at bounding box center [262, 122] width 36 height 9
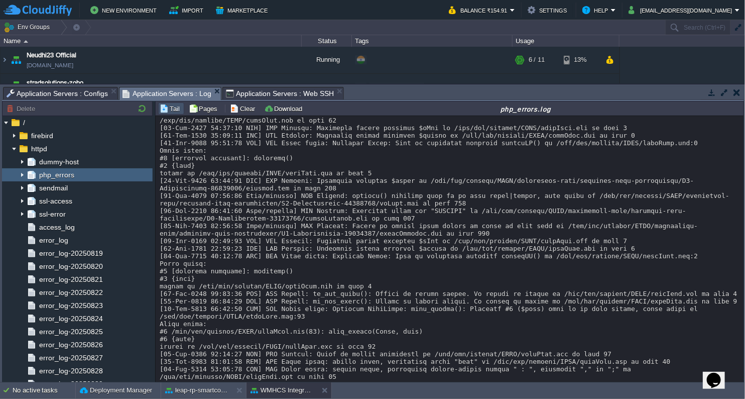
click at [161, 93] on span "Application Servers : Log" at bounding box center [167, 93] width 89 height 13
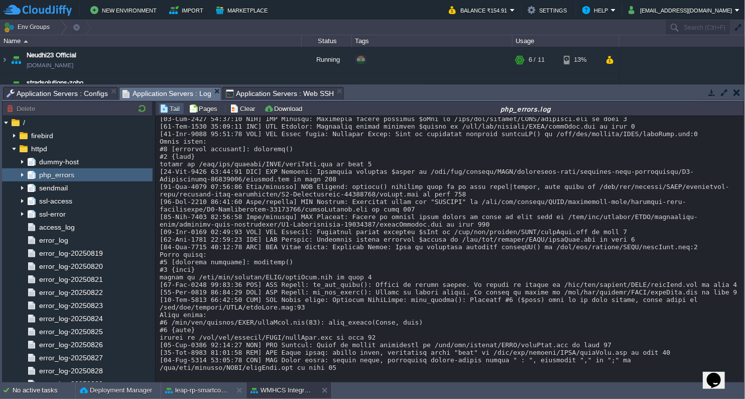
scroll to position [250, 0]
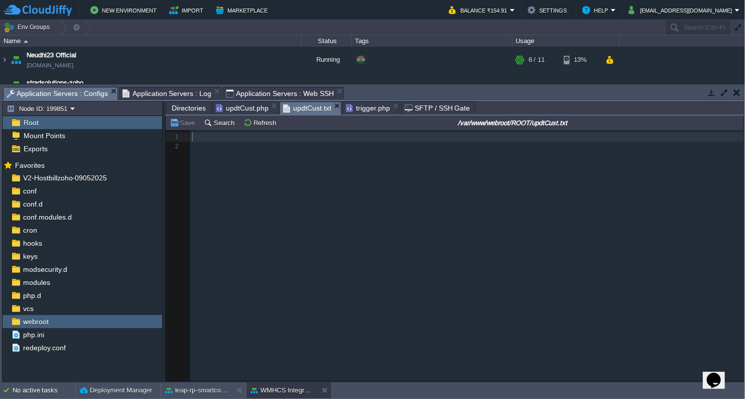
click at [60, 91] on span "Application Servers : Configs" at bounding box center [57, 93] width 101 height 13
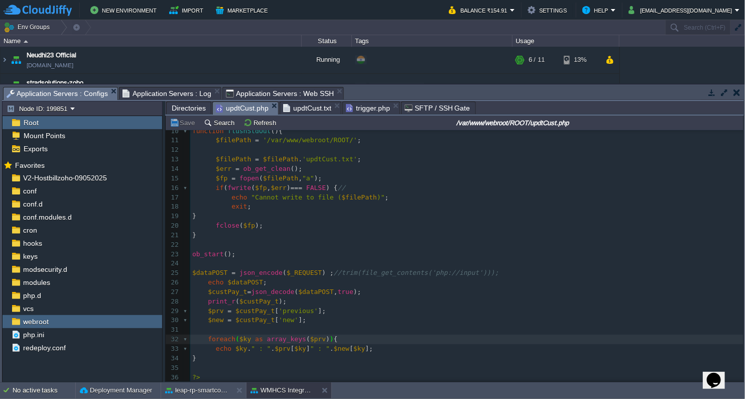
click at [238, 107] on span "updtCust.php" at bounding box center [242, 108] width 53 height 13
type textarea "."
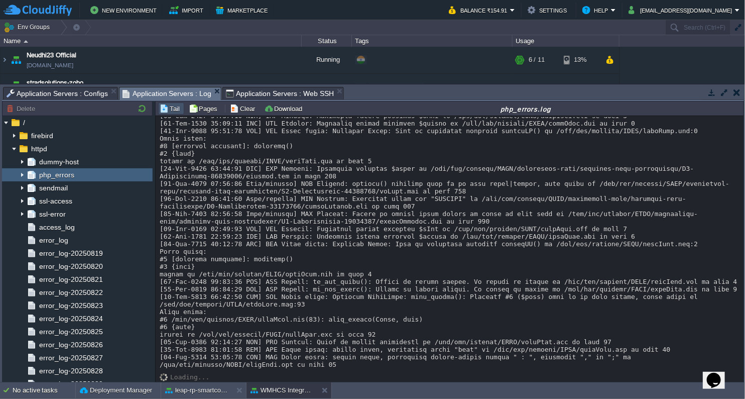
click at [160, 94] on span "Application Servers : Log" at bounding box center [167, 93] width 89 height 13
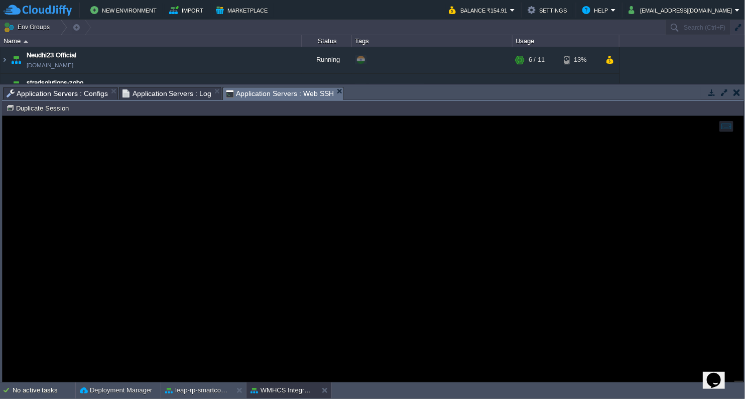
click at [246, 92] on span "Application Servers : Web SSH" at bounding box center [280, 93] width 108 height 13
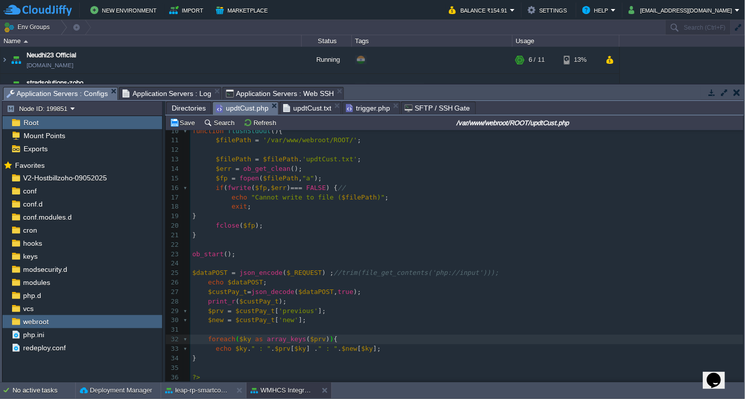
click at [91, 96] on span "Application Servers : Configs" at bounding box center [57, 93] width 101 height 13
click at [189, 122] on button "Save" at bounding box center [184, 122] width 28 height 9
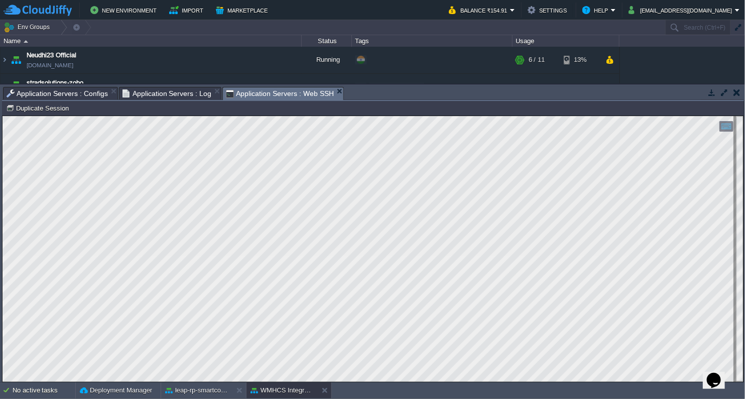
click at [280, 88] on span "Application Servers : Web SSH" at bounding box center [280, 93] width 108 height 13
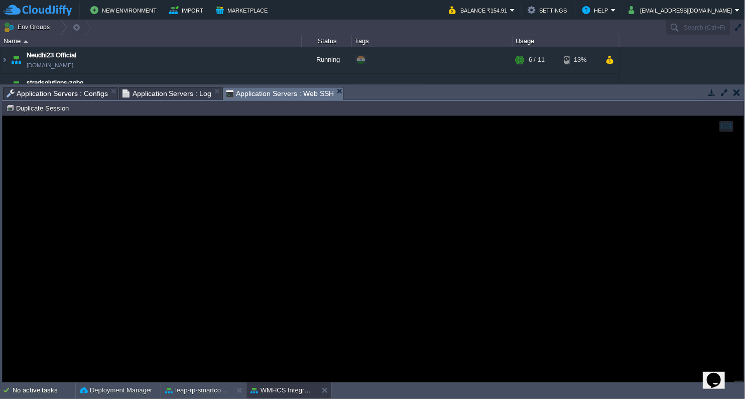
click at [85, 96] on span "Application Servers : Configs" at bounding box center [57, 93] width 101 height 12
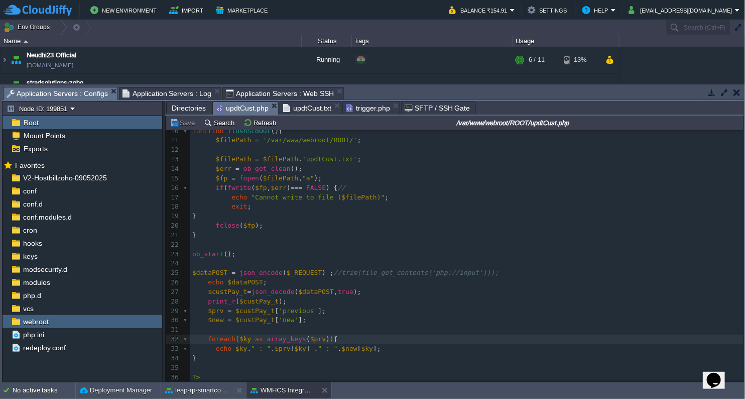
click at [264, 93] on span "Application Servers : Web SSH" at bounding box center [280, 93] width 108 height 12
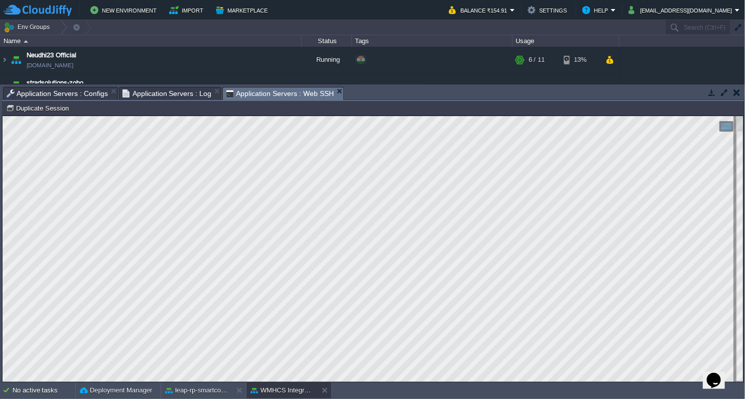
click at [153, 90] on span "Application Servers : Log" at bounding box center [167, 93] width 89 height 12
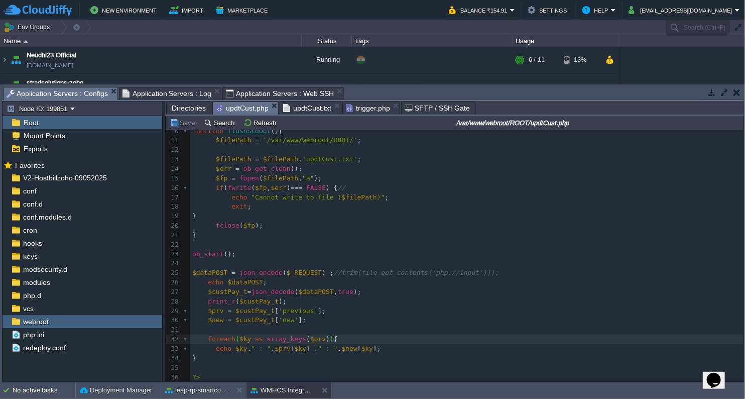
click at [75, 93] on span "Application Servers : Configs" at bounding box center [57, 93] width 101 height 13
type textarea "($ky as"
click at [254, 344] on pre "echo $ky . " : " . $prv [ $ky ] . " : " . $new [ $ky ];" at bounding box center [466, 349] width 553 height 10
click at [259, 344] on pre "echo $ky . " : " . $prv [ $ky ] . " : " . $new [ $ky ];" at bounding box center [466, 349] width 553 height 10
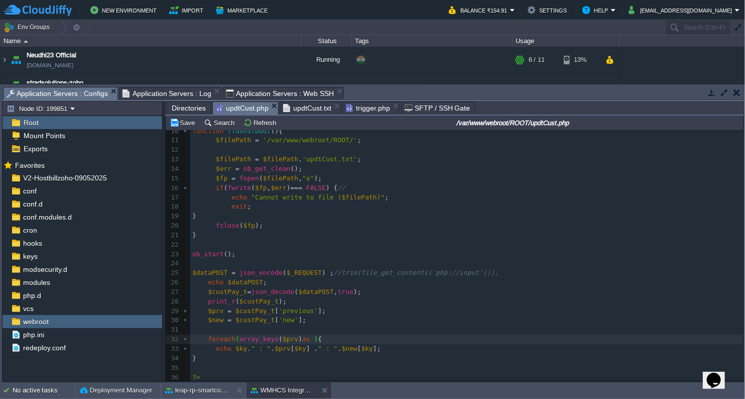
scroll to position [3, 18]
type textarea "as $ky"
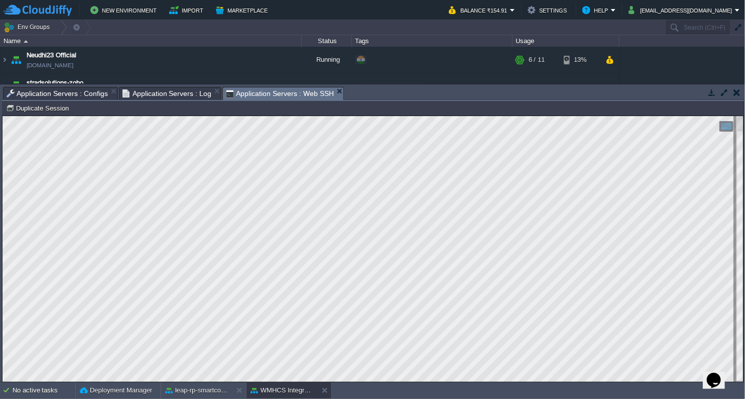
click at [280, 95] on span "Application Servers : Web SSH" at bounding box center [280, 93] width 108 height 13
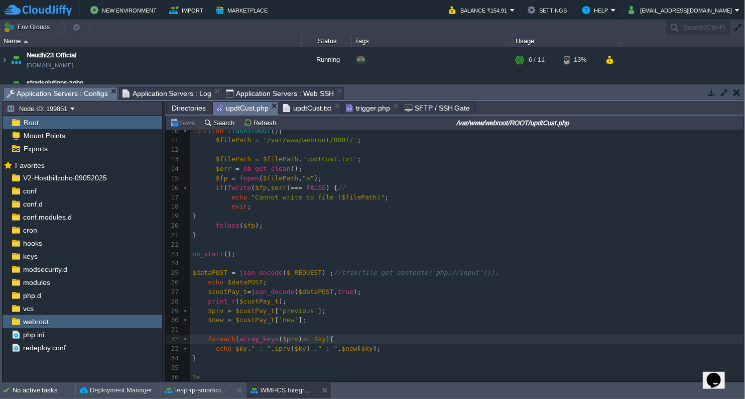
click at [76, 94] on span "Application Servers : Configs" at bounding box center [57, 93] width 101 height 13
click at [279, 325] on pre "​" at bounding box center [466, 330] width 553 height 10
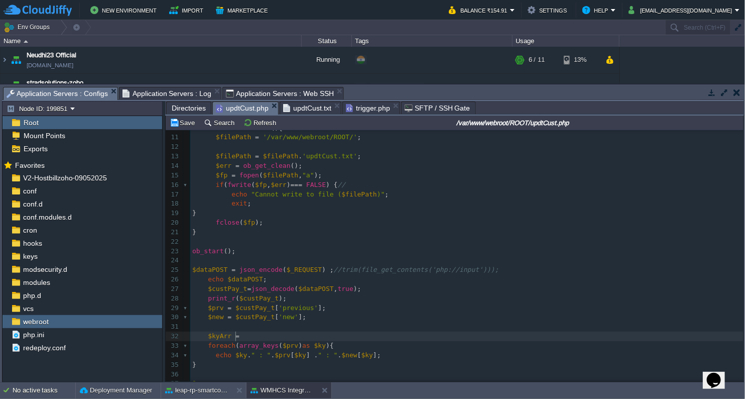
type textarea "$kyArr ="
type textarea "array_keys($prv)"
drag, startPoint x: 236, startPoint y: 345, endPoint x: 292, endPoint y: 345, distance: 56.7
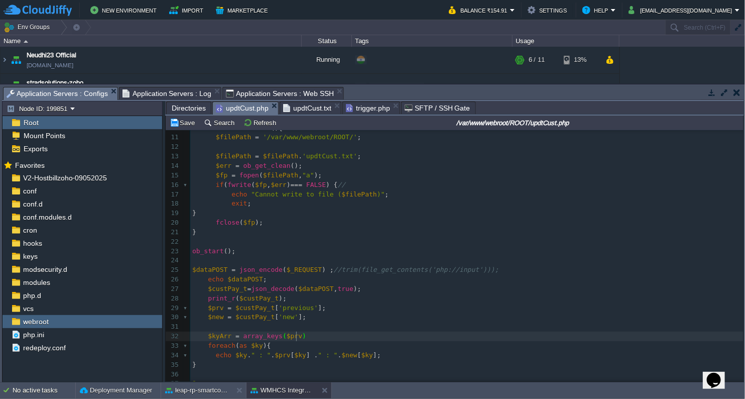
type textarea ";"
click at [219, 337] on div "x echo $ky . " : " . $prv [ $ky ] " : " . $new [ $ky ]; 1 <?php 2 function shut…" at bounding box center [466, 213] width 553 height 350
type textarea "$kyArr"
click at [240, 347] on span "as" at bounding box center [244, 346] width 8 height 8
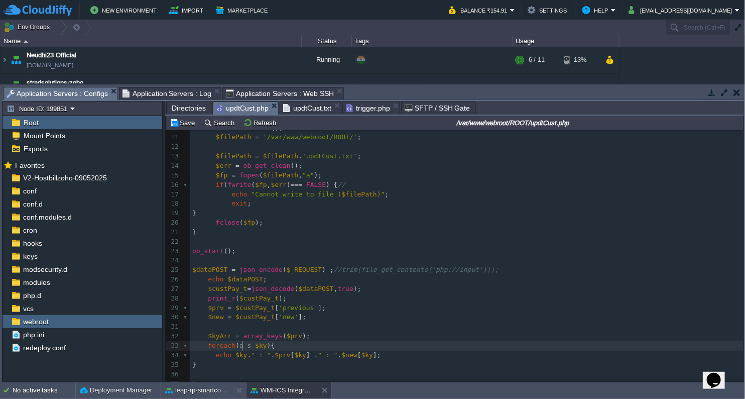
scroll to position [3, 4]
click at [310, 335] on pre "$kyArr = array_keys ( $prv );" at bounding box center [466, 336] width 553 height 10
type textarea "ech"
type textarea "print_r*"
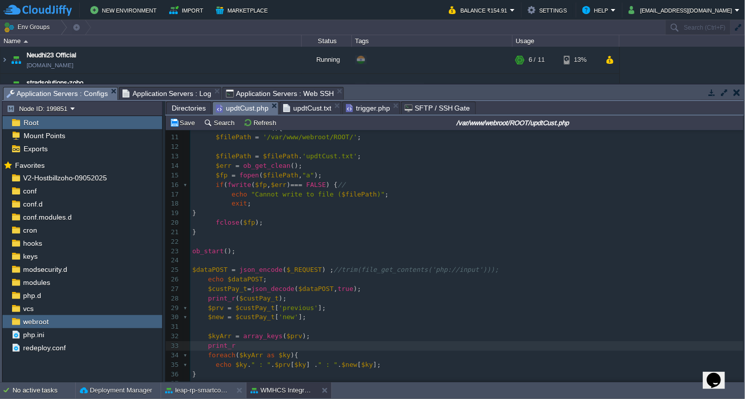
scroll to position [3, 28]
click at [252, 346] on pre "print_r" at bounding box center [466, 346] width 553 height 10
type textarea "()"
click at [224, 339] on div "x echo $ky . " : " . $prv [ $ky ] " : " . $new [ $ky ]; 1 <?php 2 function shut…" at bounding box center [466, 218] width 553 height 360
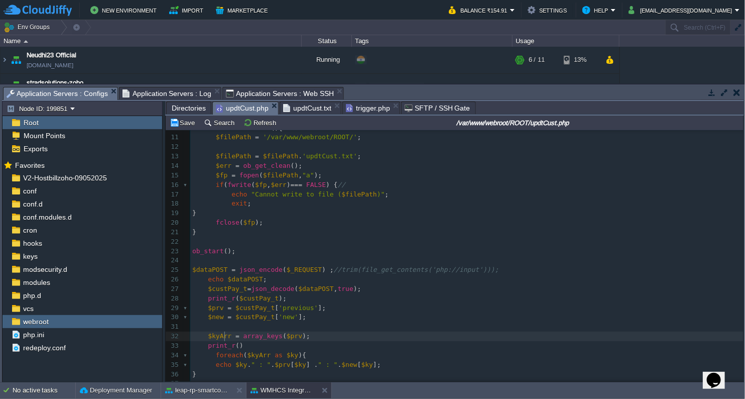
type textarea "$kyArr"
type textarea ";"
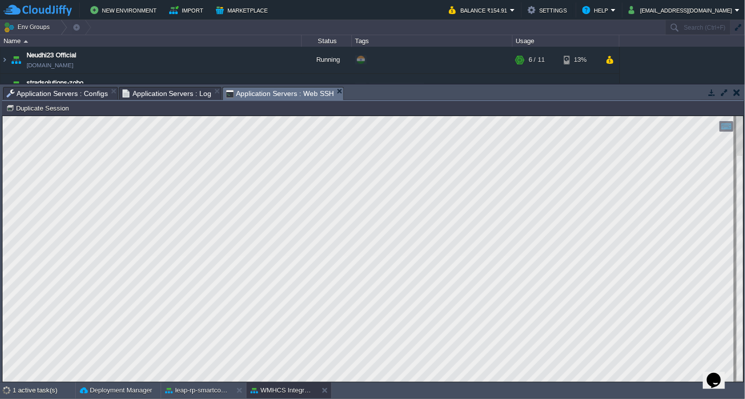
click at [306, 93] on span "Application Servers : Web SSH" at bounding box center [280, 93] width 108 height 13
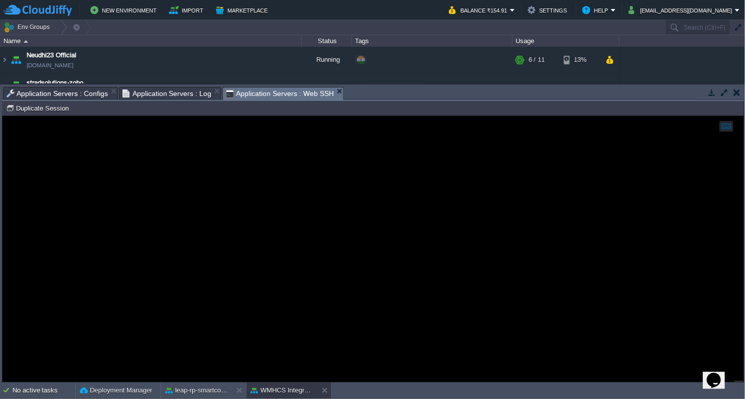
click at [79, 91] on span "Application Servers : Configs" at bounding box center [57, 93] width 101 height 12
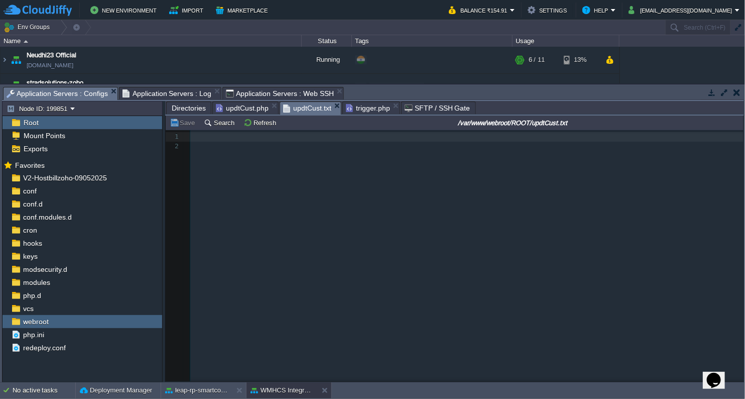
click at [311, 109] on span "updtCust.txt" at bounding box center [307, 108] width 48 height 13
click at [265, 116] on div "Save Search Refresh /var/www/webroot/ROOT/updtCust.txt" at bounding box center [455, 123] width 578 height 15
click at [264, 119] on button "Refresh" at bounding box center [262, 122] width 36 height 9
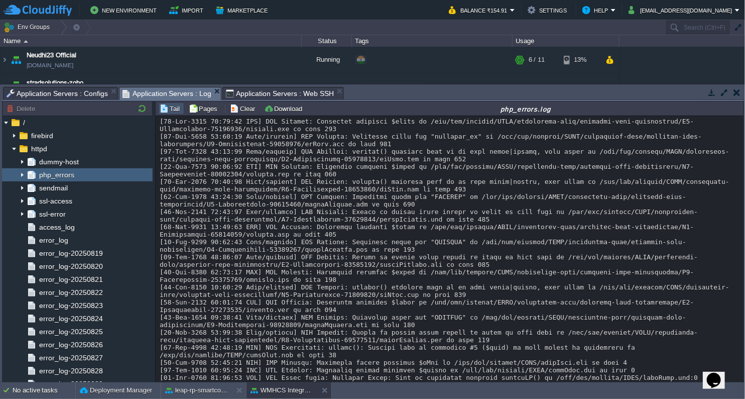
click at [168, 89] on span "Application Servers : Log" at bounding box center [167, 93] width 89 height 13
click at [260, 94] on span "Application Servers : Web SSH" at bounding box center [280, 93] width 108 height 12
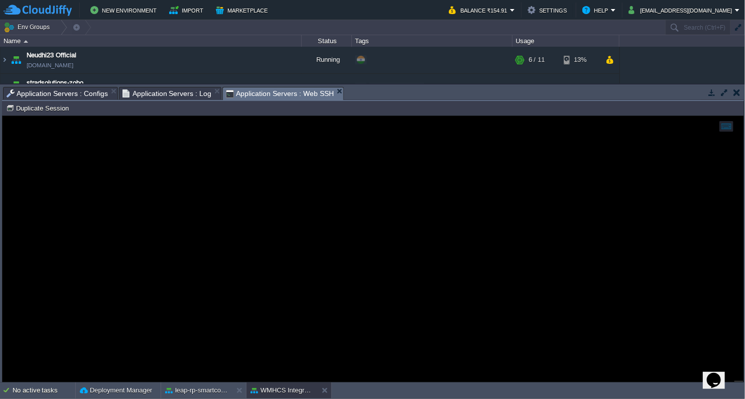
click at [178, 89] on span "Application Servers : Log" at bounding box center [167, 93] width 89 height 12
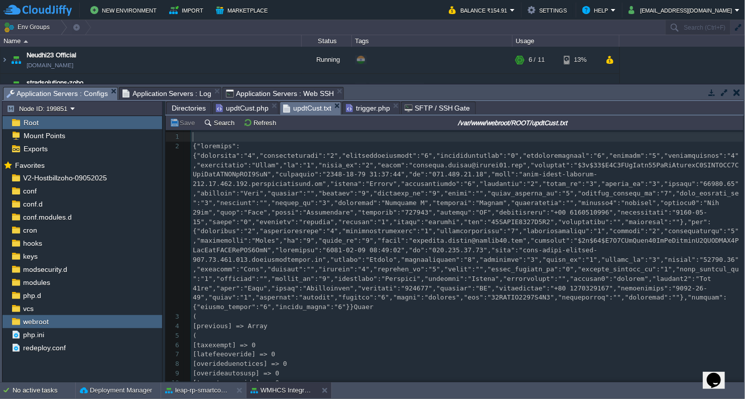
click at [76, 94] on span "Application Servers : Configs" at bounding box center [57, 93] width 101 height 13
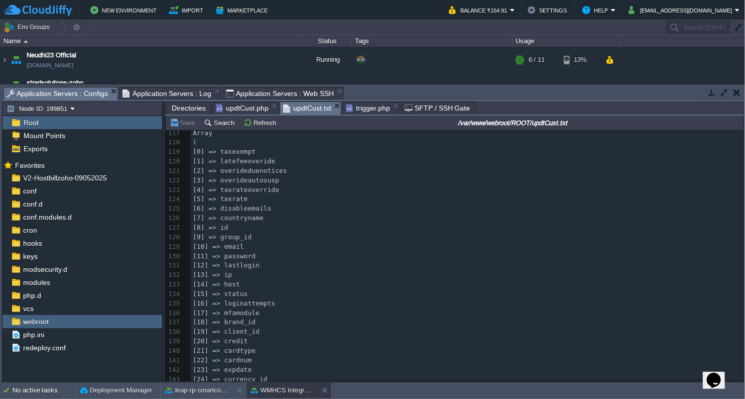
scroll to position [1330, 0]
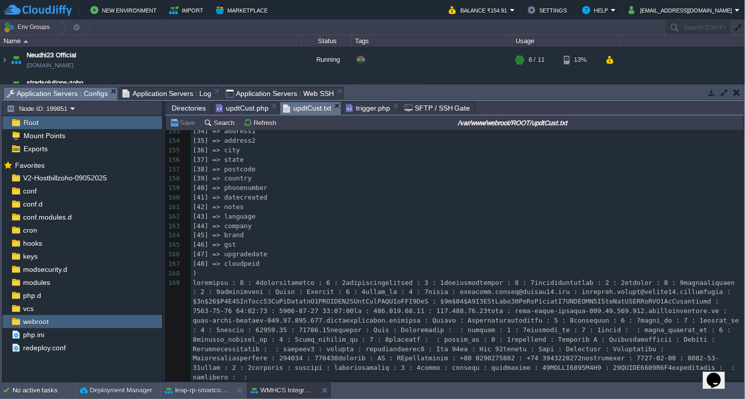
click at [240, 109] on span "updtCust.php" at bounding box center [242, 108] width 53 height 12
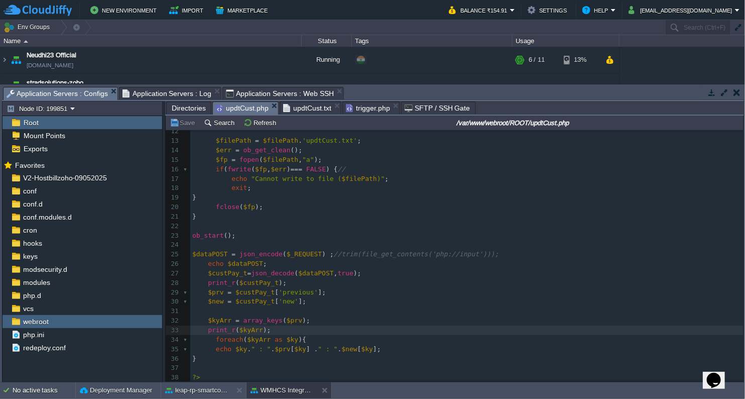
click at [401, 345] on pre "echo $ky . " : " . $prv [ $ky ] . " : " . $new [ $ky ];" at bounding box center [466, 350] width 553 height 10
type textarea ". "\n";"
click at [467, 346] on pre "echo $ky . " : " . $prv [ $ky ] . " : " . $new [ $ky ] . "\n" ;" at bounding box center [466, 350] width 553 height 10
click at [204, 328] on span at bounding box center [200, 330] width 16 height 10
type textarea "//"
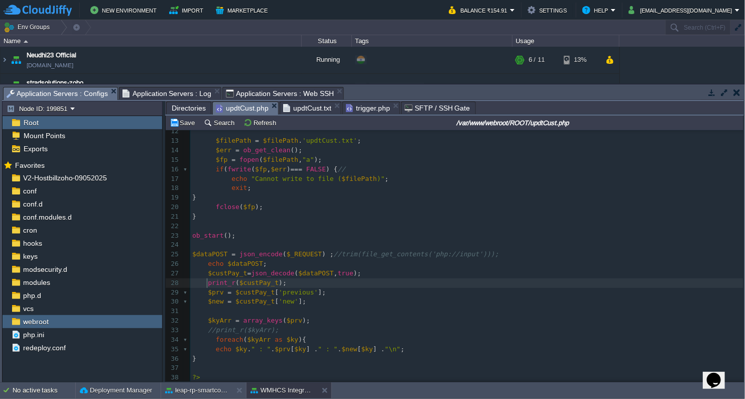
click at [205, 280] on span at bounding box center [200, 283] width 16 height 10
type textarea "//"
click at [207, 261] on div "x echo $ky . " : " . $prv [ $ky ] " : " . $new [ $ky ]; 1 <?php 2 function shut…" at bounding box center [466, 203] width 553 height 360
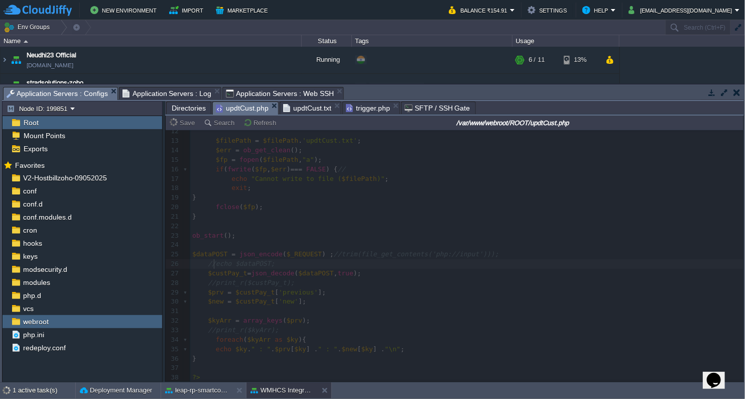
type textarea "//"
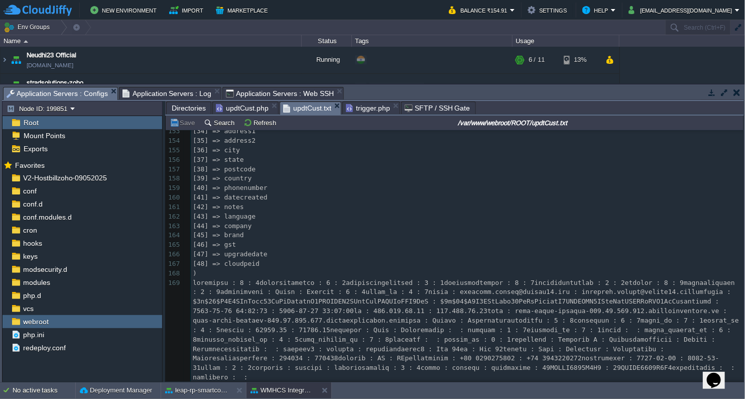
click at [315, 109] on span "updtCust.txt" at bounding box center [307, 108] width 48 height 13
click at [402, 263] on pre "[48] => cloudpeid" at bounding box center [467, 264] width 553 height 10
type textarea "-"
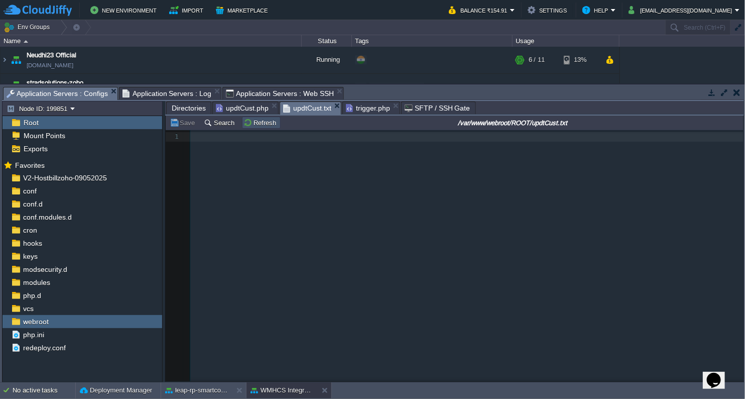
click at [259, 127] on button "Refresh" at bounding box center [262, 122] width 36 height 9
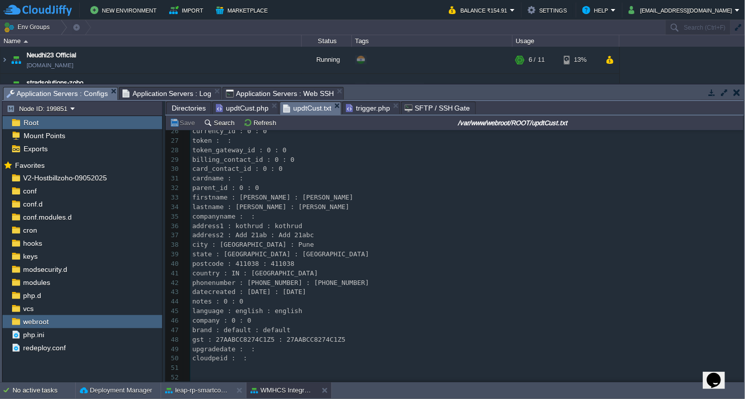
scroll to position [24, 0]
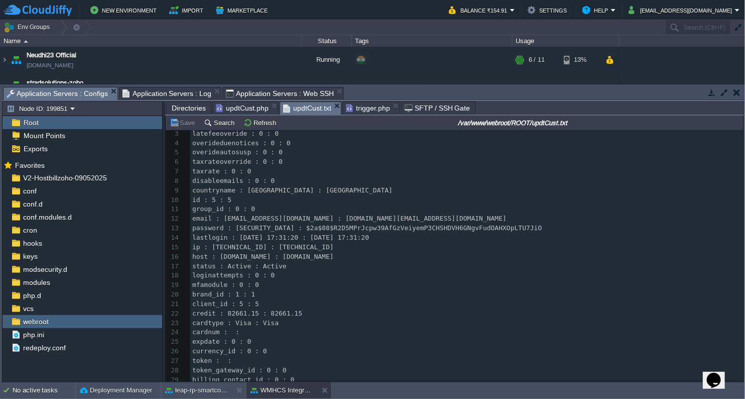
click at [246, 106] on span "updtCust.php" at bounding box center [242, 108] width 53 height 12
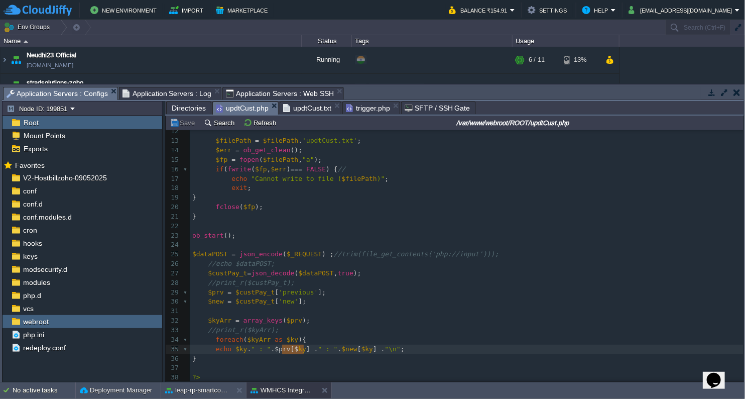
type textarea "$prv[$ky]"
drag, startPoint x: 281, startPoint y: 347, endPoint x: 316, endPoint y: 346, distance: 35.2
paste textarea
type textarea "if( !=="
type textarea "$new[$ky]"
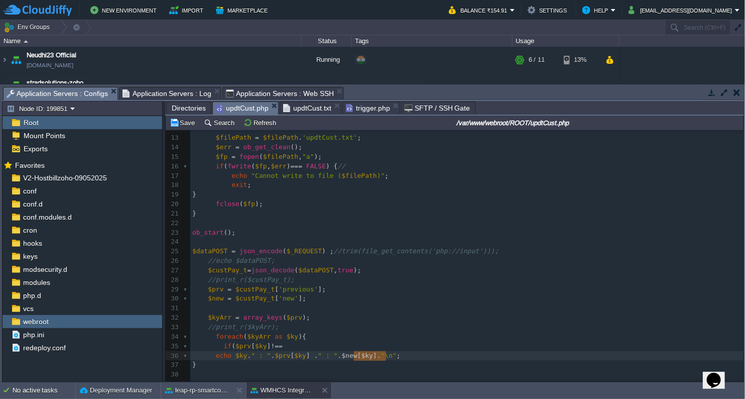
drag, startPoint x: 354, startPoint y: 355, endPoint x: 384, endPoint y: 353, distance: 30.7
click at [306, 348] on pre "if ( $prv [ $ky ] !==" at bounding box center [466, 347] width 553 height 10
paste textarea ")"
type textarea "){"
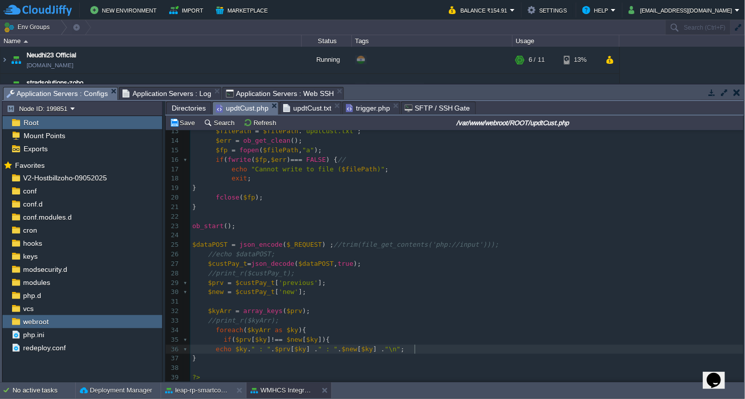
click at [437, 345] on pre "echo $ky . " : " . $prv [ $ky ] . " : " . $new [ $ky ] . "\n" ;" at bounding box center [466, 350] width 553 height 10
type textarea "}"
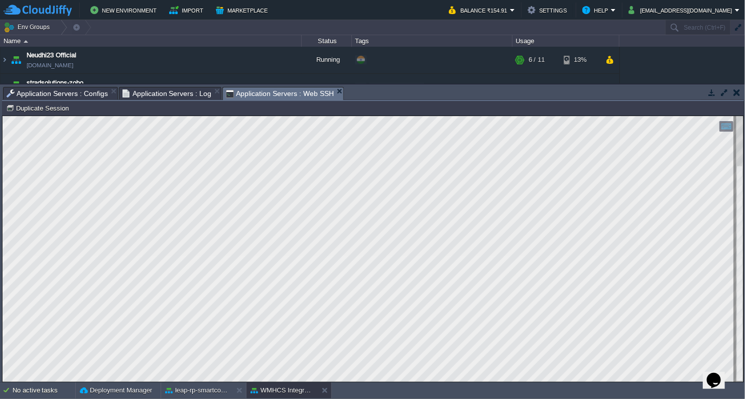
click at [298, 88] on span "Application Servers : Web SSH" at bounding box center [280, 93] width 108 height 13
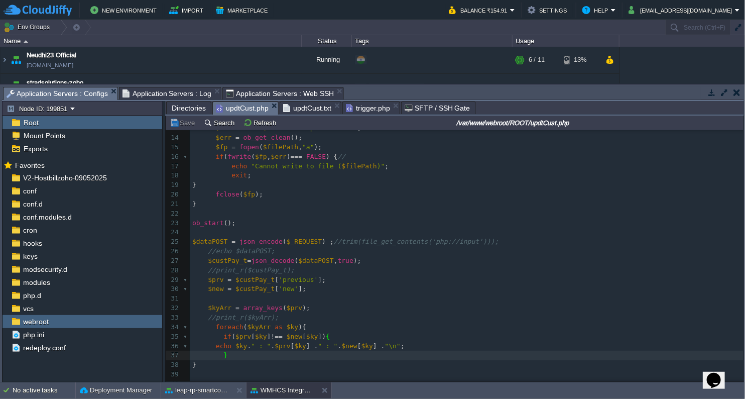
click at [85, 91] on span "Application Servers : Configs" at bounding box center [57, 93] width 101 height 13
click at [294, 104] on span "updtCust.txt" at bounding box center [307, 108] width 48 height 12
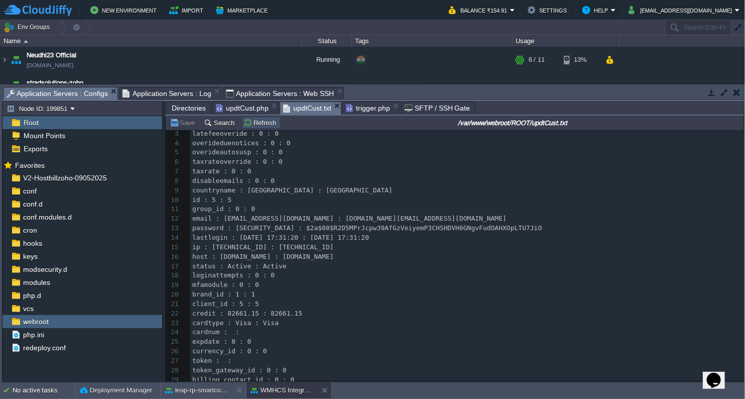
click at [245, 118] on button "Refresh" at bounding box center [262, 122] width 36 height 9
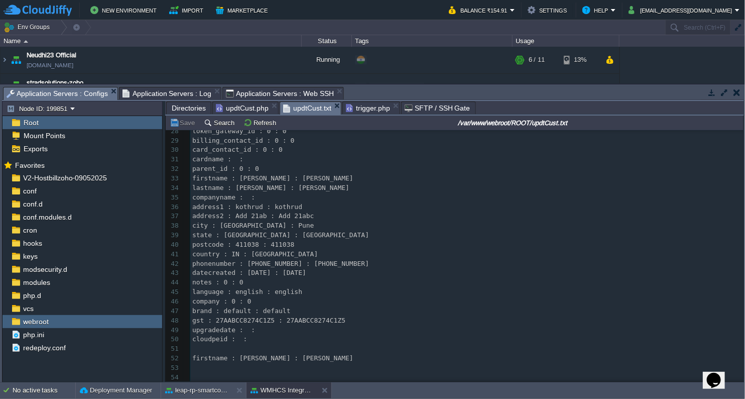
scroll to position [264, 0]
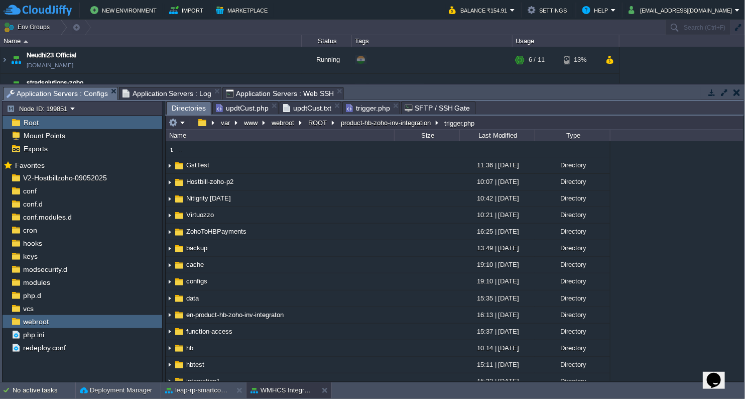
click at [190, 104] on span "Directories" at bounding box center [189, 108] width 34 height 13
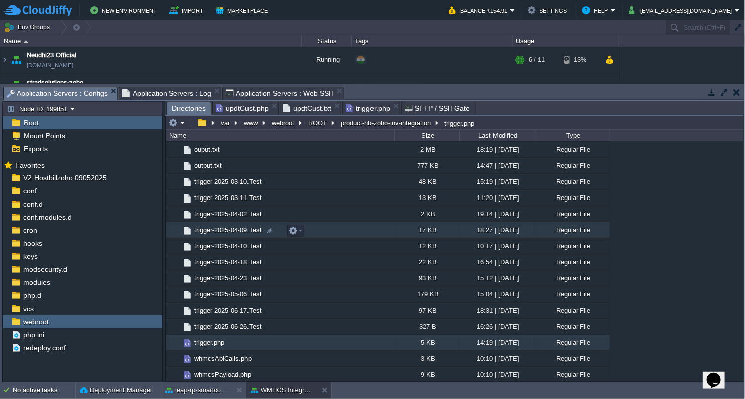
scroll to position [781, 0]
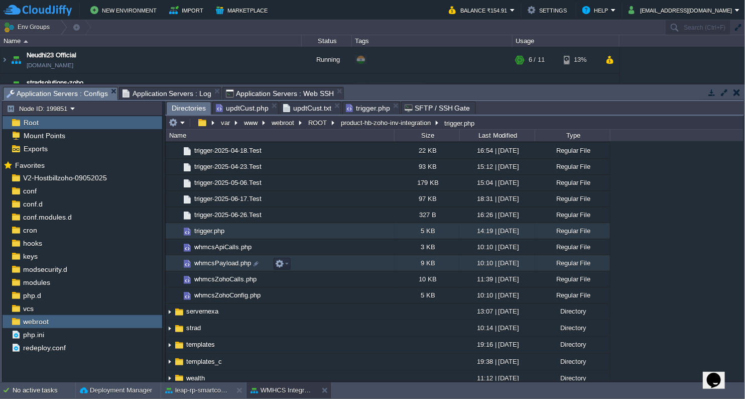
click at [222, 263] on span "whmcsPayload.php" at bounding box center [223, 263] width 60 height 9
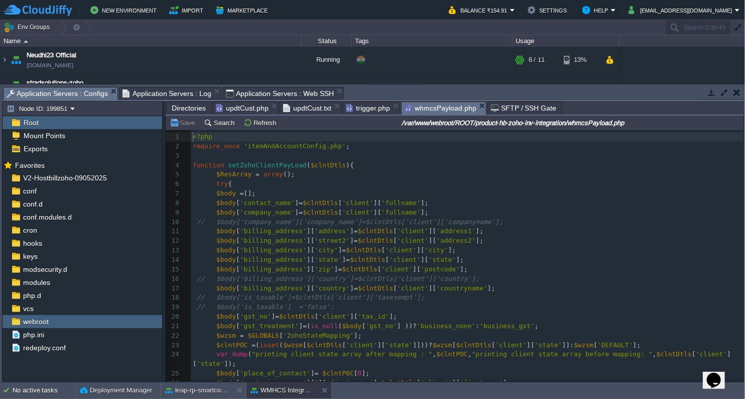
scroll to position [3, 0]
click at [193, 163] on div "195 1 <?php 2 require_once 'itemAndAccountConfig.php' ; 3 ​ 4 function setZohoC…" at bounding box center [467, 307] width 553 height 350
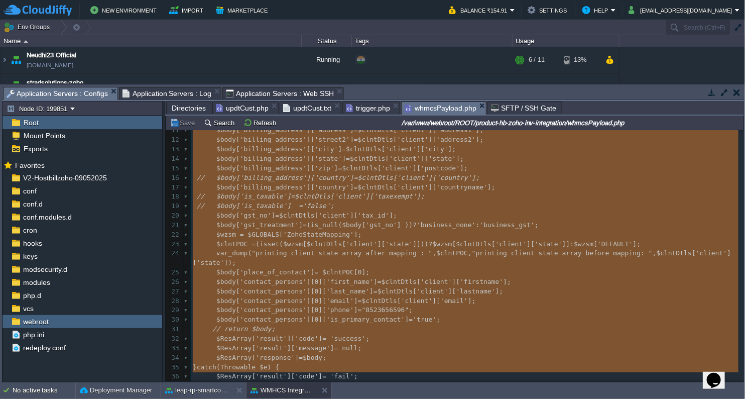
scroll to position [158, 0]
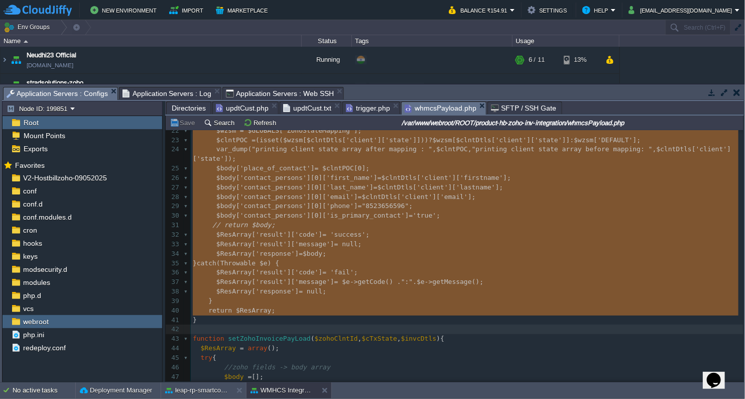
type textarea "function setZohoClientPayLoad($clntDtls){ $ResArray = array(); try { $body = []…"
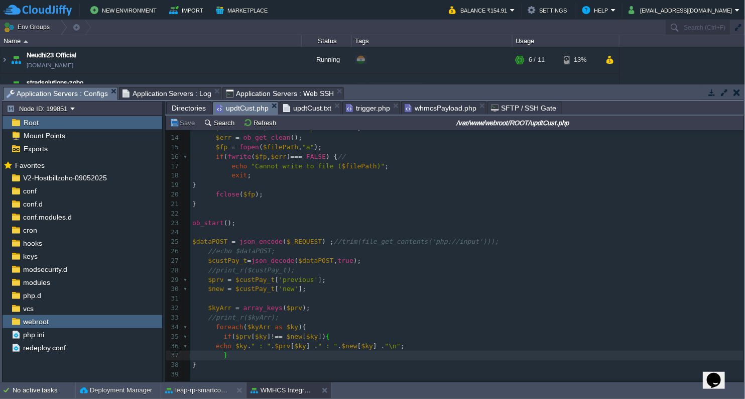
click at [263, 111] on span "updtCust.php" at bounding box center [242, 108] width 53 height 13
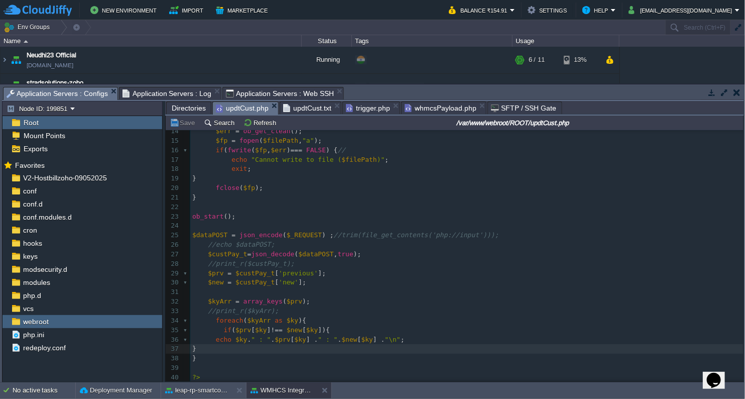
scroll to position [131, 0]
click at [313, 105] on span "updtCust.txt" at bounding box center [307, 108] width 48 height 12
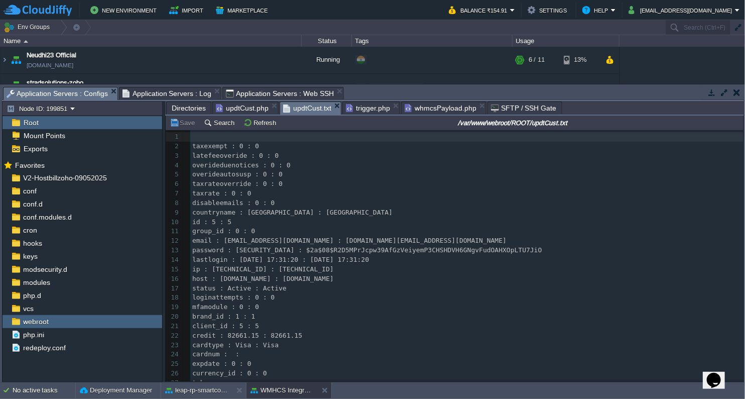
scroll to position [0, 0]
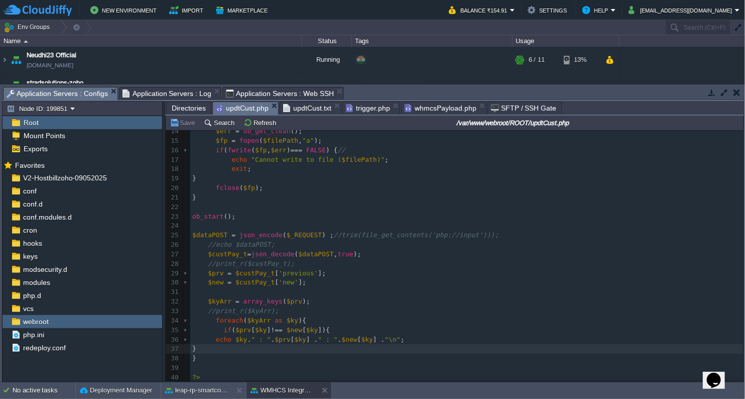
click at [257, 106] on span "updtCust.php" at bounding box center [242, 108] width 53 height 13
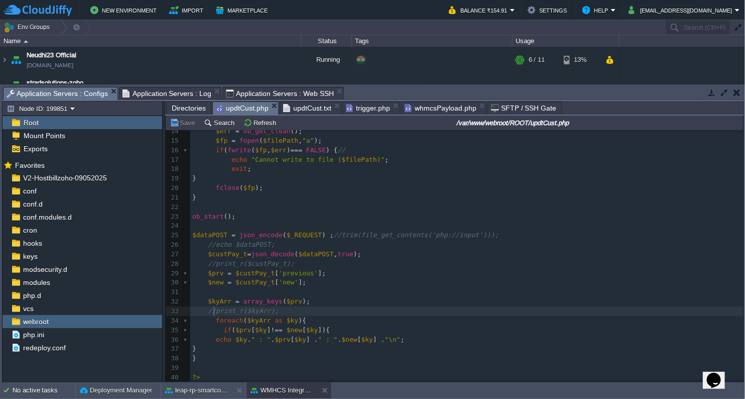
click at [213, 308] on div "x echo $ky . " : " . $prv [ $ky ] " : " . $new [ $ky ]; 1 <?php 2 function shut…" at bounding box center [466, 193] width 553 height 379
click at [231, 289] on pre "​" at bounding box center [466, 292] width 553 height 10
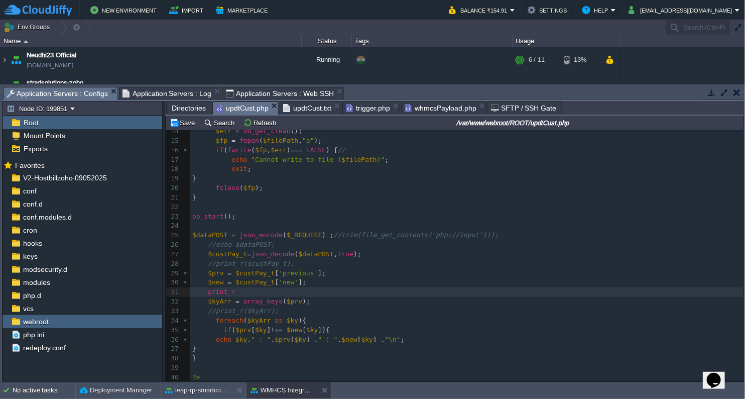
scroll to position [3, 28]
type textarea "print_r($new);"
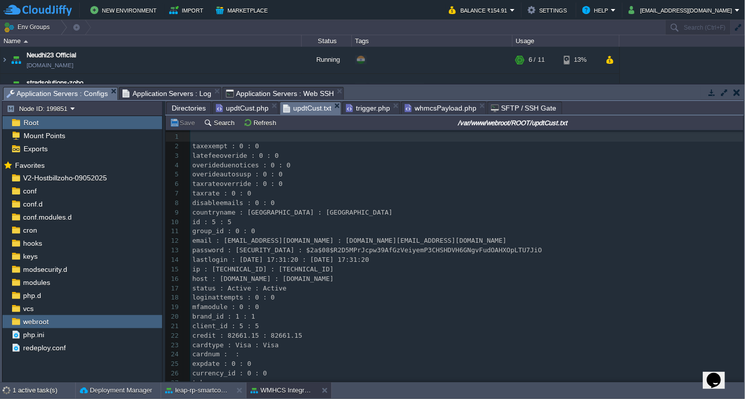
click at [293, 104] on span "updtCust.txt" at bounding box center [307, 108] width 48 height 13
click at [341, 232] on pre "group_id : 0 : 0" at bounding box center [466, 231] width 553 height 10
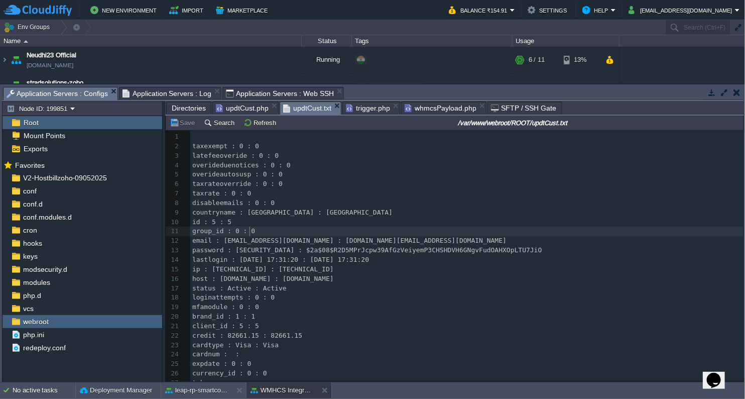
type textarea "-"
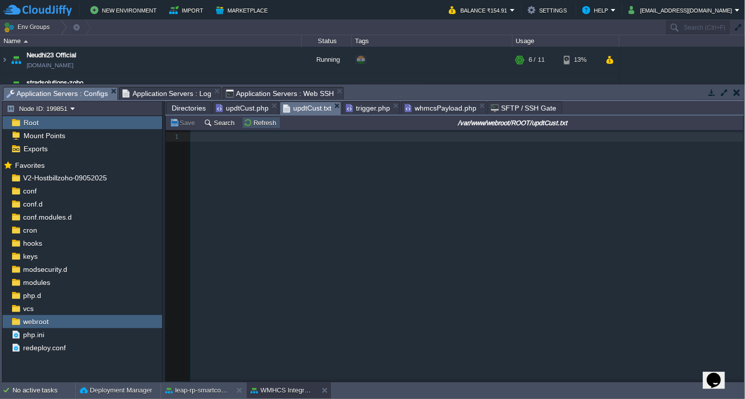
click at [261, 122] on button "Refresh" at bounding box center [262, 122] width 36 height 9
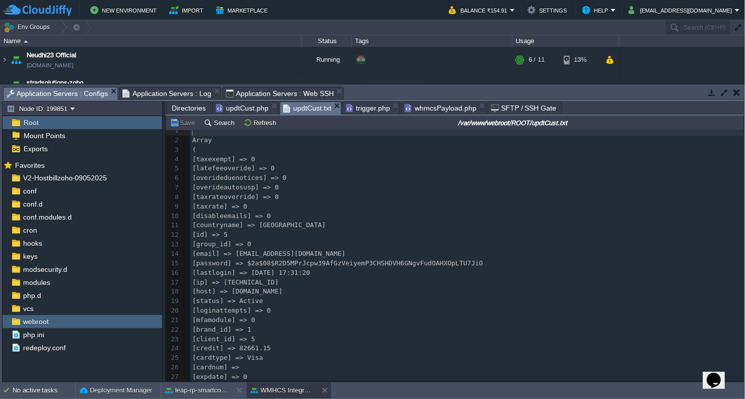
scroll to position [0, 0]
